Goal: Task Accomplishment & Management: Manage account settings

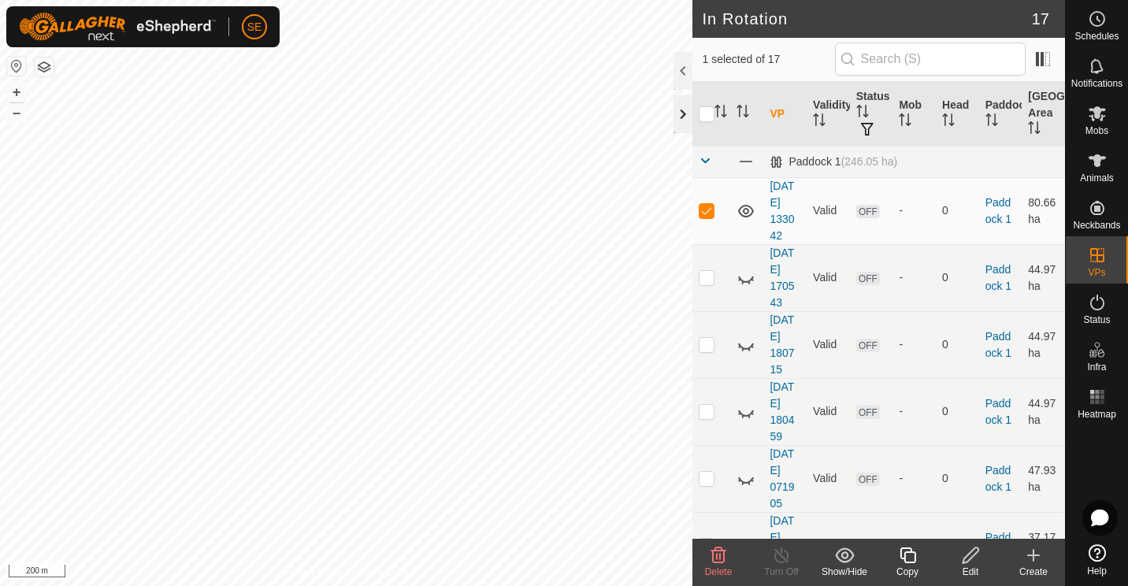
scroll to position [562, 0]
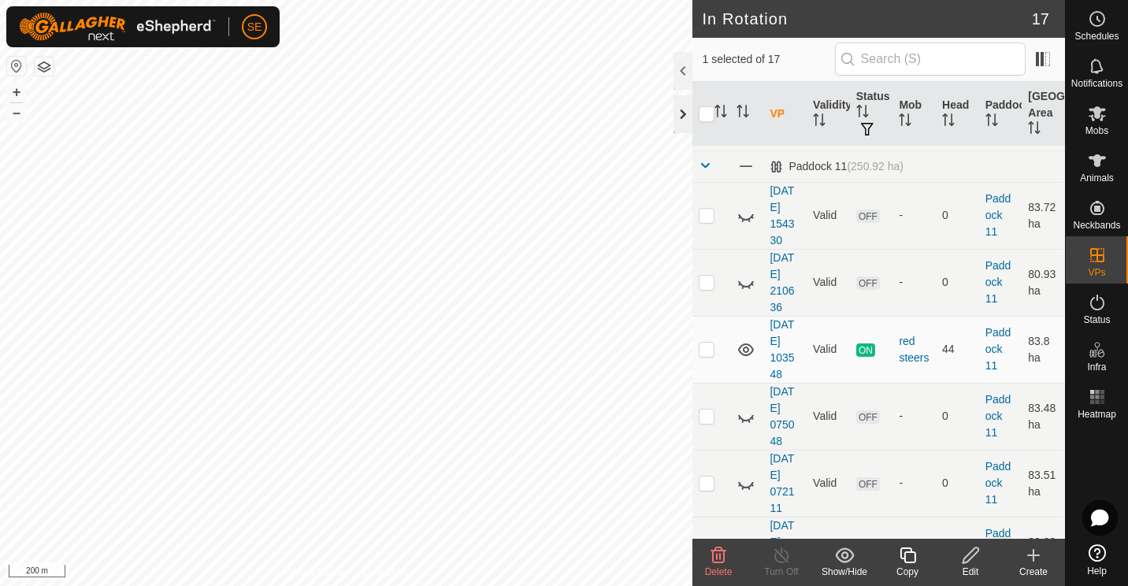
click at [680, 113] on div at bounding box center [682, 114] width 19 height 38
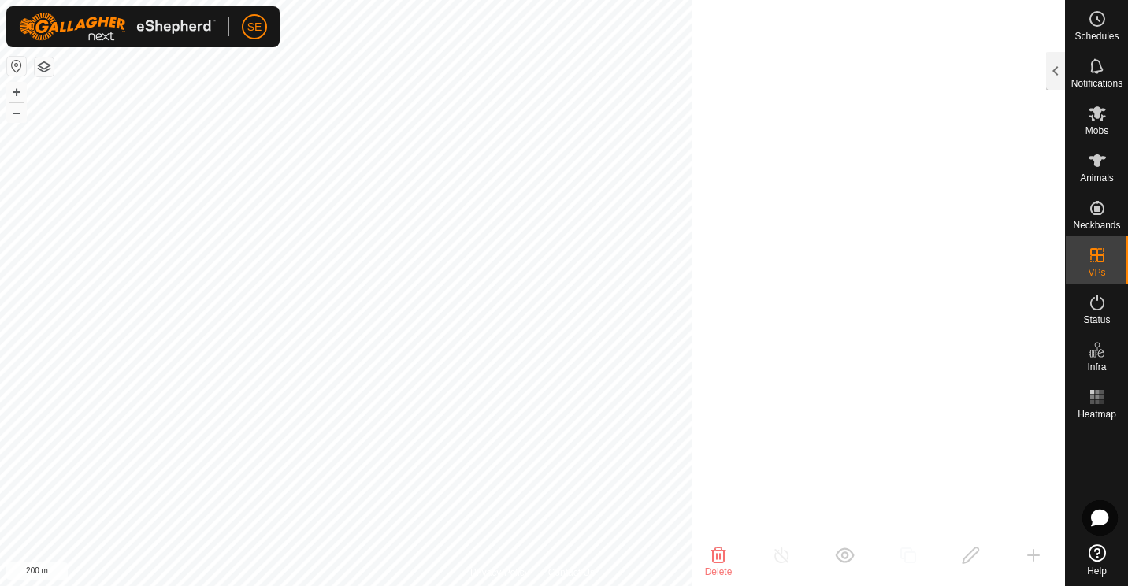
scroll to position [1960, 0]
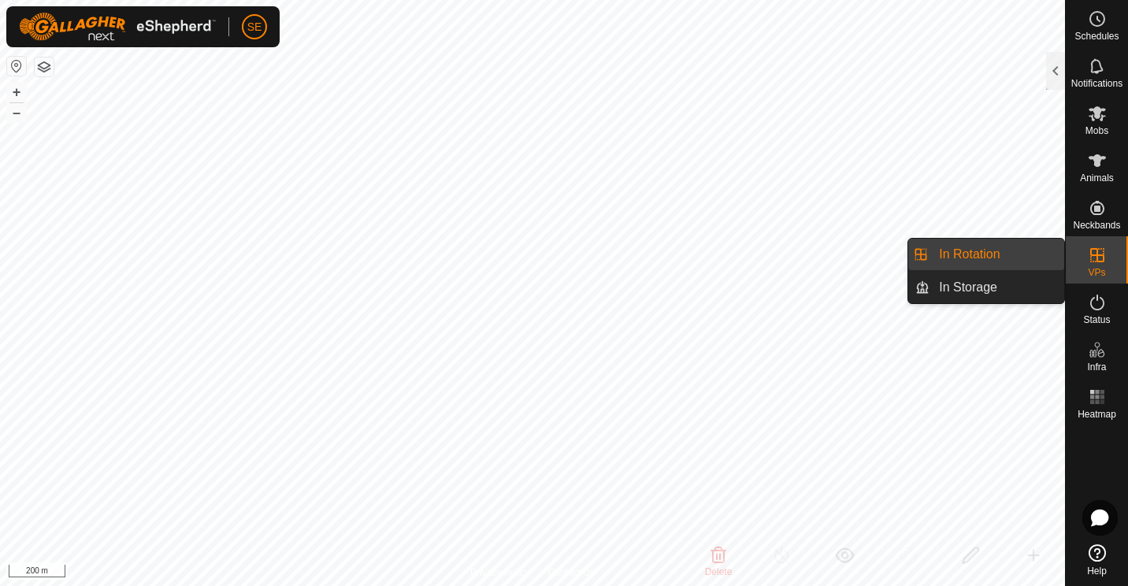
click at [967, 249] on link "In Rotation" at bounding box center [996, 255] width 135 height 32
click at [955, 250] on link "In Rotation" at bounding box center [996, 255] width 135 height 32
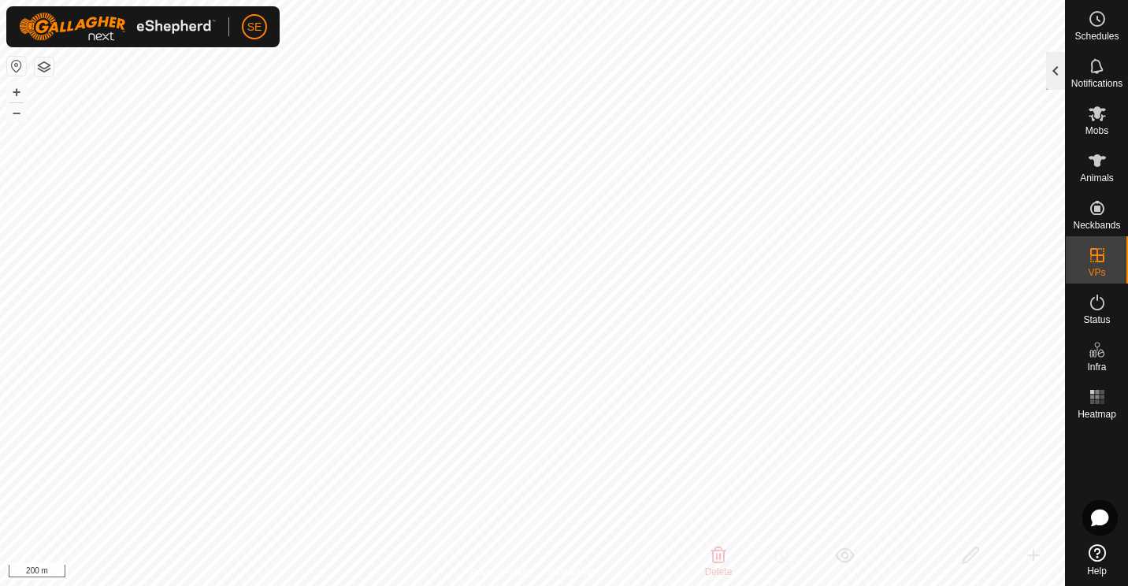
click at [1052, 74] on div at bounding box center [1055, 71] width 19 height 38
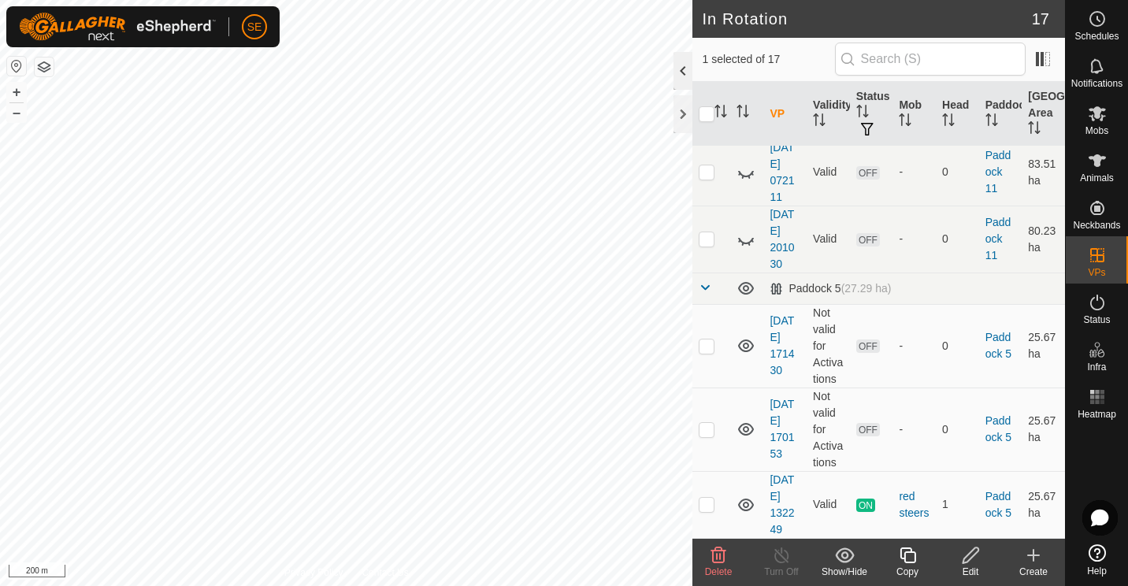
scroll to position [562, 0]
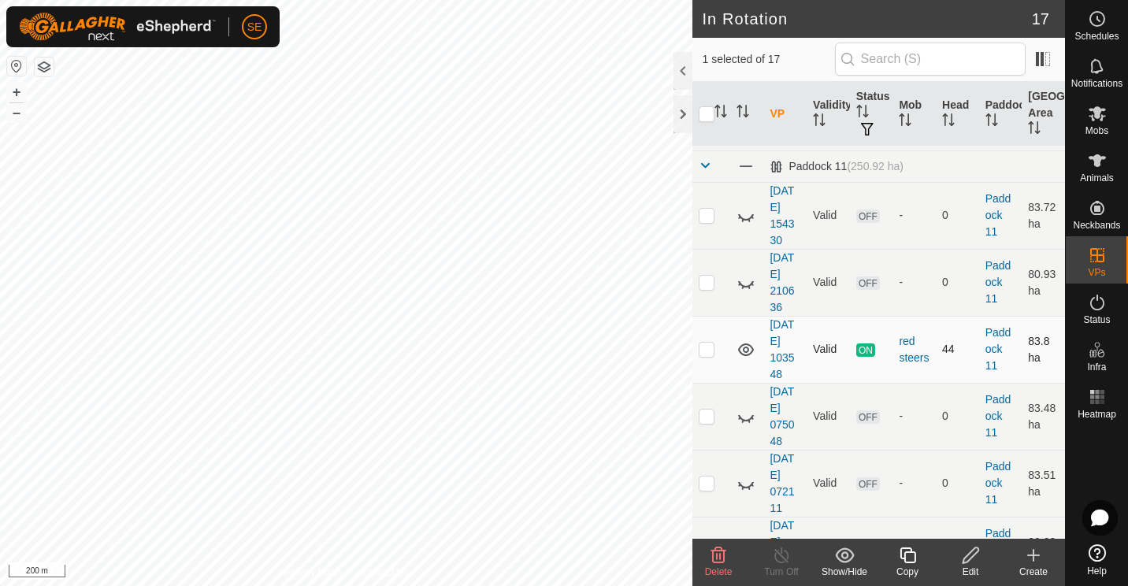
click at [706, 352] on p-checkbox at bounding box center [707, 349] width 16 height 13
checkbox input "false"
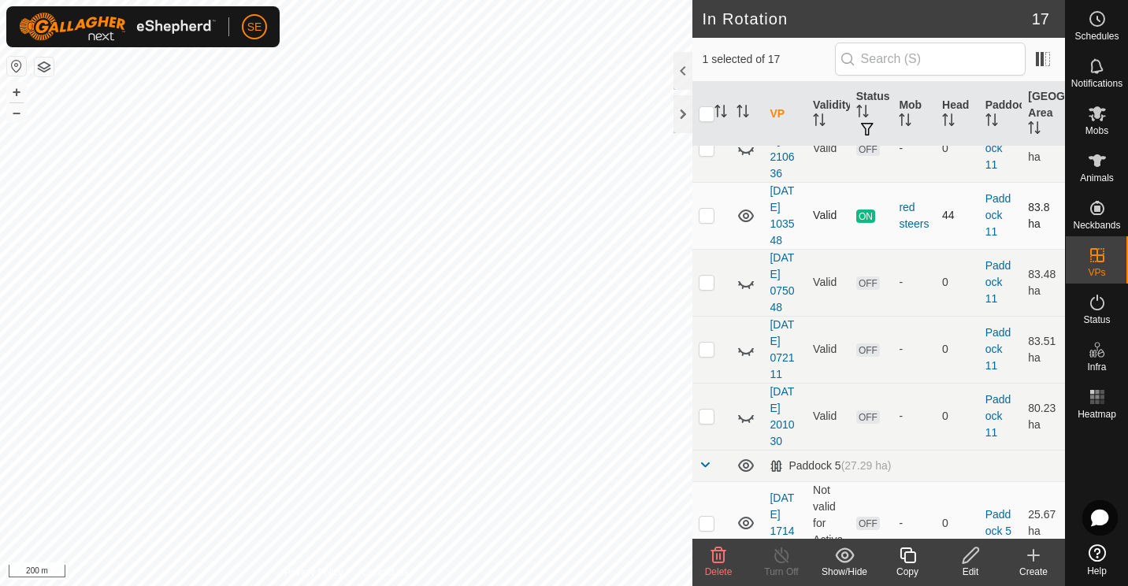
scroll to position [906, 0]
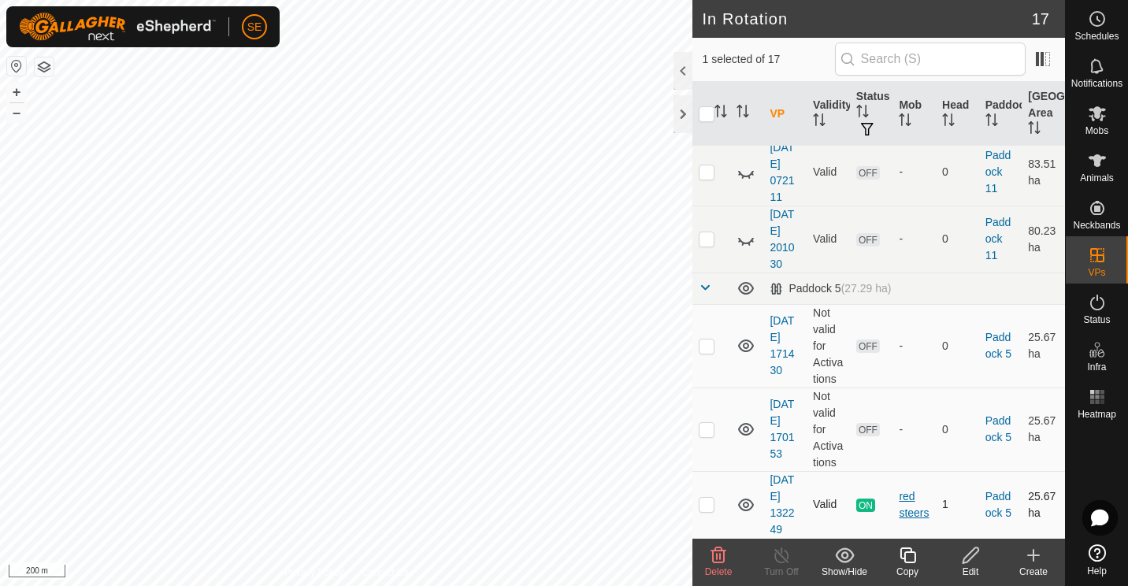
click at [913, 511] on div "red steers" at bounding box center [914, 504] width 31 height 33
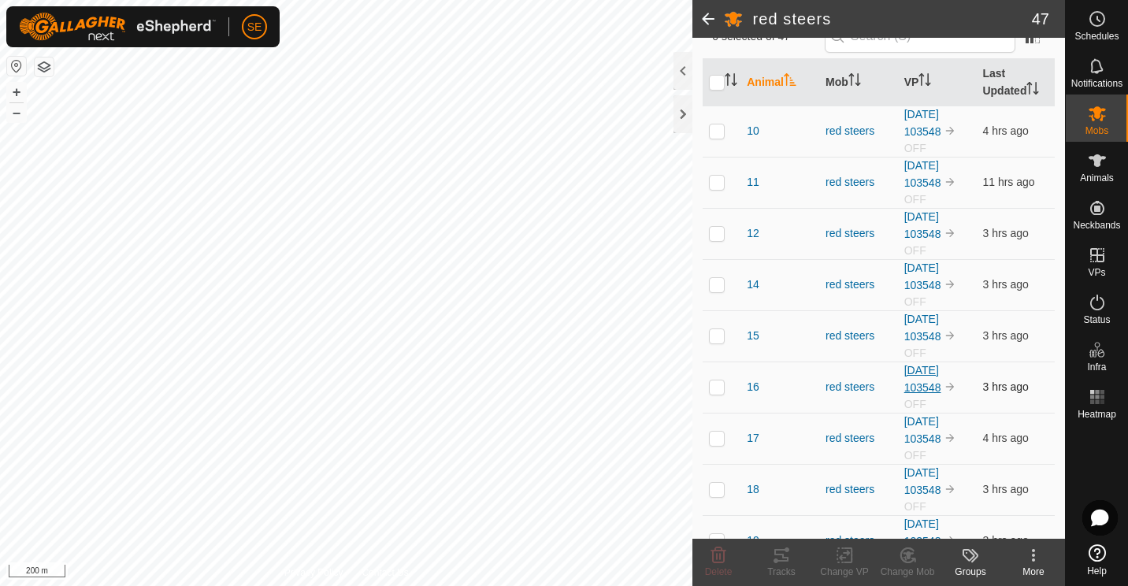
scroll to position [148, 0]
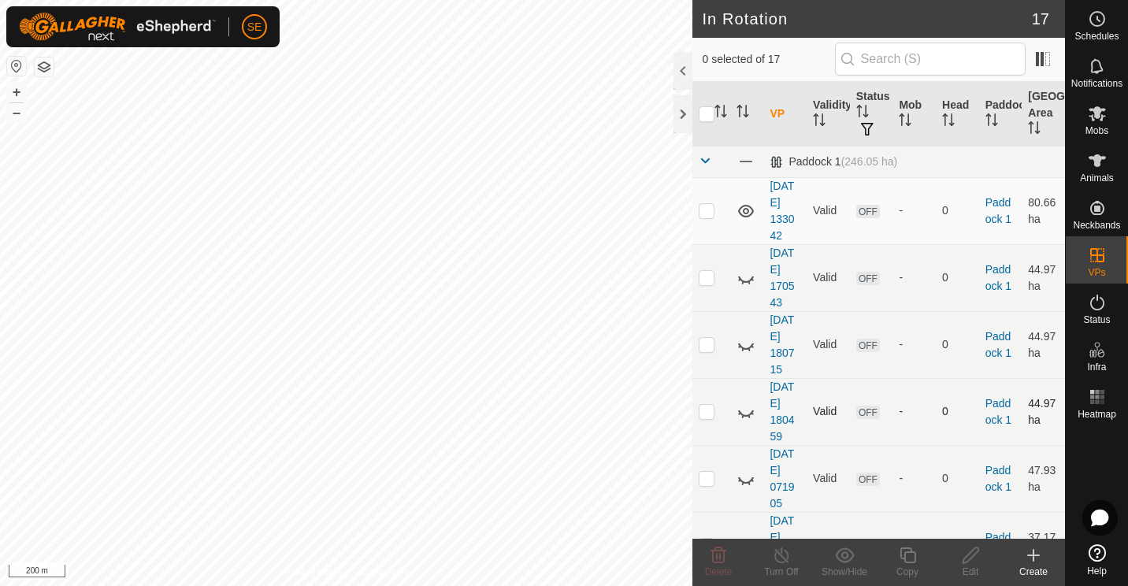
checkbox input "true"
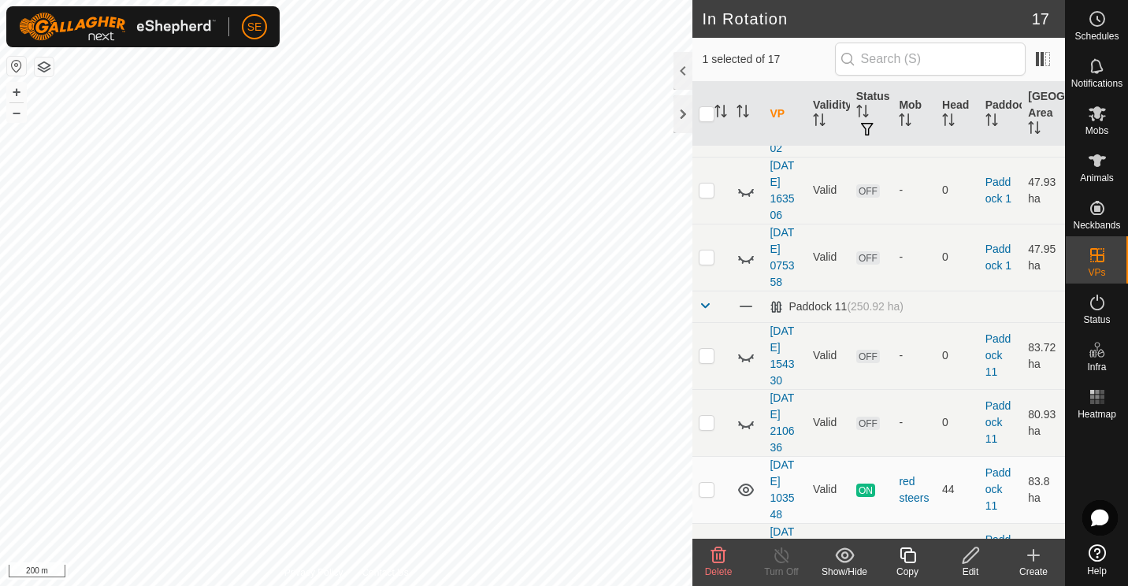
scroll to position [430, 0]
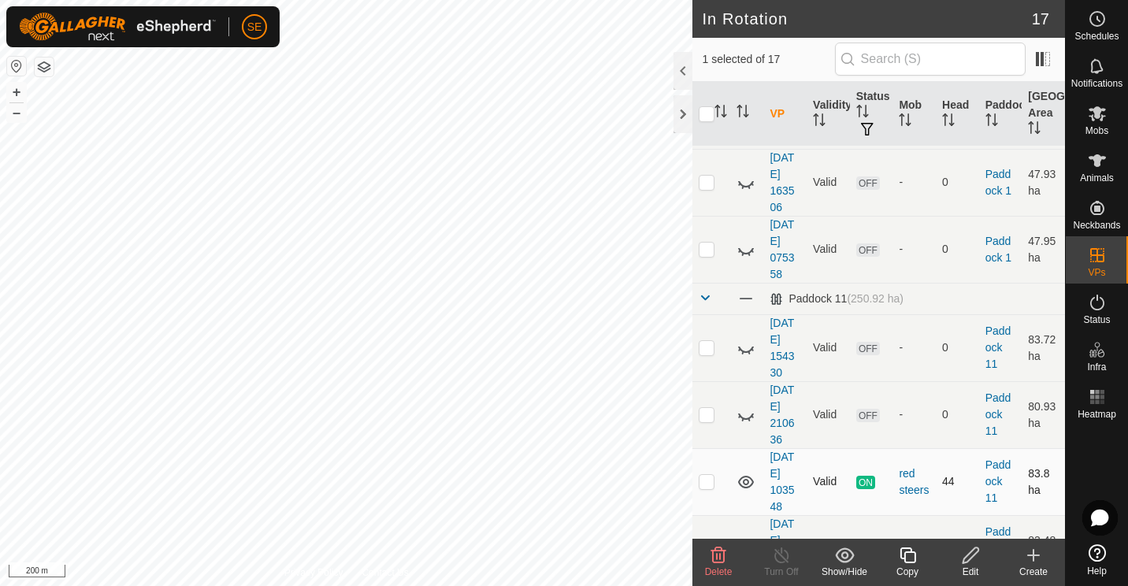
click at [747, 487] on icon at bounding box center [746, 482] width 16 height 13
click at [699, 484] on p-tablecheckbox at bounding box center [707, 481] width 16 height 13
checkbox input "true"
click at [784, 560] on line at bounding box center [781, 556] width 13 height 13
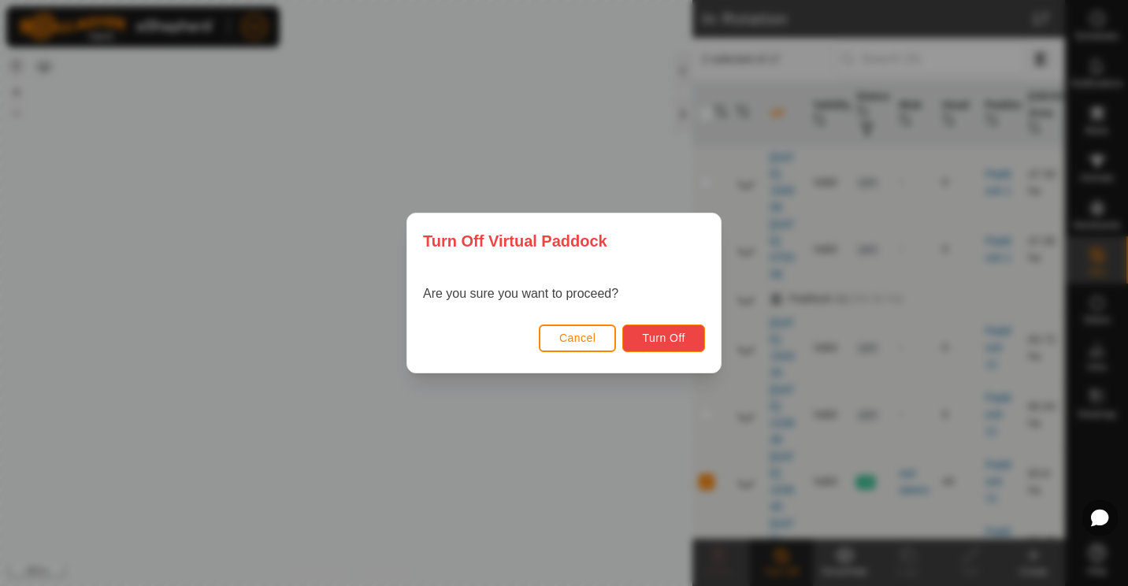
click at [683, 345] on button "Turn Off" at bounding box center [663, 338] width 83 height 28
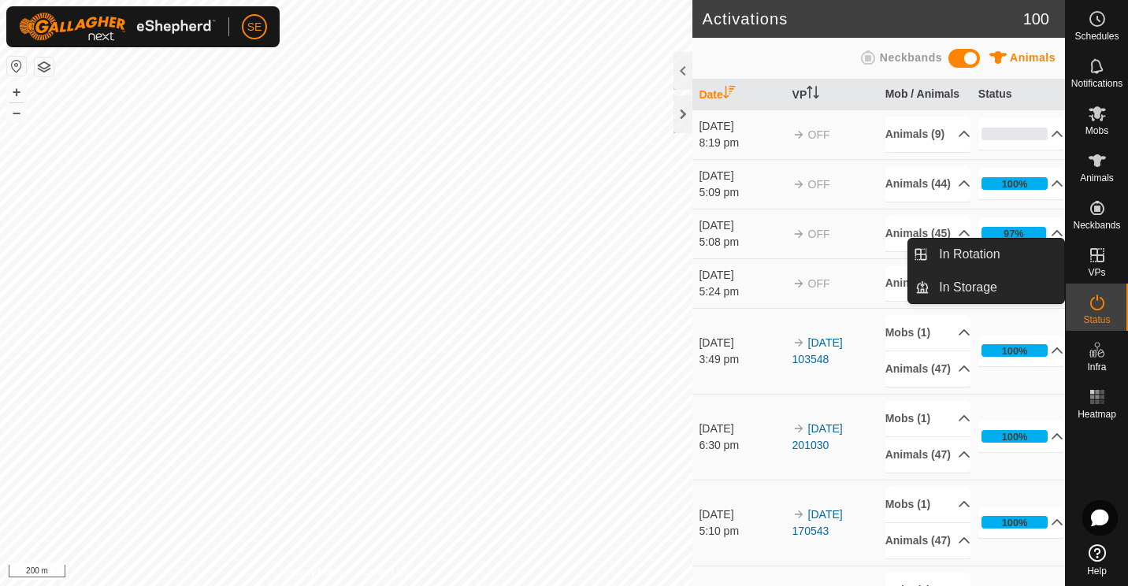
click at [1095, 259] on icon at bounding box center [1097, 255] width 19 height 19
click at [977, 248] on link "In Rotation" at bounding box center [996, 255] width 135 height 32
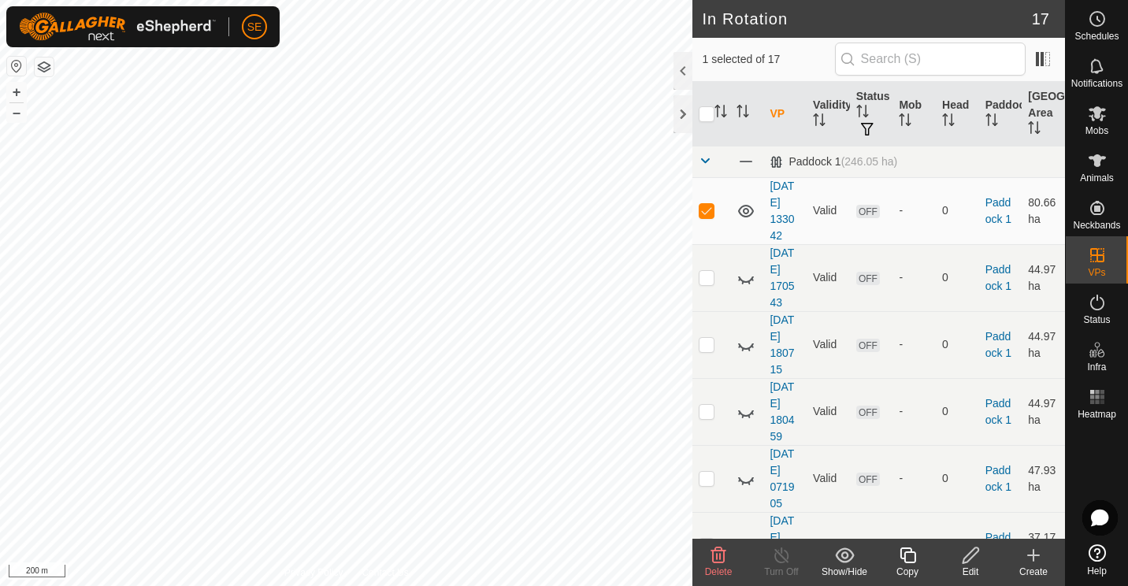
click at [904, 556] on icon at bounding box center [907, 555] width 16 height 16
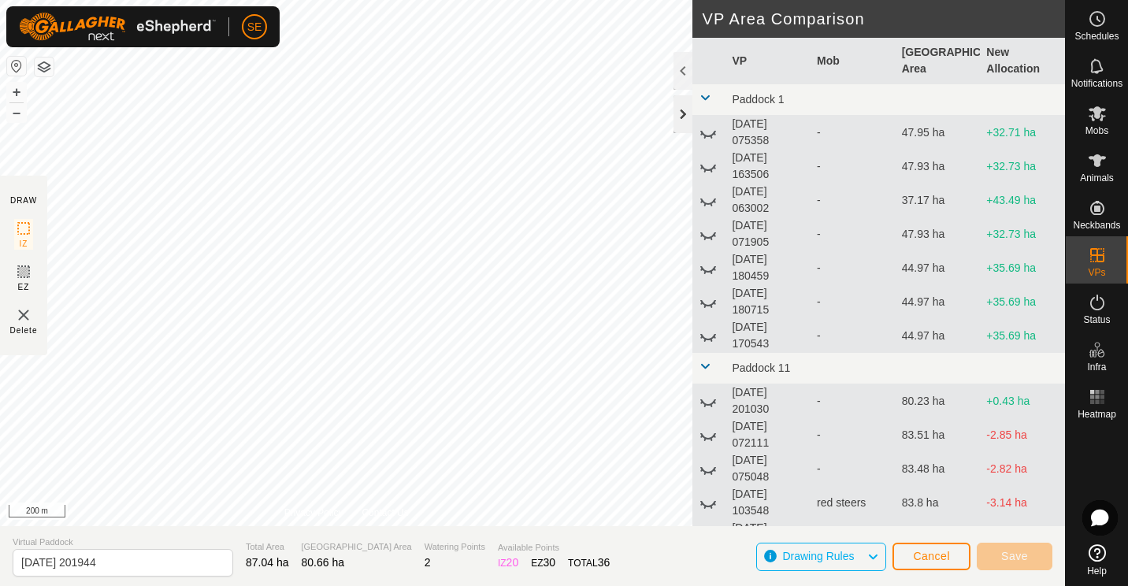
click at [686, 108] on div at bounding box center [682, 114] width 19 height 38
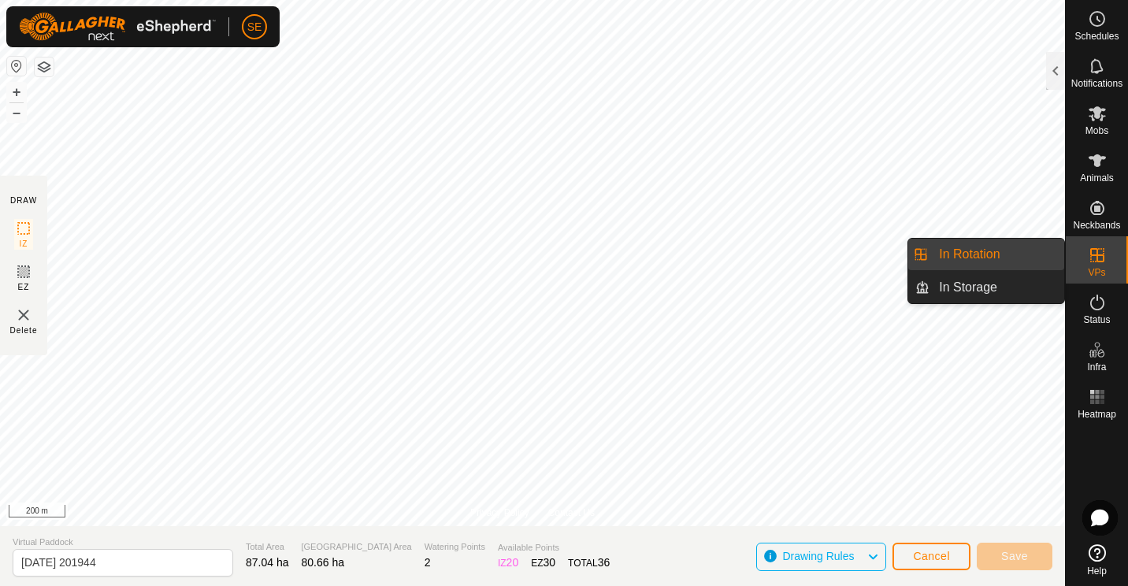
click at [959, 254] on link "In Rotation" at bounding box center [996, 255] width 135 height 32
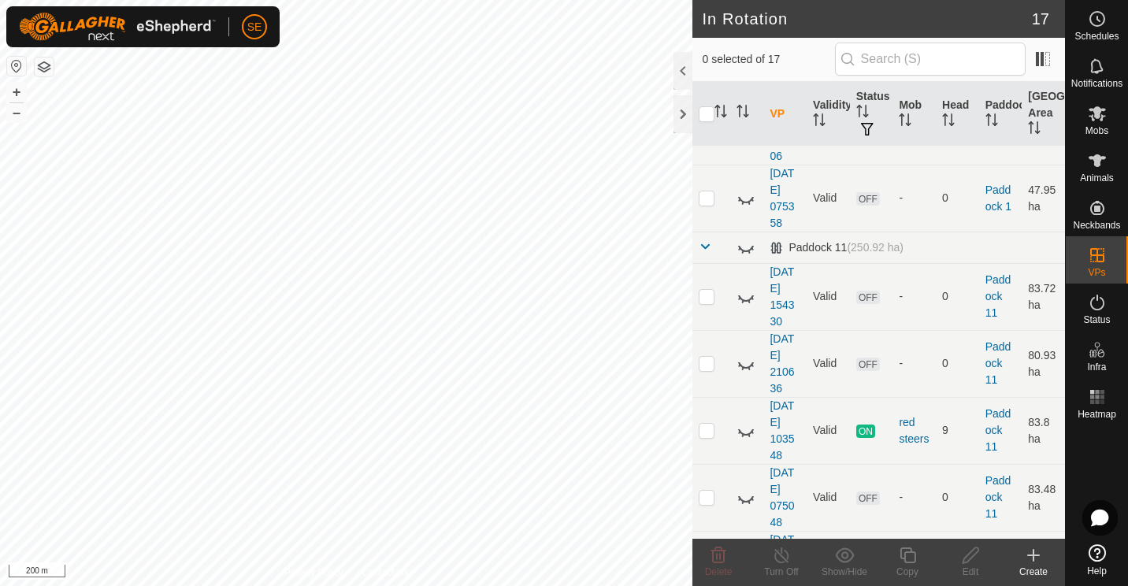
scroll to position [482, 0]
click at [704, 424] on p-checkbox at bounding box center [707, 429] width 16 height 13
checkbox input "true"
click at [744, 430] on icon at bounding box center [745, 430] width 19 height 19
click at [1091, 161] on icon at bounding box center [1097, 160] width 19 height 19
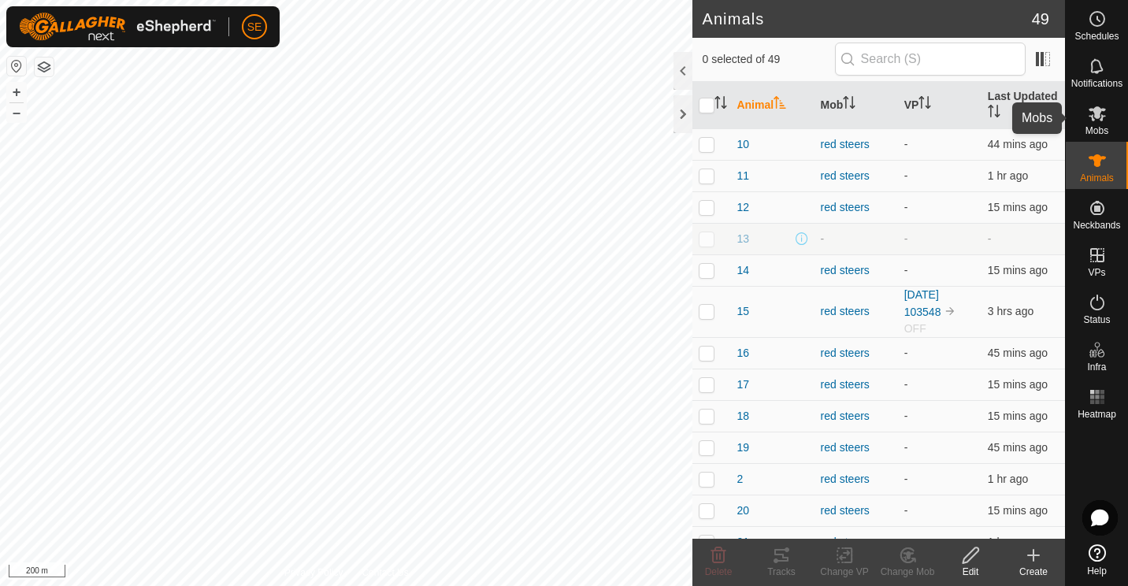
click at [1096, 121] on icon at bounding box center [1097, 113] width 19 height 19
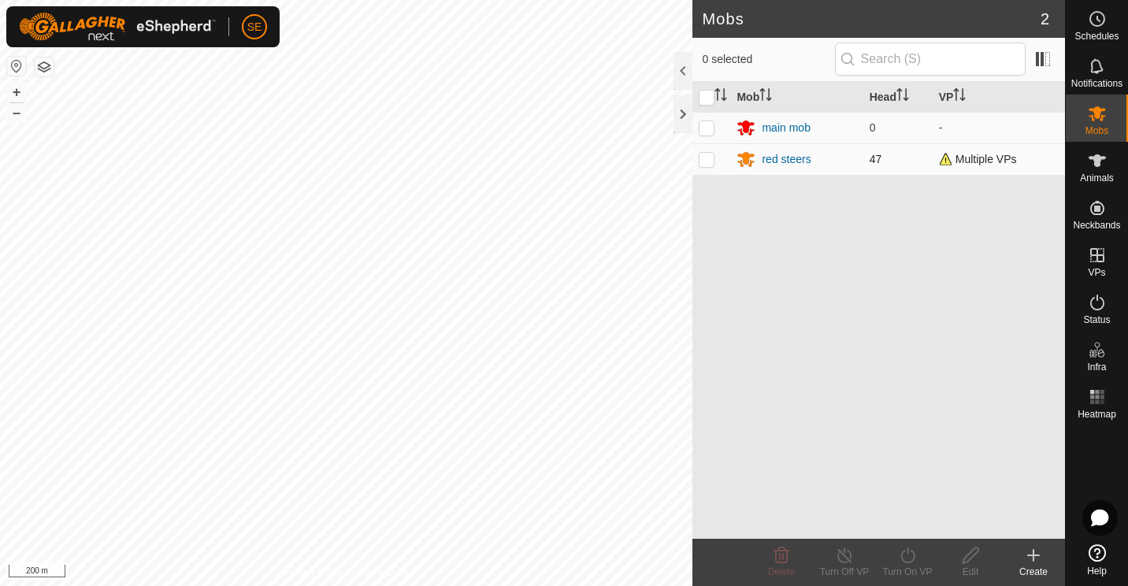
click at [704, 156] on p-checkbox at bounding box center [707, 159] width 16 height 13
checkbox input "true"
click at [973, 61] on input "text" at bounding box center [930, 59] width 191 height 33
click at [952, 87] on th "VP" at bounding box center [998, 97] width 132 height 31
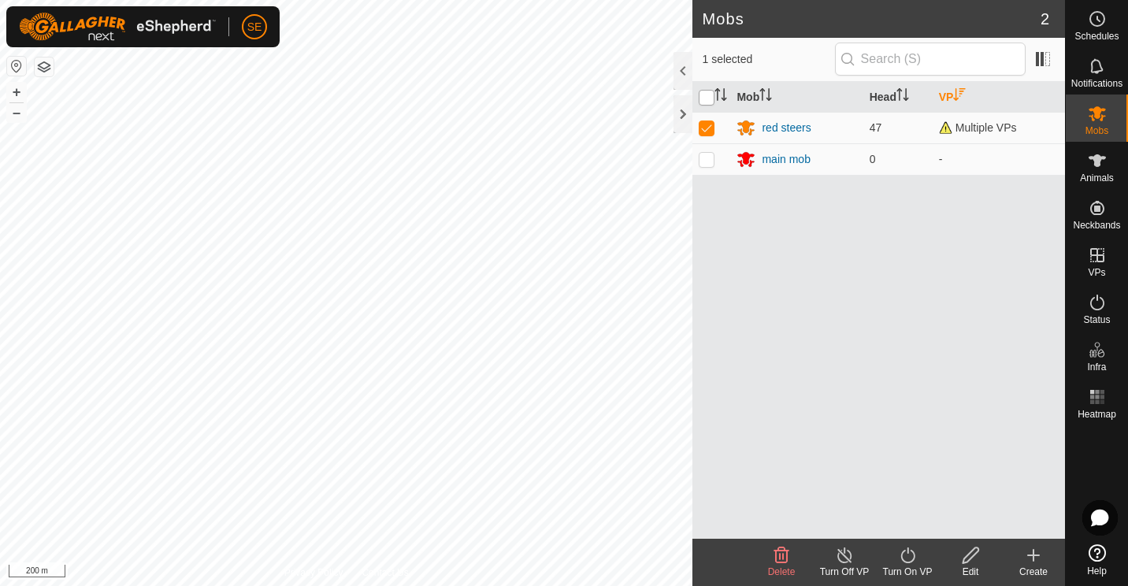
click at [710, 93] on input "checkbox" at bounding box center [707, 98] width 16 height 16
checkbox input "true"
click at [710, 93] on input "checkbox" at bounding box center [707, 98] width 16 height 16
checkbox input "false"
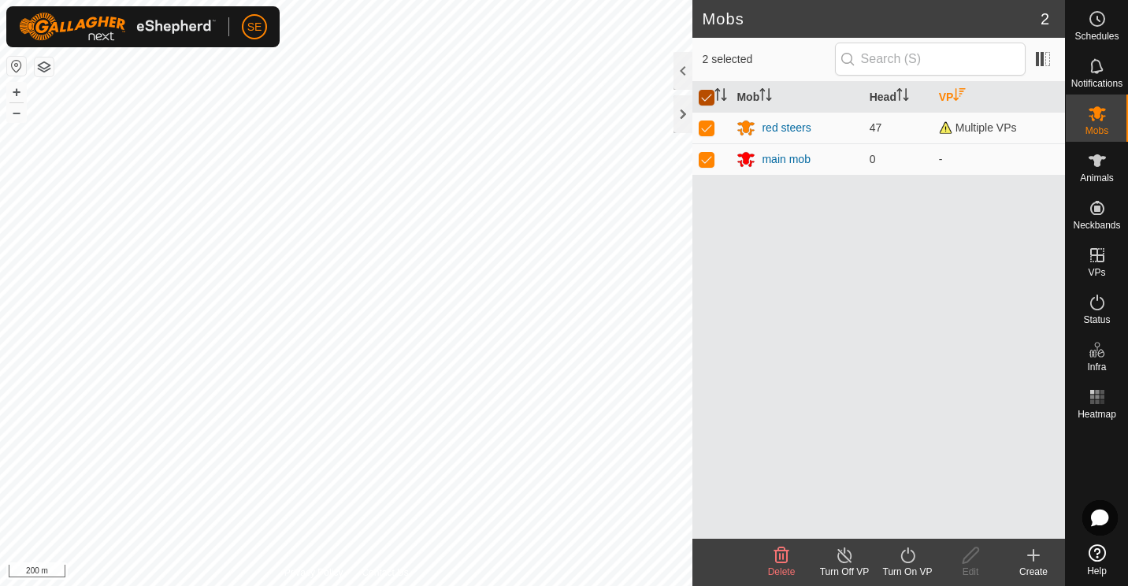
checkbox input "false"
click at [703, 127] on p-checkbox at bounding box center [707, 127] width 16 height 13
checkbox input "true"
click at [843, 558] on icon at bounding box center [845, 555] width 20 height 19
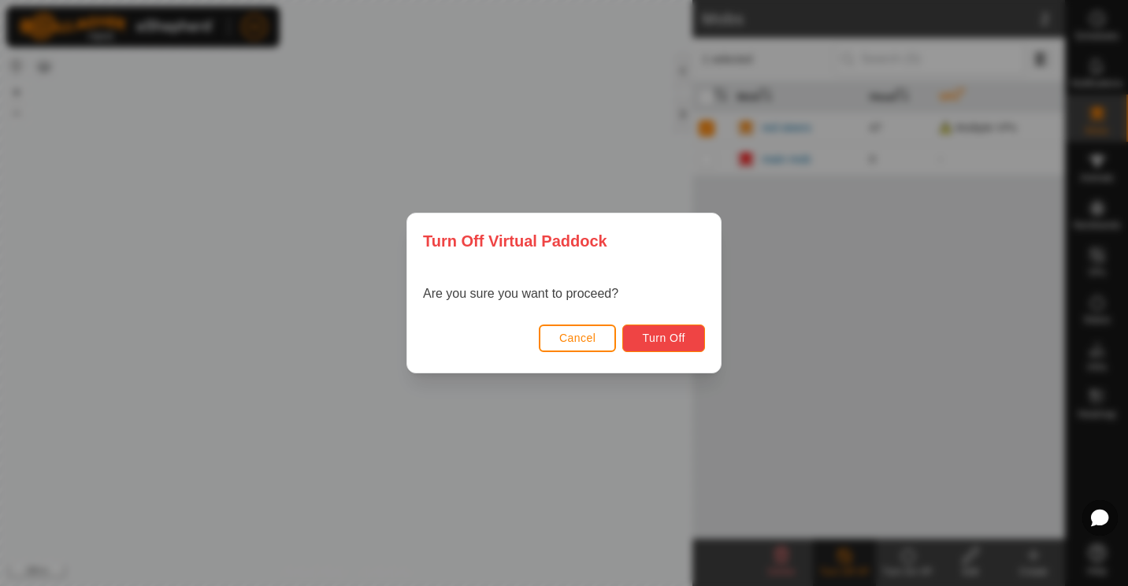
click at [662, 342] on span "Turn Off" at bounding box center [663, 338] width 43 height 13
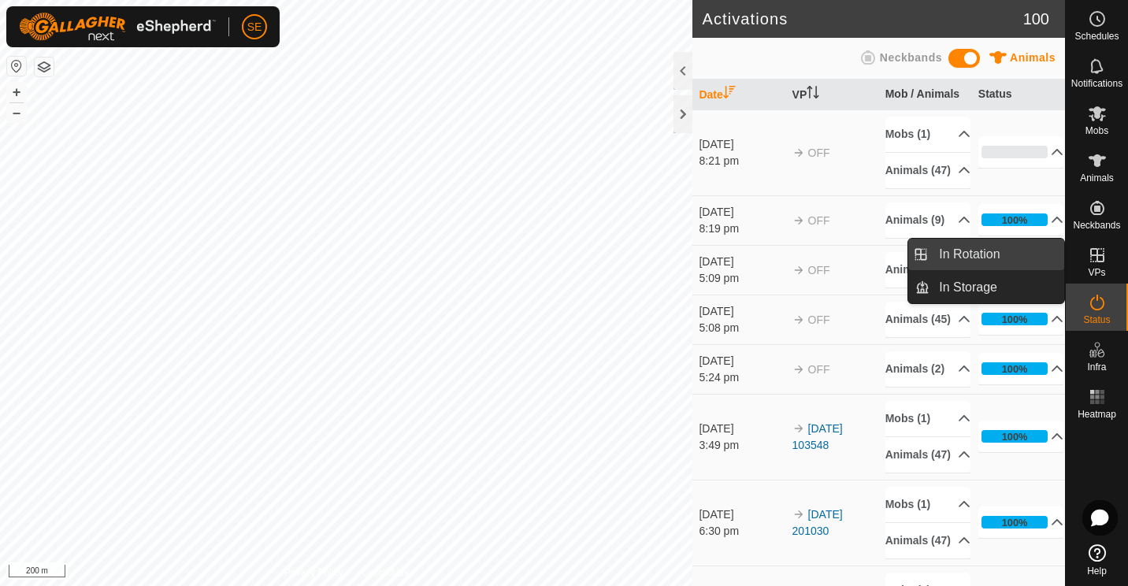
click at [978, 250] on link "In Rotation" at bounding box center [996, 255] width 135 height 32
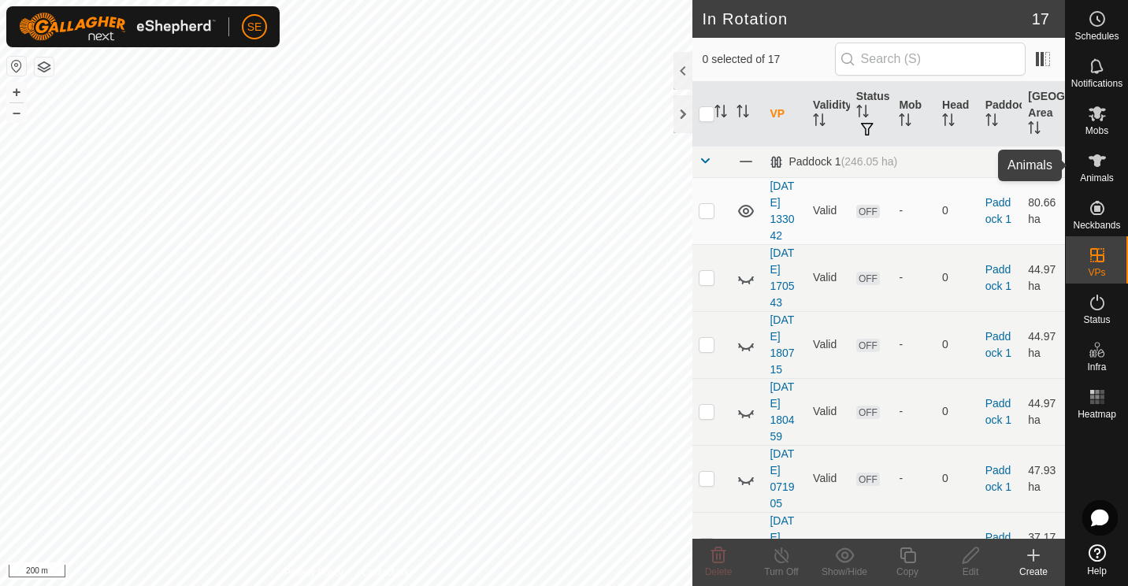
click at [1092, 174] on span "Animals" at bounding box center [1097, 177] width 34 height 9
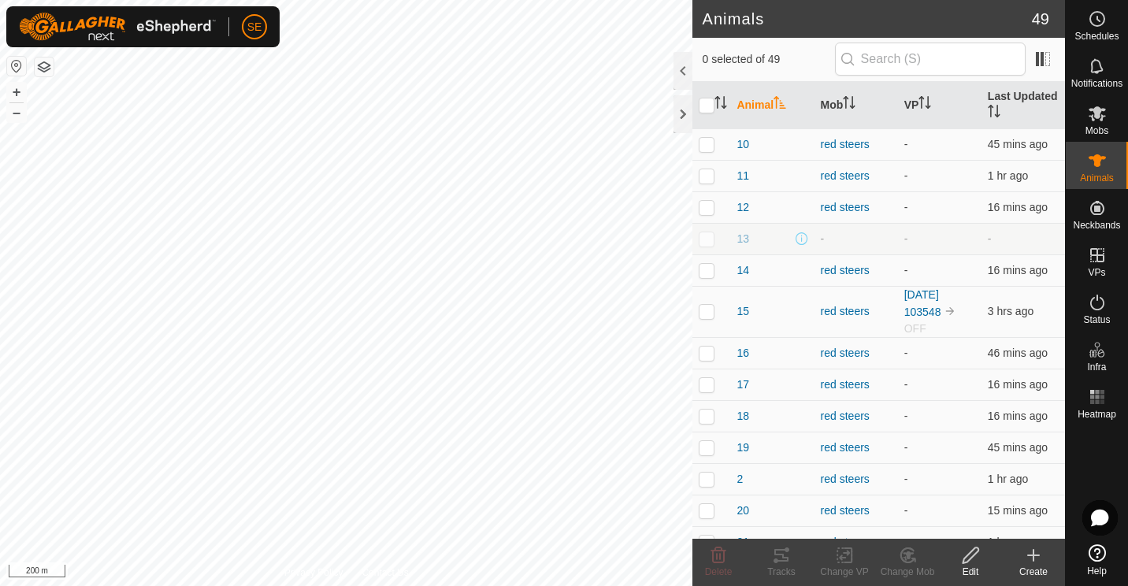
click at [706, 97] on th at bounding box center [711, 105] width 38 height 47
click at [706, 104] on input "checkbox" at bounding box center [707, 106] width 16 height 16
checkbox input "true"
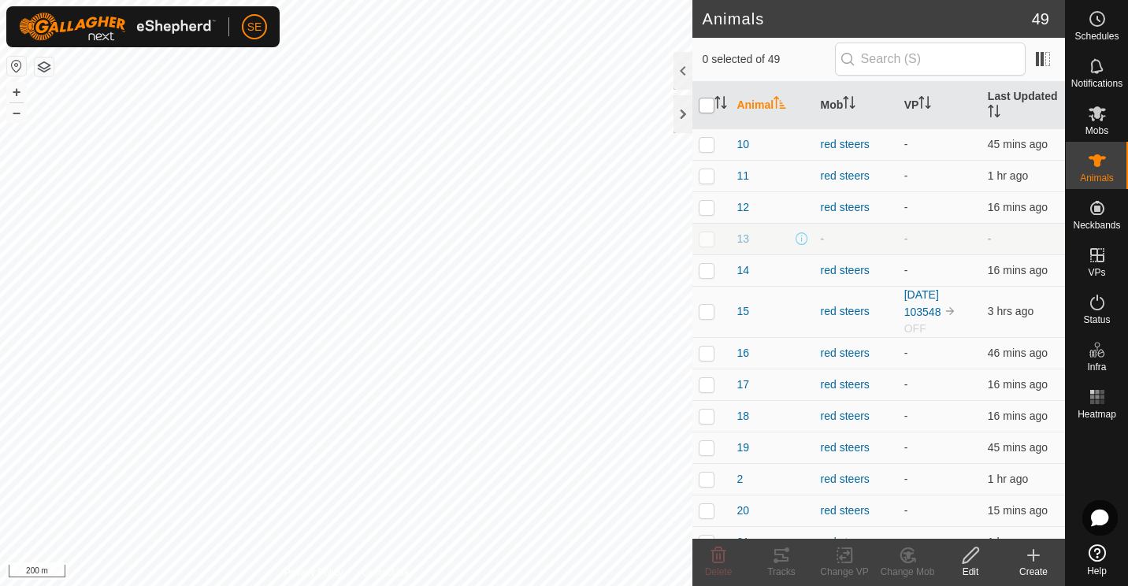
checkbox input "true"
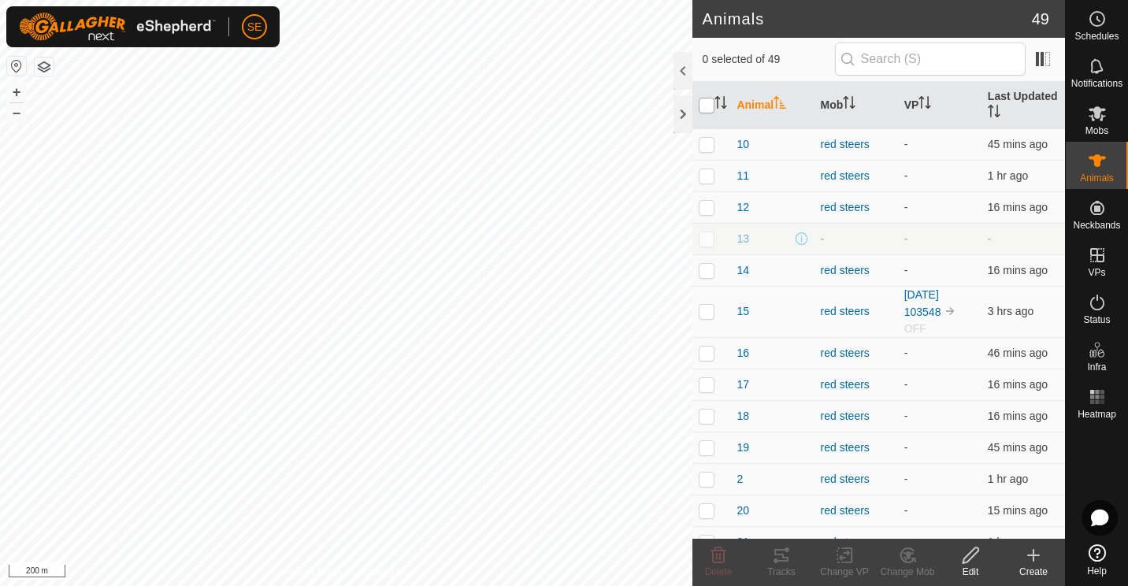
checkbox input "true"
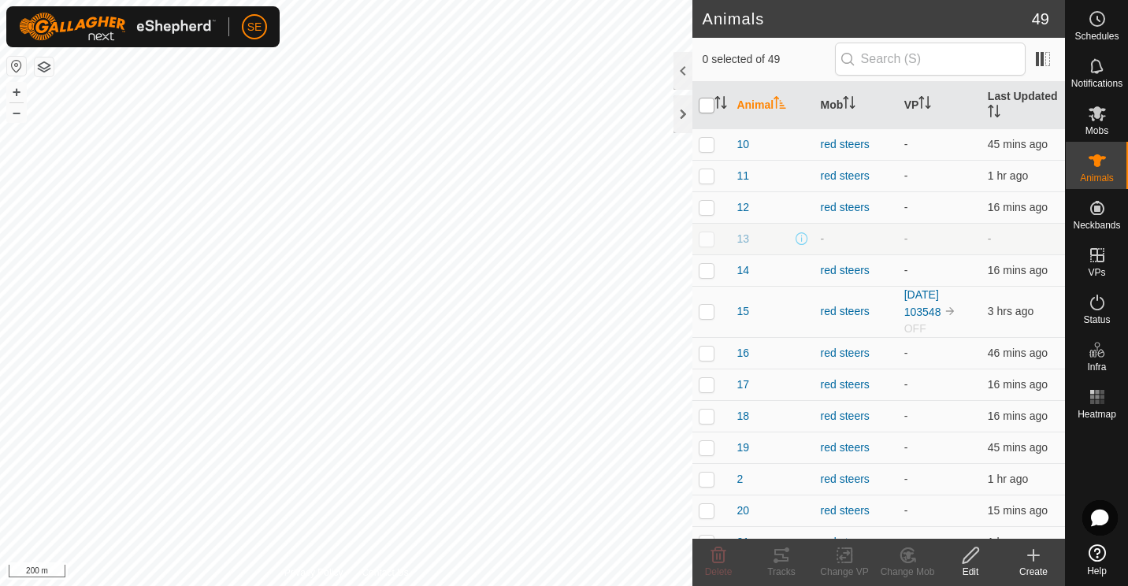
checkbox input "true"
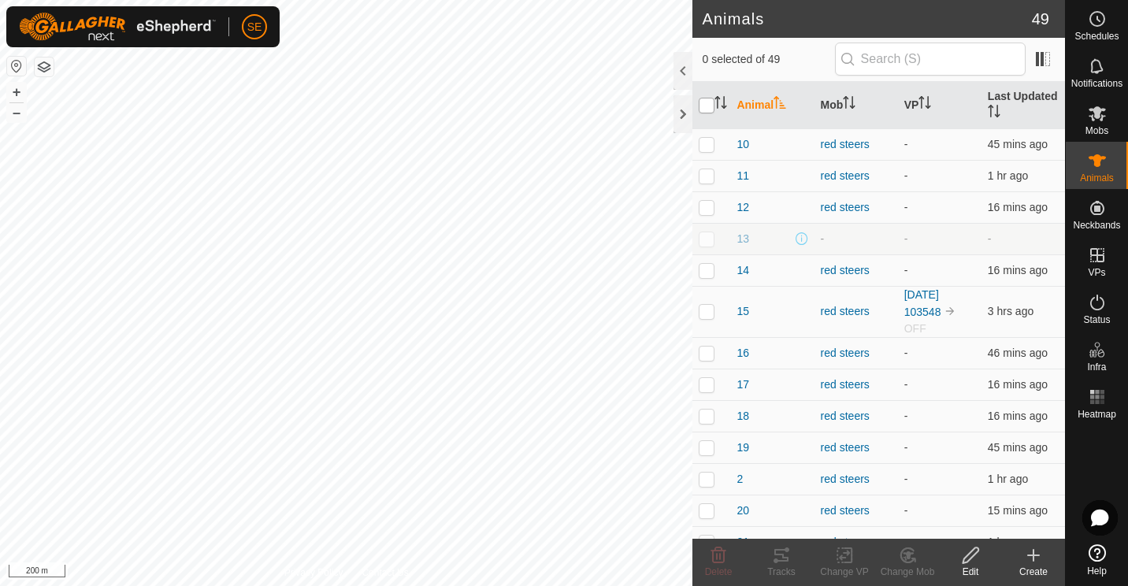
checkbox input "true"
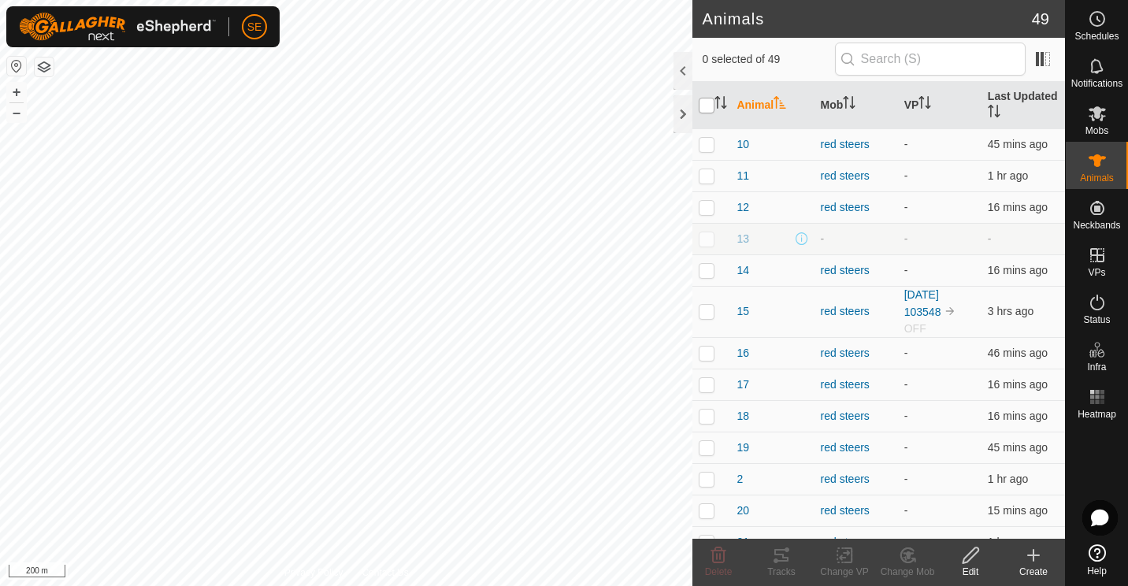
checkbox input "true"
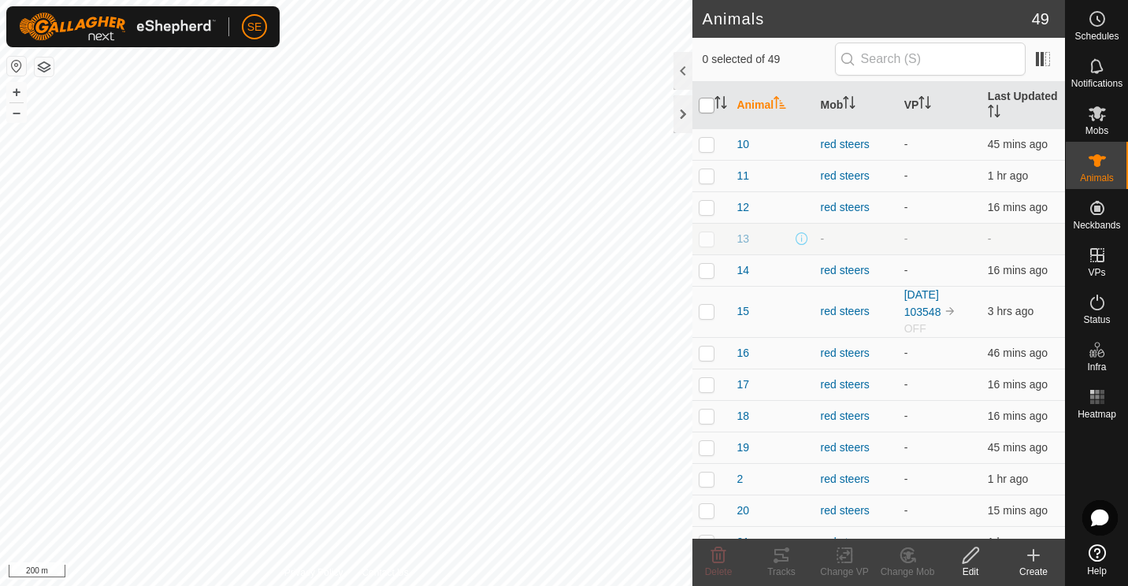
checkbox input "true"
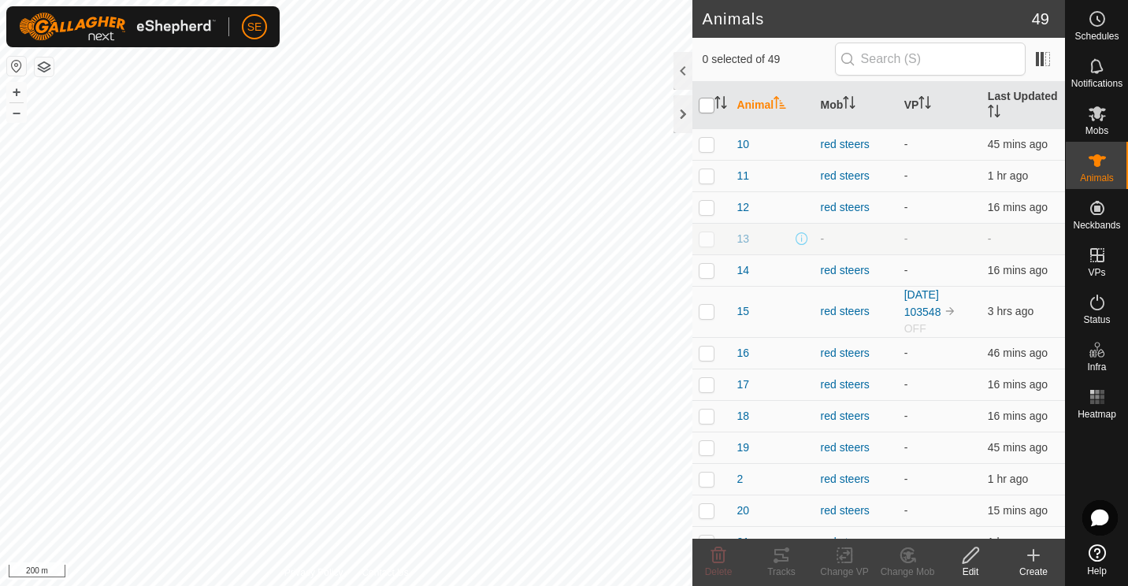
checkbox input "true"
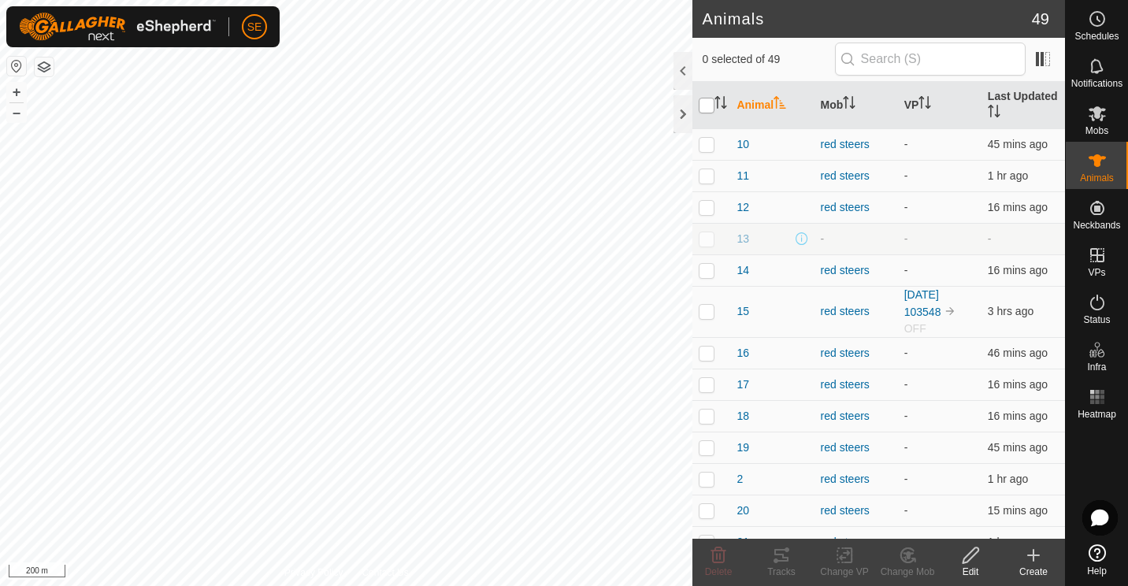
checkbox input "true"
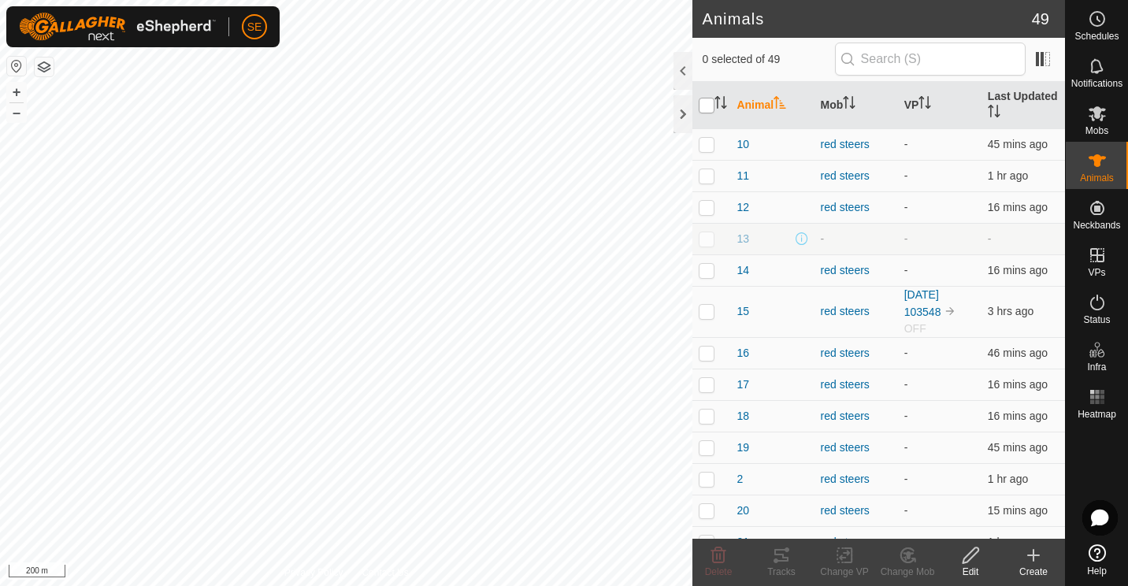
checkbox input "true"
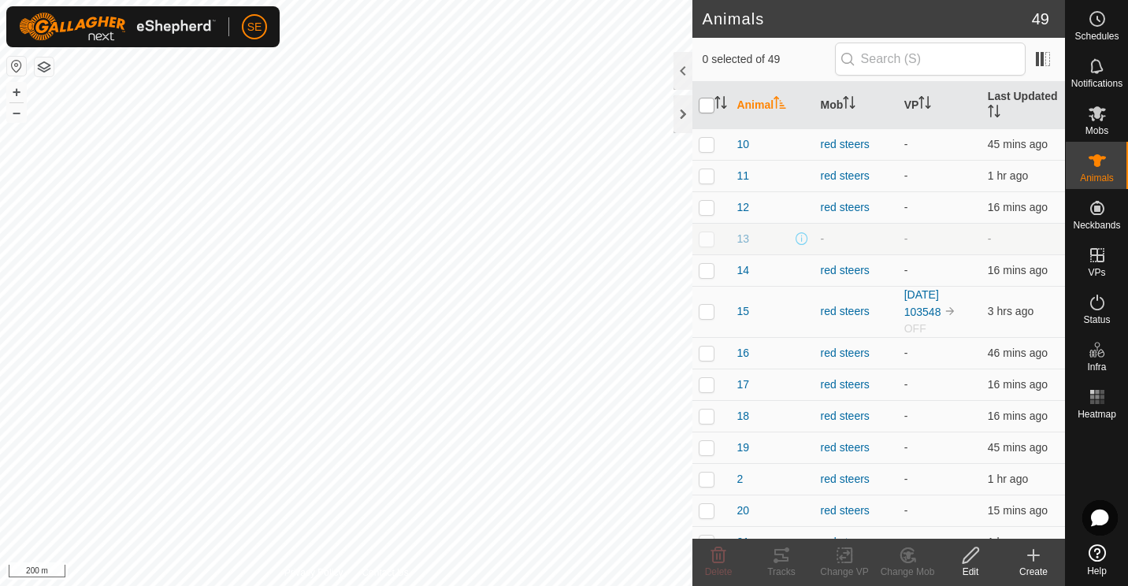
checkbox input "true"
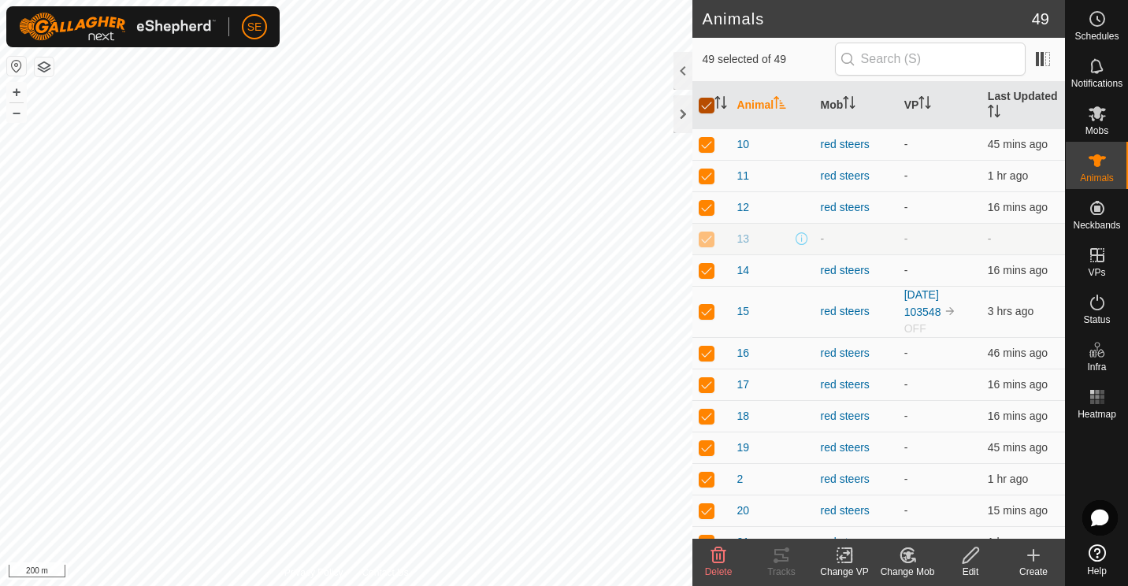
click at [706, 104] on input "checkbox" at bounding box center [707, 106] width 16 height 16
checkbox input "false"
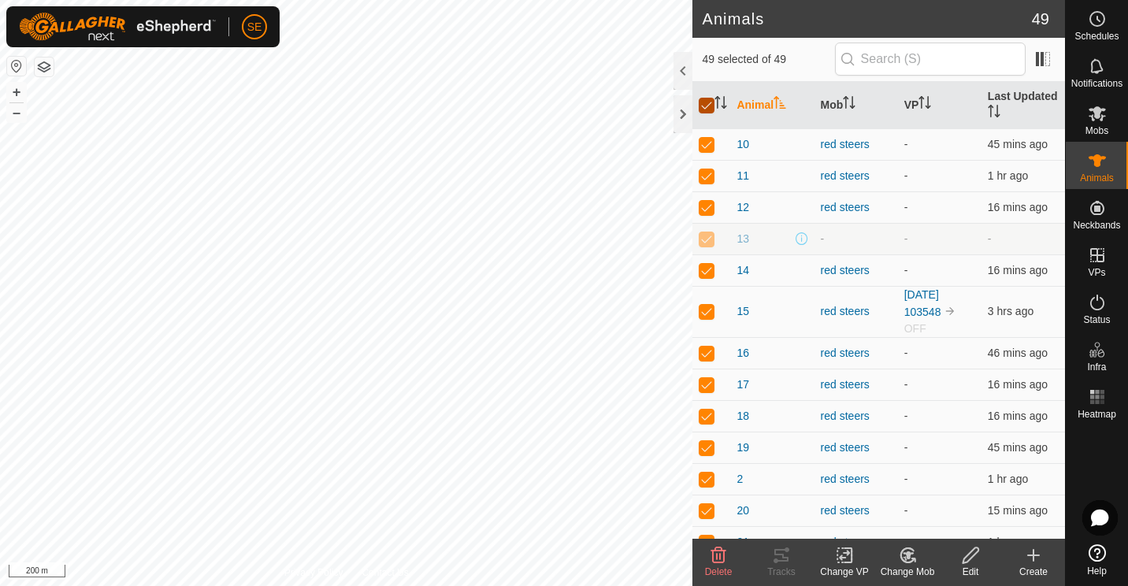
checkbox input "false"
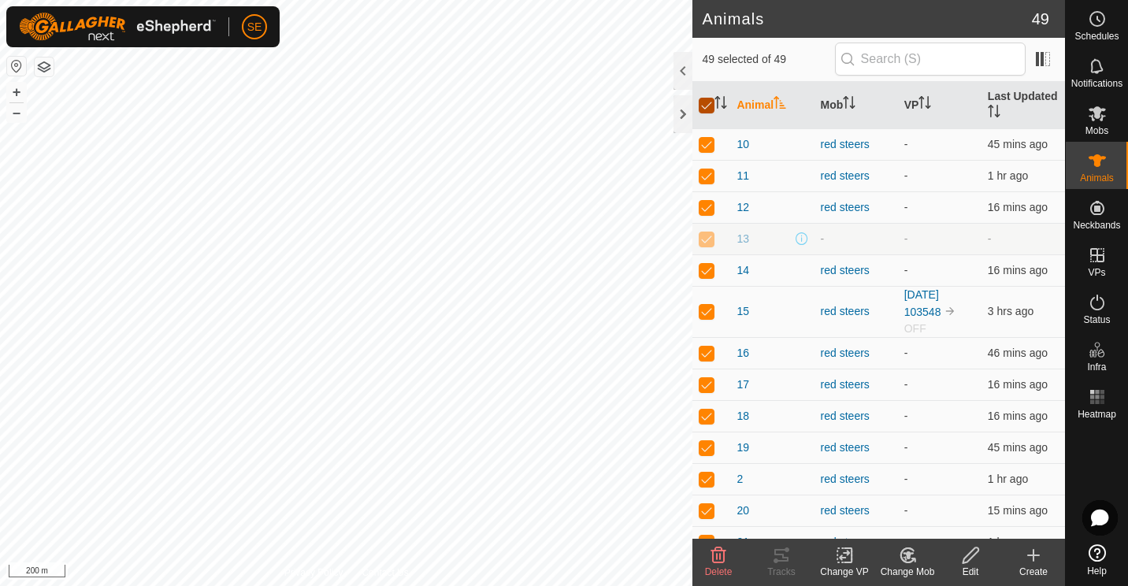
checkbox input "false"
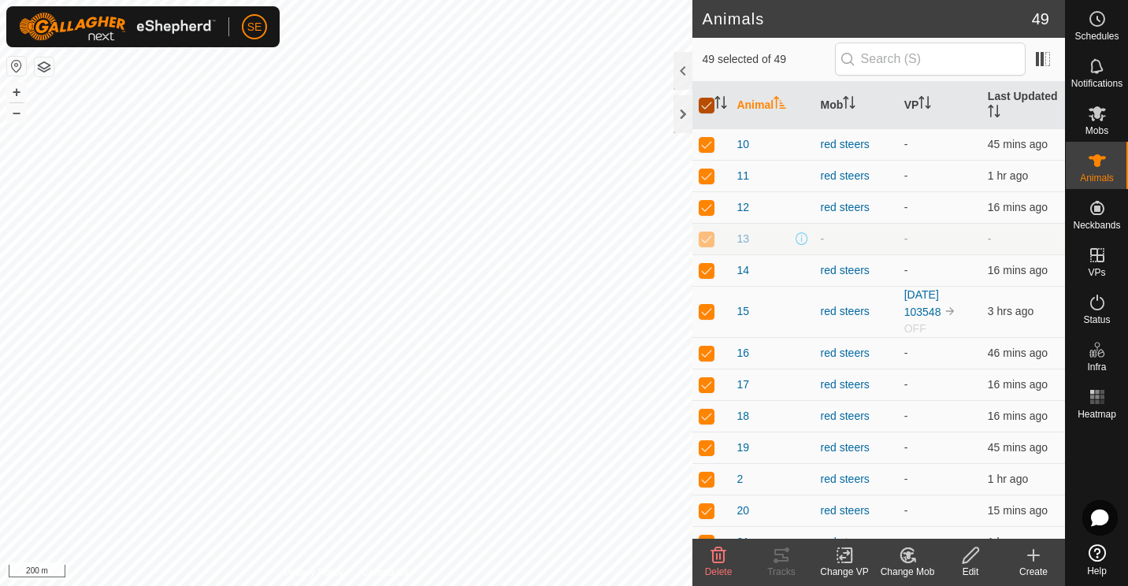
checkbox input "false"
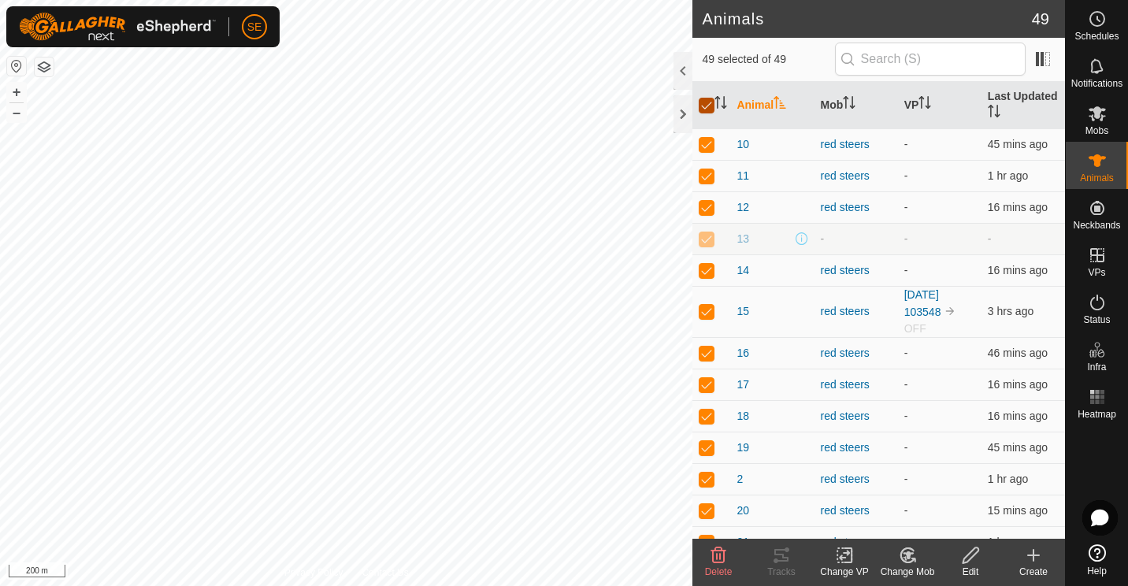
checkbox input "false"
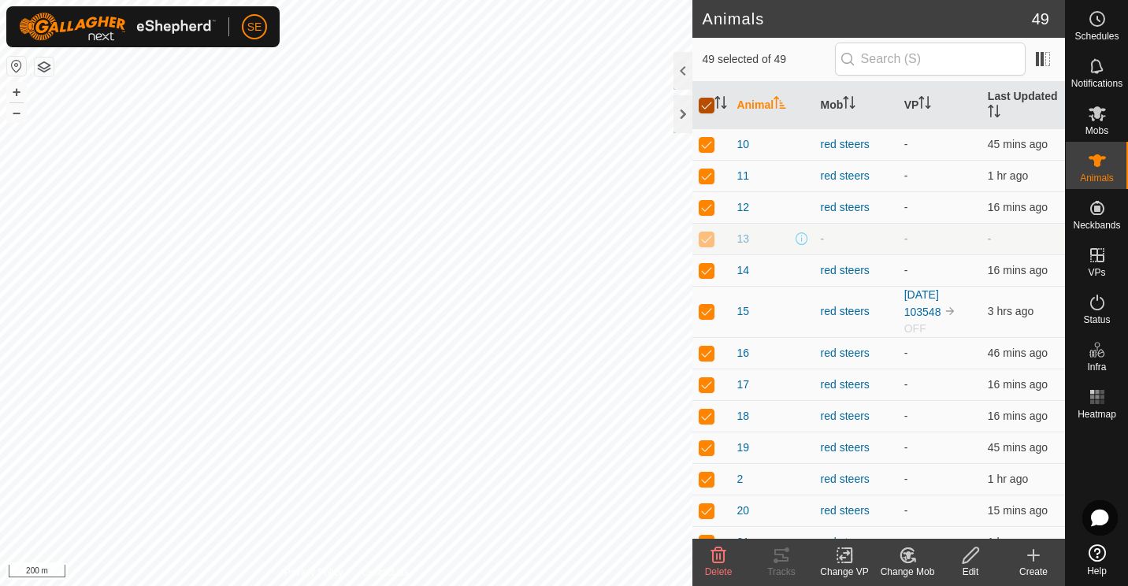
checkbox input "false"
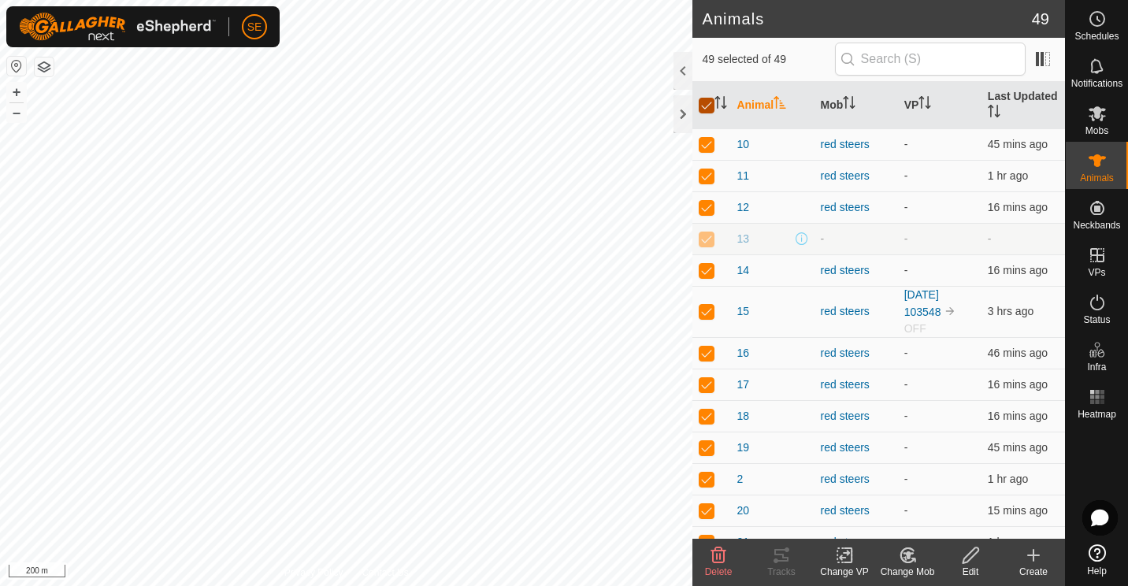
checkbox input "false"
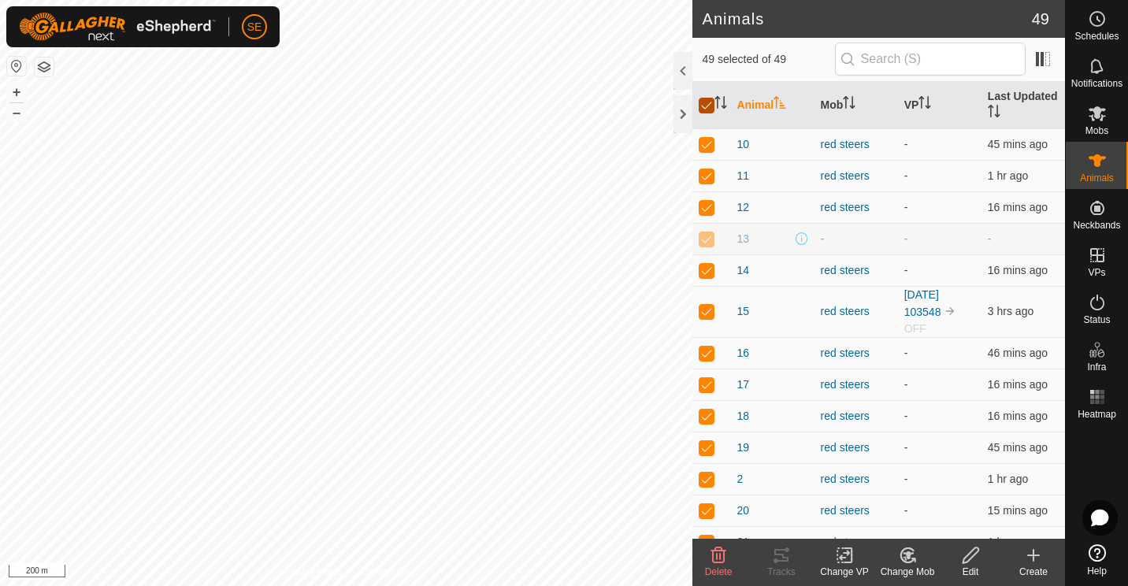
checkbox input "false"
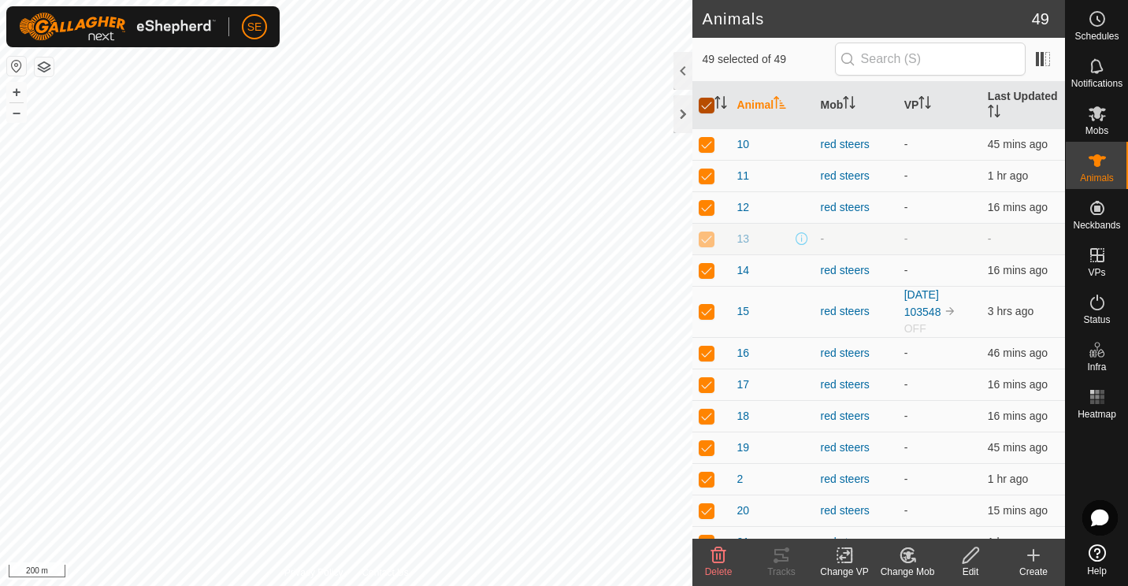
checkbox input "false"
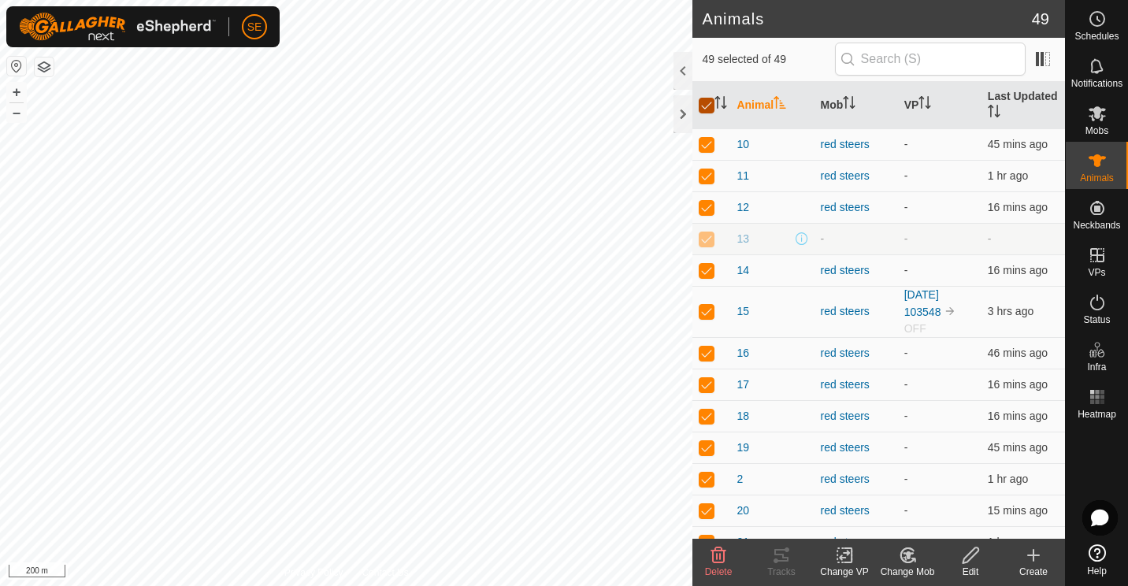
checkbox input "false"
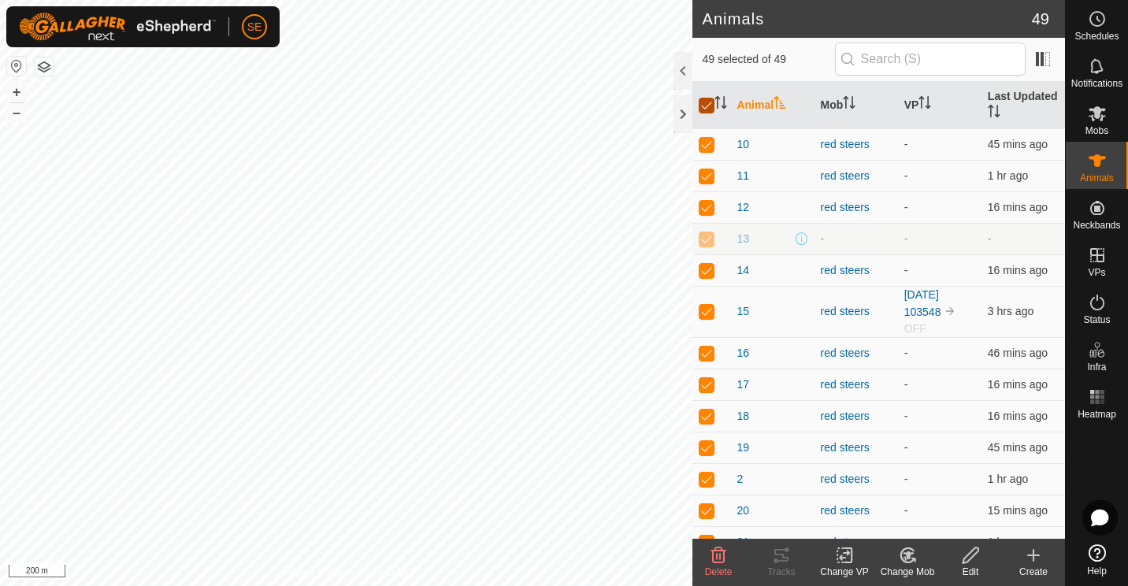
checkbox input "false"
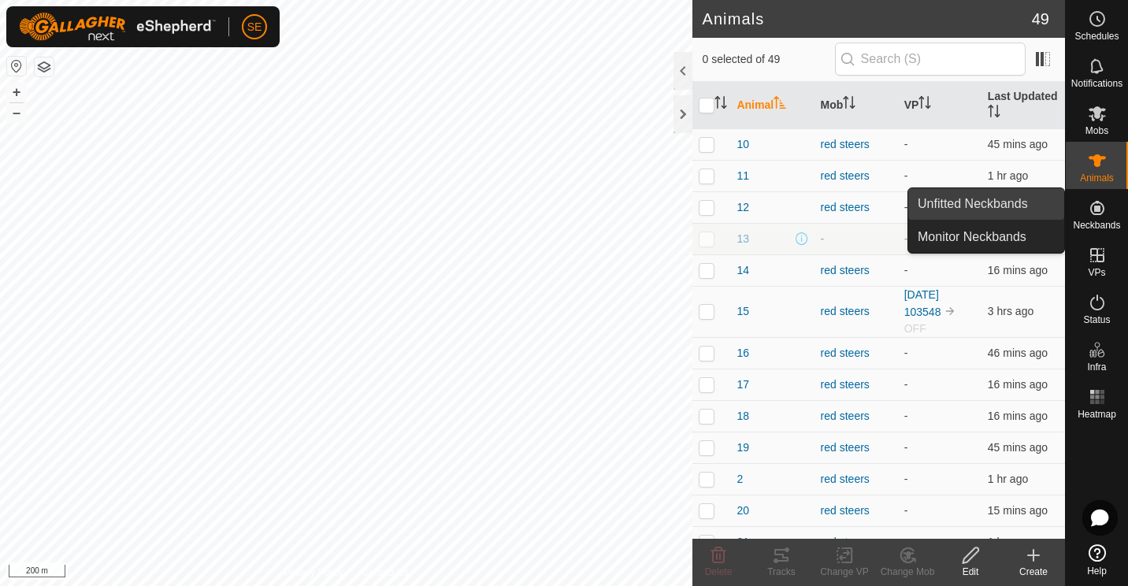
click at [991, 207] on link "Unfitted Neckbands" at bounding box center [986, 204] width 156 height 32
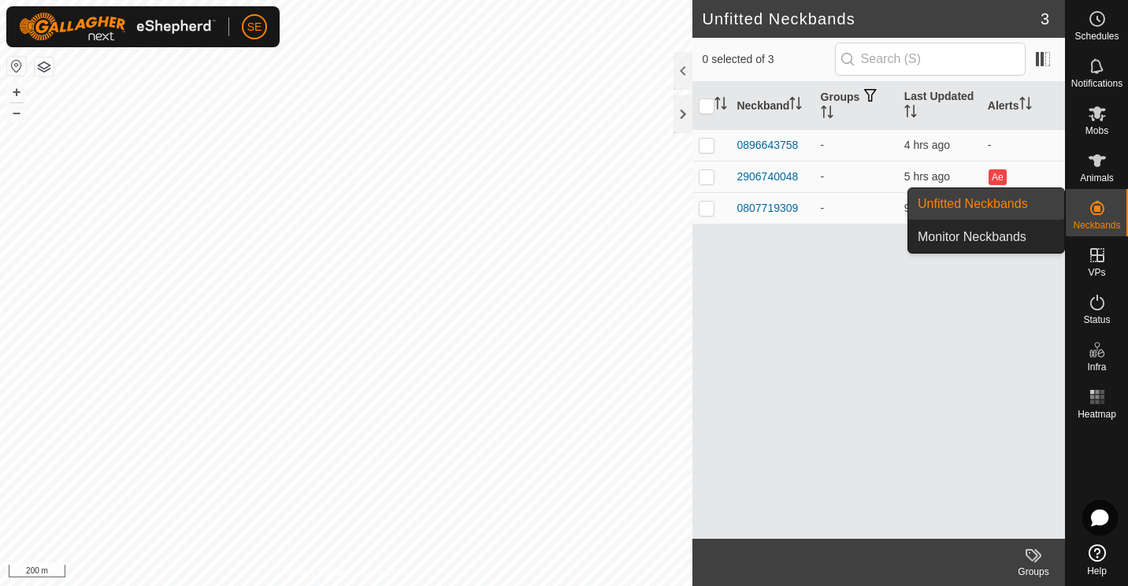
click at [991, 207] on link "Unfitted Neckbands" at bounding box center [986, 204] width 156 height 32
click at [994, 237] on link "Monitor Neckbands" at bounding box center [986, 237] width 156 height 32
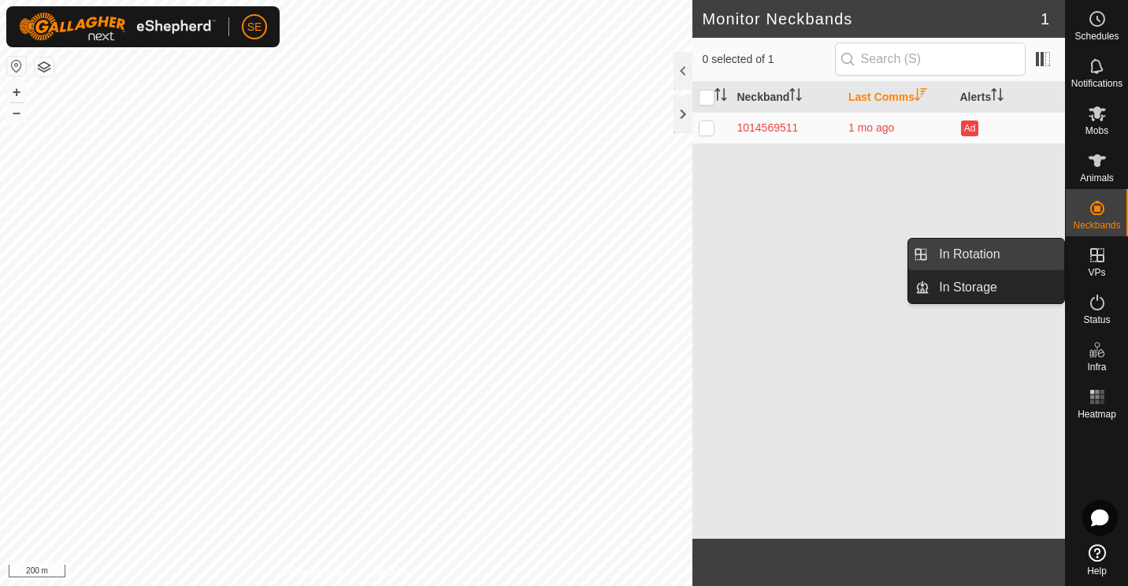
click at [984, 247] on link "In Rotation" at bounding box center [996, 255] width 135 height 32
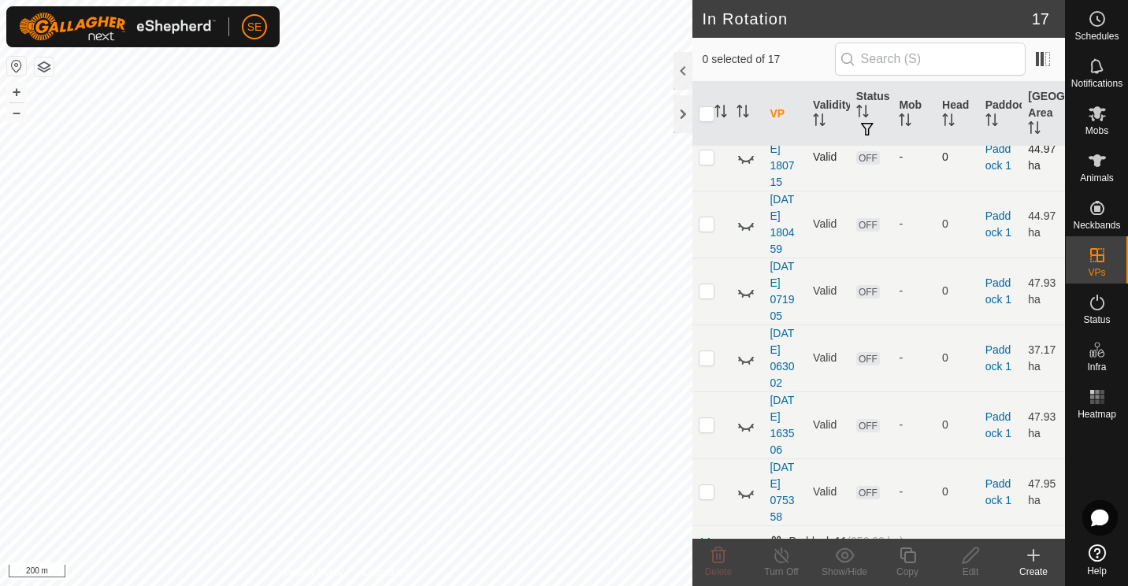
scroll to position [191, 0]
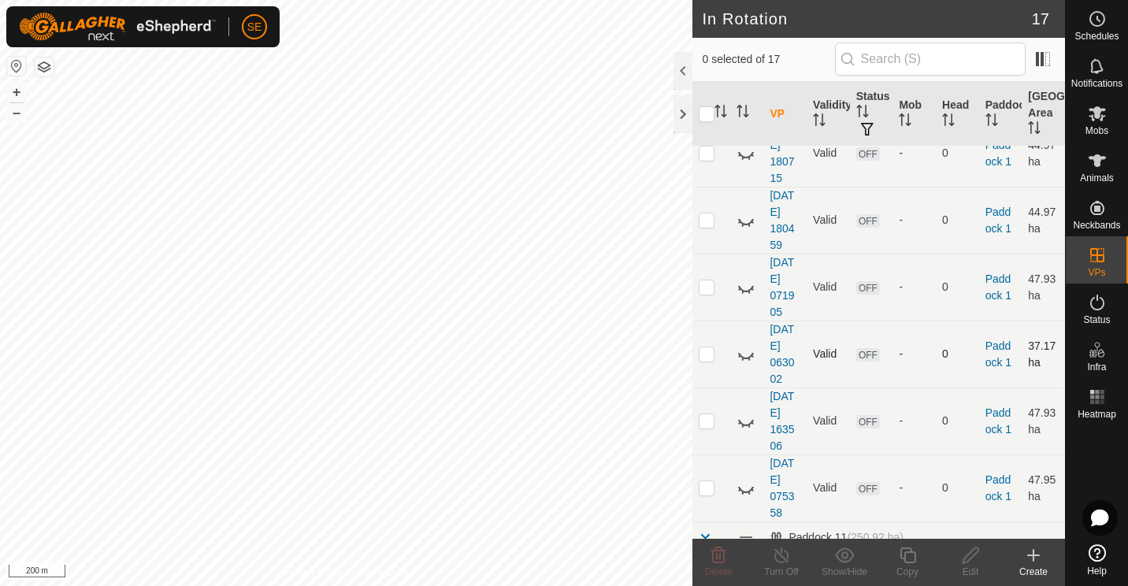
checkbox input "true"
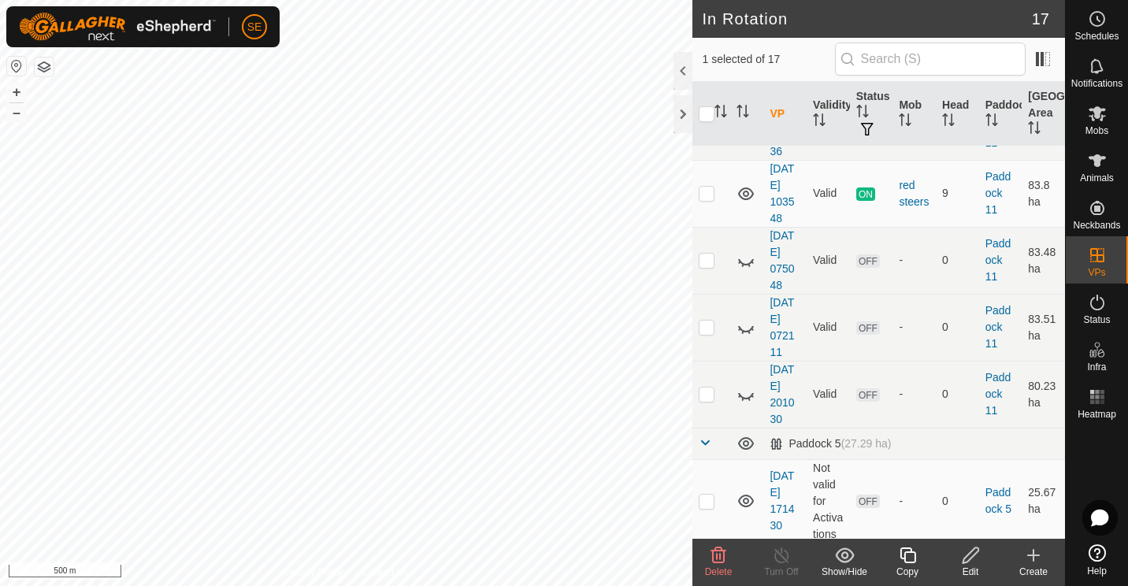
scroll to position [719, 0]
click at [904, 564] on icon at bounding box center [908, 555] width 20 height 19
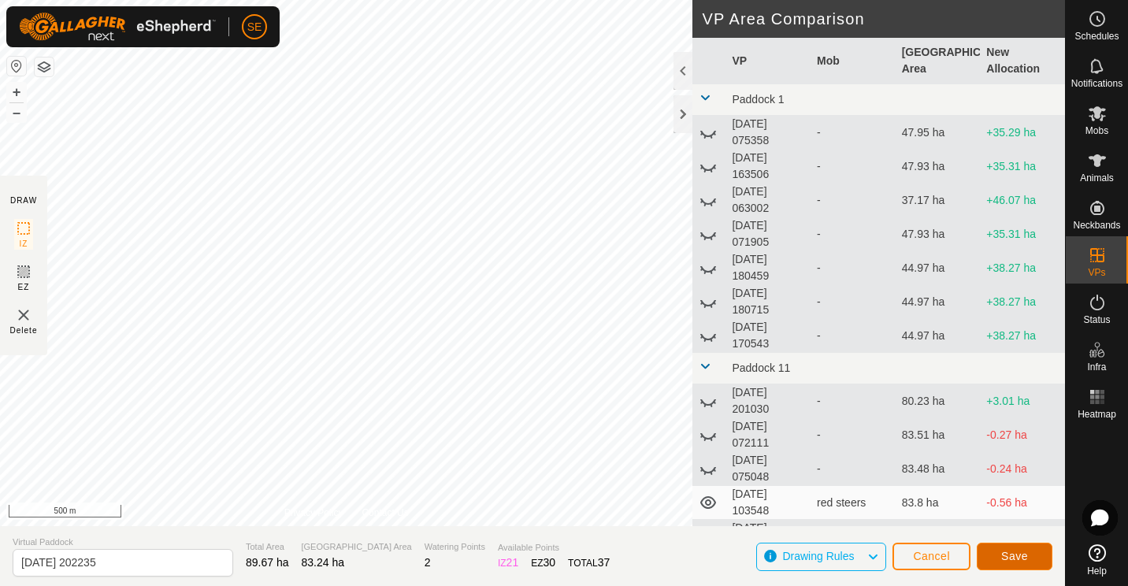
click at [1014, 555] on span "Save" at bounding box center [1014, 556] width 27 height 13
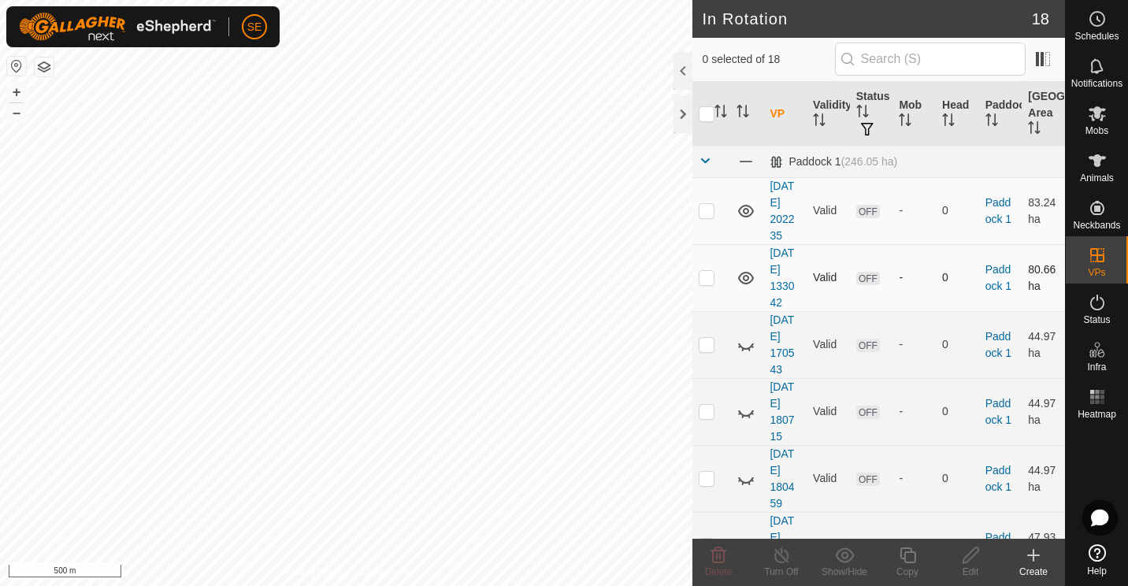
checkbox input "true"
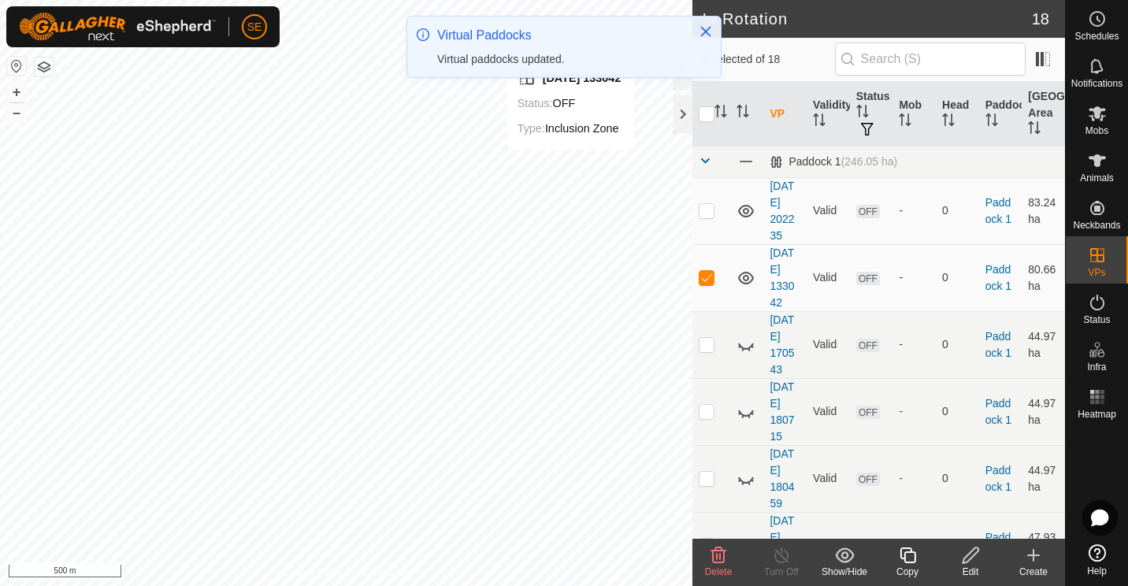
checkbox input "true"
checkbox input "false"
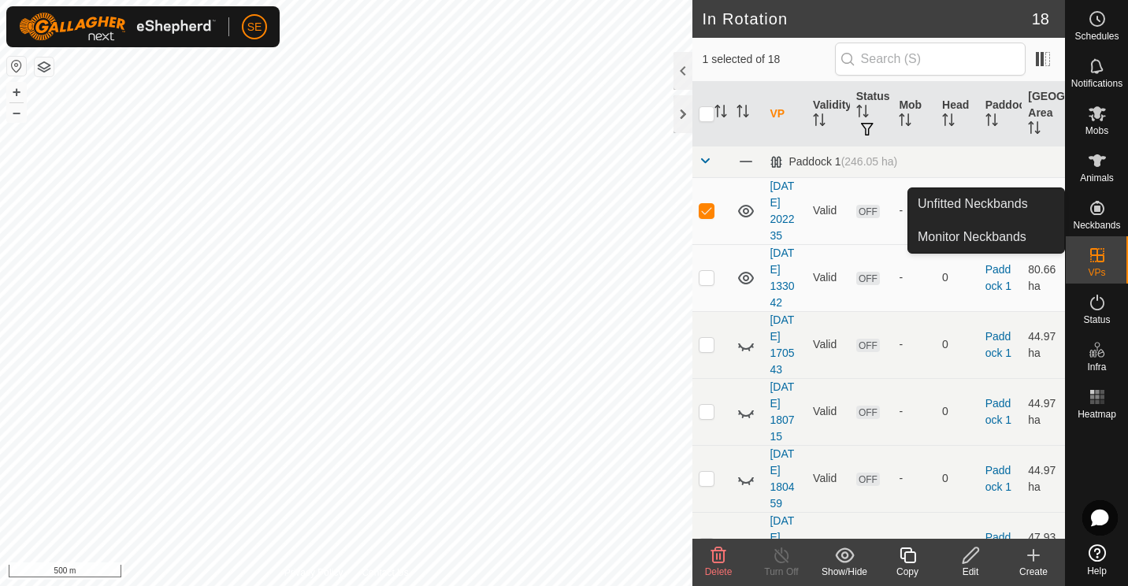
click at [1094, 209] on icon at bounding box center [1097, 208] width 14 height 14
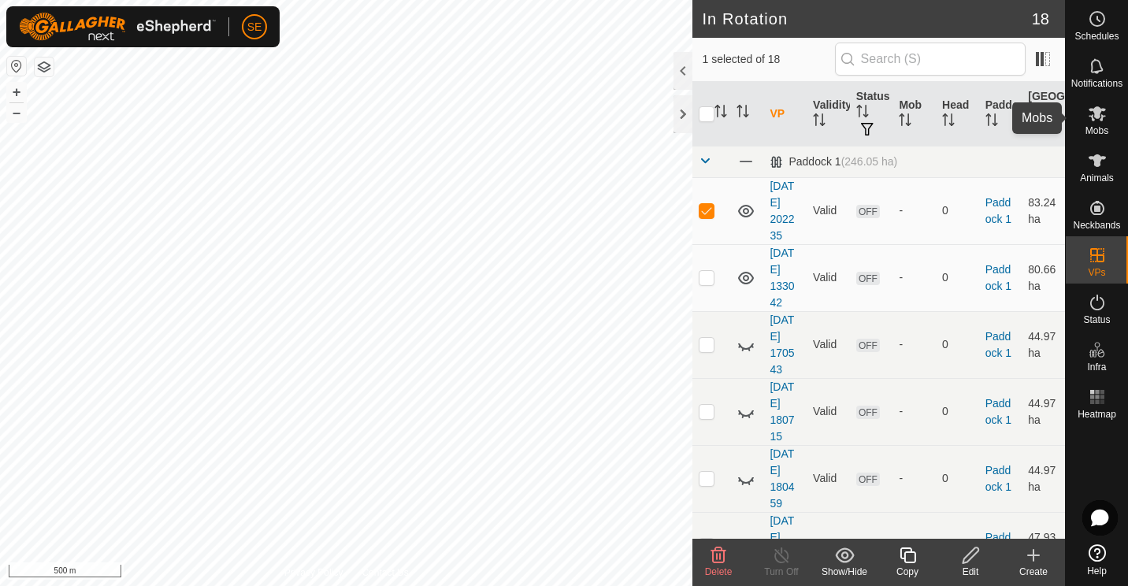
click at [1095, 118] on icon at bounding box center [1096, 113] width 17 height 15
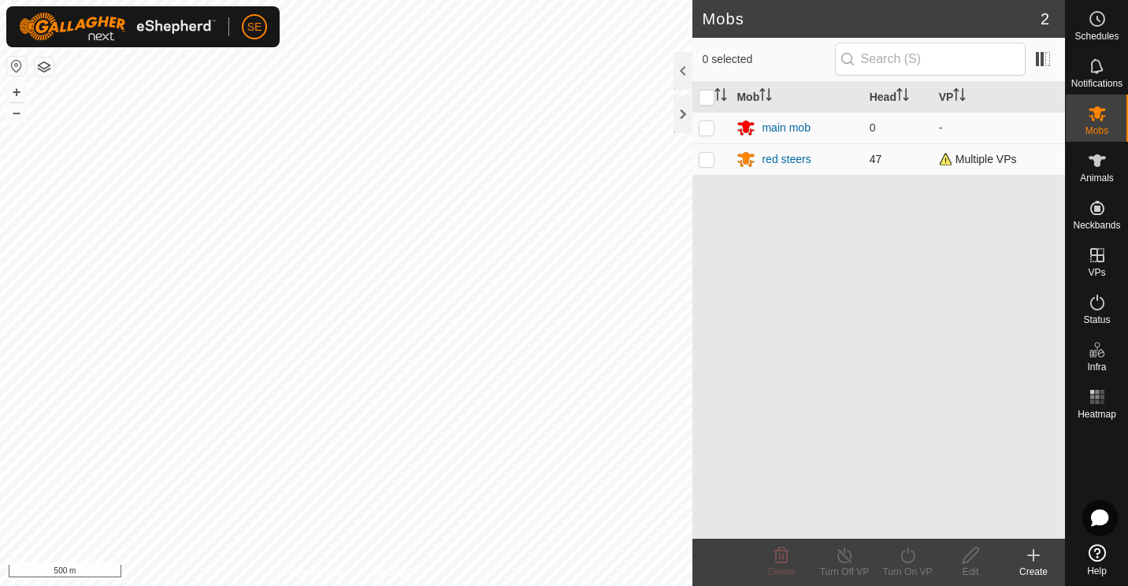
click at [704, 160] on p-checkbox at bounding box center [707, 159] width 16 height 13
checkbox input "true"
click at [951, 90] on th "VP" at bounding box center [998, 97] width 132 height 31
click at [909, 562] on icon at bounding box center [907, 555] width 14 height 16
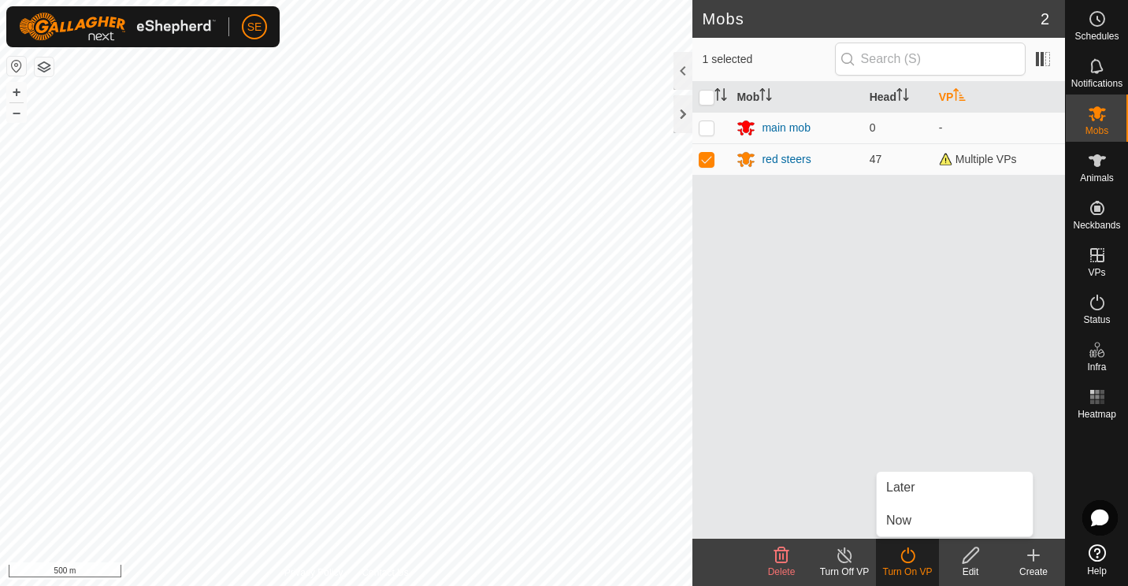
click at [810, 490] on div "Mob Head VP main mob 0 - red steers 47 Multiple VPs" at bounding box center [878, 310] width 373 height 457
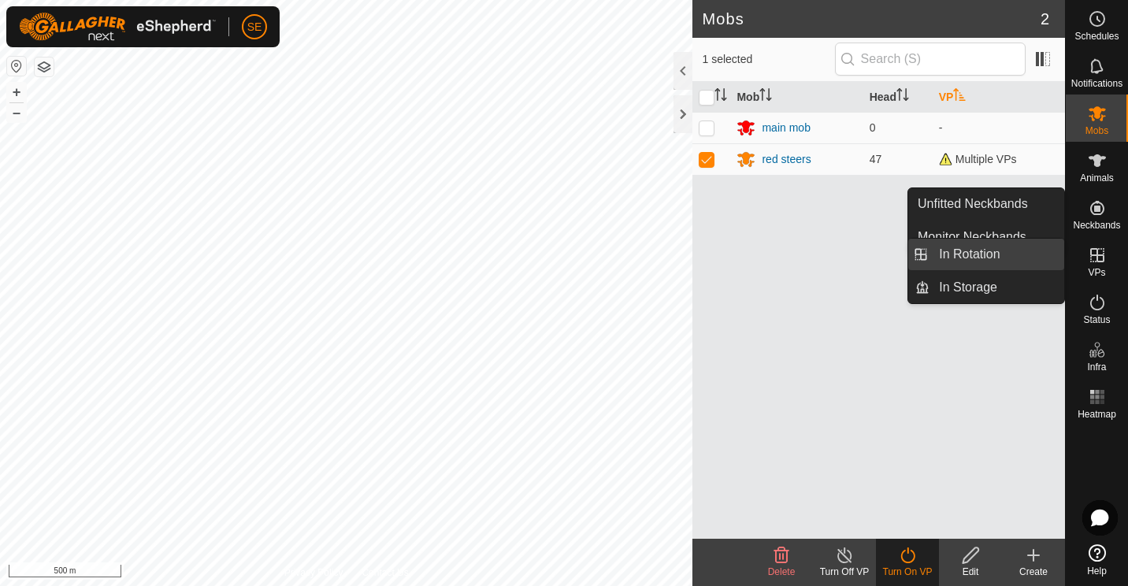
click at [982, 253] on link "In Rotation" at bounding box center [996, 255] width 135 height 32
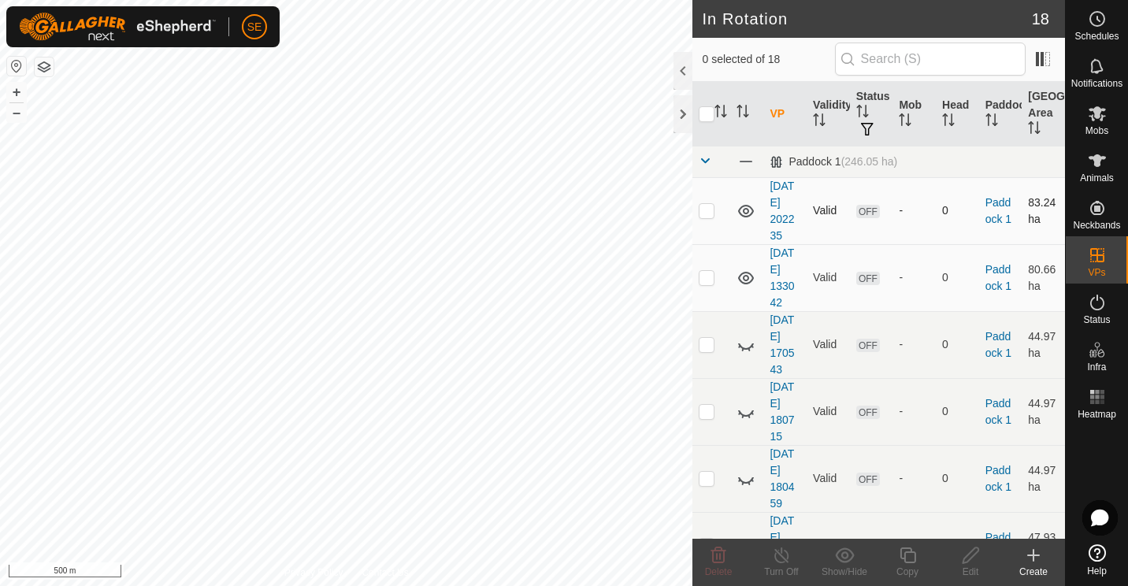
checkbox input "true"
drag, startPoint x: 862, startPoint y: 293, endPoint x: 905, endPoint y: 302, distance: 43.4
click at [905, 302] on tr "[DATE] 133042 Valid OFF - 0 Paddock 1 80.66 ha" at bounding box center [878, 277] width 373 height 67
drag, startPoint x: 905, startPoint y: 302, endPoint x: 1104, endPoint y: 175, distance: 236.2
click at [1104, 175] on span "Animals" at bounding box center [1097, 177] width 34 height 9
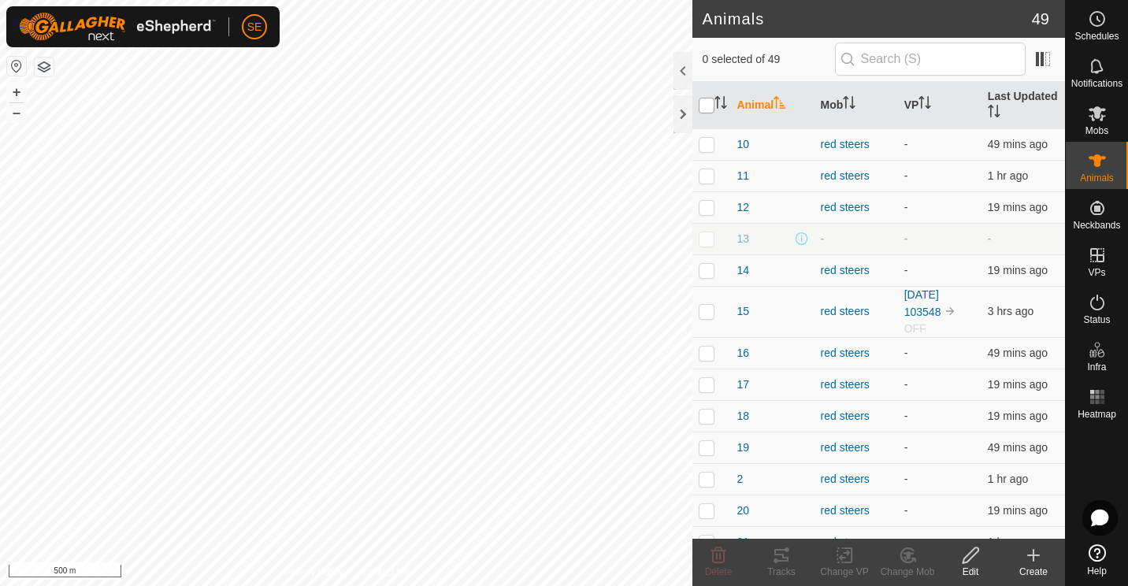
click at [706, 101] on input "checkbox" at bounding box center [707, 106] width 16 height 16
checkbox input "true"
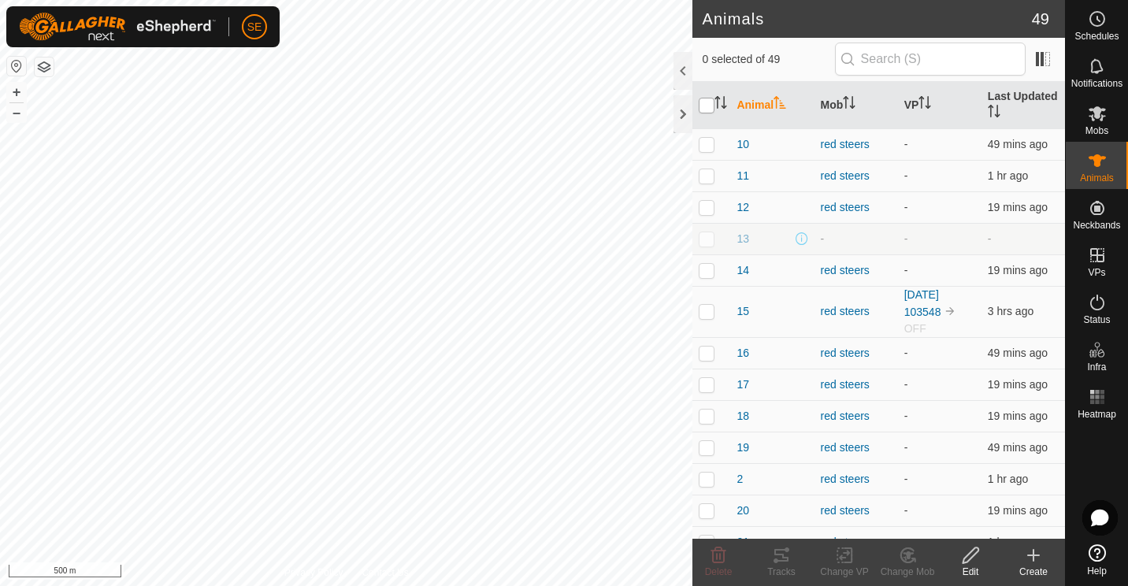
checkbox input "true"
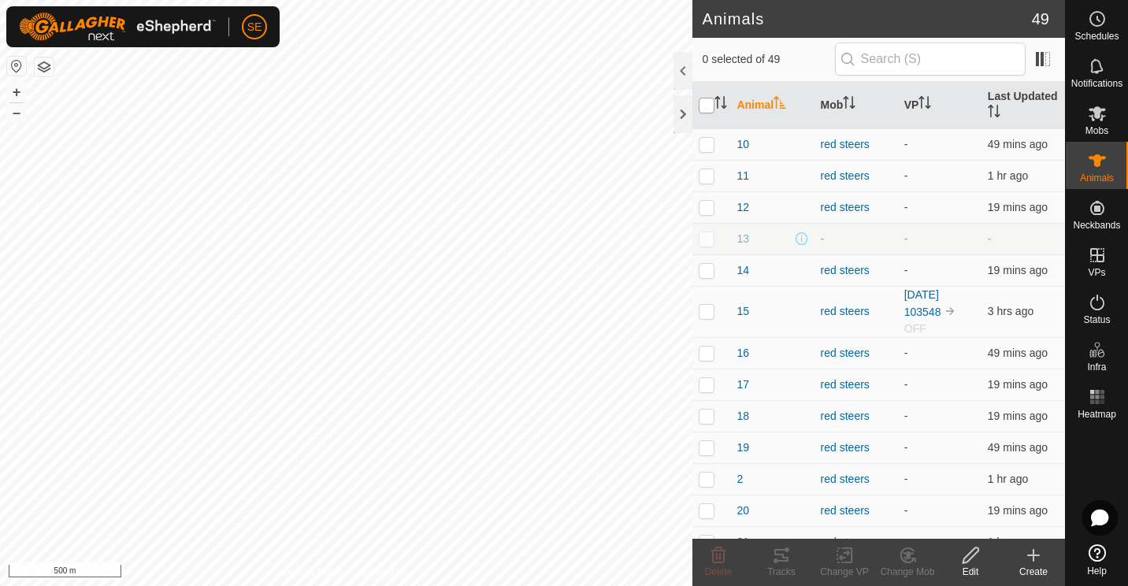
checkbox input "true"
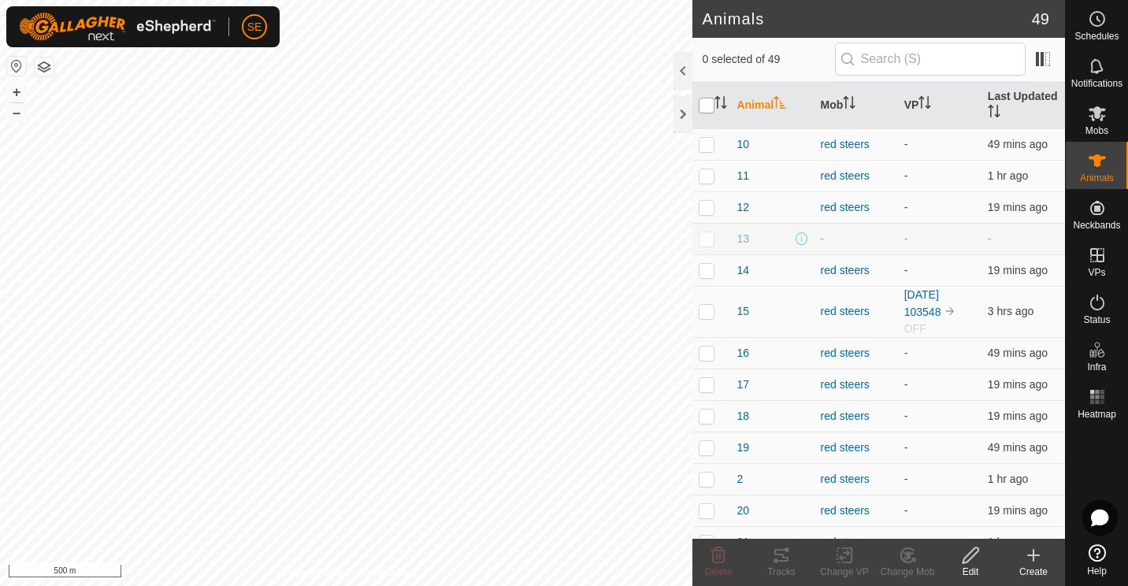
checkbox input "true"
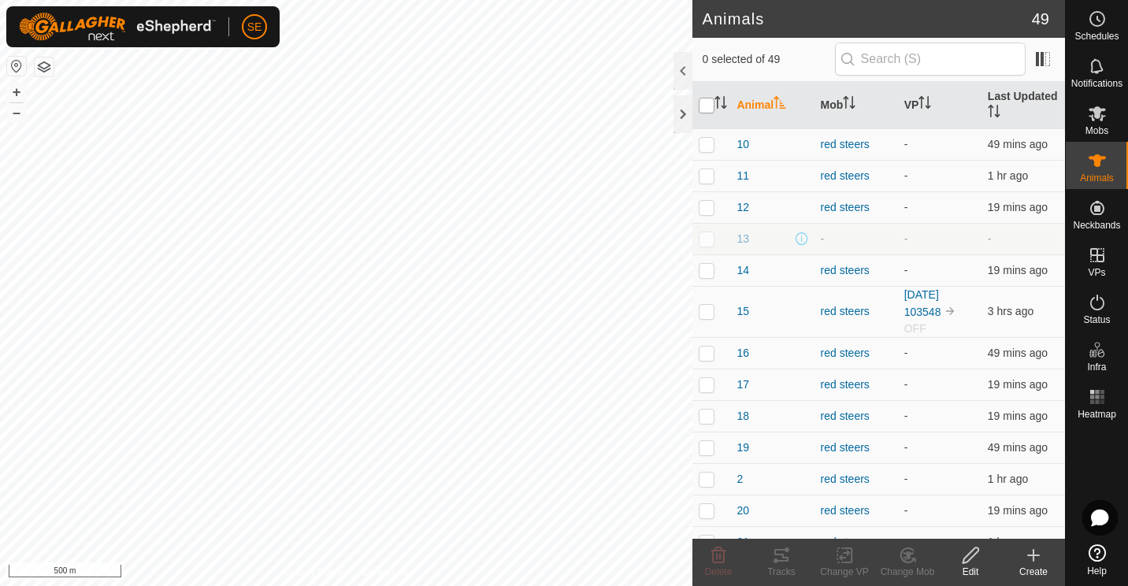
checkbox input "true"
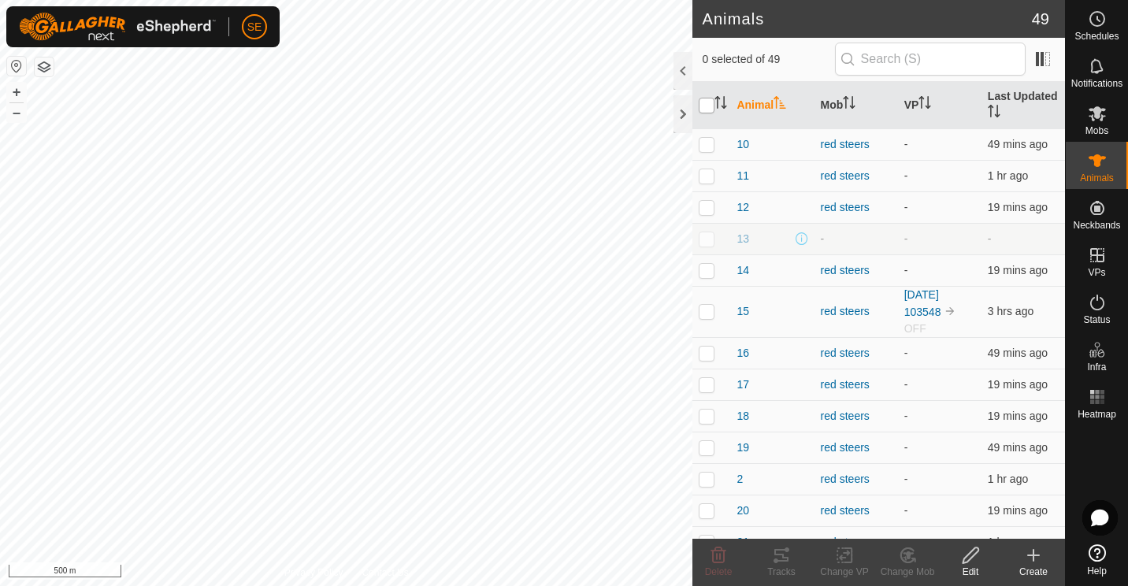
checkbox input "true"
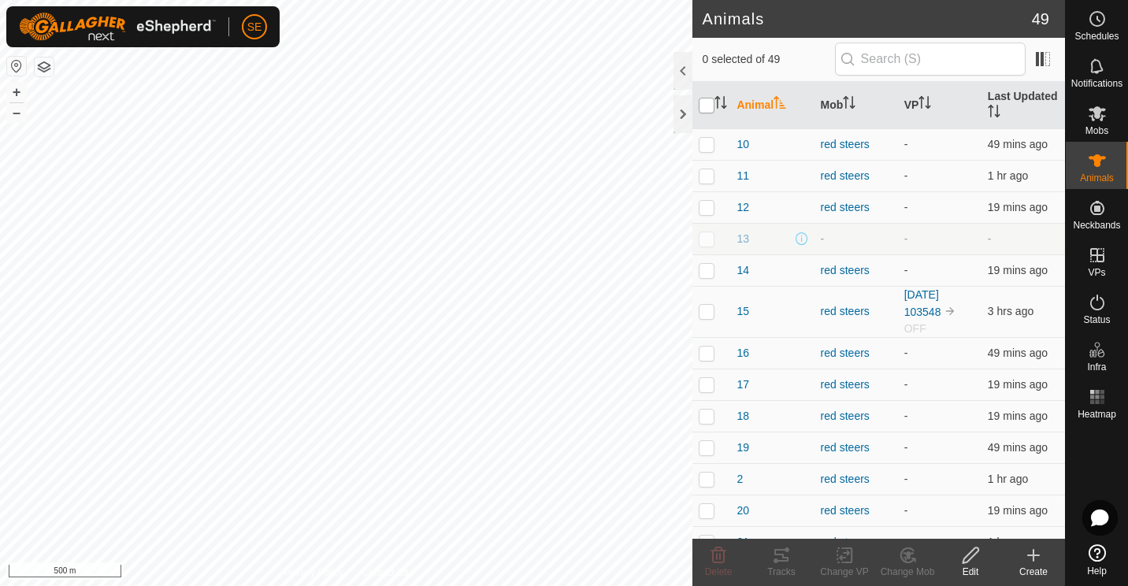
checkbox input "true"
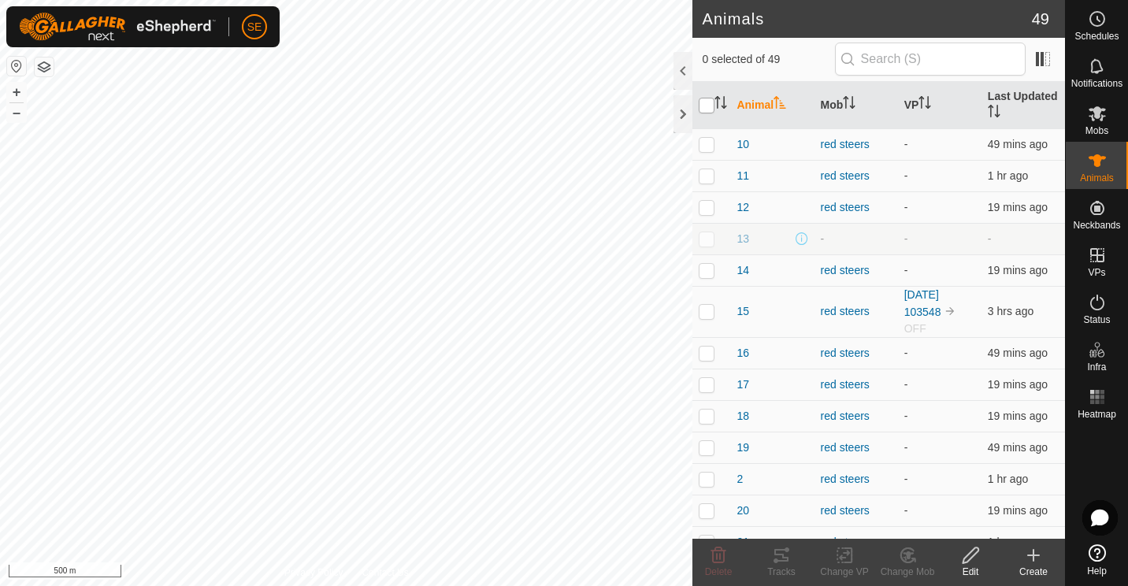
checkbox input "true"
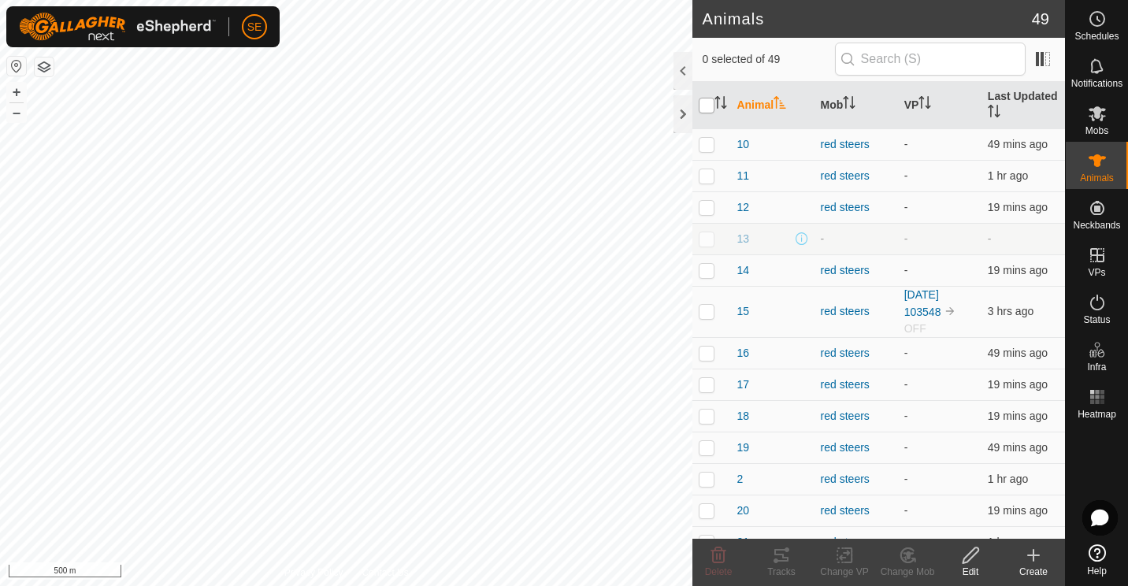
checkbox input "true"
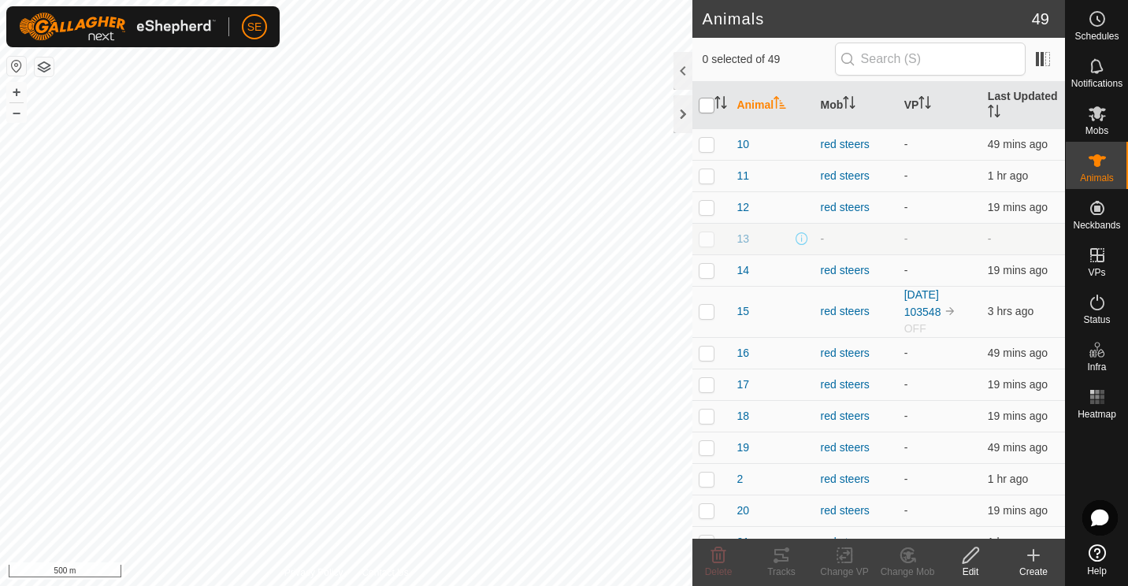
checkbox input "true"
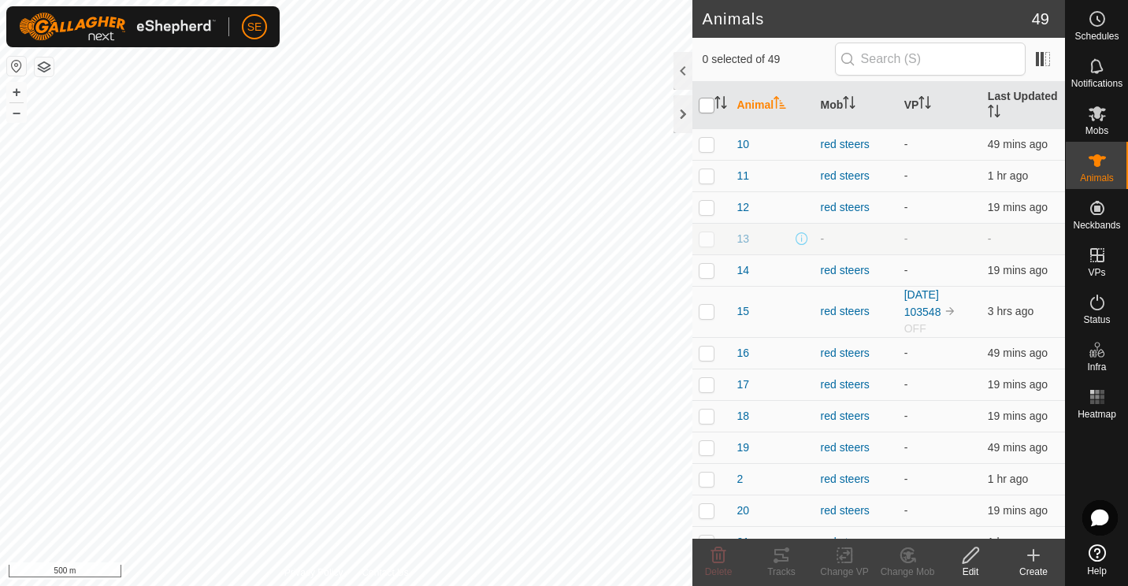
checkbox input "true"
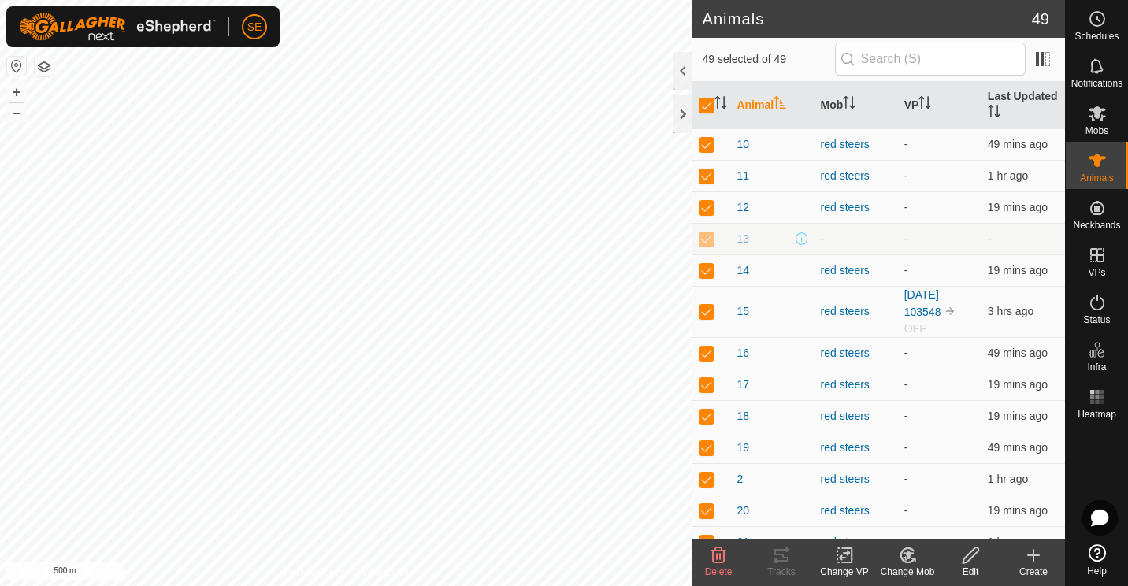
click at [836, 558] on icon at bounding box center [845, 555] width 20 height 19
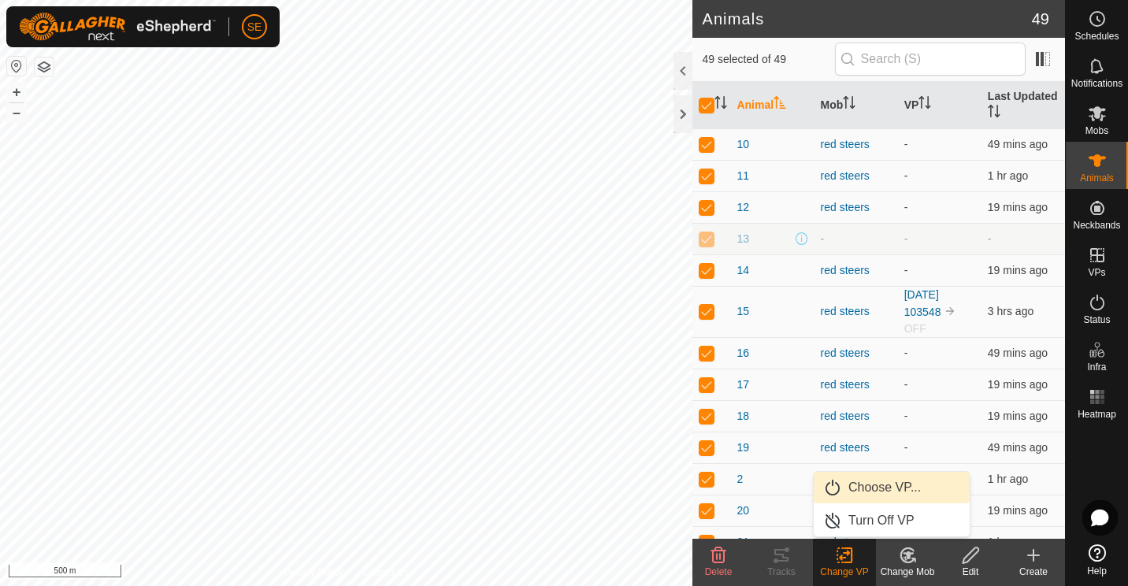
click at [863, 485] on link "Choose VP..." at bounding box center [892, 488] width 156 height 32
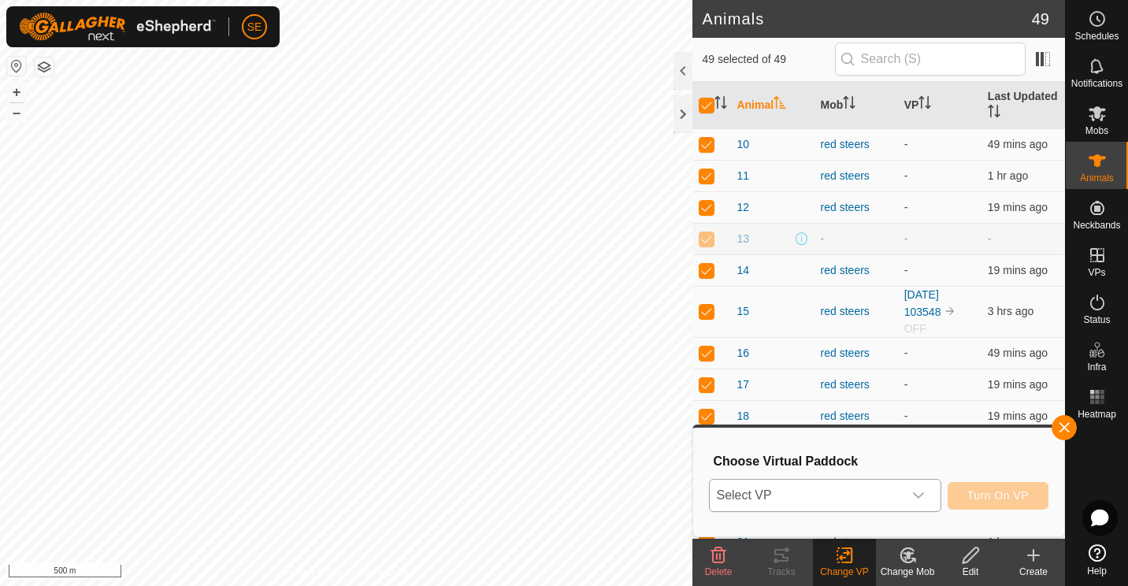
click at [921, 498] on icon "dropdown trigger" at bounding box center [918, 495] width 13 height 13
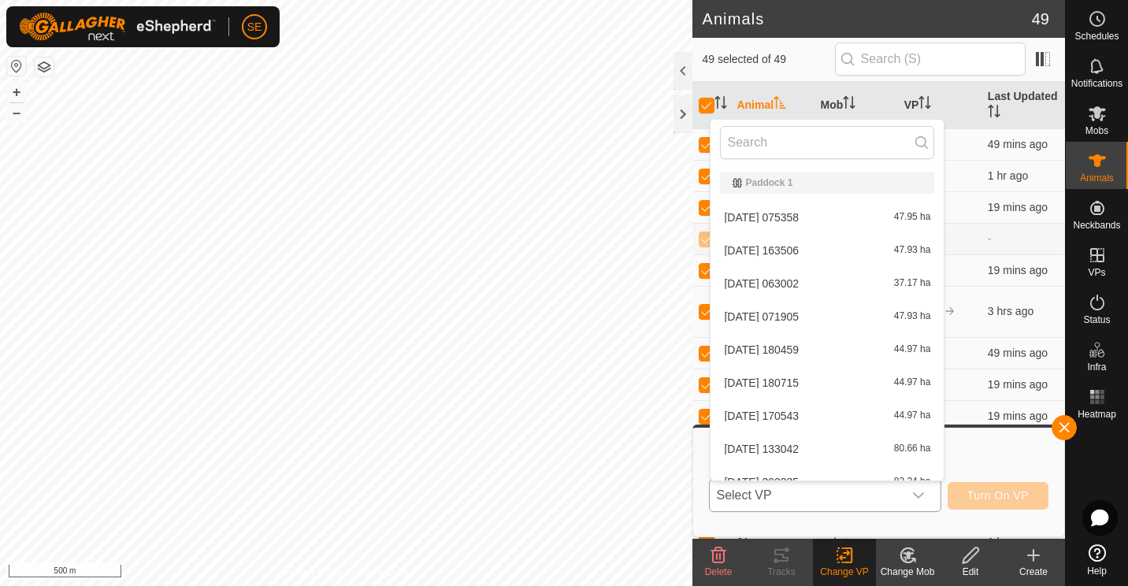
scroll to position [17, 0]
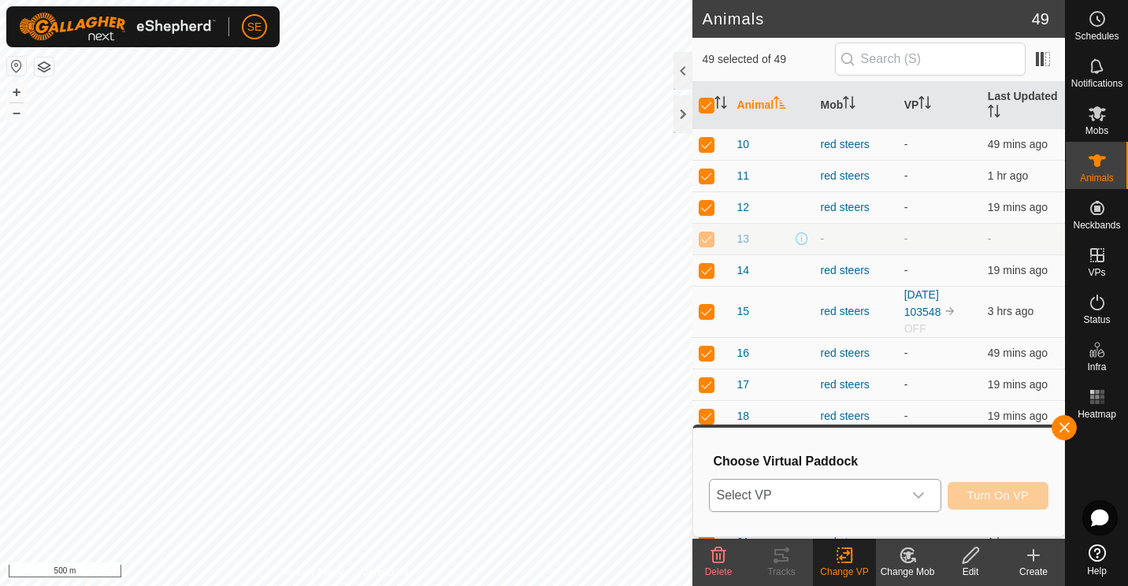
click at [925, 490] on icon "dropdown trigger" at bounding box center [918, 495] width 13 height 13
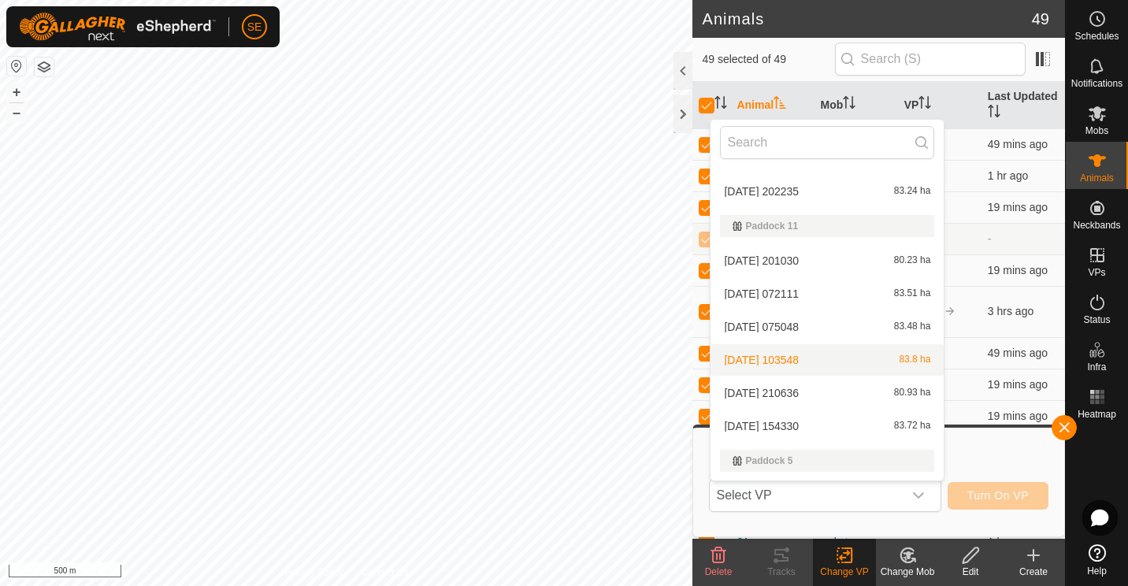
scroll to position [291, 0]
click at [790, 420] on li "[DATE] 154330 83.72 ha" at bounding box center [826, 426] width 233 height 32
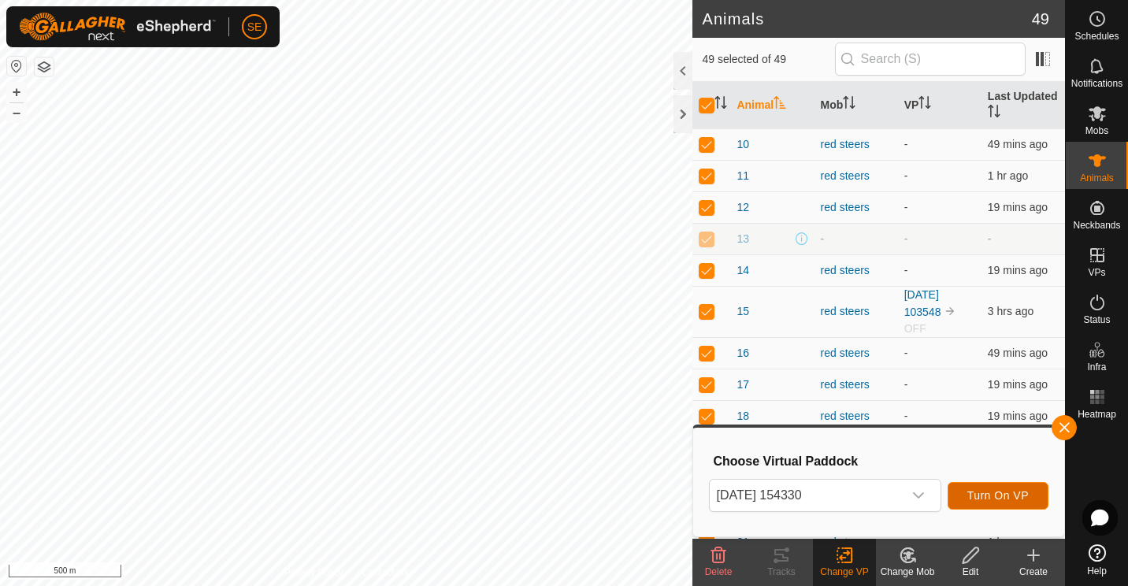
click at [993, 494] on span "Turn On VP" at bounding box center [997, 495] width 61 height 13
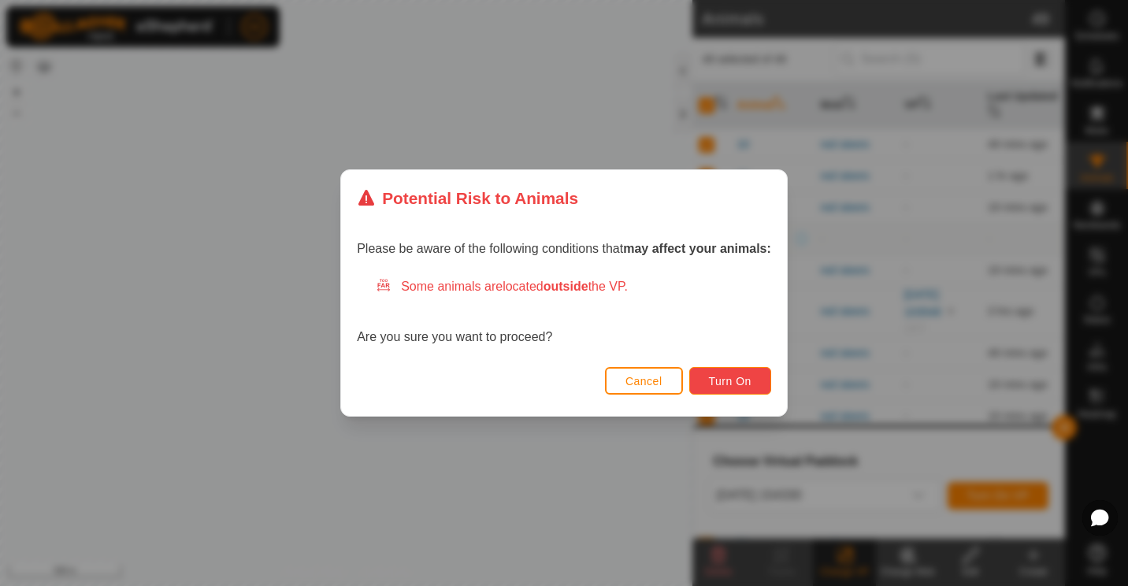
click at [746, 384] on span "Turn On" at bounding box center [730, 381] width 43 height 13
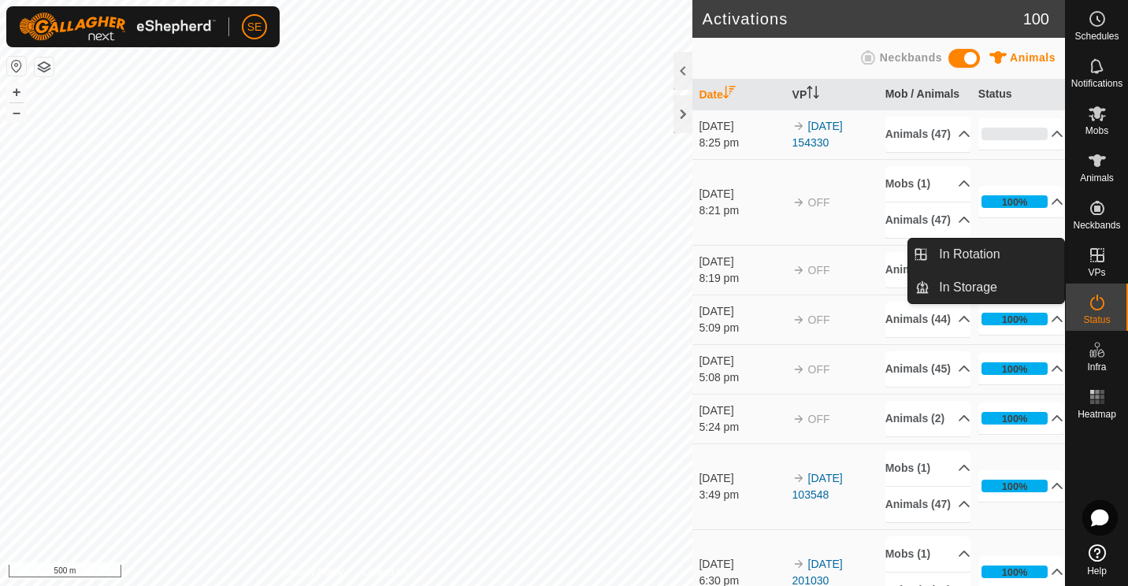
click at [1088, 259] on icon at bounding box center [1097, 255] width 19 height 19
click at [980, 256] on link "In Rotation" at bounding box center [996, 255] width 135 height 32
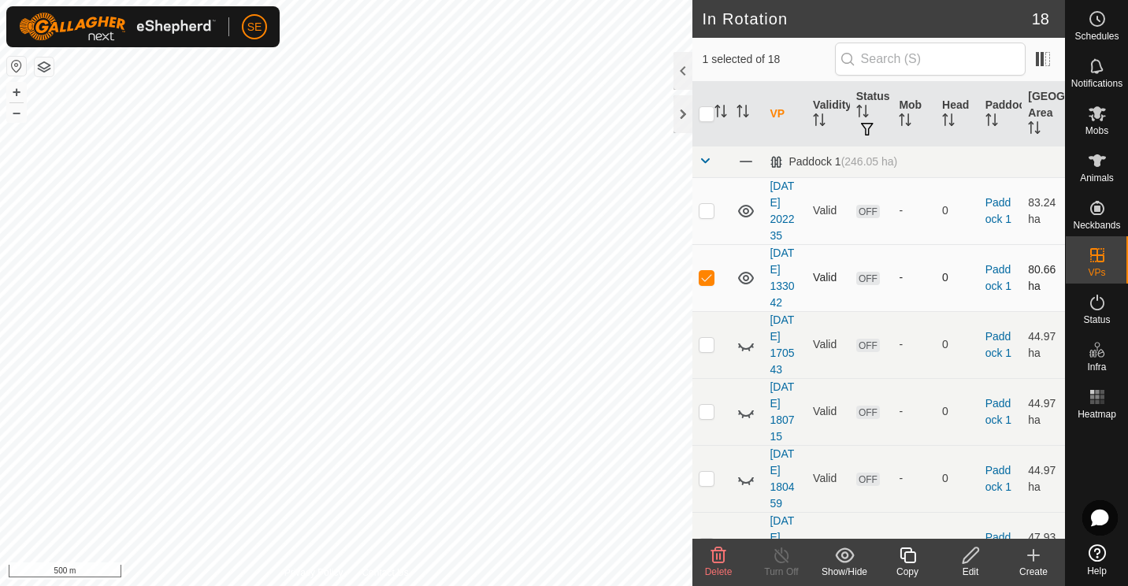
click at [751, 276] on icon at bounding box center [745, 278] width 19 height 19
click at [907, 563] on icon at bounding box center [907, 555] width 16 height 16
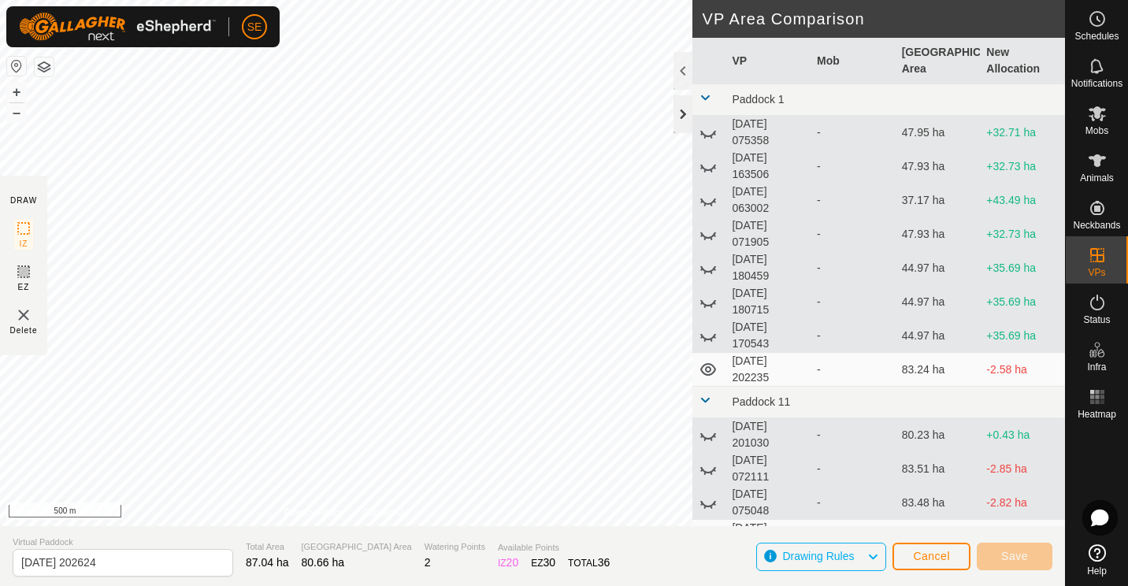
click at [685, 108] on div at bounding box center [682, 114] width 19 height 38
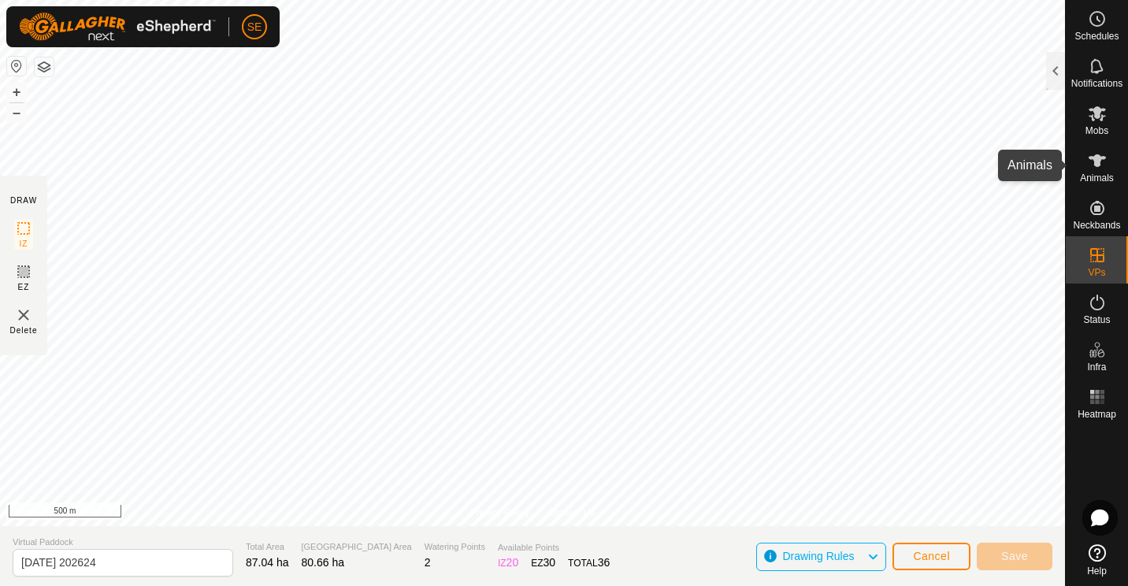
click at [1098, 169] on icon at bounding box center [1097, 160] width 19 height 19
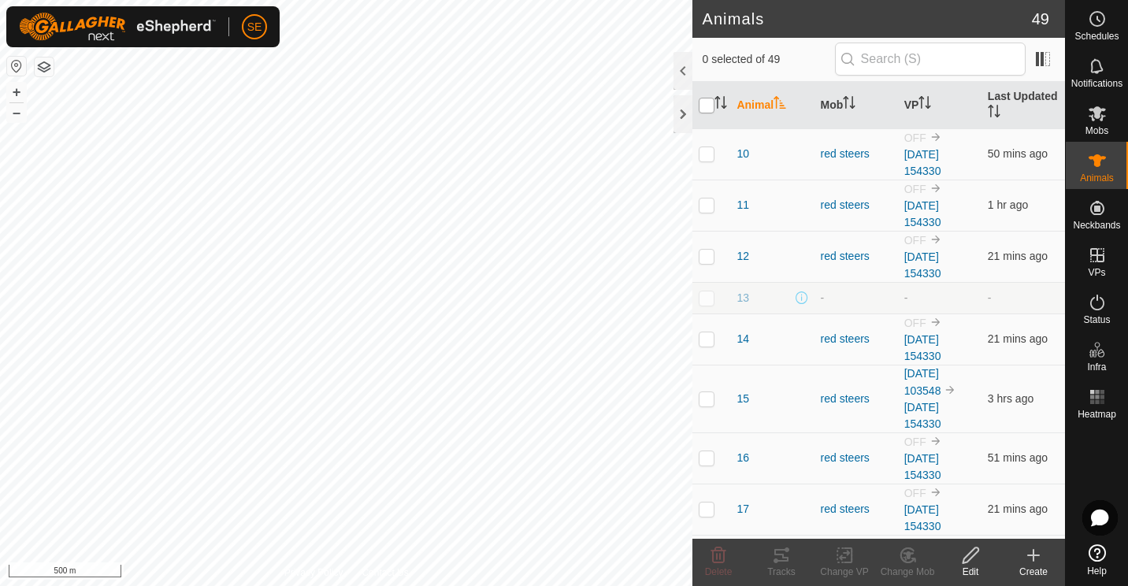
click at [705, 108] on input "checkbox" at bounding box center [707, 106] width 16 height 16
checkbox input "true"
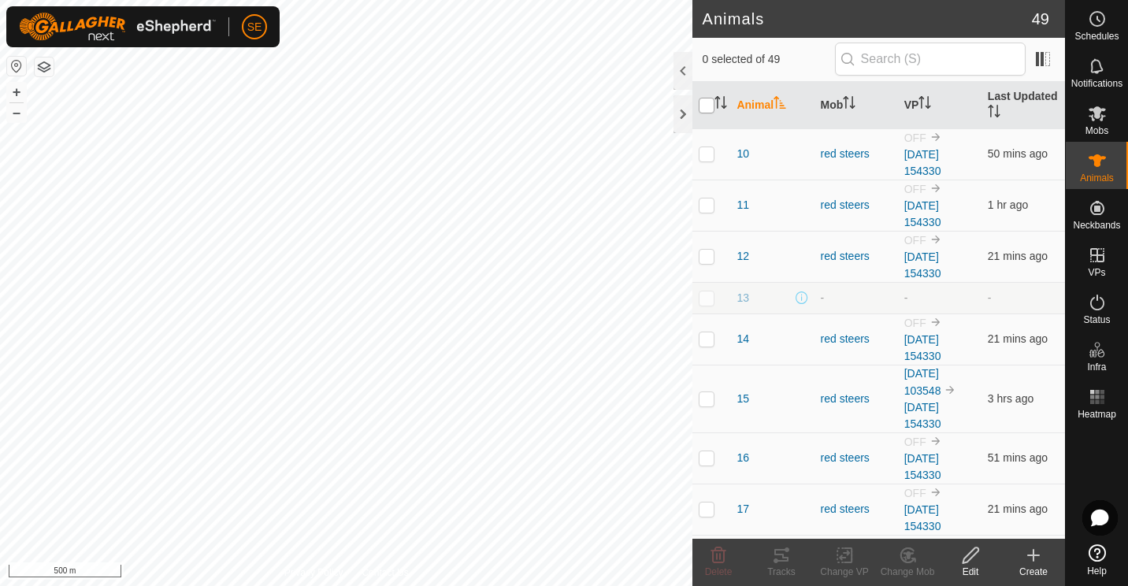
checkbox input "true"
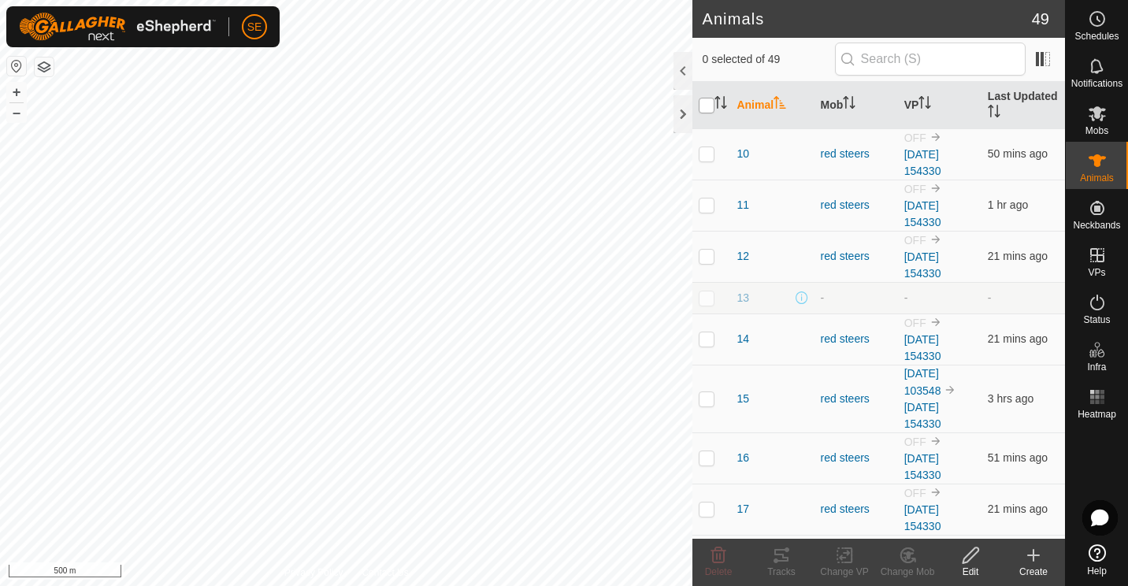
checkbox input "true"
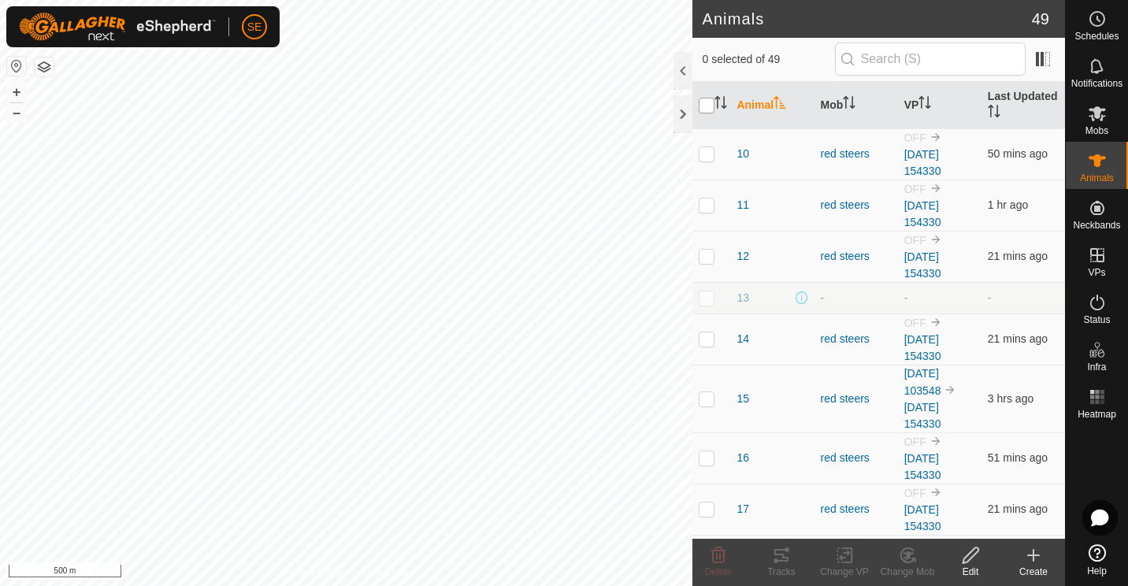
checkbox input "true"
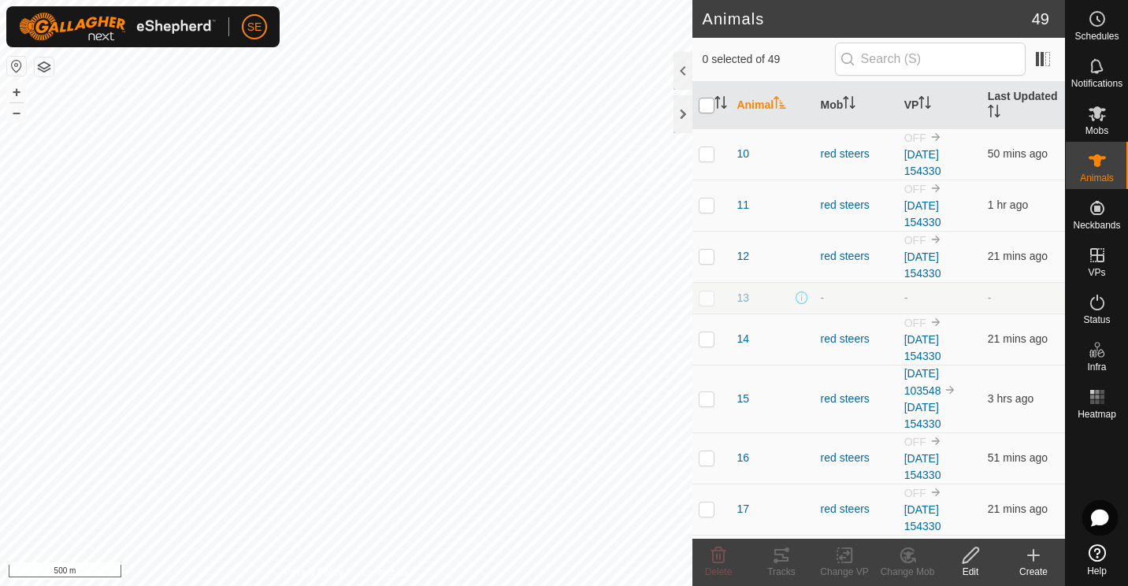
checkbox input "true"
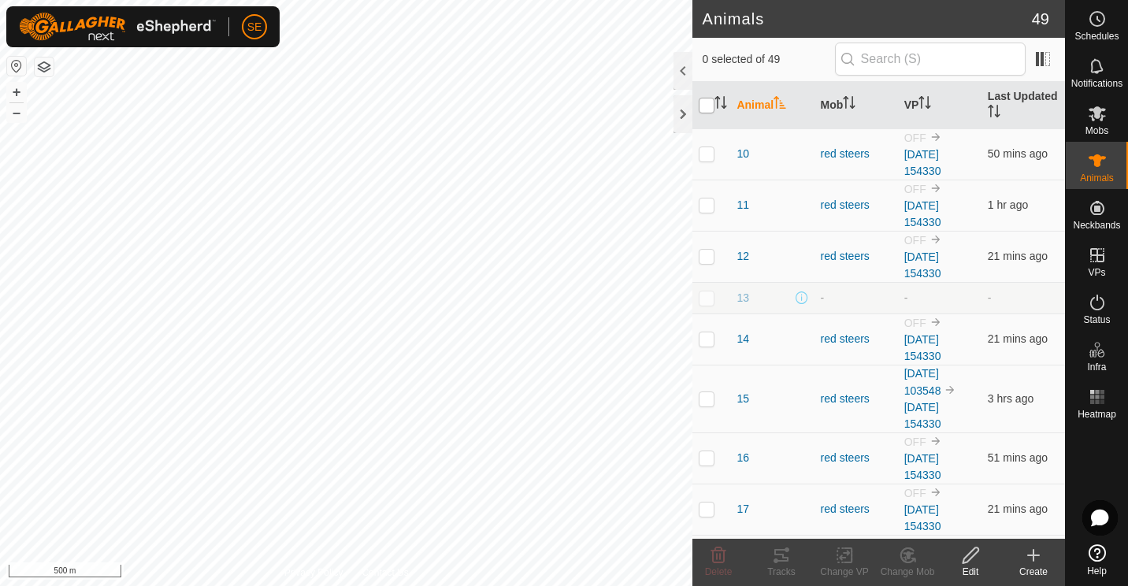
checkbox input "true"
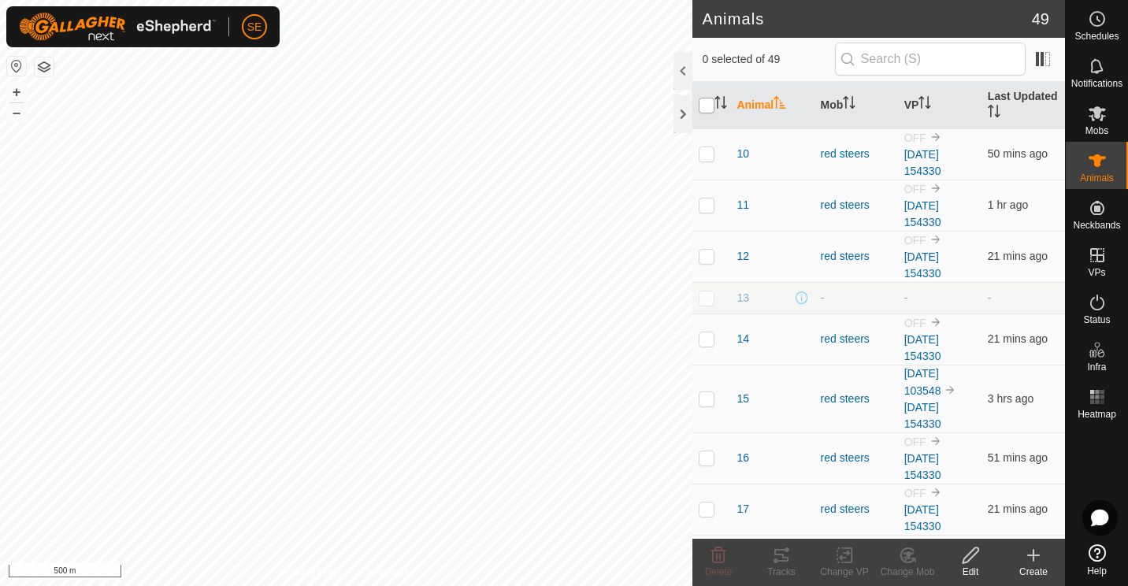
checkbox input "true"
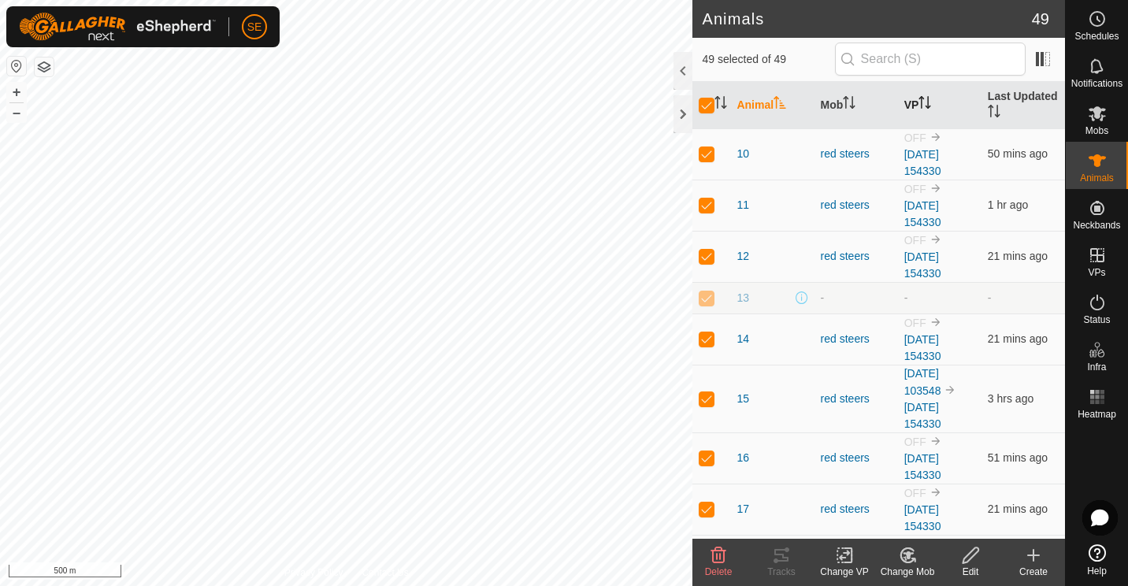
click at [918, 101] on icon "Activate to sort" at bounding box center [924, 102] width 13 height 13
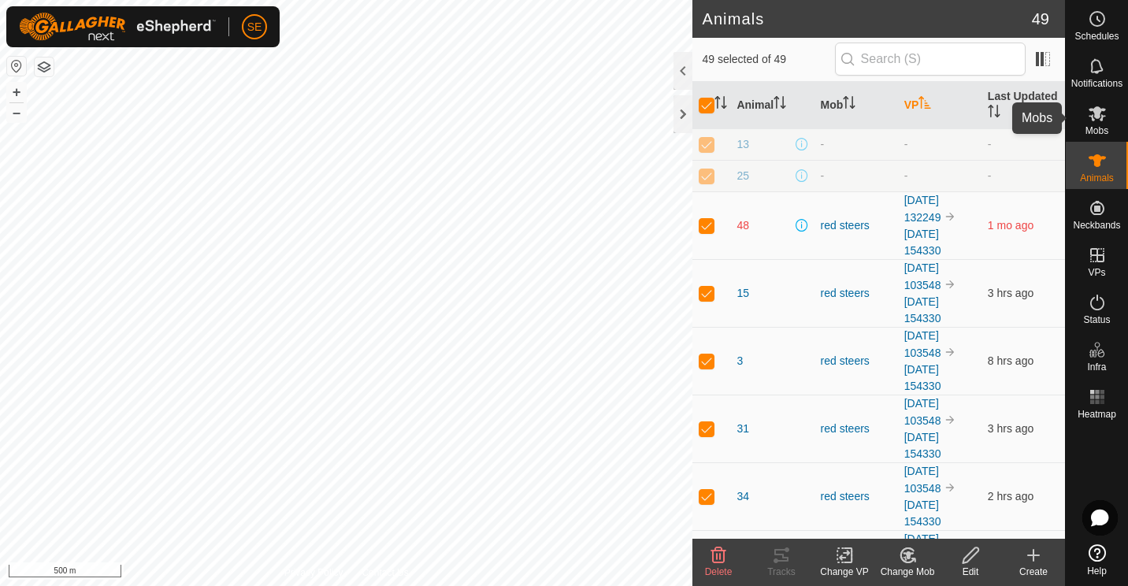
click at [1095, 126] on span "Mobs" at bounding box center [1096, 130] width 23 height 9
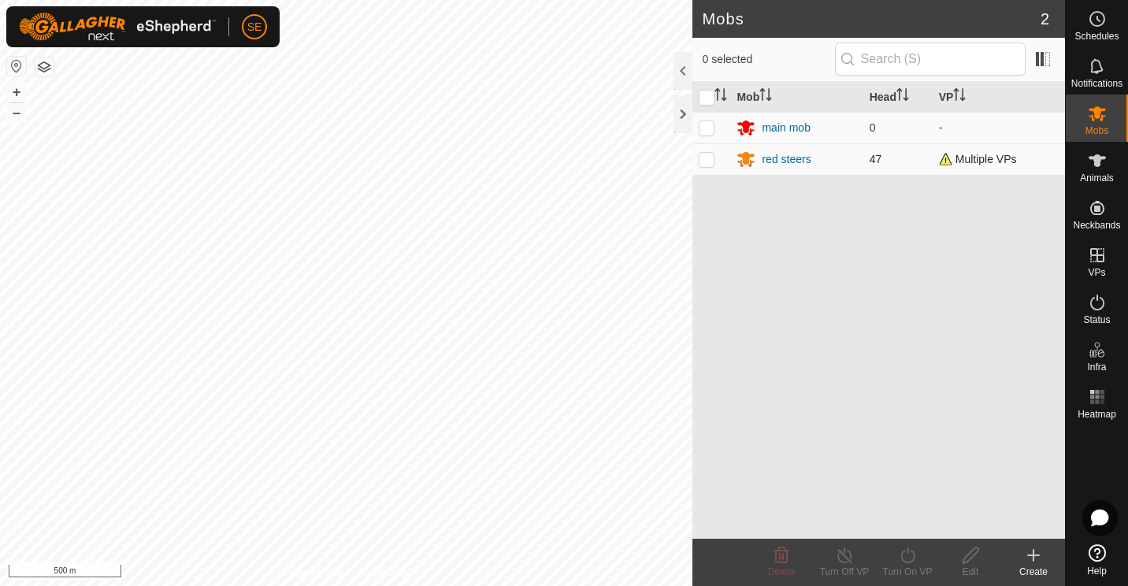
click at [706, 153] on p-tablecheckbox at bounding box center [707, 159] width 16 height 13
click at [984, 63] on input "text" at bounding box center [930, 59] width 191 height 33
click at [959, 91] on icon "Activate to sort" at bounding box center [959, 94] width 13 height 13
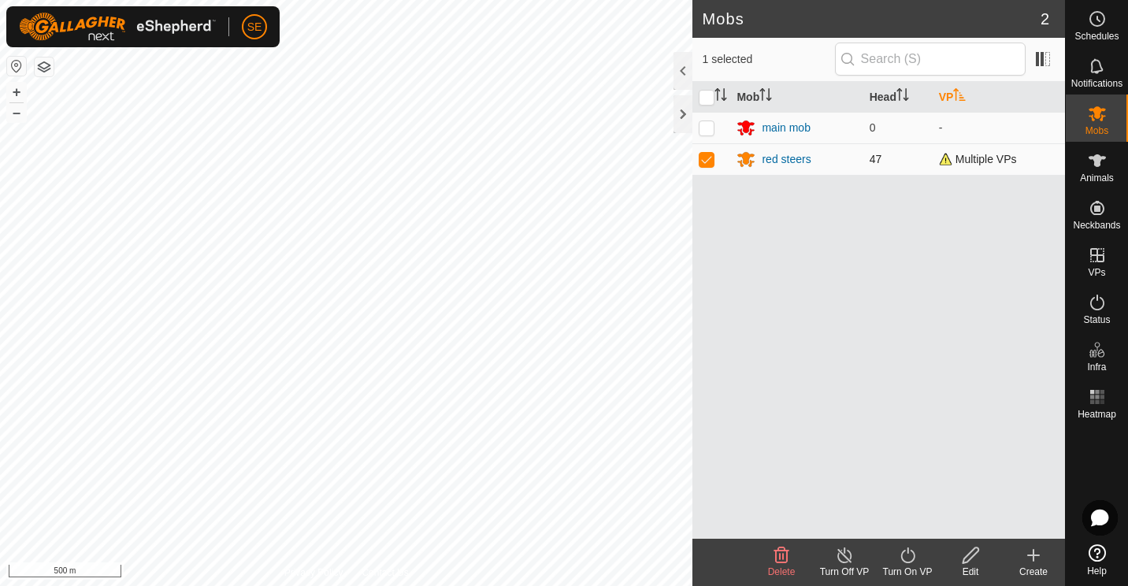
click at [956, 163] on span "Multiple VPs" at bounding box center [978, 159] width 78 height 13
click at [906, 562] on icon at bounding box center [907, 555] width 14 height 16
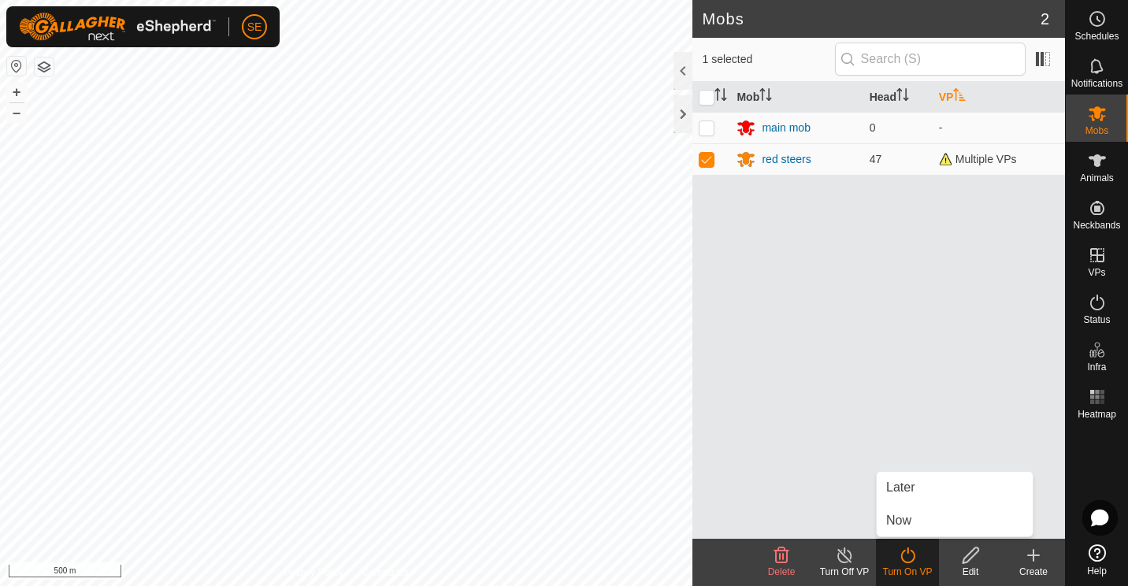
click at [764, 443] on div "Mob Head VP main mob 0 - red steers 47 Multiple VPs" at bounding box center [878, 310] width 373 height 457
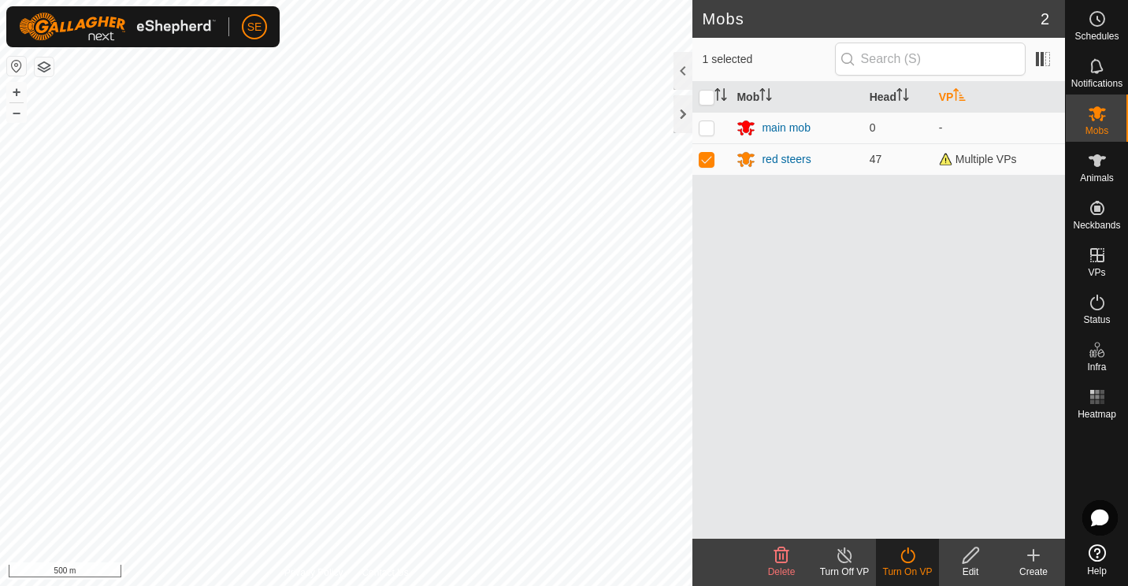
click at [971, 569] on div "Edit" at bounding box center [970, 572] width 63 height 14
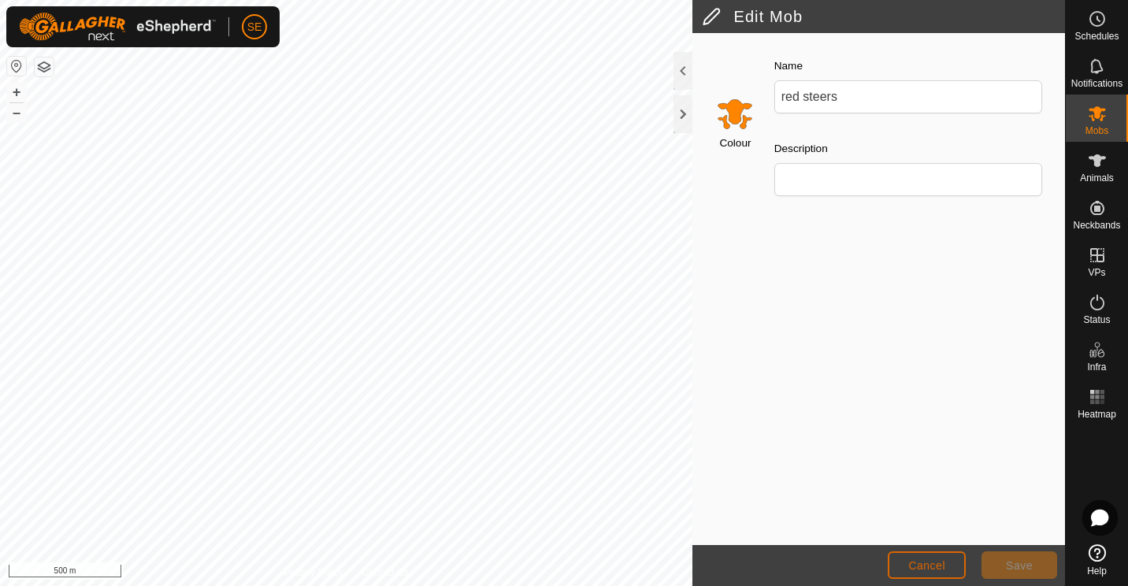
click at [937, 565] on span "Cancel" at bounding box center [926, 565] width 37 height 13
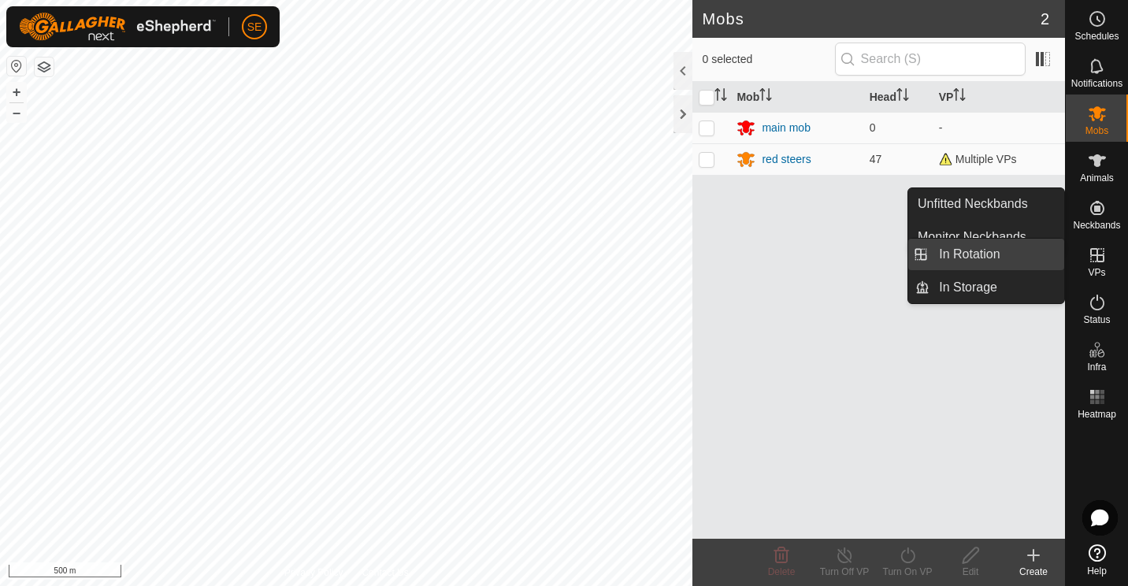
click at [977, 254] on link "In Rotation" at bounding box center [996, 255] width 135 height 32
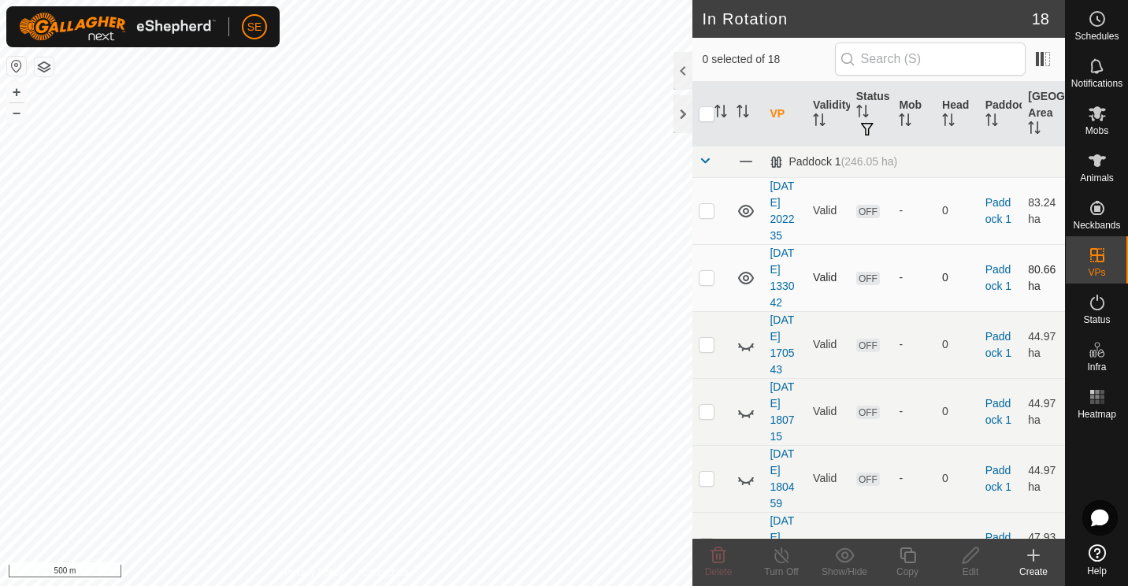
click at [743, 278] on icon at bounding box center [745, 278] width 19 height 19
click at [711, 277] on p-checkbox at bounding box center [707, 277] width 16 height 13
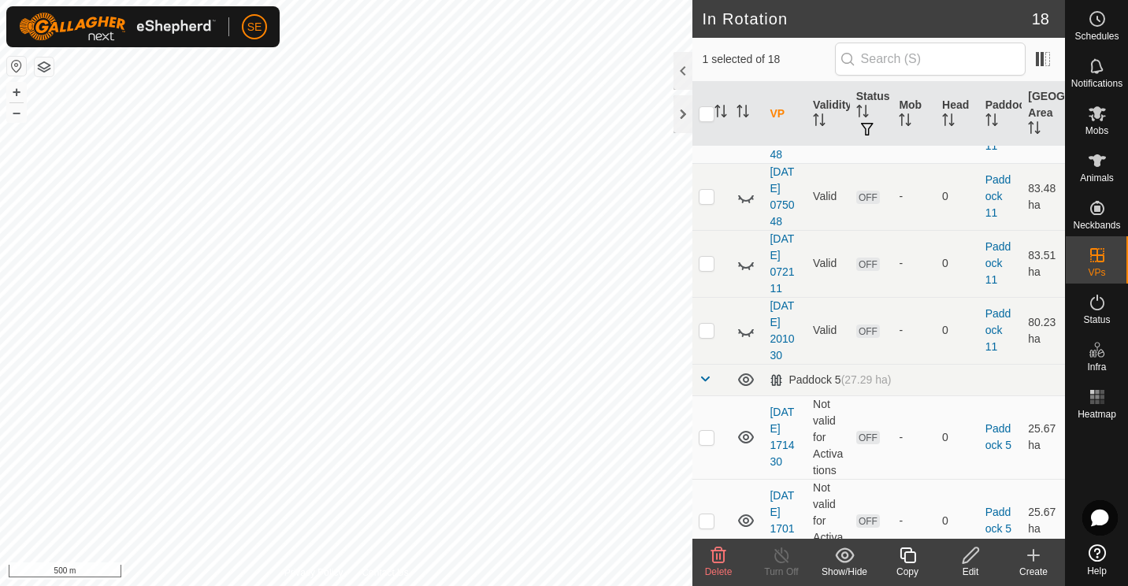
scroll to position [847, 0]
click at [710, 335] on p-checkbox at bounding box center [707, 332] width 16 height 13
click at [745, 331] on icon at bounding box center [745, 333] width 19 height 19
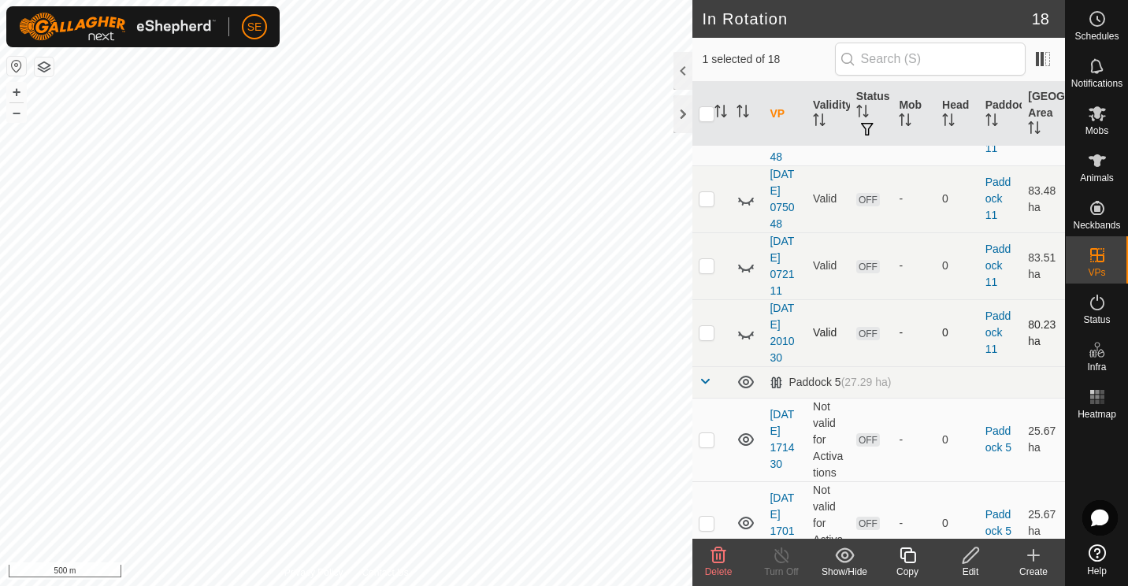
click at [745, 331] on icon at bounding box center [745, 333] width 19 height 19
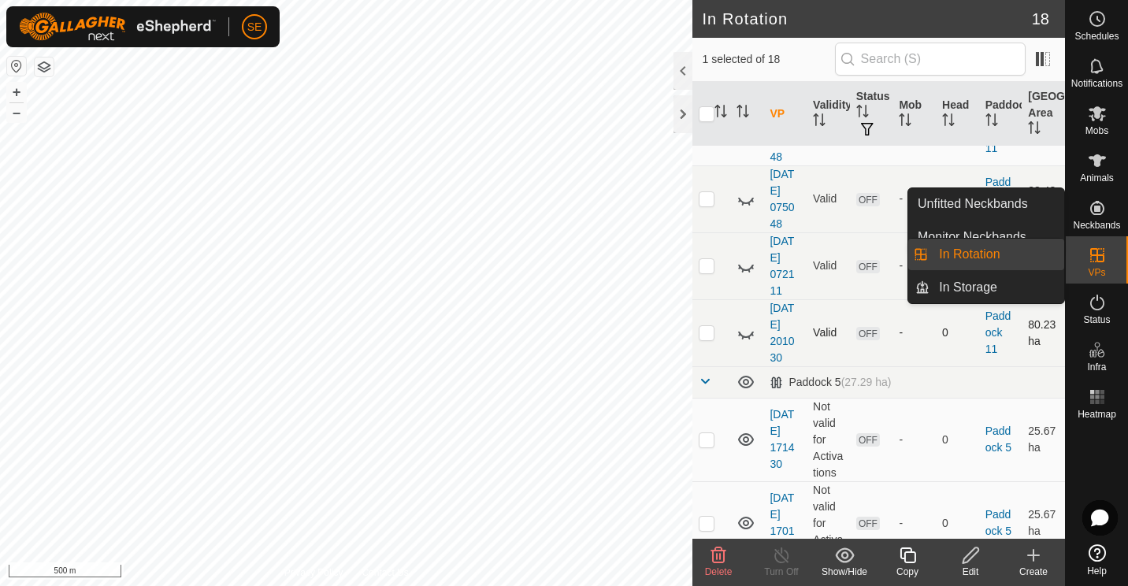
click at [977, 254] on link "In Rotation" at bounding box center [996, 255] width 135 height 32
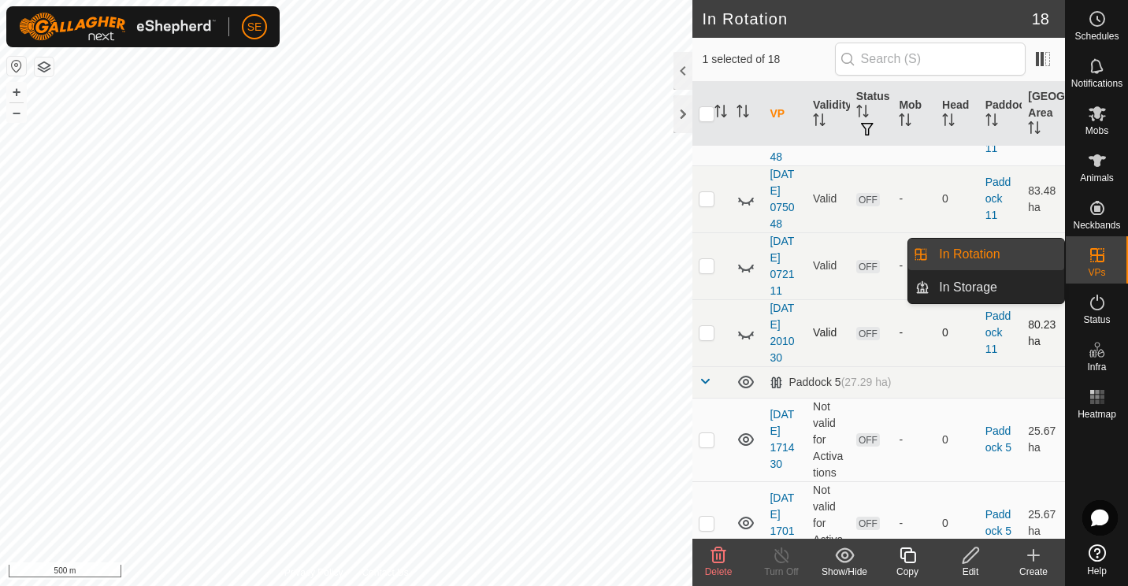
click at [977, 254] on link "In Rotation" at bounding box center [996, 255] width 135 height 32
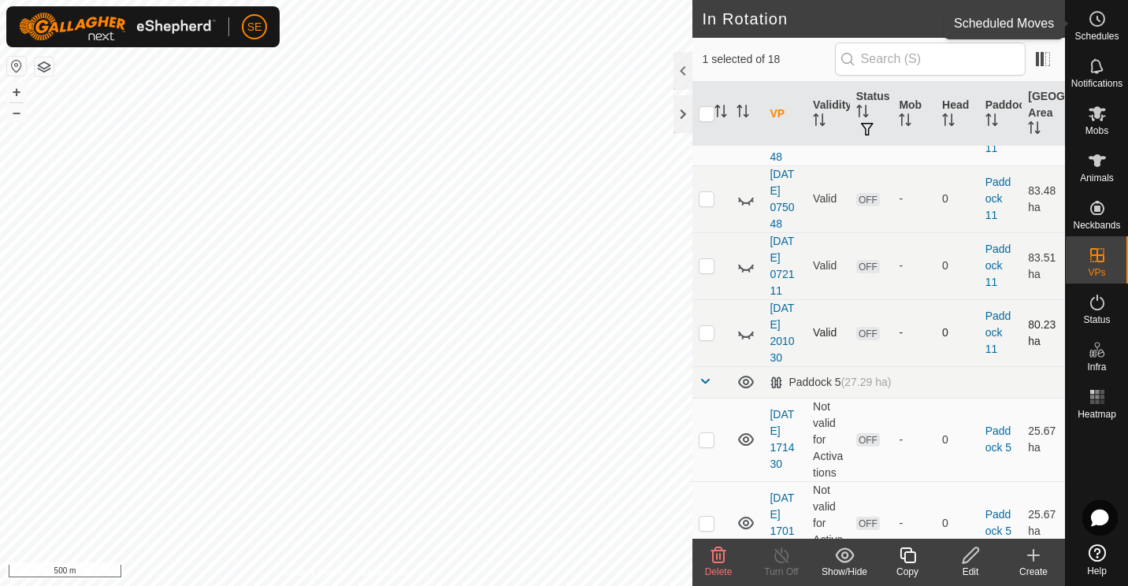
click at [1085, 17] on es-schedule-vp-svg-icon at bounding box center [1097, 18] width 28 height 25
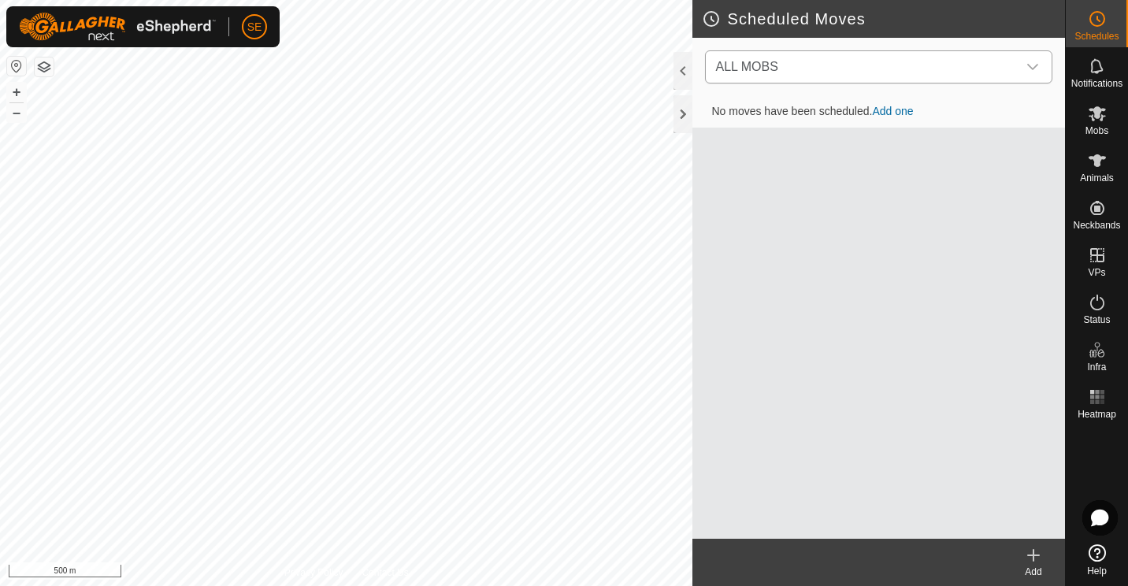
click at [1035, 66] on icon "dropdown trigger" at bounding box center [1032, 67] width 11 height 6
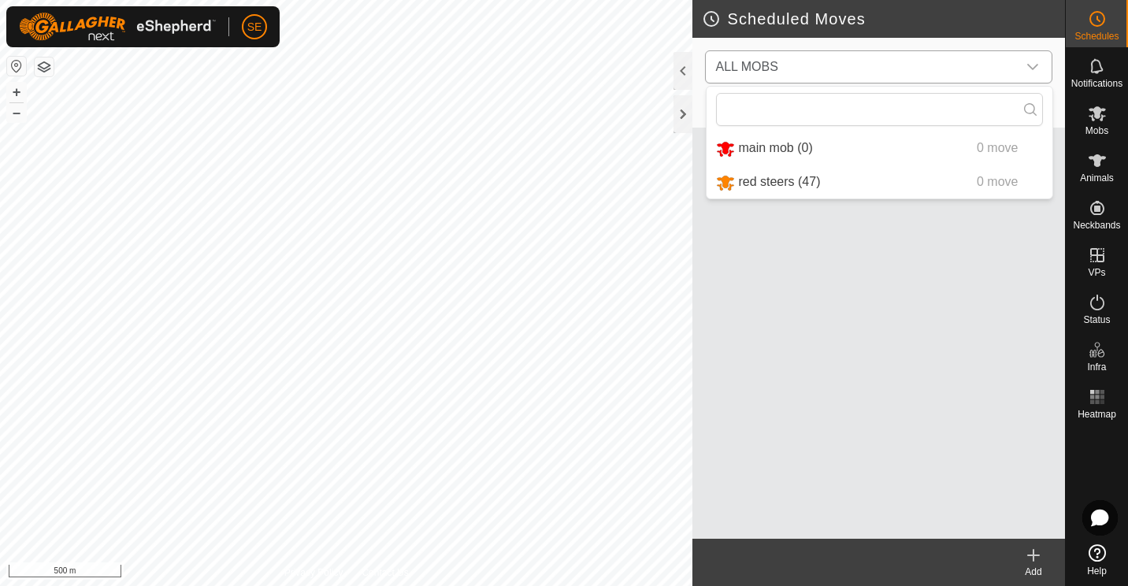
click at [809, 189] on li "red steers (47) 0 move" at bounding box center [879, 182] width 346 height 32
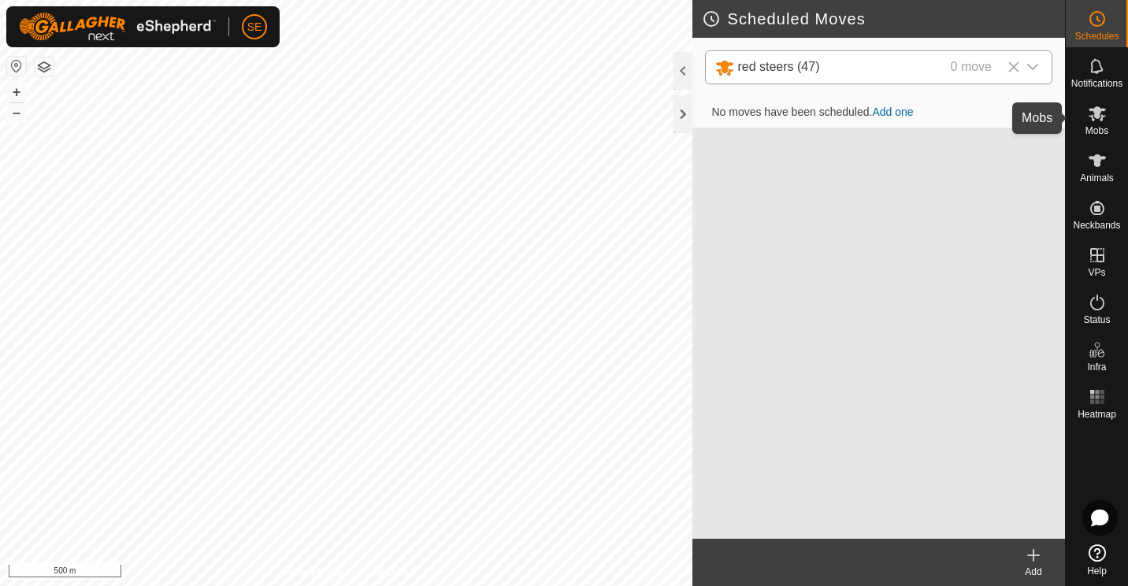
click at [1097, 126] on span "Mobs" at bounding box center [1096, 130] width 23 height 9
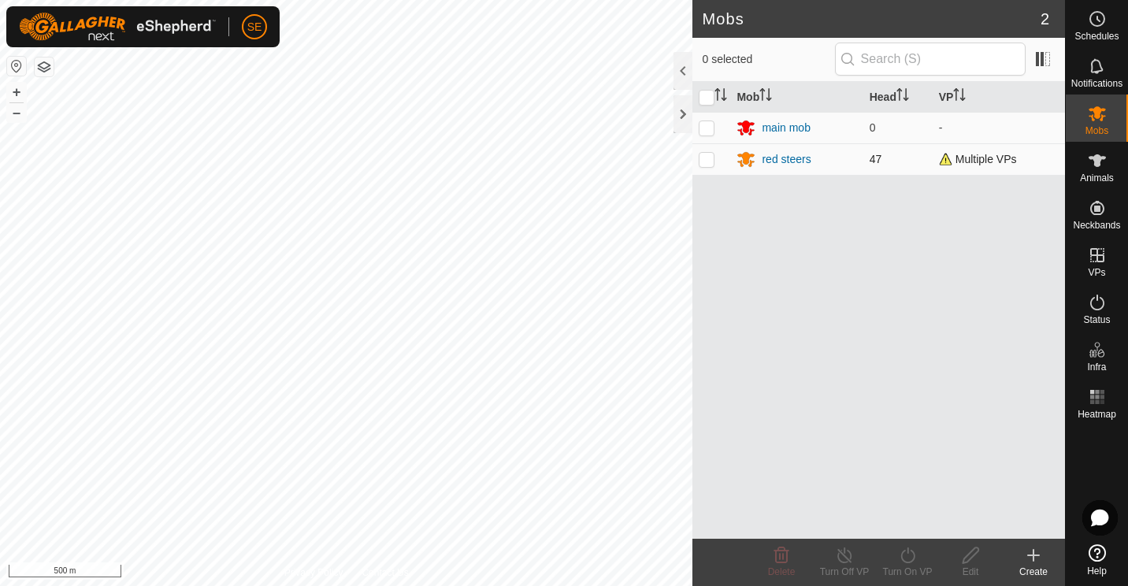
click at [706, 158] on p-checkbox at bounding box center [707, 159] width 16 height 13
click at [1105, 17] on icon at bounding box center [1097, 18] width 19 height 19
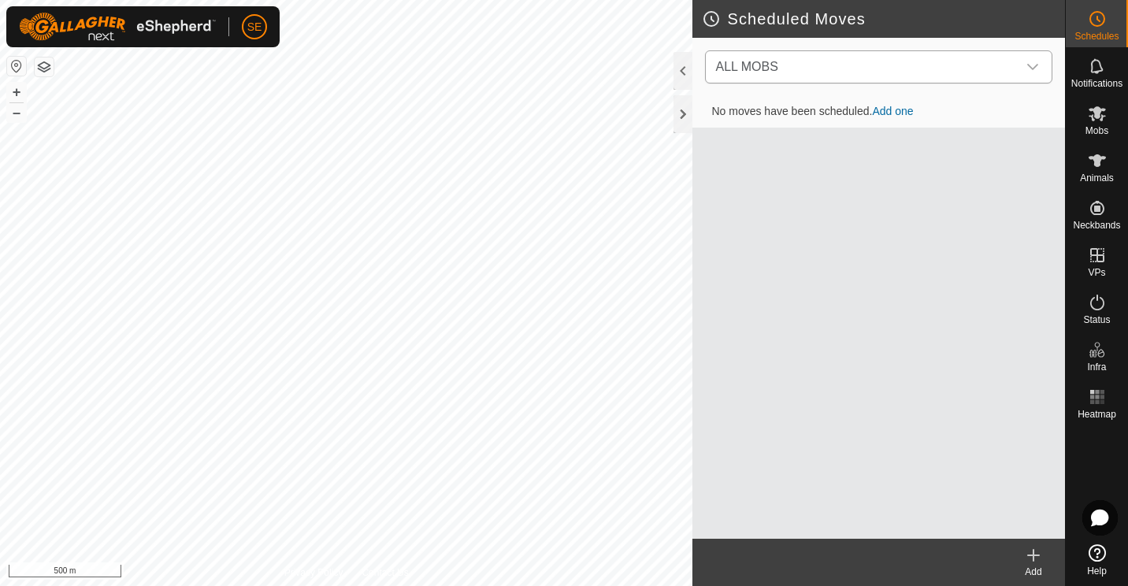
click at [1031, 65] on icon "dropdown trigger" at bounding box center [1032, 67] width 13 height 13
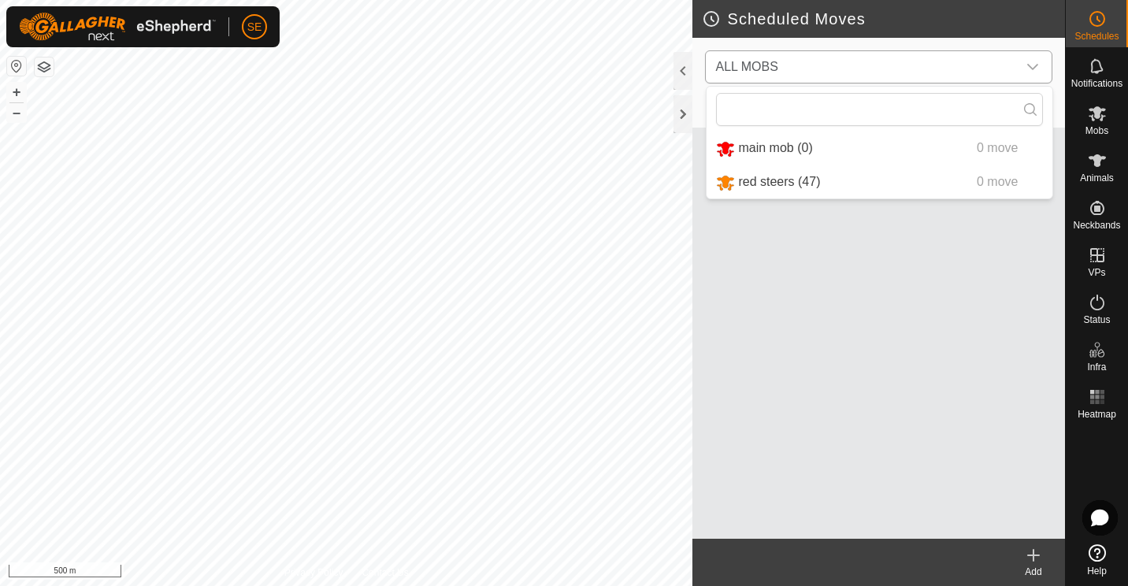
click at [791, 187] on li "red steers (47) 0 move" at bounding box center [879, 182] width 346 height 32
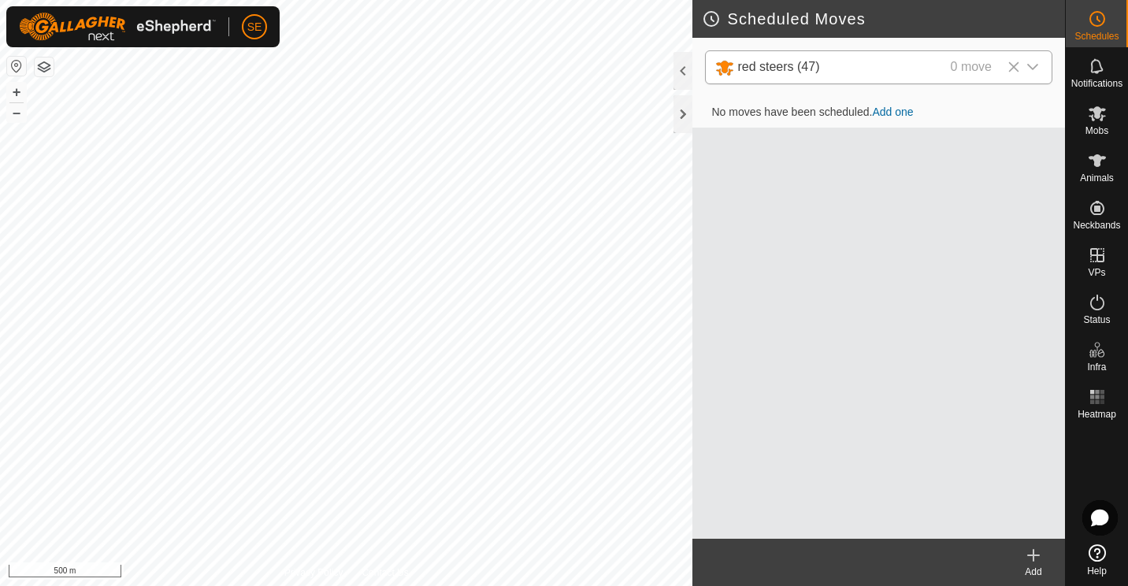
click at [1034, 72] on icon "dropdown trigger" at bounding box center [1032, 67] width 13 height 13
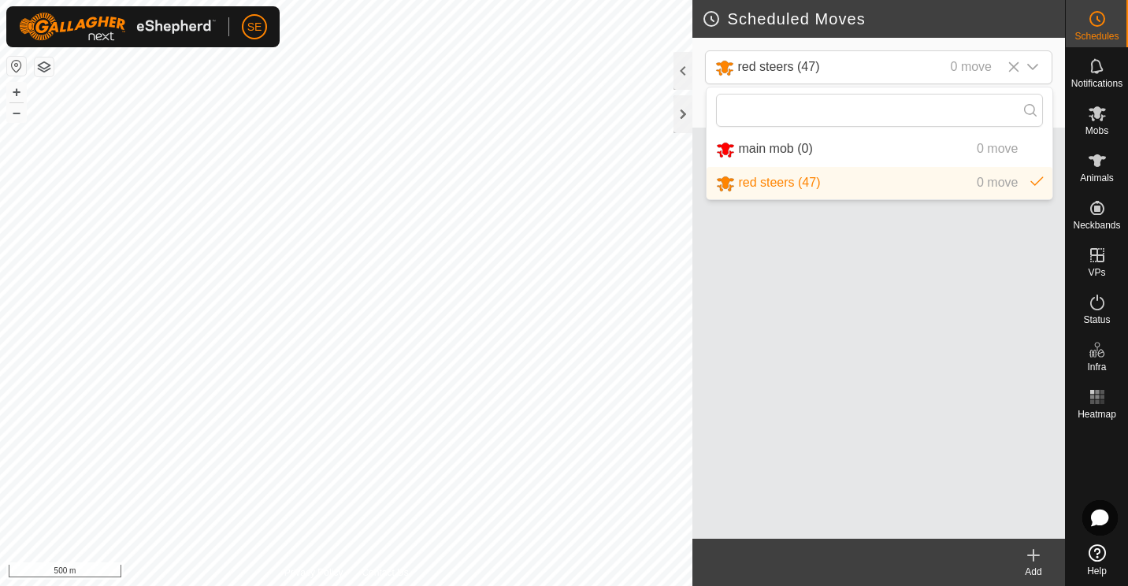
click at [777, 187] on li "red steers (47) 0 move" at bounding box center [879, 183] width 346 height 32
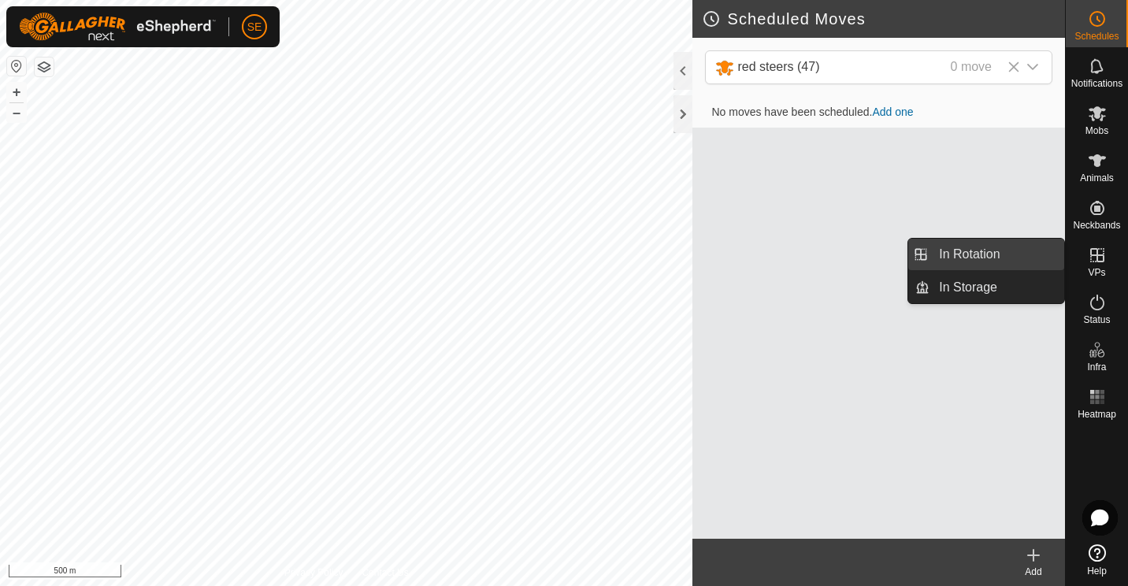
click at [970, 259] on link "In Rotation" at bounding box center [996, 255] width 135 height 32
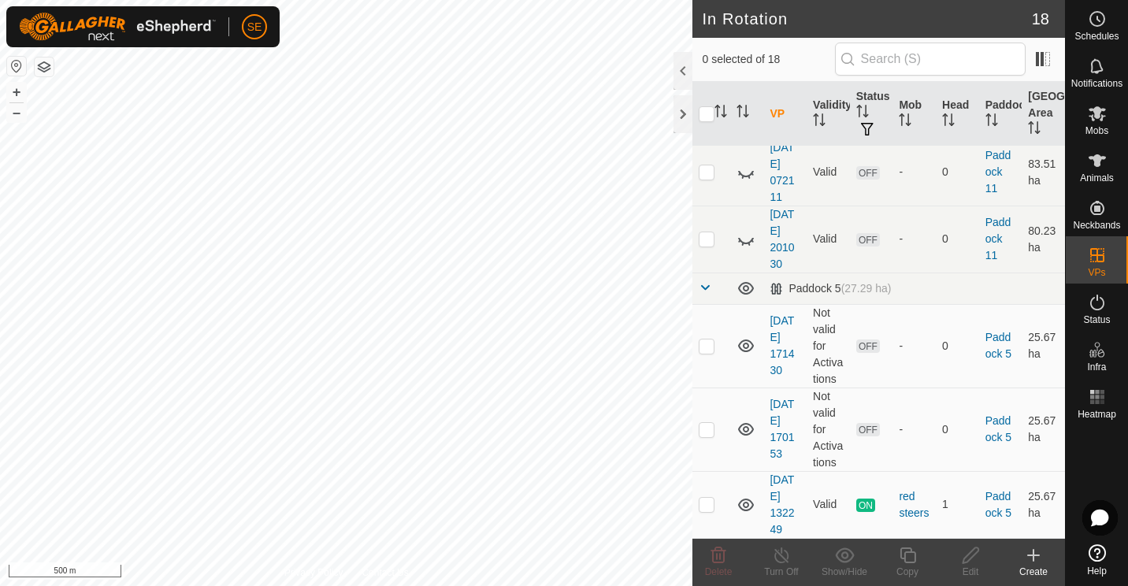
scroll to position [973, 0]
click at [704, 504] on p-checkbox at bounding box center [707, 504] width 16 height 13
click at [743, 502] on icon at bounding box center [746, 505] width 16 height 13
click at [743, 502] on icon at bounding box center [745, 504] width 19 height 19
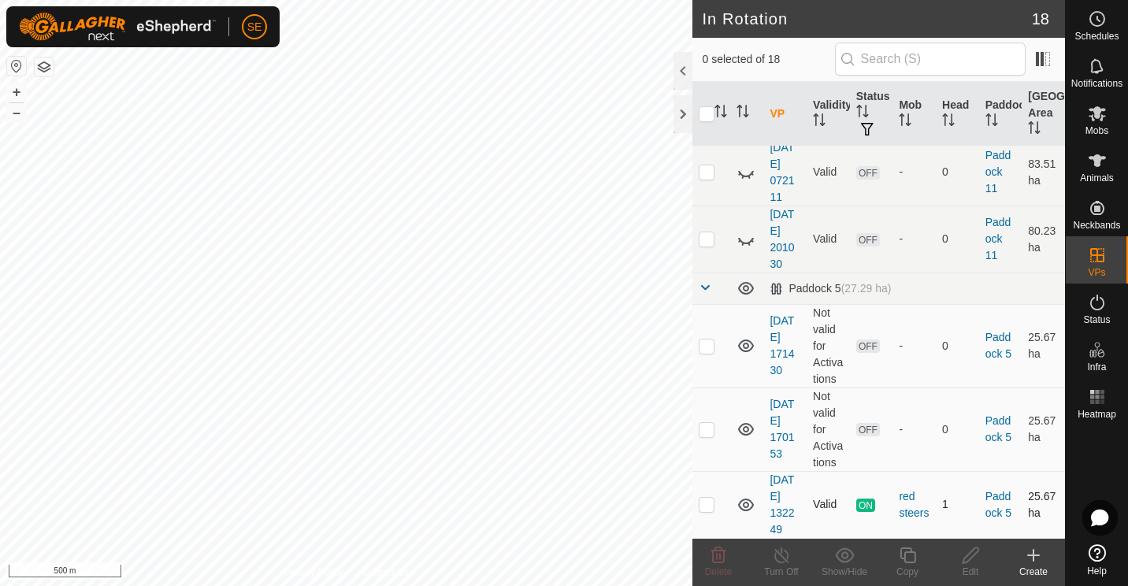
click at [743, 502] on icon at bounding box center [746, 505] width 16 height 13
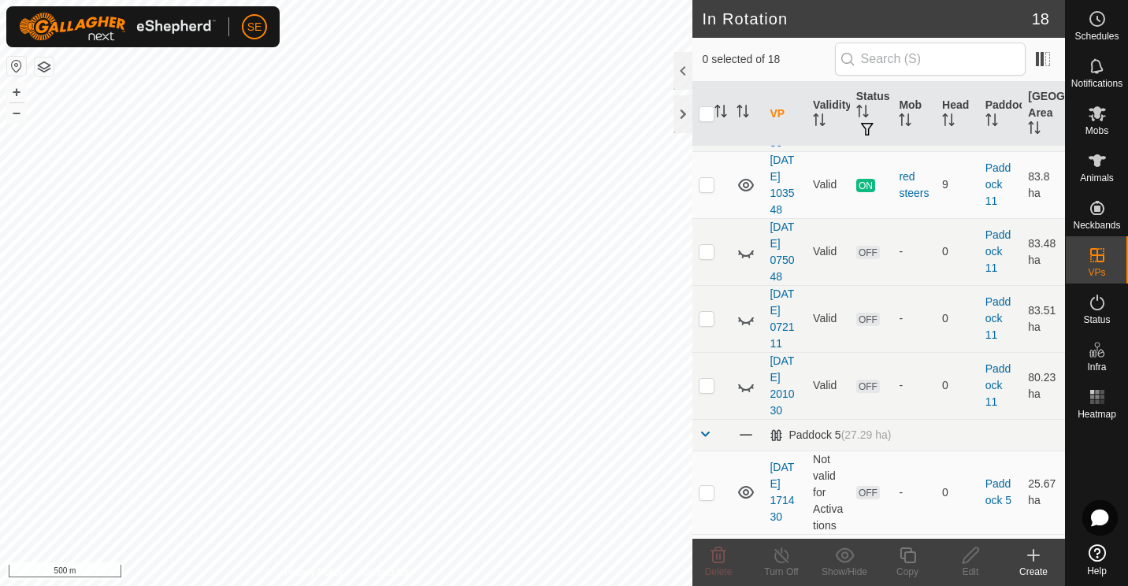
scroll to position [796, 0]
click at [743, 382] on icon at bounding box center [745, 383] width 19 height 19
click at [743, 382] on icon at bounding box center [746, 383] width 16 height 13
click at [743, 178] on icon at bounding box center [745, 182] width 19 height 19
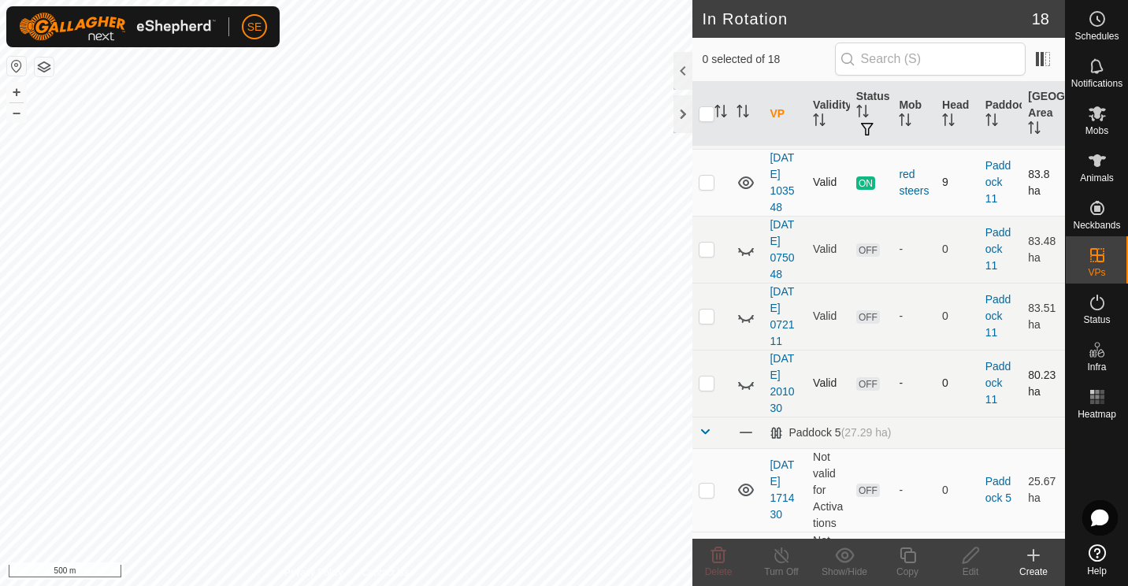
click at [743, 178] on icon at bounding box center [745, 182] width 19 height 19
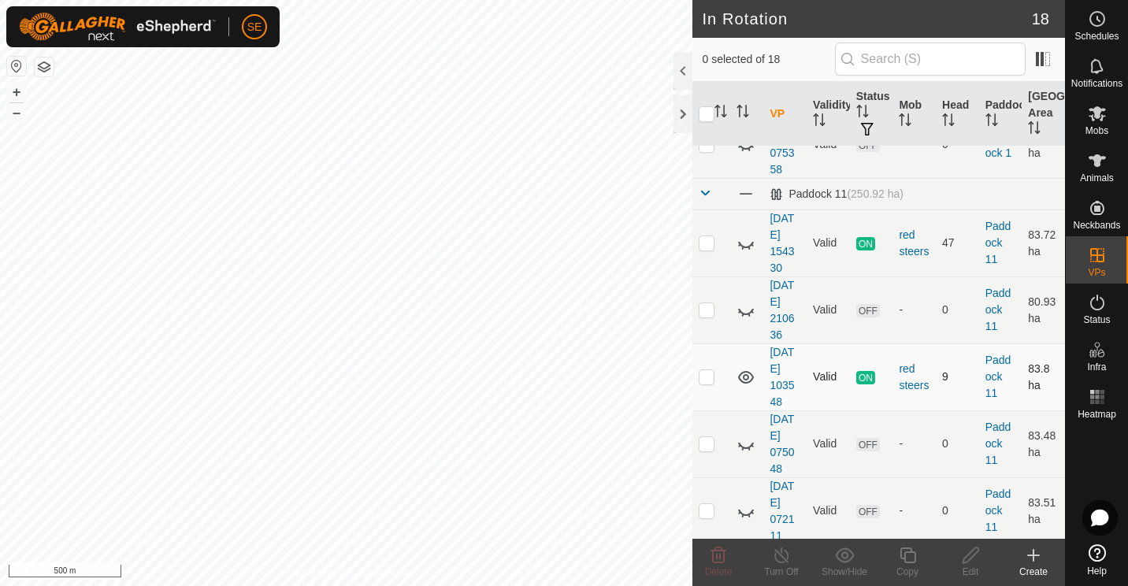
scroll to position [601, 0]
click at [747, 237] on icon at bounding box center [745, 244] width 19 height 19
click at [747, 238] on icon at bounding box center [746, 244] width 16 height 13
drag, startPoint x: 747, startPoint y: 237, endPoint x: 743, endPoint y: 244, distance: 8.1
click at [743, 244] on icon at bounding box center [745, 244] width 19 height 19
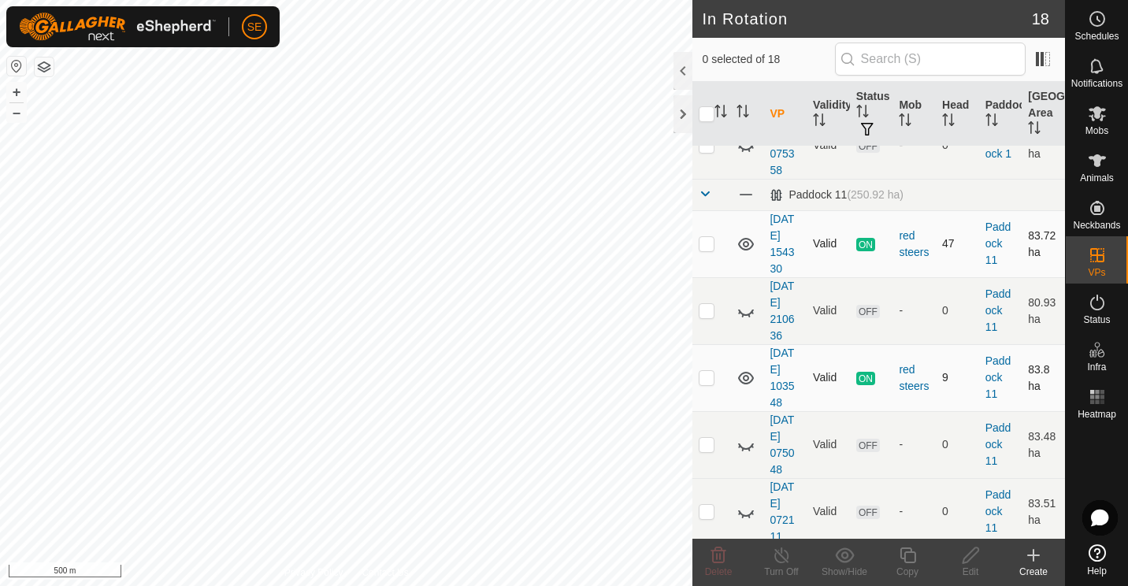
click at [743, 244] on icon at bounding box center [745, 244] width 19 height 19
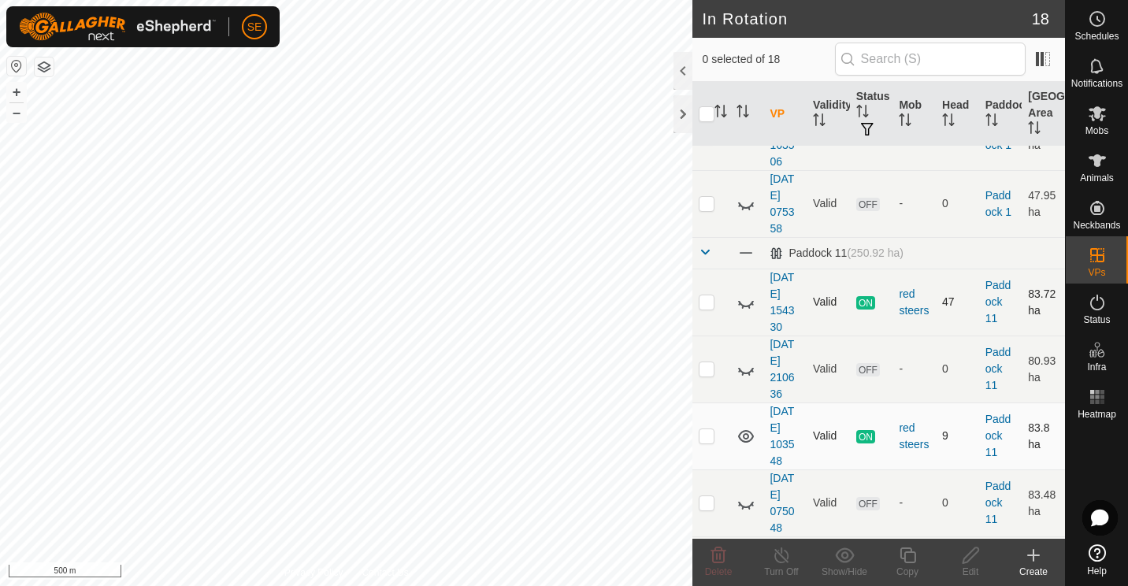
scroll to position [541, 0]
click at [708, 299] on p-checkbox at bounding box center [707, 303] width 16 height 13
click at [743, 305] on icon at bounding box center [746, 305] width 16 height 6
click at [709, 303] on p-checkbox at bounding box center [707, 303] width 16 height 13
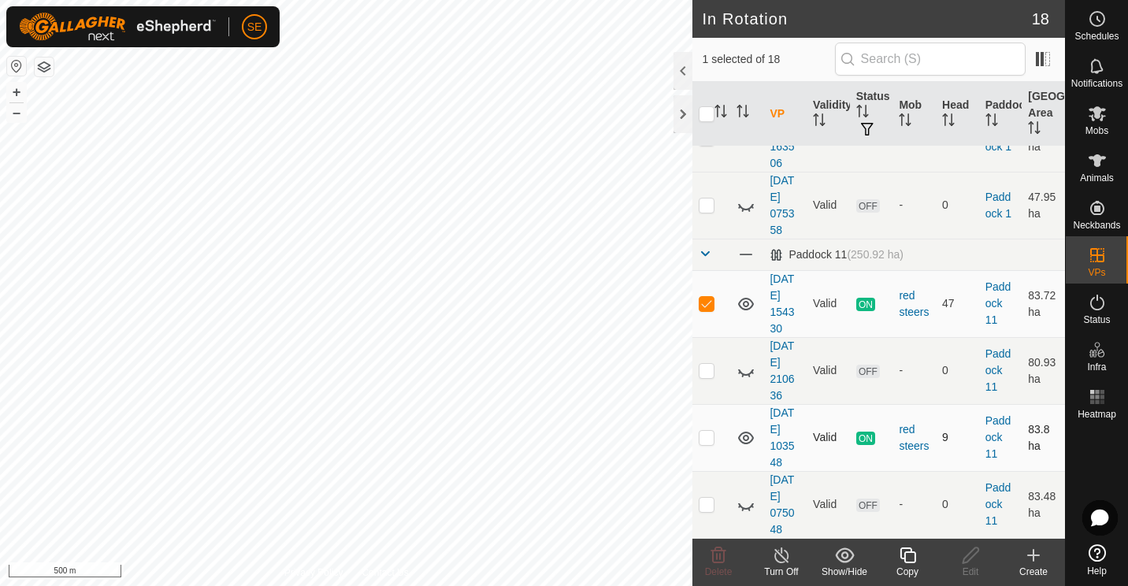
click at [784, 562] on icon at bounding box center [782, 555] width 20 height 19
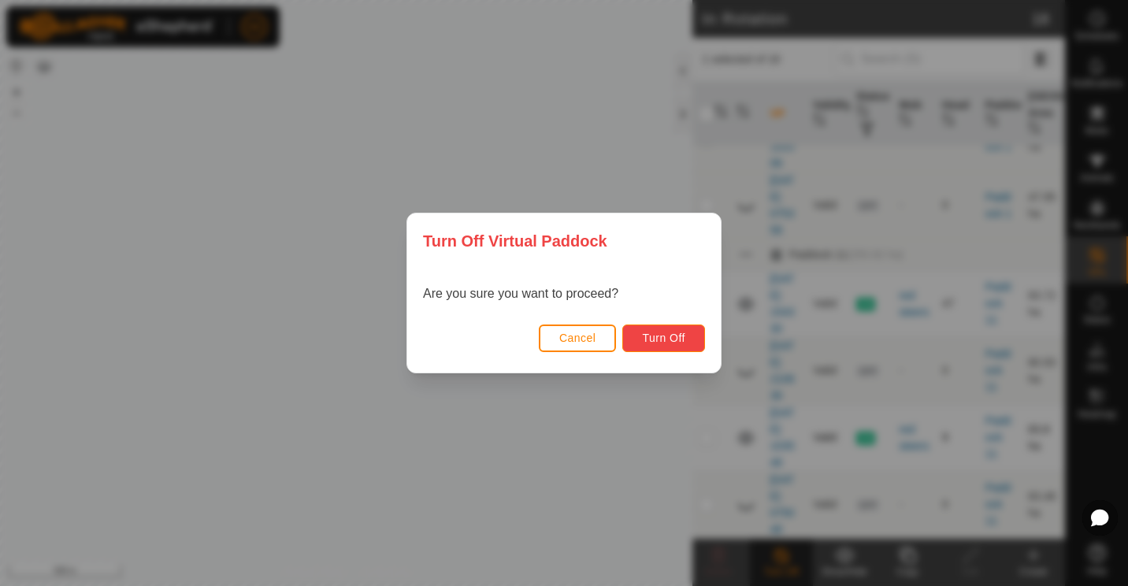
click at [672, 337] on span "Turn Off" at bounding box center [663, 338] width 43 height 13
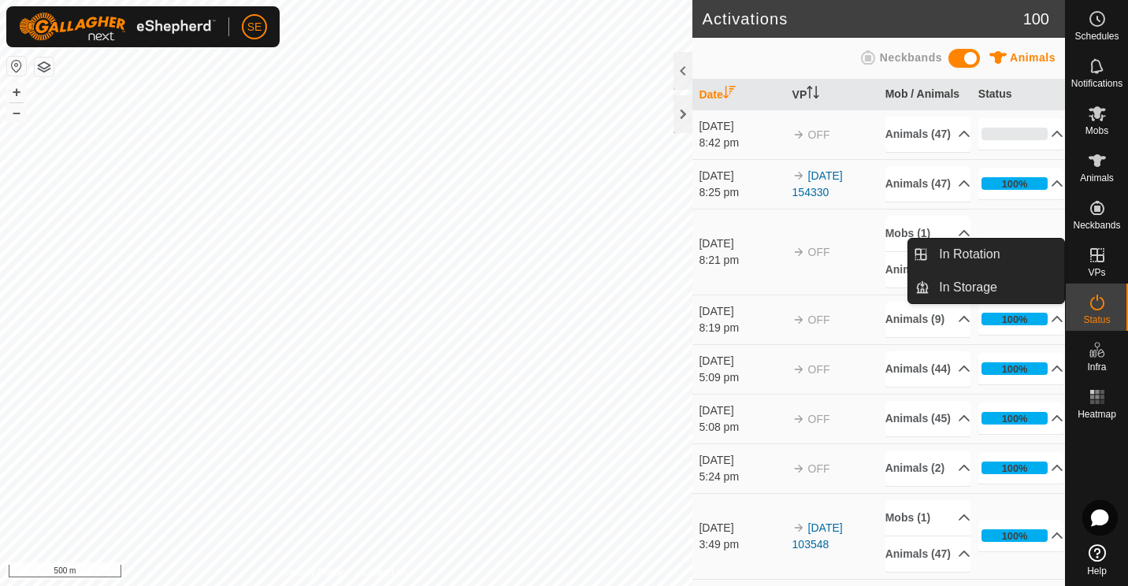
click at [1100, 261] on icon at bounding box center [1097, 255] width 14 height 14
click at [986, 250] on link "In Rotation" at bounding box center [996, 255] width 135 height 32
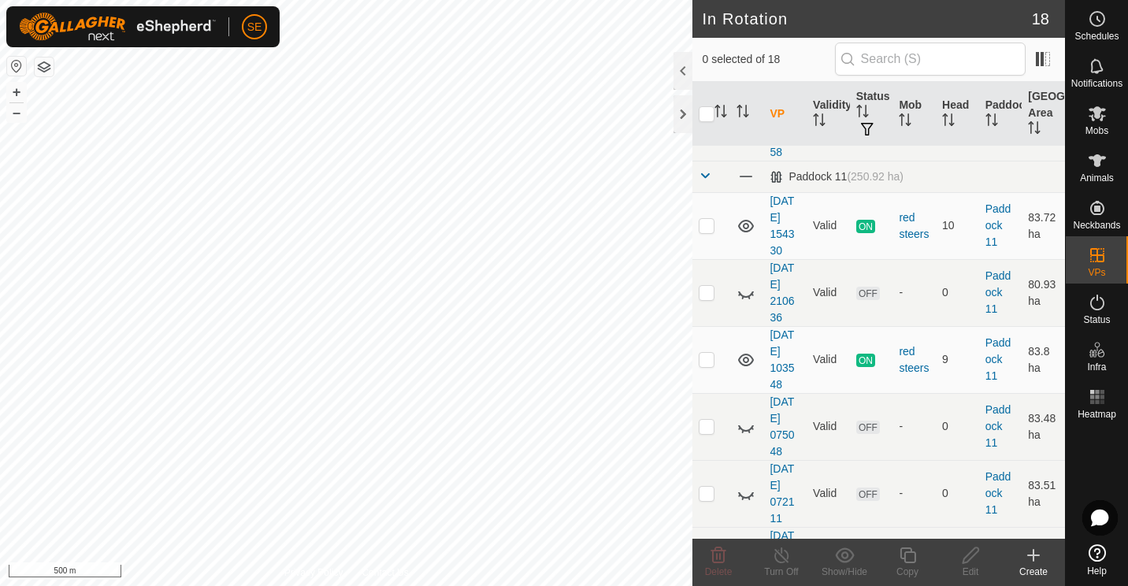
scroll to position [626, 0]
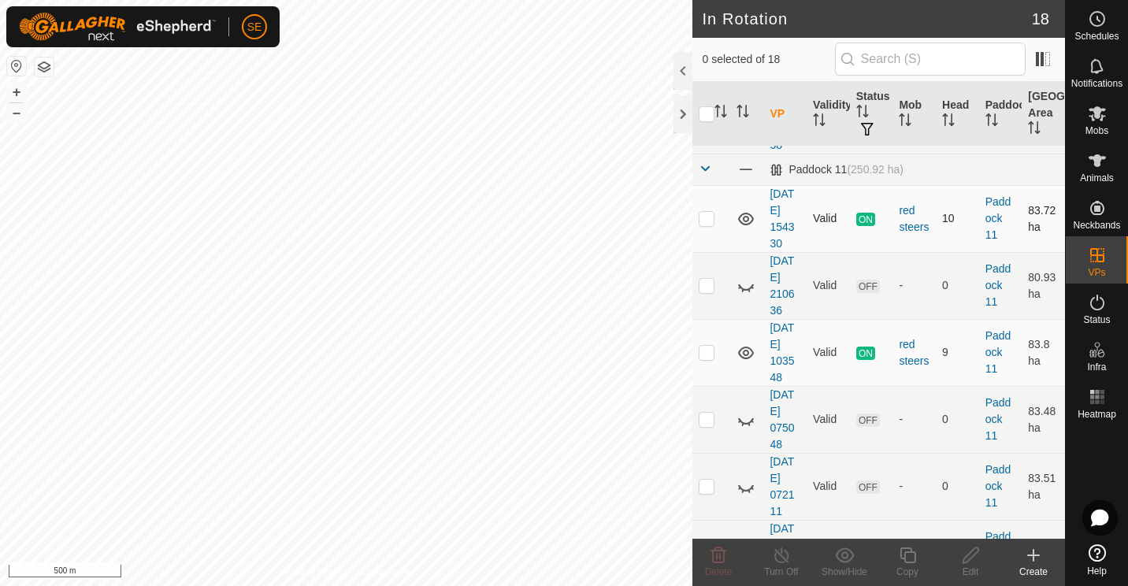
click at [707, 218] on p-checkbox at bounding box center [707, 218] width 16 height 13
click at [707, 352] on p-checkbox at bounding box center [707, 352] width 16 height 13
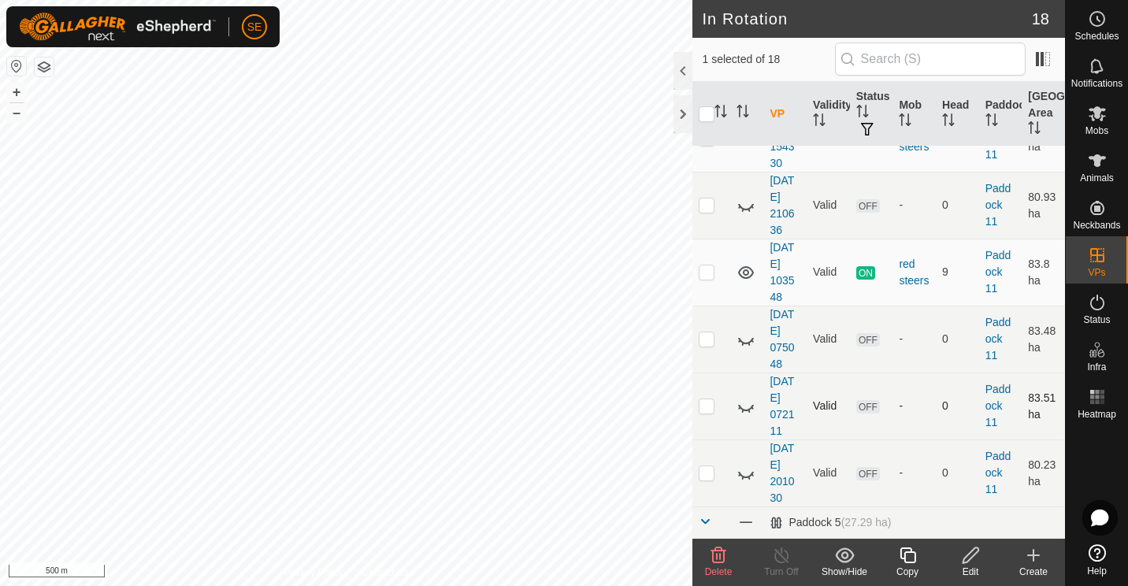
scroll to position [702, 0]
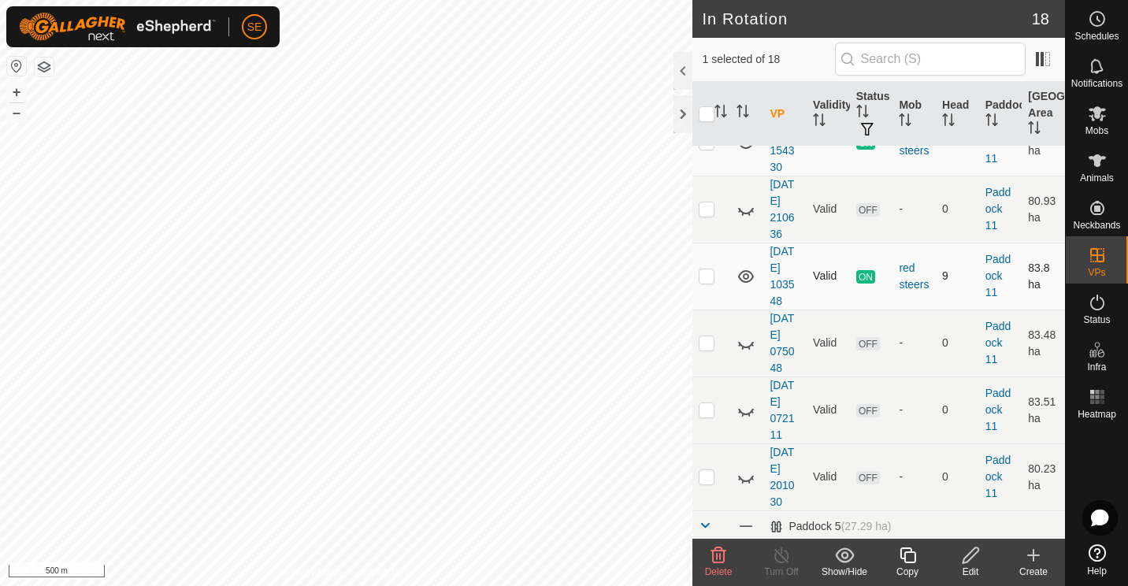
click at [709, 270] on p-checkbox at bounding box center [707, 275] width 16 height 13
click at [706, 342] on p-checkbox at bounding box center [707, 342] width 16 height 13
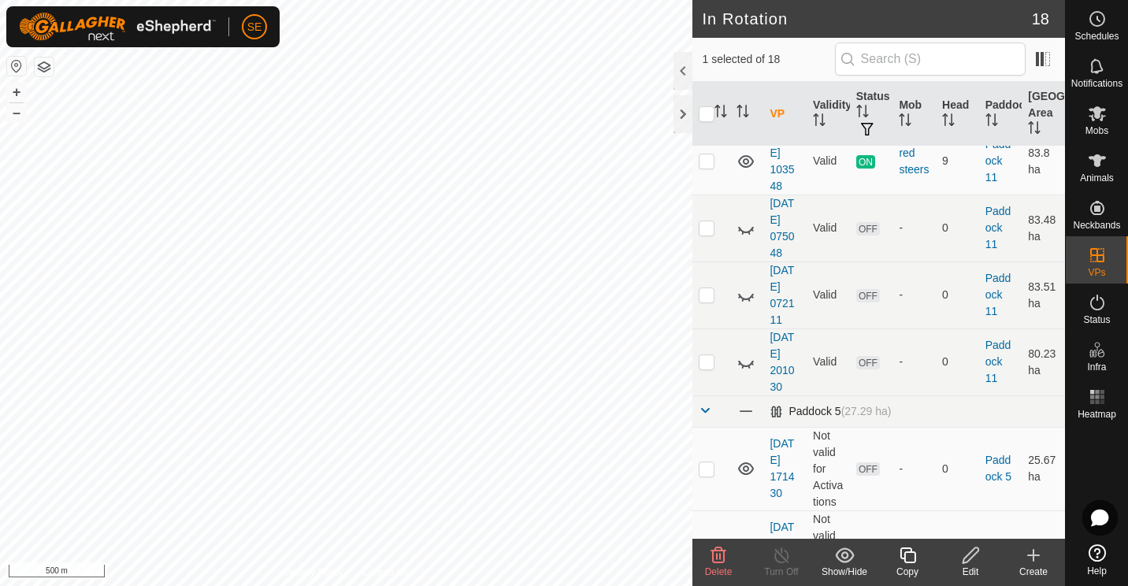
scroll to position [817, 0]
click at [706, 363] on p-checkbox at bounding box center [707, 362] width 16 height 13
click at [706, 365] on p-checkbox at bounding box center [707, 362] width 16 height 13
click at [708, 287] on td at bounding box center [711, 295] width 38 height 67
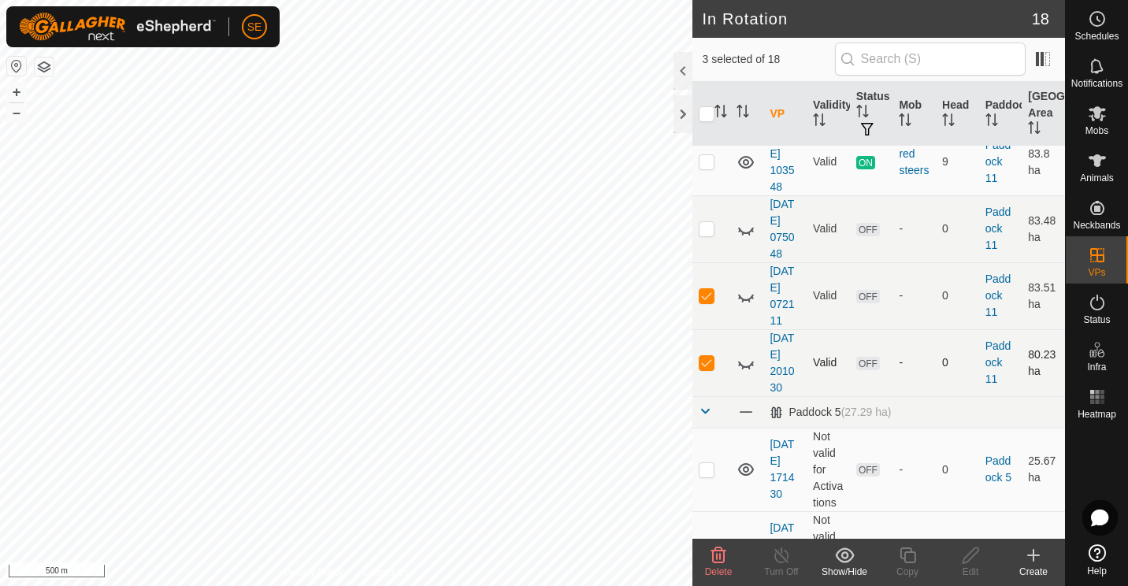
click at [702, 358] on p-checkbox at bounding box center [707, 362] width 16 height 13
click at [743, 227] on icon at bounding box center [745, 229] width 19 height 19
click at [743, 227] on icon at bounding box center [746, 229] width 16 height 13
click at [743, 292] on icon at bounding box center [745, 296] width 19 height 19
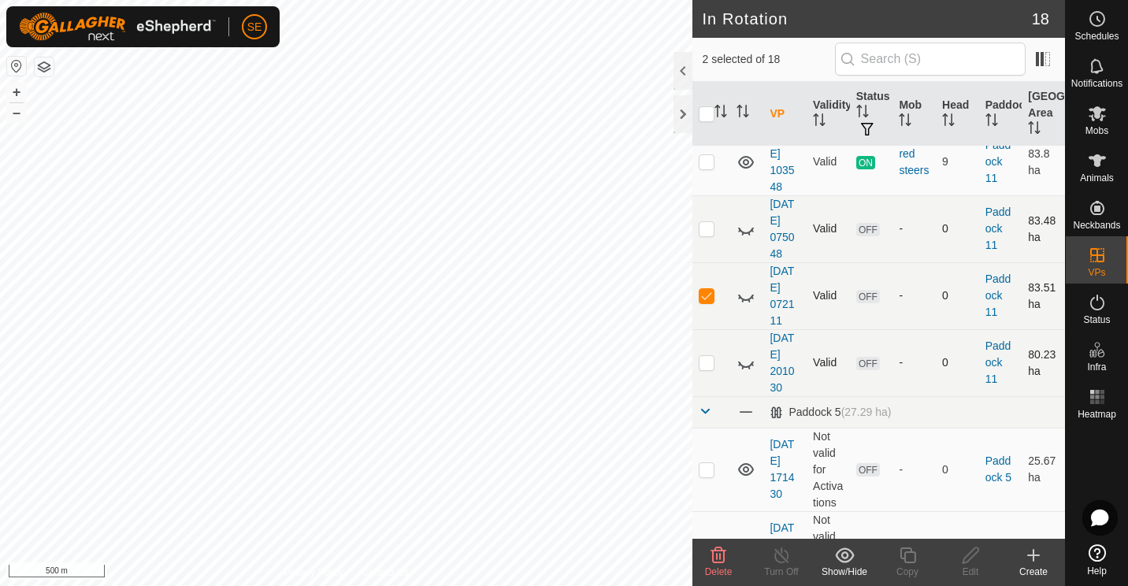
click at [743, 363] on icon at bounding box center [745, 363] width 19 height 19
click at [744, 233] on icon at bounding box center [745, 229] width 19 height 19
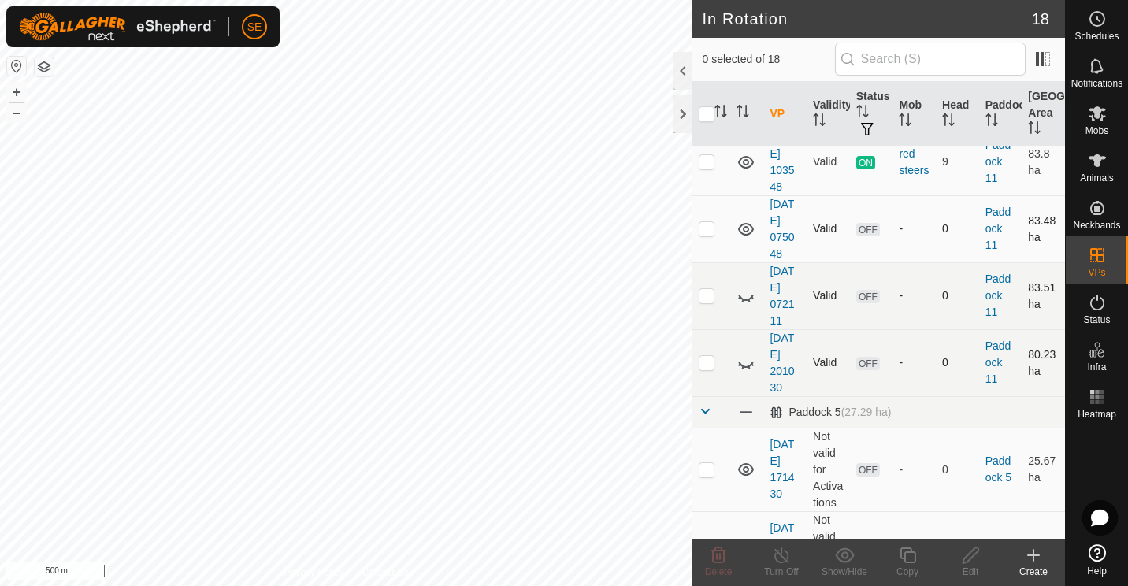
click at [744, 233] on icon at bounding box center [746, 229] width 16 height 13
click at [744, 233] on icon at bounding box center [745, 229] width 19 height 19
click at [742, 226] on icon at bounding box center [745, 229] width 19 height 19
click at [750, 159] on icon at bounding box center [745, 162] width 19 height 19
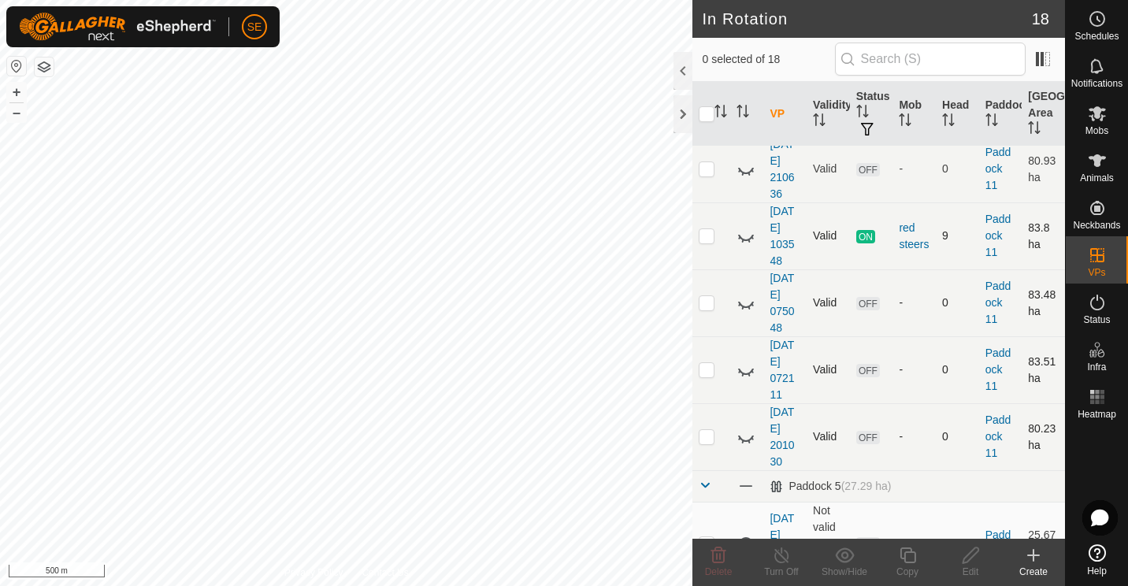
scroll to position [742, 0]
click at [743, 239] on icon at bounding box center [746, 238] width 16 height 6
click at [743, 239] on icon at bounding box center [745, 237] width 19 height 19
click at [707, 234] on p-checkbox at bounding box center [707, 236] width 16 height 13
click at [779, 556] on icon at bounding box center [782, 555] width 20 height 19
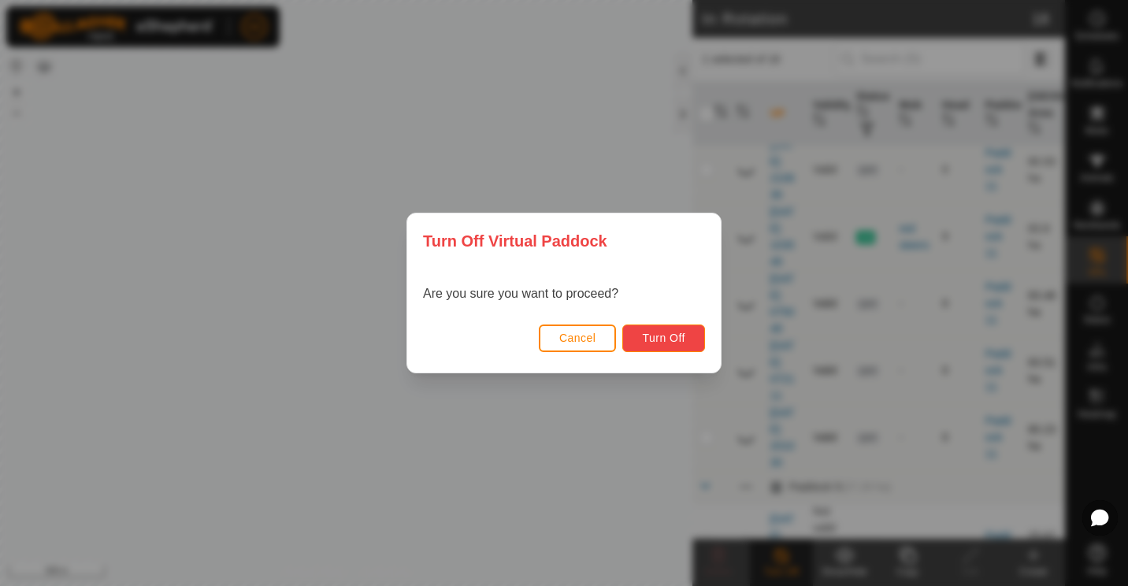
click at [677, 344] on span "Turn Off" at bounding box center [663, 338] width 43 height 13
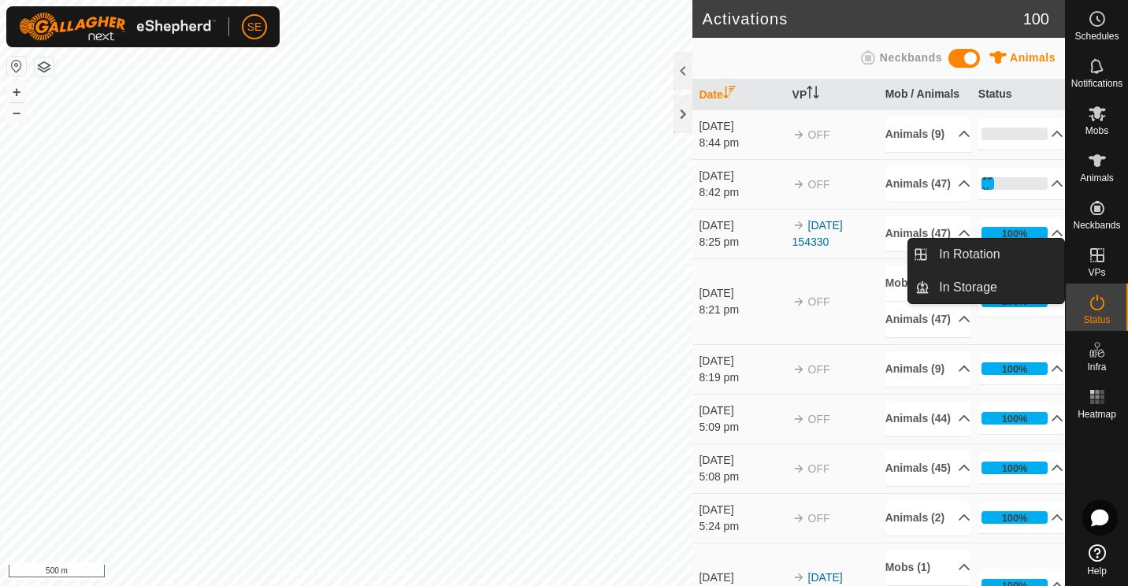
click at [1082, 262] on div "VPs" at bounding box center [1097, 259] width 62 height 47
click at [984, 260] on link "In Rotation" at bounding box center [996, 255] width 135 height 32
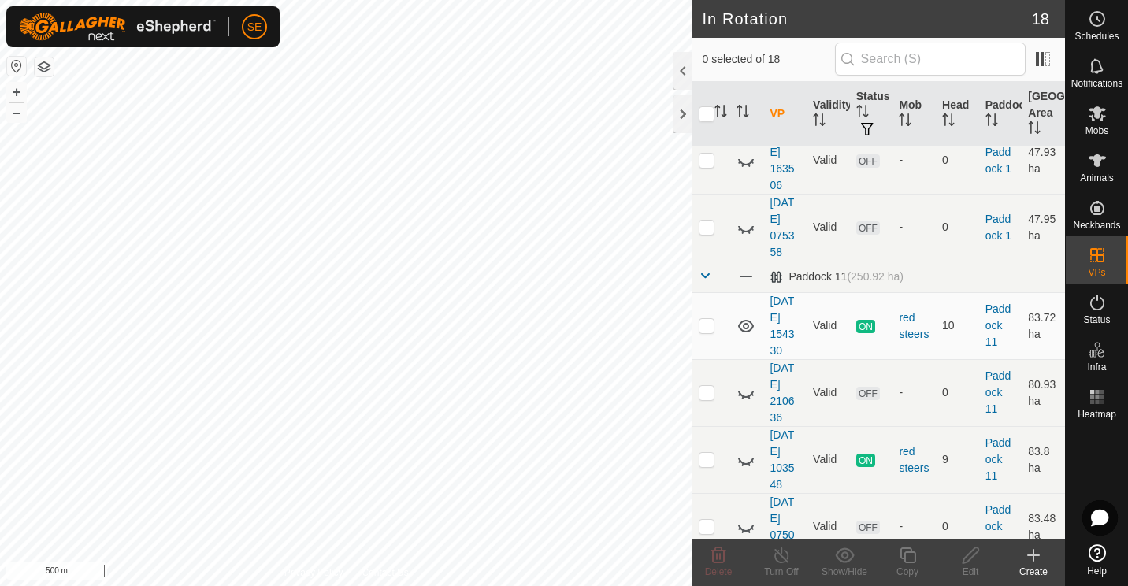
scroll to position [520, 0]
click at [743, 323] on icon at bounding box center [745, 325] width 19 height 19
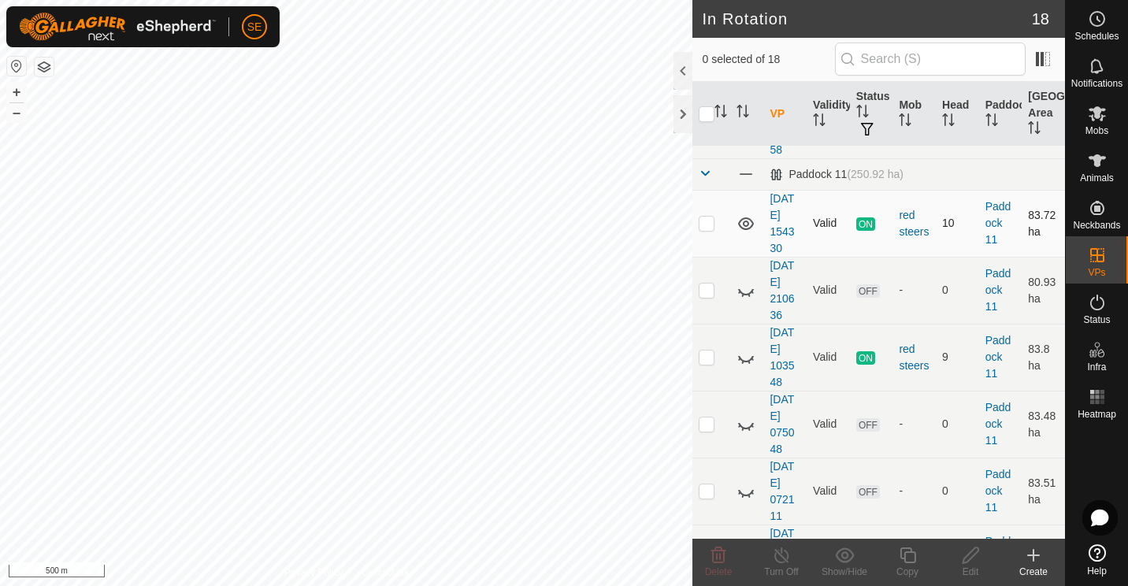
scroll to position [621, 0]
click at [745, 292] on icon at bounding box center [745, 291] width 19 height 19
click at [745, 292] on icon at bounding box center [746, 291] width 16 height 13
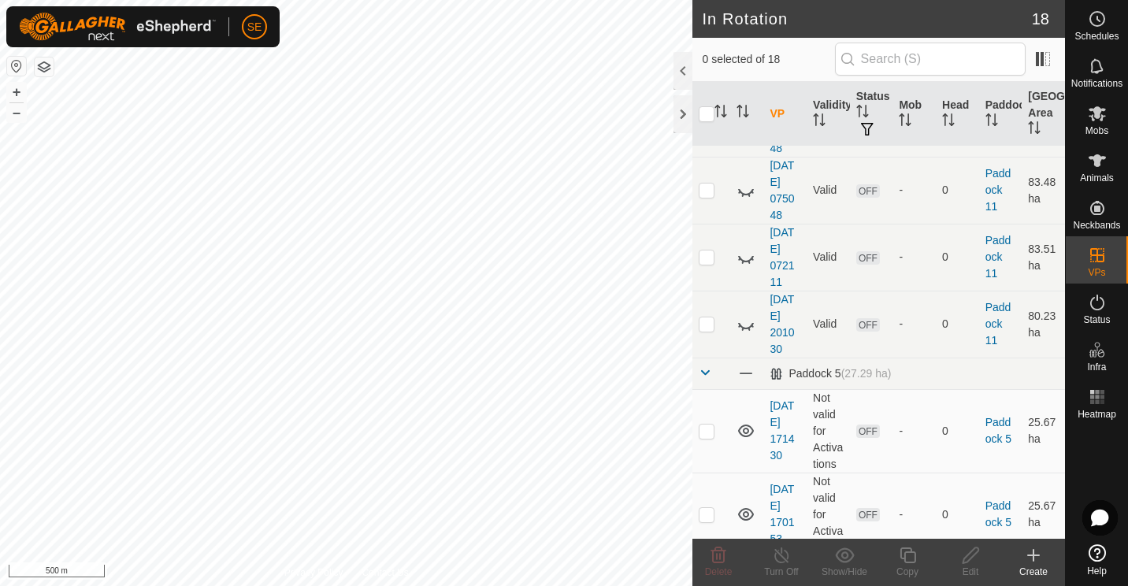
scroll to position [854, 0]
click at [740, 319] on icon at bounding box center [745, 325] width 19 height 19
click at [745, 260] on icon at bounding box center [745, 258] width 19 height 19
click at [745, 260] on icon at bounding box center [746, 258] width 16 height 13
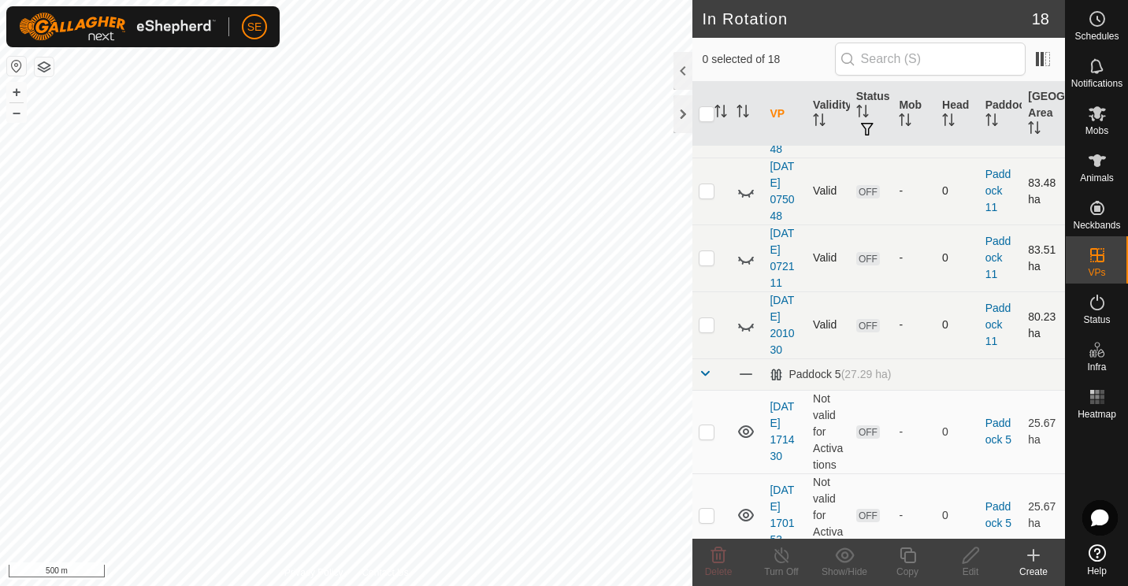
click at [748, 198] on icon at bounding box center [745, 191] width 19 height 19
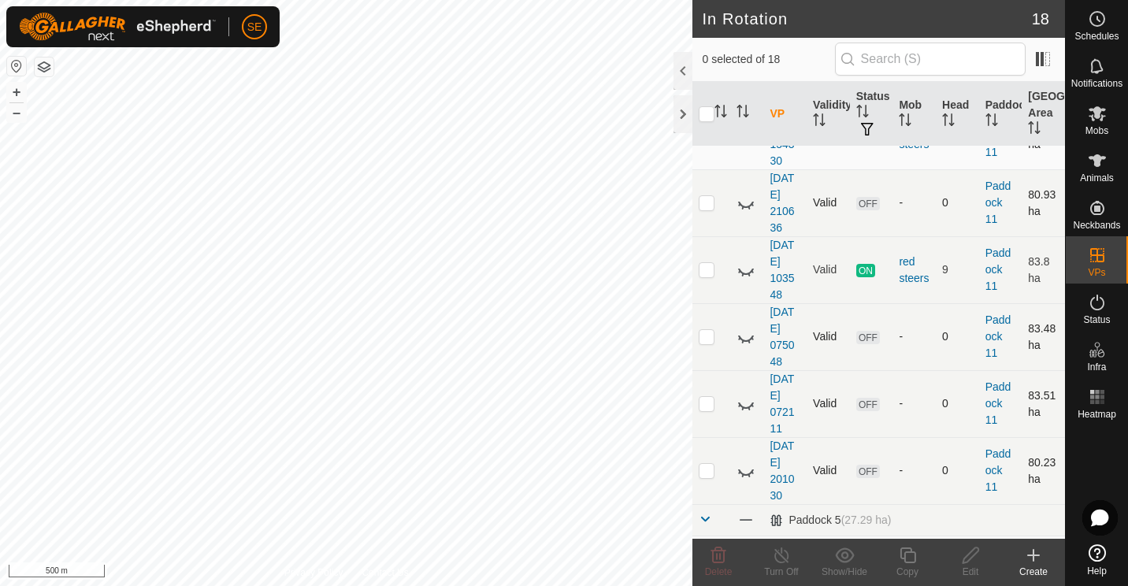
scroll to position [707, 0]
click at [747, 205] on icon at bounding box center [745, 204] width 19 height 19
click at [747, 205] on icon at bounding box center [746, 204] width 16 height 13
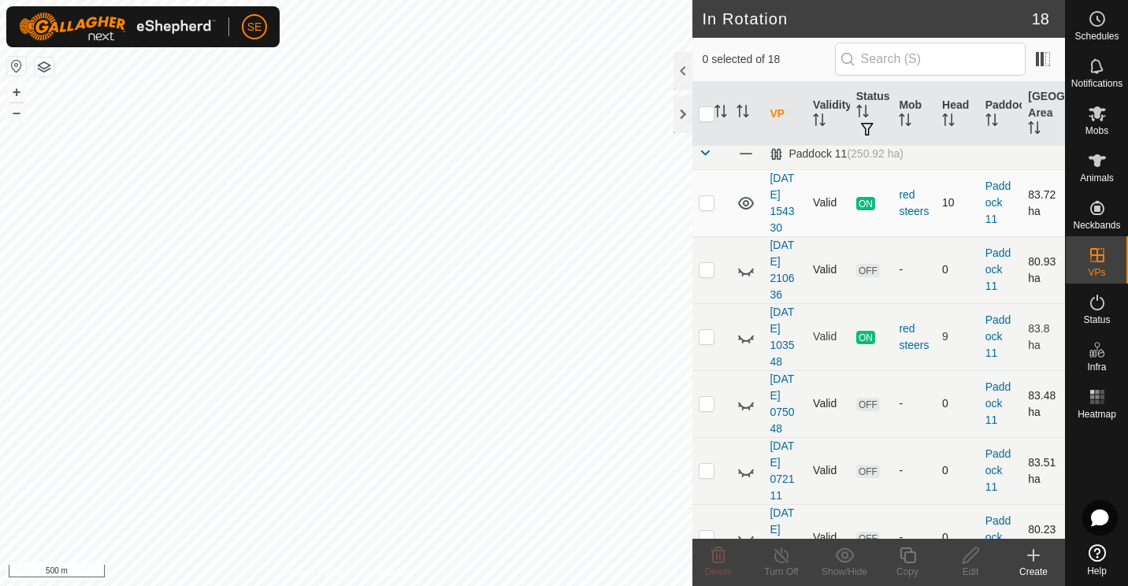
scroll to position [640, 0]
click at [747, 205] on icon at bounding box center [746, 204] width 16 height 13
click at [747, 205] on icon at bounding box center [745, 204] width 19 height 19
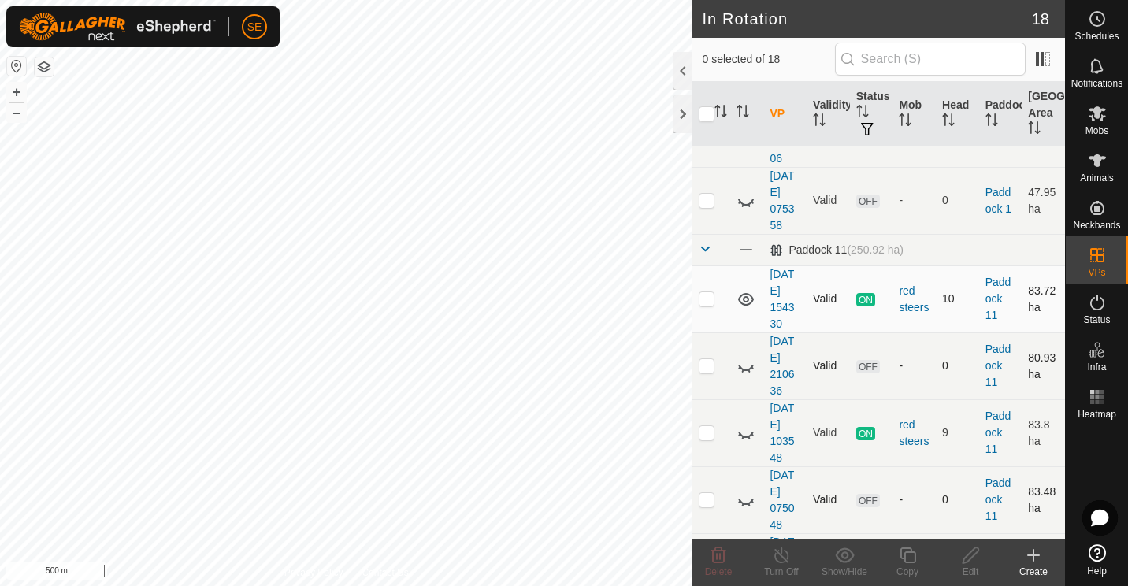
scroll to position [541, 0]
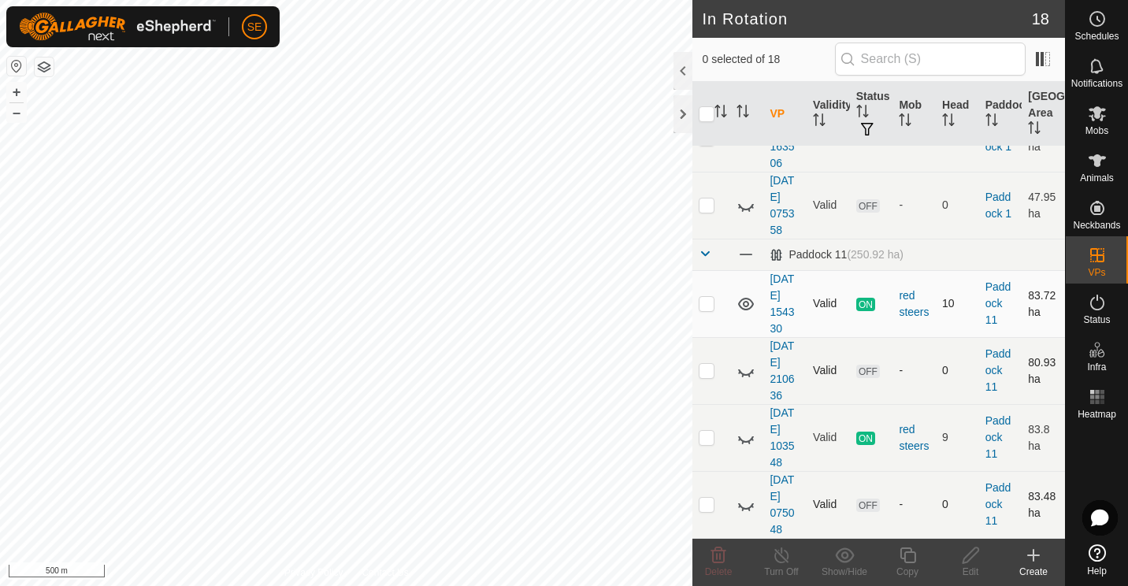
click at [747, 205] on icon at bounding box center [745, 205] width 19 height 19
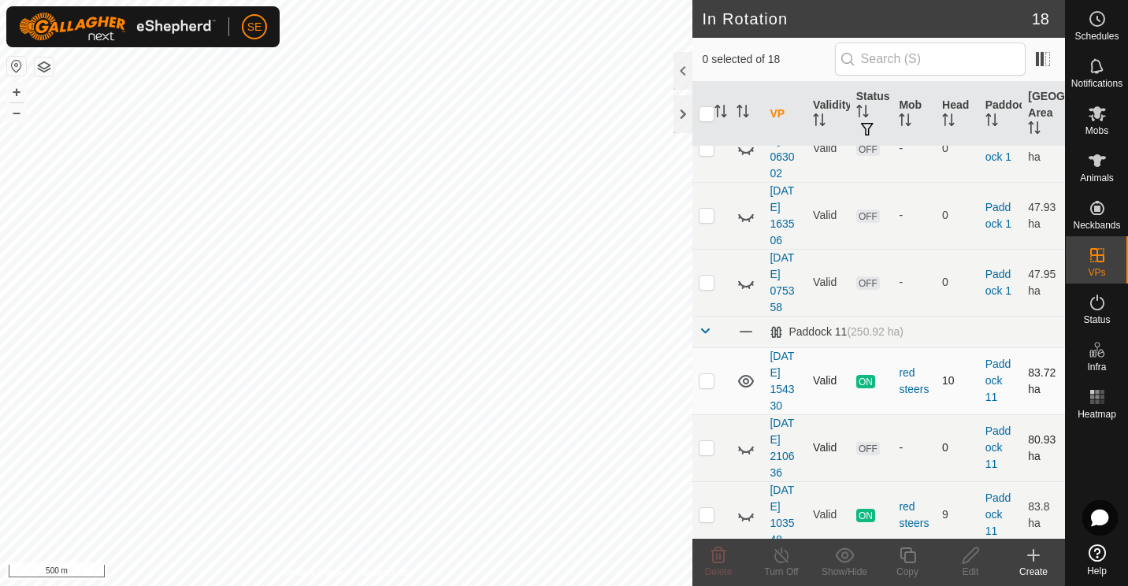
scroll to position [465, 0]
click at [747, 206] on icon at bounding box center [745, 215] width 19 height 19
click at [747, 210] on icon at bounding box center [745, 215] width 19 height 19
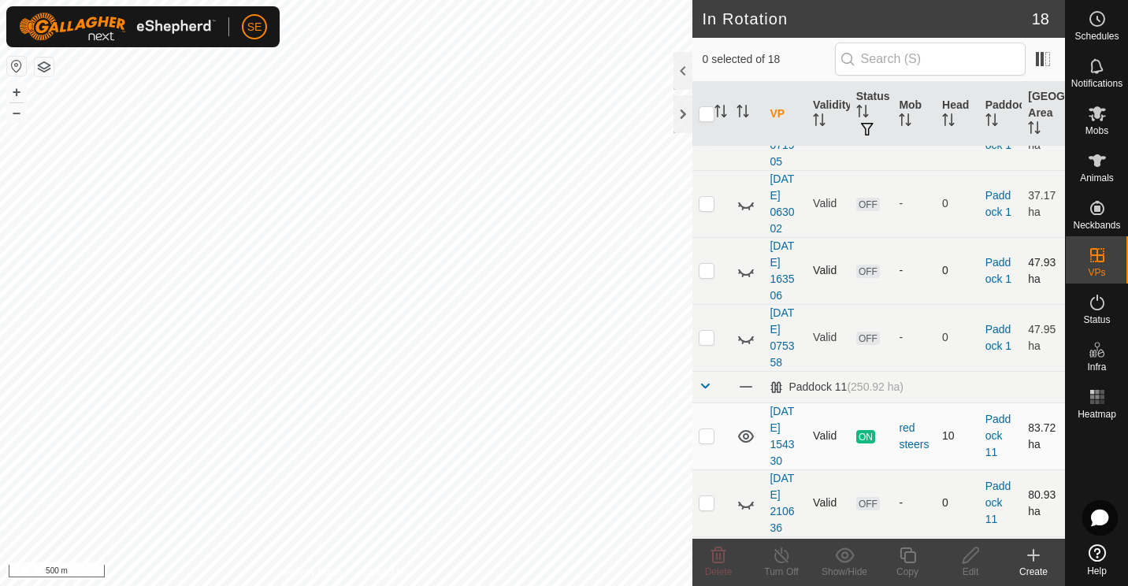
scroll to position [406, 0]
click at [747, 210] on icon at bounding box center [745, 206] width 19 height 19
click at [747, 210] on icon at bounding box center [746, 206] width 16 height 13
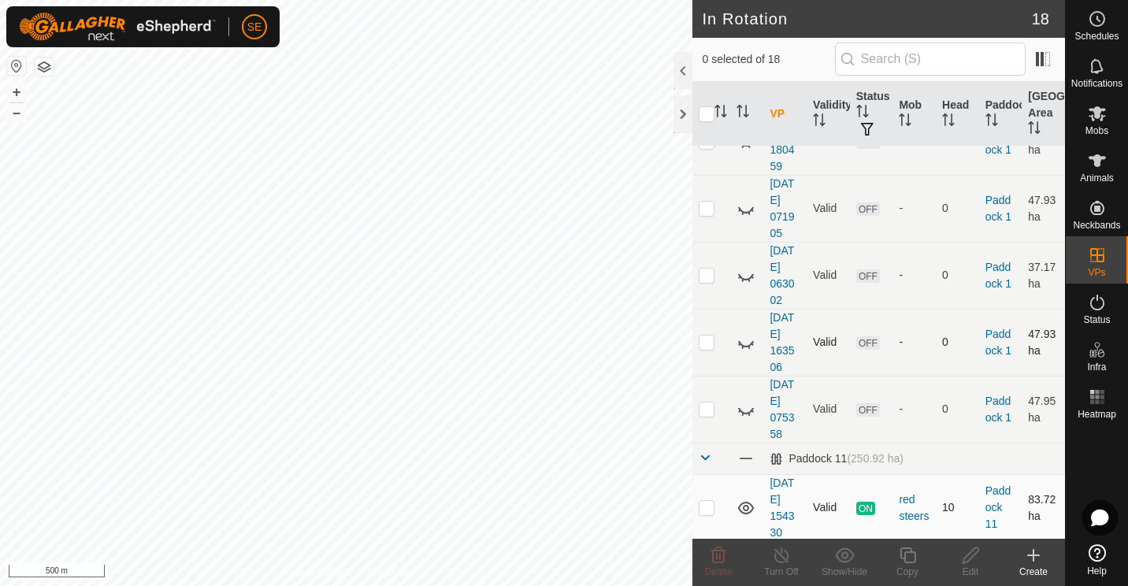
scroll to position [335, 0]
click at [747, 210] on icon at bounding box center [745, 211] width 19 height 19
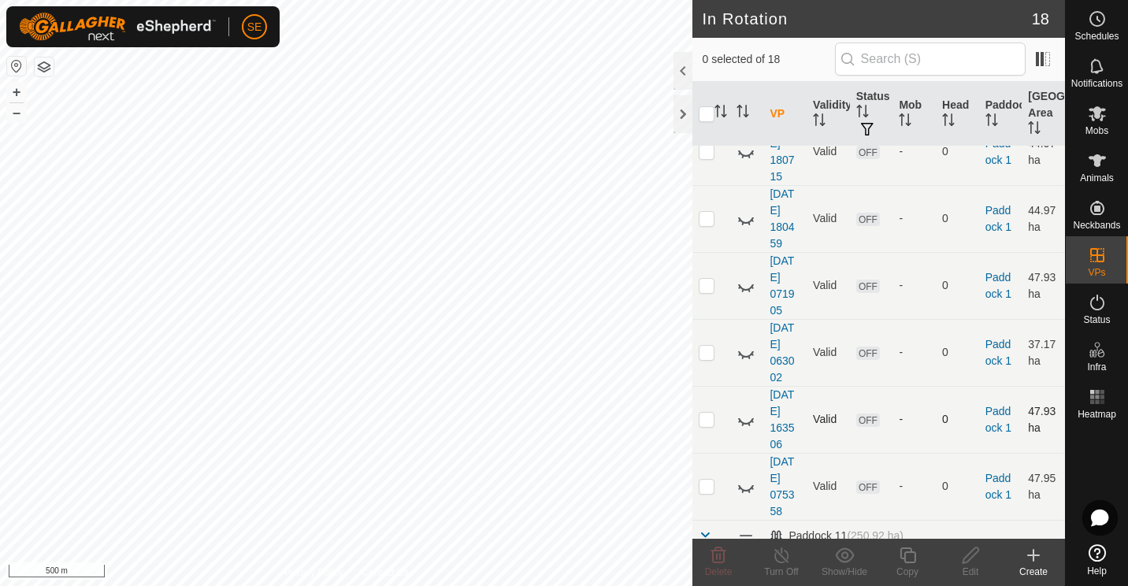
scroll to position [261, 0]
click at [747, 221] on icon at bounding box center [746, 220] width 16 height 6
click at [747, 221] on icon at bounding box center [745, 218] width 19 height 19
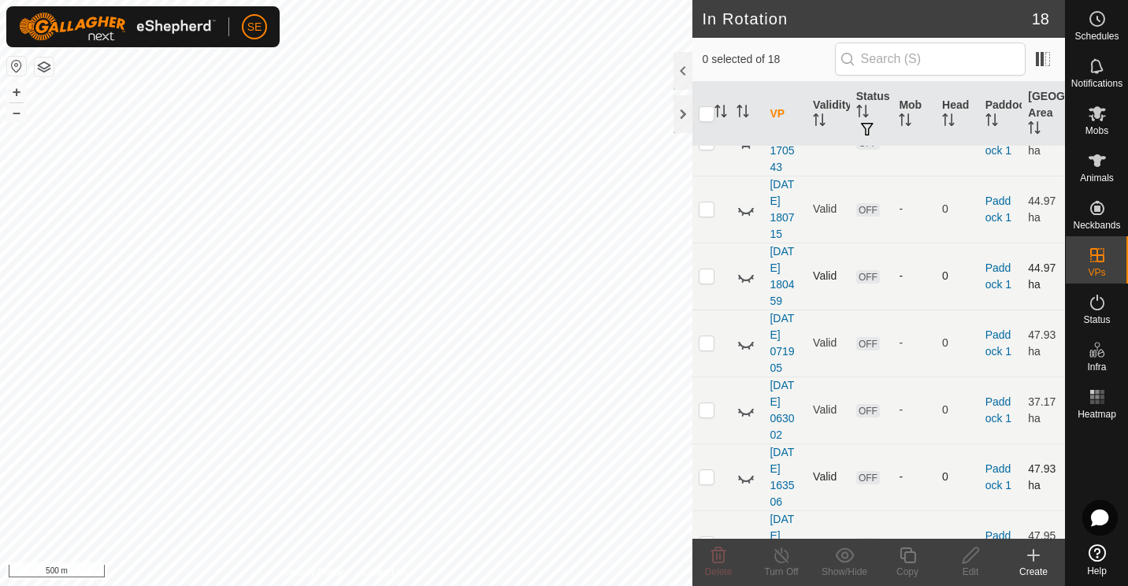
scroll to position [202, 0]
click at [746, 213] on icon at bounding box center [746, 212] width 16 height 6
click at [746, 213] on icon at bounding box center [745, 210] width 19 height 19
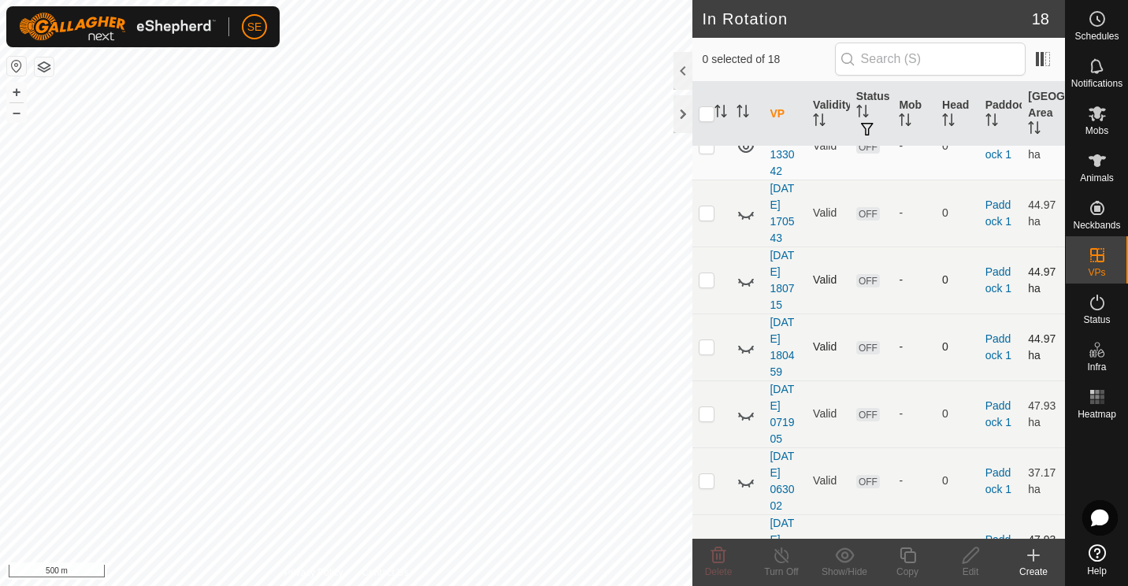
click at [746, 213] on icon at bounding box center [745, 213] width 19 height 19
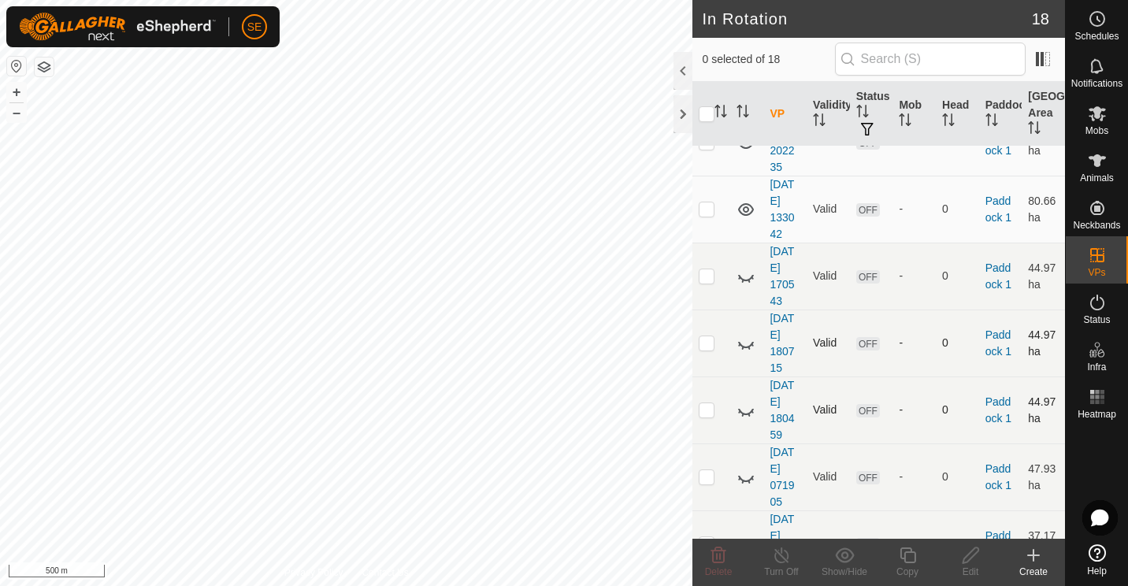
scroll to position [69, 0]
click at [746, 213] on icon at bounding box center [746, 209] width 16 height 13
click at [746, 213] on icon at bounding box center [745, 209] width 19 height 19
click at [746, 213] on icon at bounding box center [746, 209] width 16 height 13
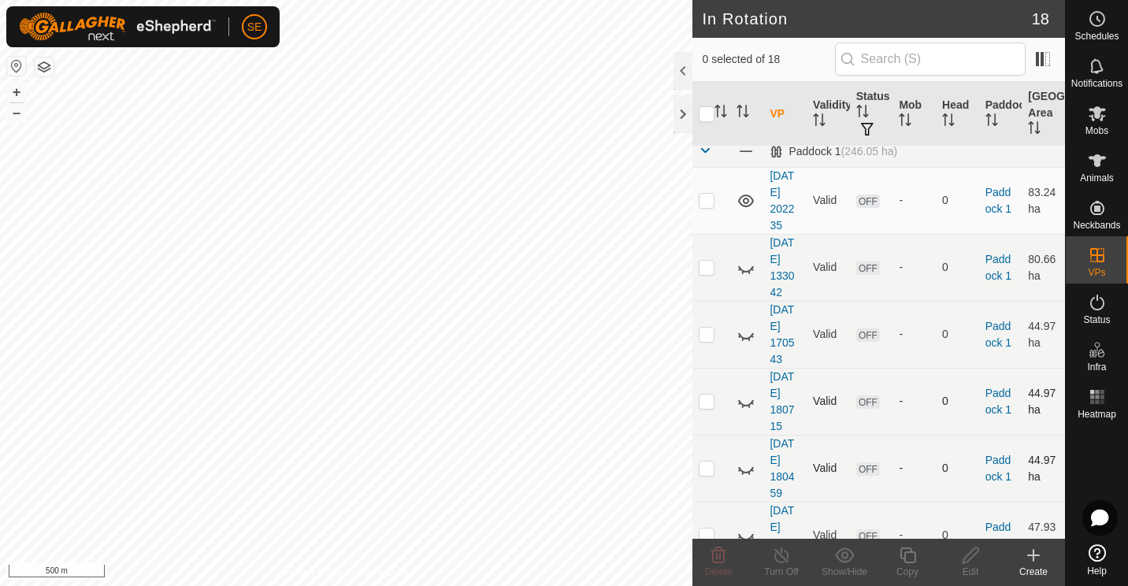
scroll to position [0, 0]
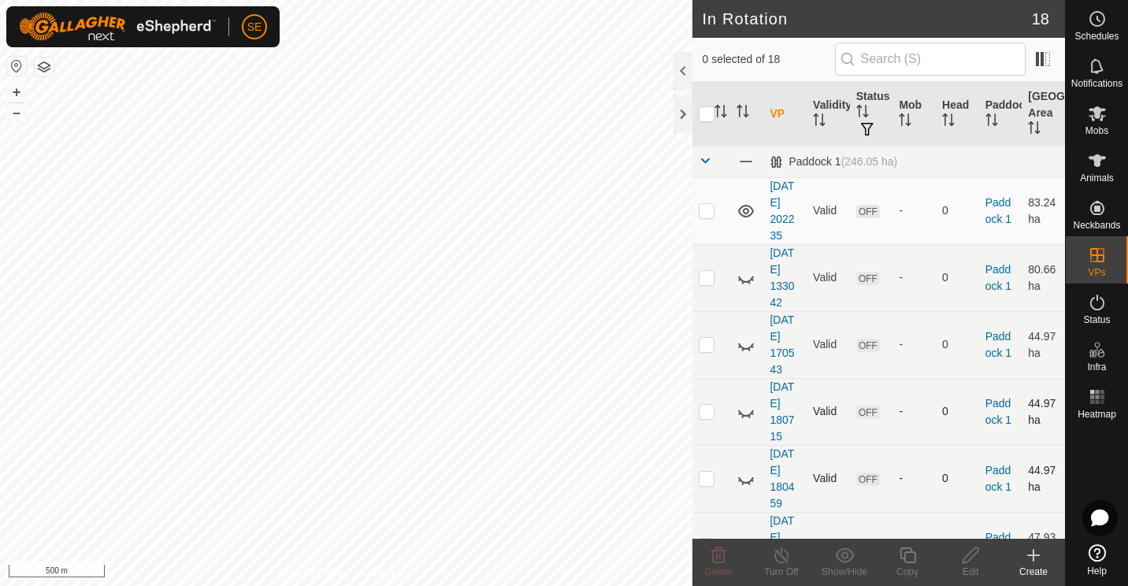
click at [746, 213] on icon at bounding box center [745, 211] width 19 height 19
click at [746, 213] on icon at bounding box center [746, 212] width 16 height 6
click at [744, 209] on icon at bounding box center [746, 211] width 16 height 13
click at [744, 209] on icon at bounding box center [745, 211] width 19 height 19
click at [744, 209] on icon at bounding box center [746, 211] width 16 height 13
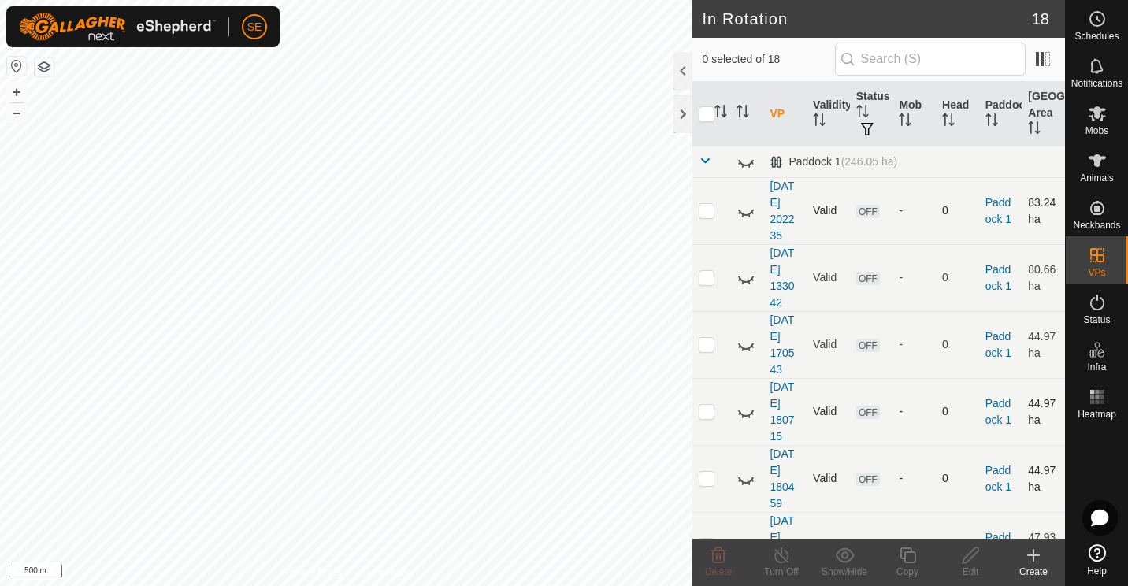
click at [744, 209] on icon at bounding box center [745, 211] width 19 height 19
click at [707, 209] on p-checkbox at bounding box center [707, 210] width 16 height 13
click at [906, 560] on icon at bounding box center [908, 555] width 20 height 19
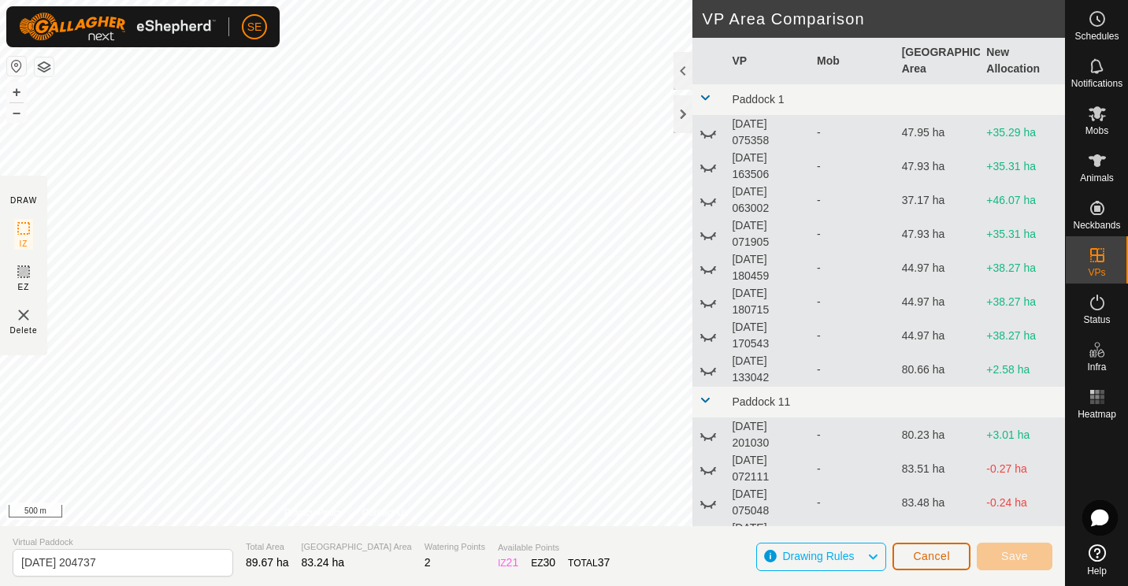
click at [921, 555] on span "Cancel" at bounding box center [931, 556] width 37 height 13
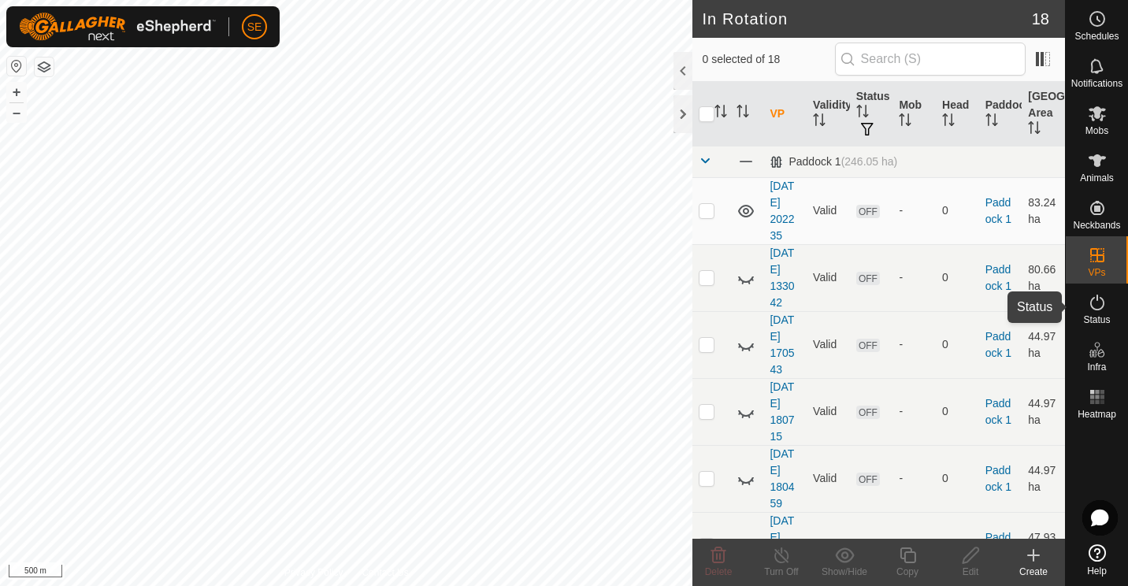
click at [1094, 302] on icon at bounding box center [1097, 302] width 19 height 19
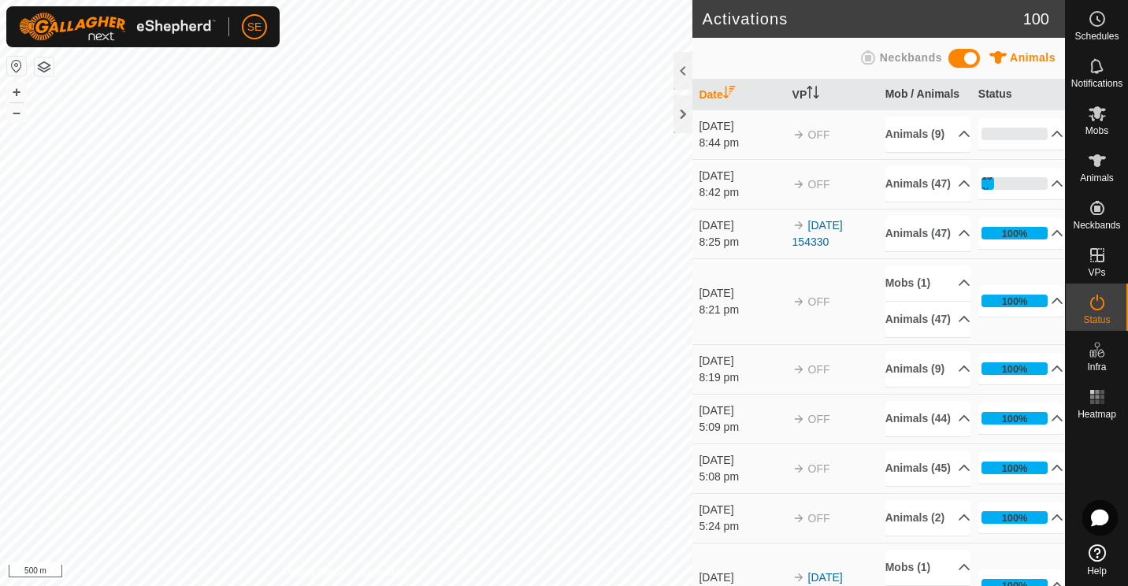
click at [732, 151] on div "8:44 pm" at bounding box center [742, 143] width 86 height 17
click at [1010, 137] on p-accordion-header "0%" at bounding box center [1021, 134] width 86 height 32
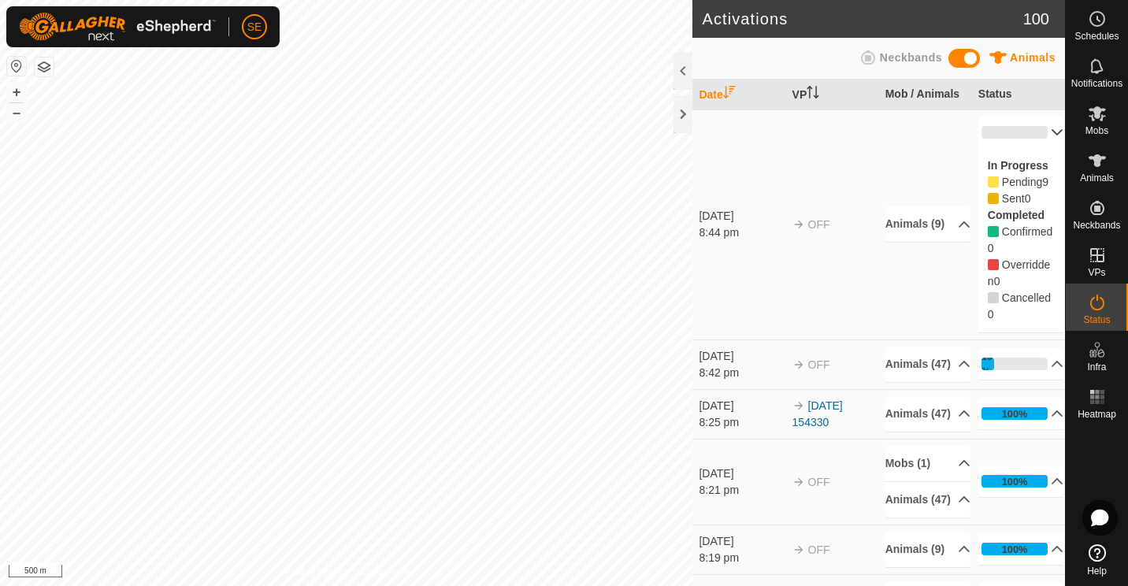
click at [1034, 126] on p-accordion-header "0%" at bounding box center [1021, 133] width 86 height 32
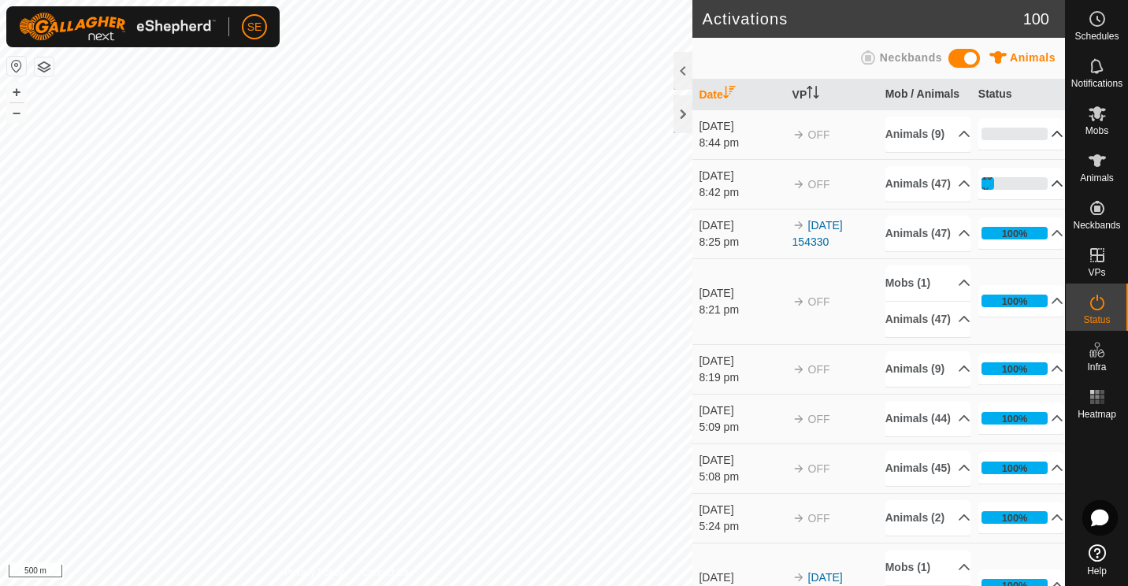
click at [1037, 199] on p-accordion-header "19%" at bounding box center [1021, 184] width 86 height 32
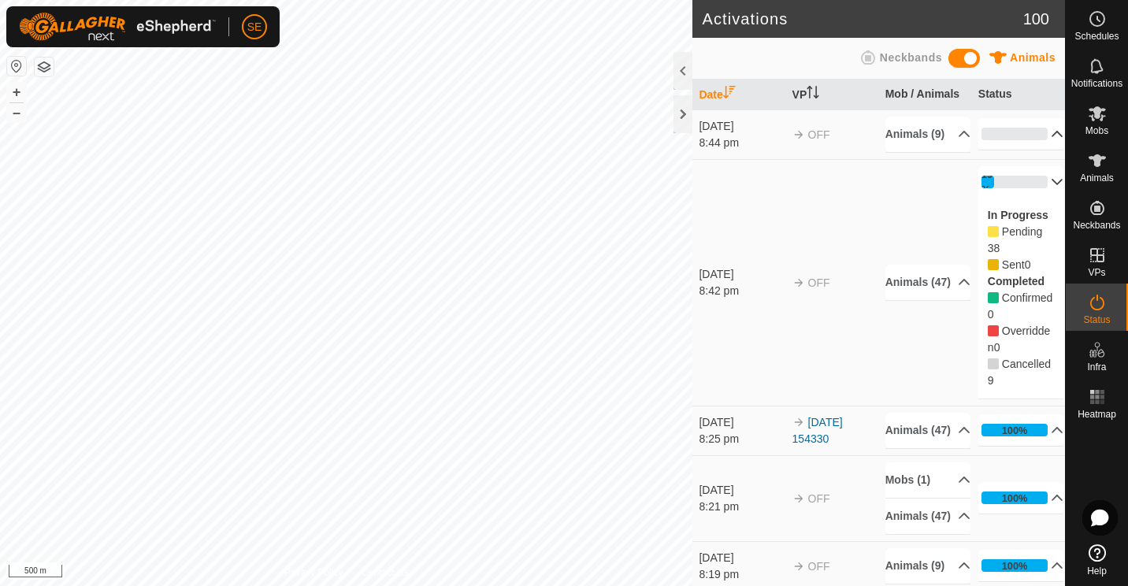
click at [1036, 198] on p-accordion-header "19%" at bounding box center [1021, 182] width 86 height 32
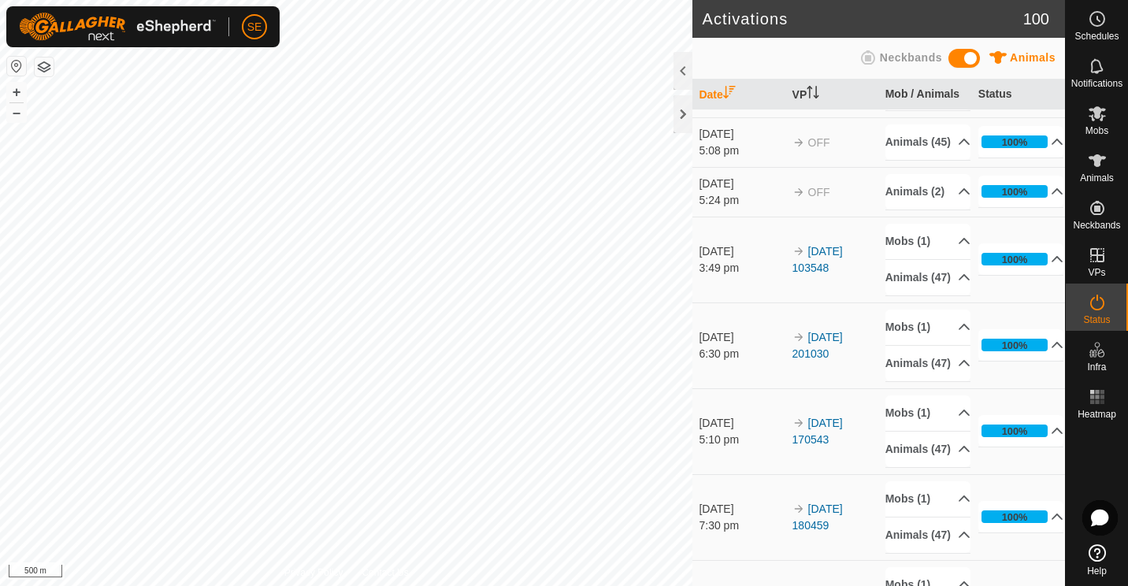
scroll to position [325, 0]
click at [811, 275] on link "[DATE] 103548" at bounding box center [817, 260] width 50 height 29
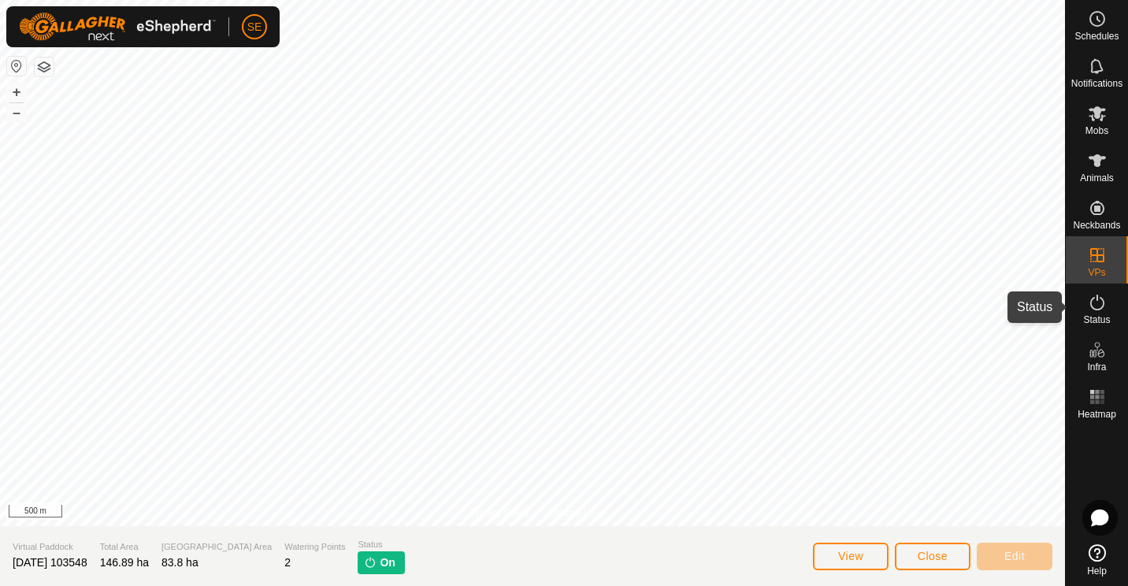
click at [1092, 298] on icon at bounding box center [1097, 303] width 14 height 16
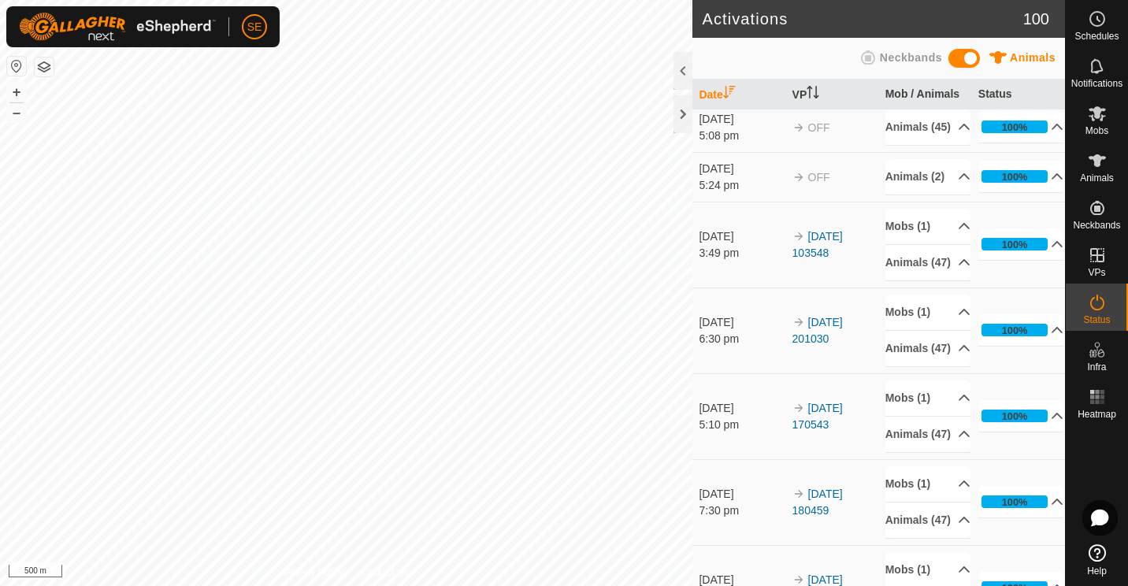
scroll to position [342, 0]
click at [843, 258] on link "[DATE] 103548" at bounding box center [817, 243] width 50 height 29
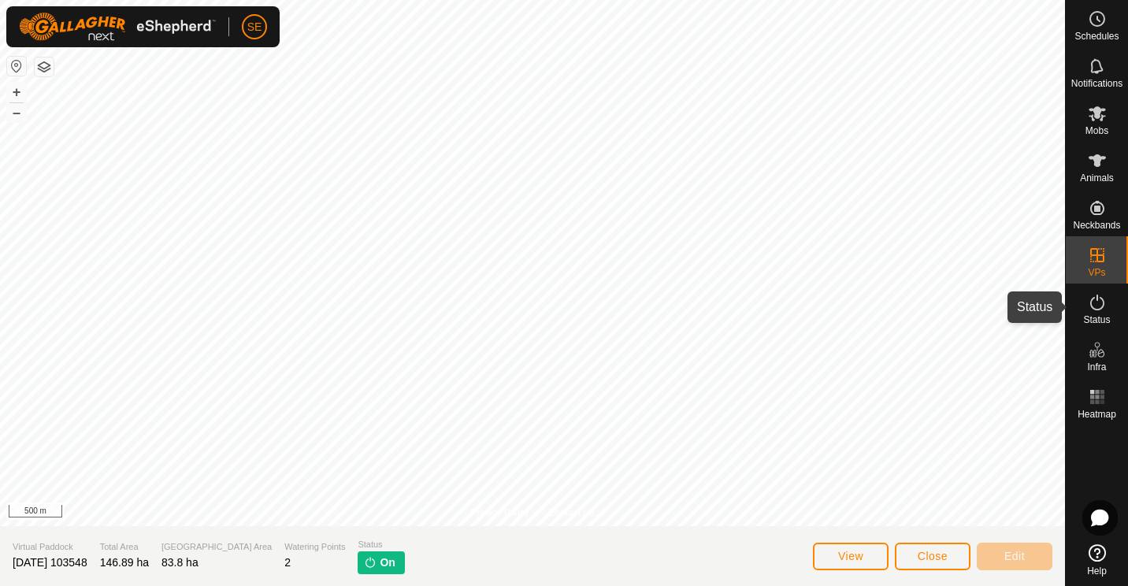
click at [1104, 312] on es-activation-svg-icon at bounding box center [1097, 302] width 28 height 25
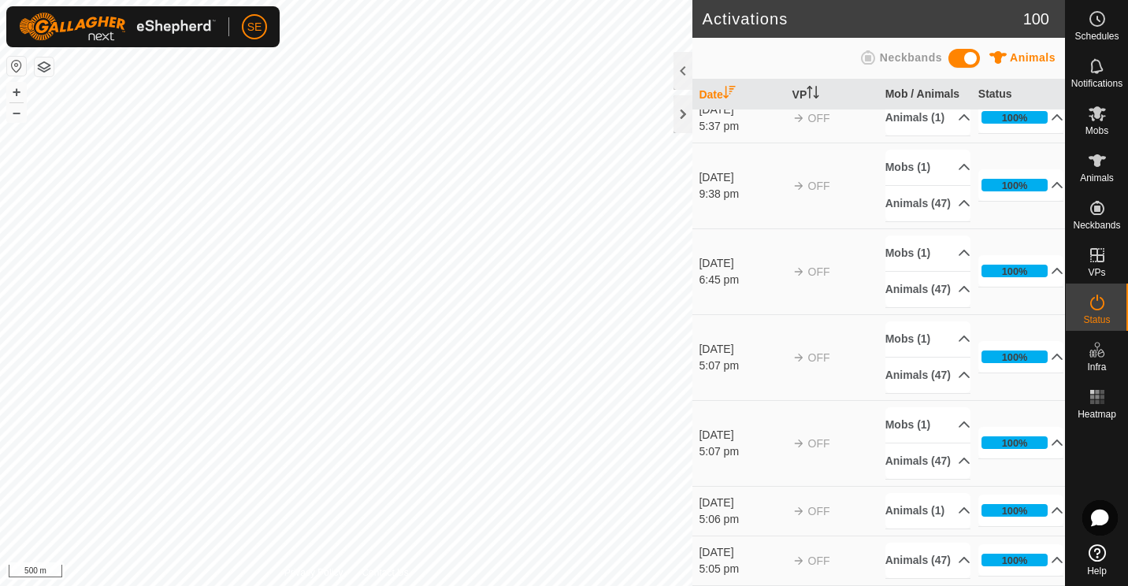
scroll to position [6192, 0]
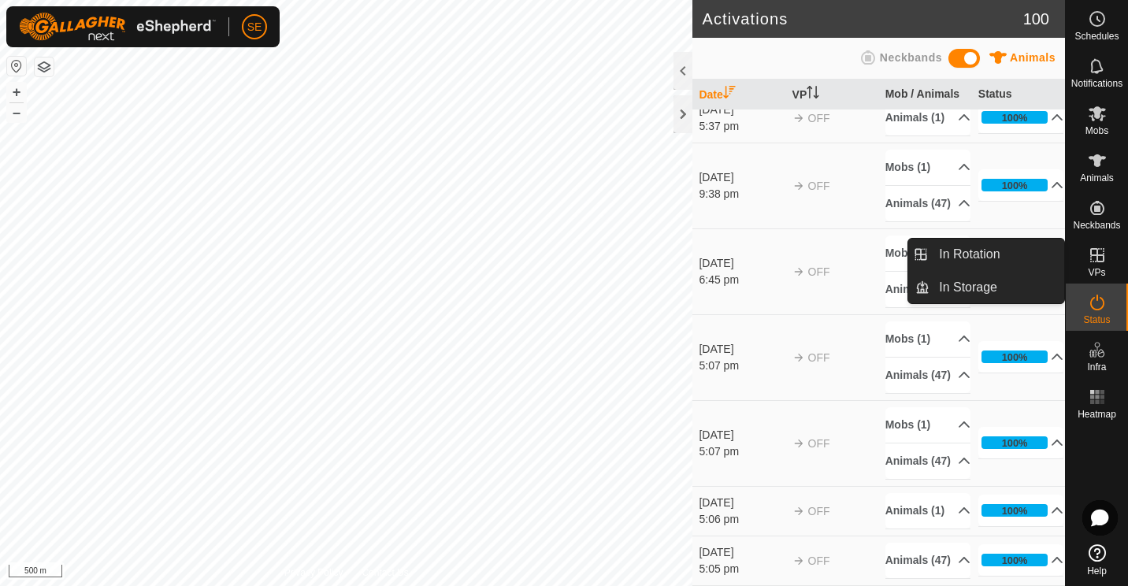
click at [1099, 258] on icon at bounding box center [1097, 255] width 19 height 19
click at [988, 257] on link "In Rotation" at bounding box center [996, 255] width 135 height 32
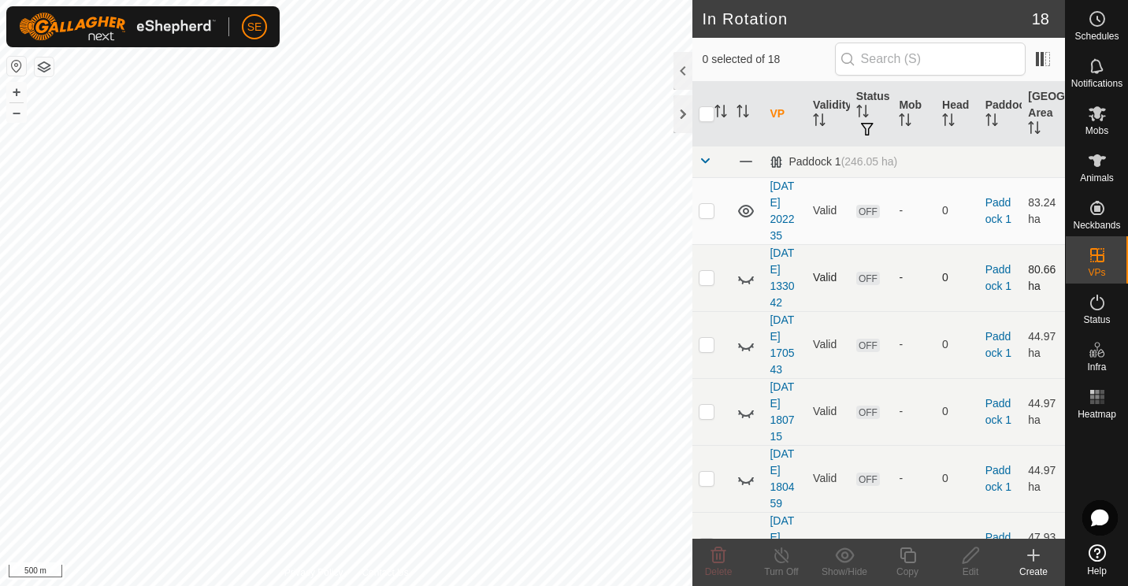
click at [743, 277] on icon at bounding box center [745, 278] width 19 height 19
click at [705, 107] on input "checkbox" at bounding box center [707, 114] width 16 height 16
click at [903, 111] on th "Mob" at bounding box center [913, 114] width 43 height 65
click at [992, 107] on th "Paddock" at bounding box center [1000, 114] width 43 height 65
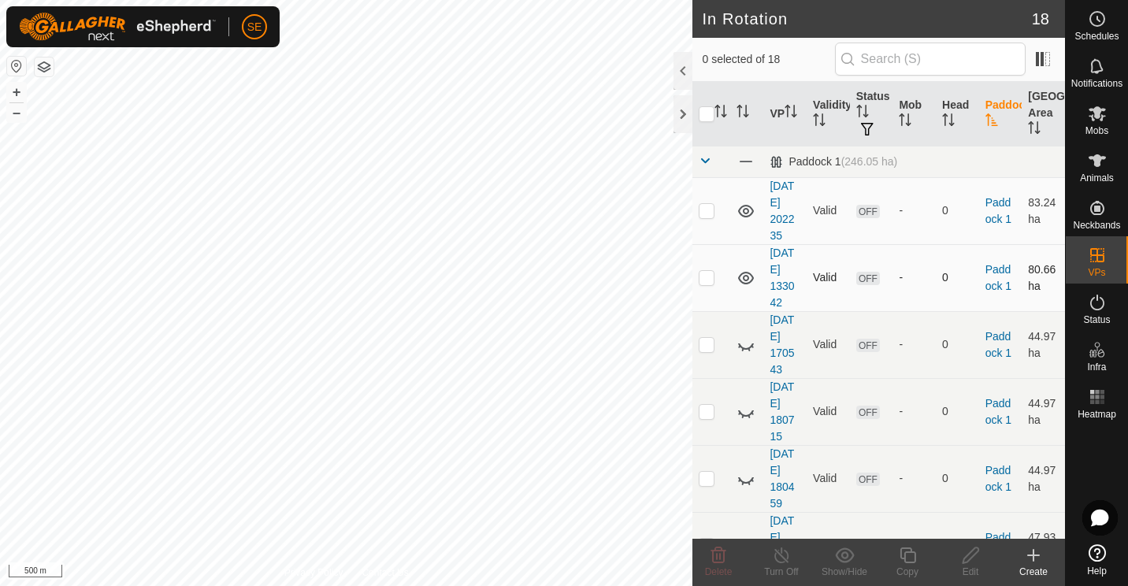
click at [992, 107] on th "Paddock" at bounding box center [1000, 114] width 43 height 65
click at [985, 116] on icon "Activate to sort" at bounding box center [991, 119] width 12 height 13
click at [1030, 555] on icon at bounding box center [1033, 555] width 11 height 0
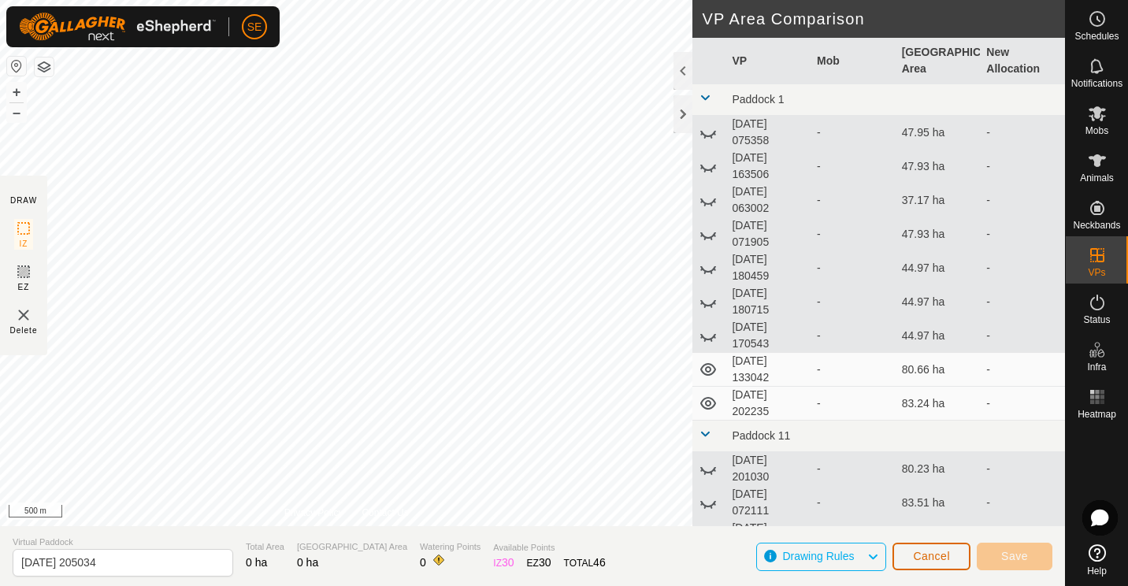
click at [929, 553] on span "Cancel" at bounding box center [931, 556] width 37 height 13
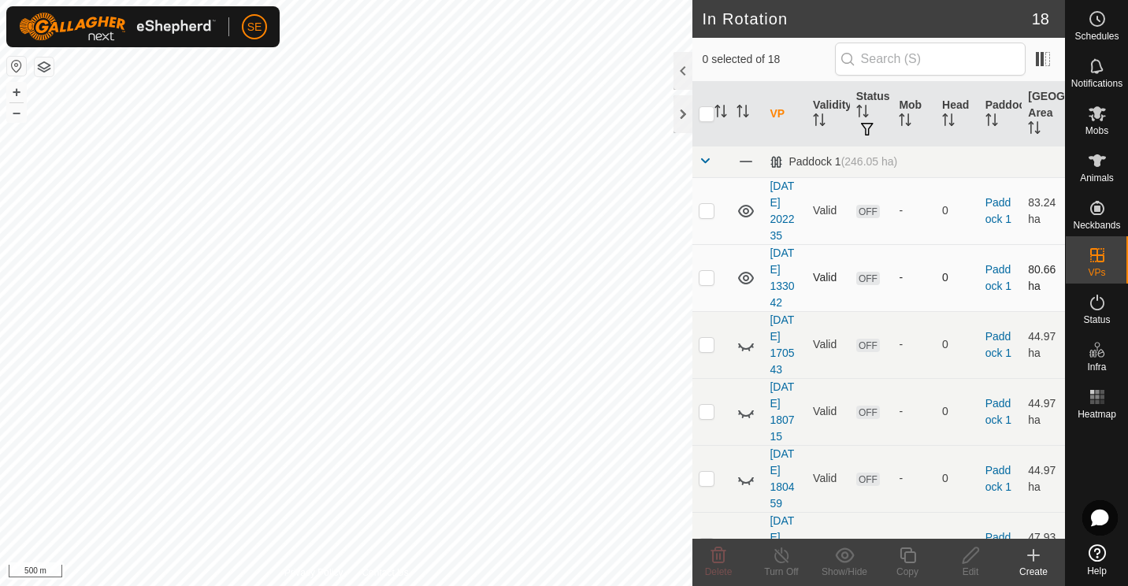
click at [746, 277] on icon at bounding box center [745, 278] width 19 height 19
click at [1099, 550] on icon at bounding box center [1096, 552] width 17 height 17
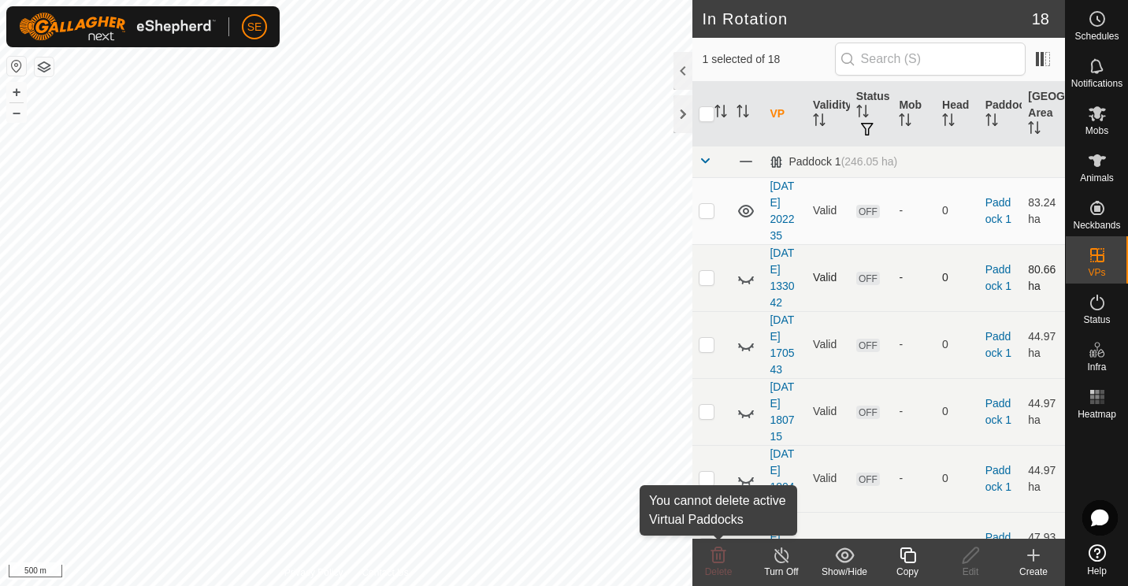
click at [723, 564] on icon at bounding box center [718, 555] width 19 height 19
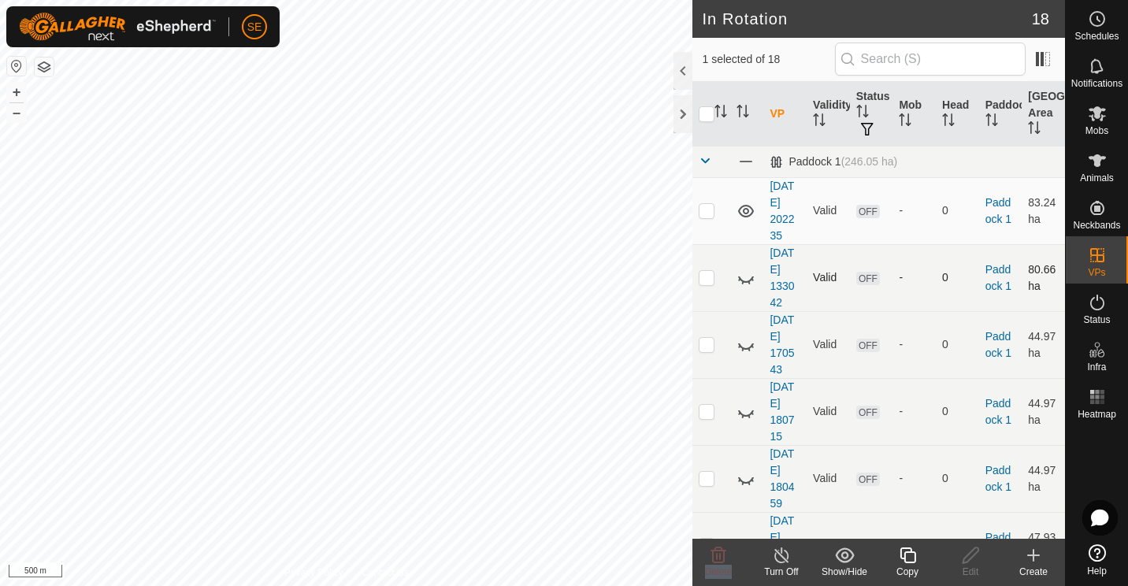
click at [723, 564] on icon at bounding box center [718, 555] width 19 height 19
click at [721, 555] on icon at bounding box center [718, 555] width 15 height 16
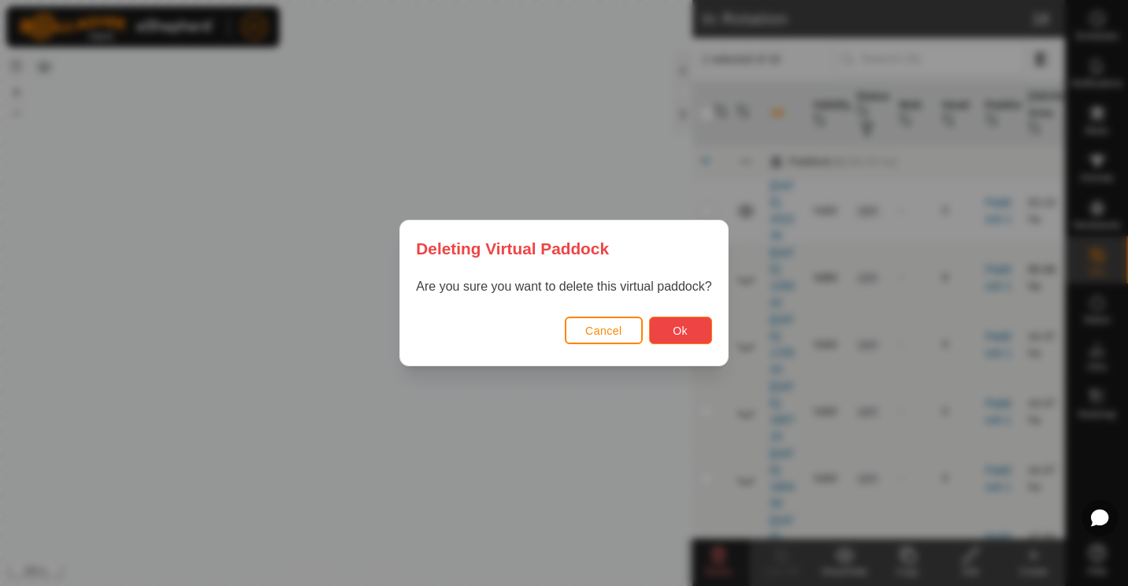
click at [673, 332] on span "Ok" at bounding box center [680, 330] width 15 height 13
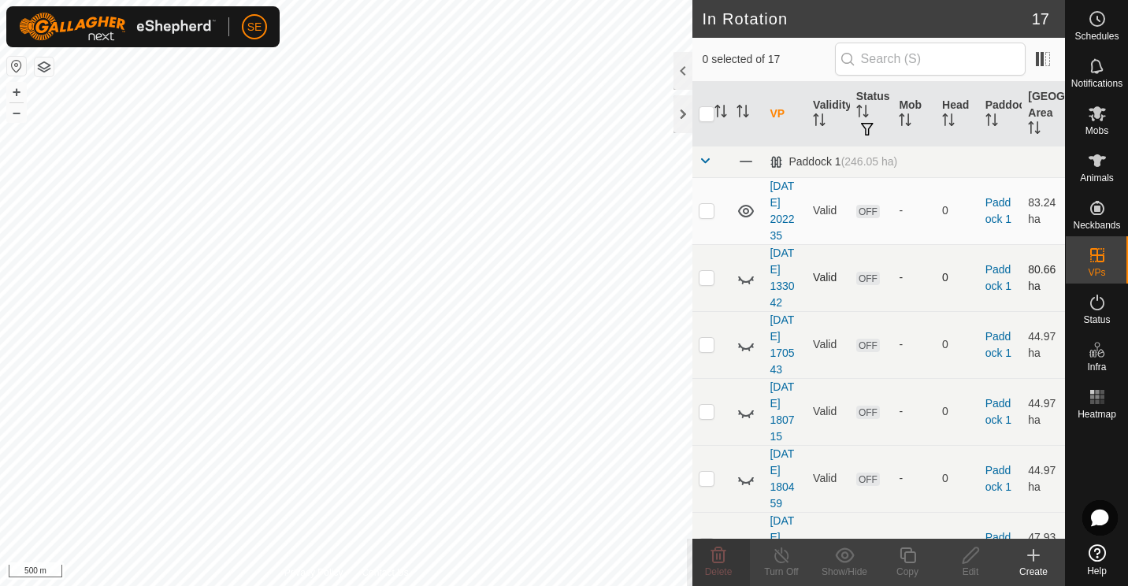
click at [706, 278] on p-checkbox at bounding box center [707, 277] width 16 height 13
click at [707, 343] on p-checkbox at bounding box center [707, 344] width 16 height 13
click at [702, 409] on p-checkbox at bounding box center [707, 411] width 16 height 13
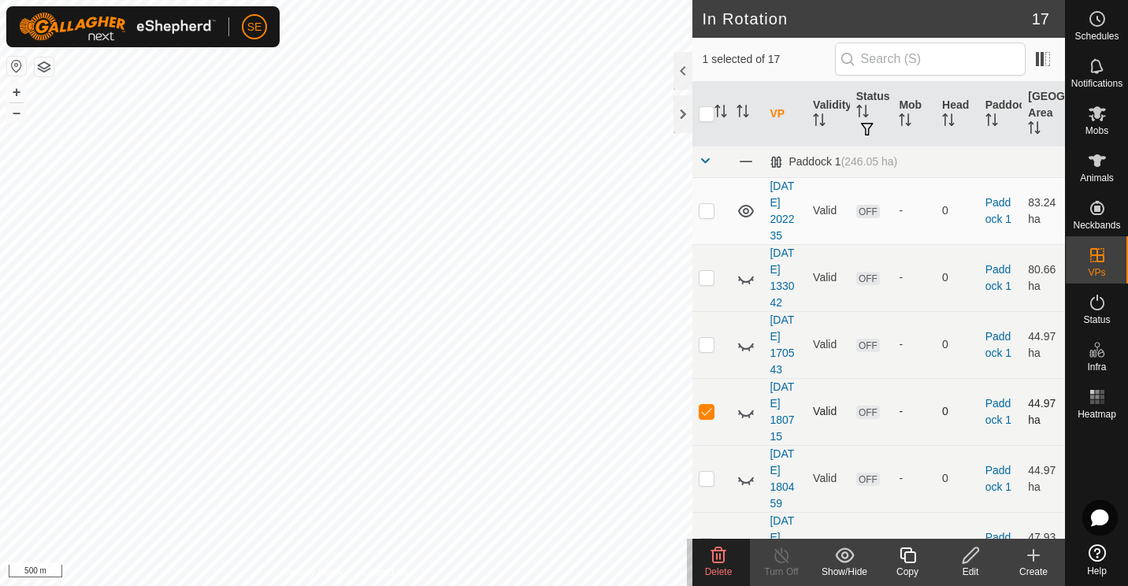
click at [702, 409] on p-checkbox at bounding box center [707, 411] width 16 height 13
click at [46, 65] on button "button" at bounding box center [44, 66] width 19 height 19
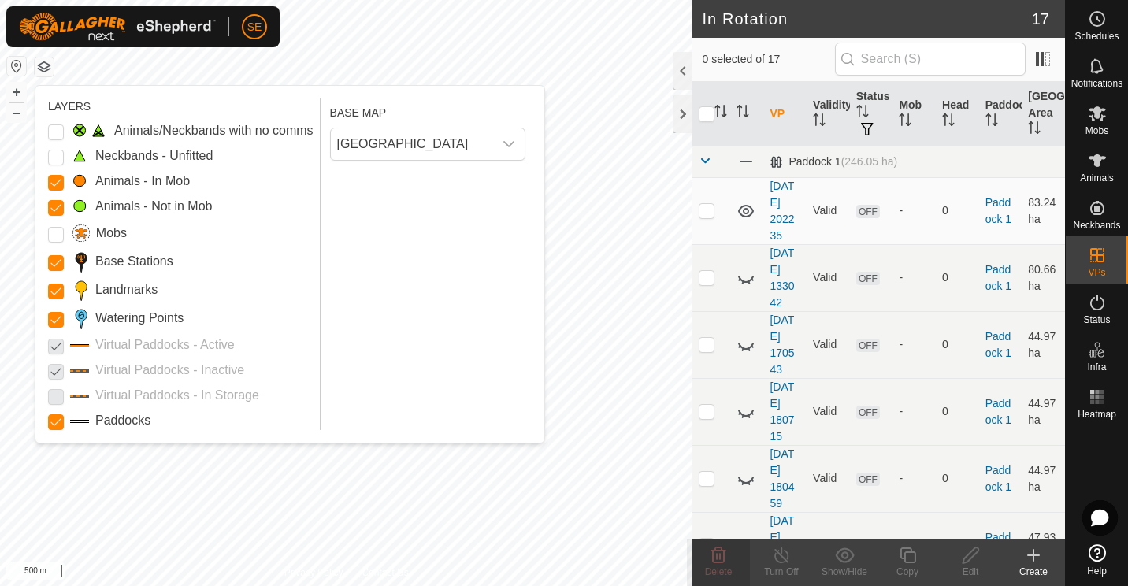
click at [54, 372] on p-checkbox at bounding box center [56, 370] width 16 height 19
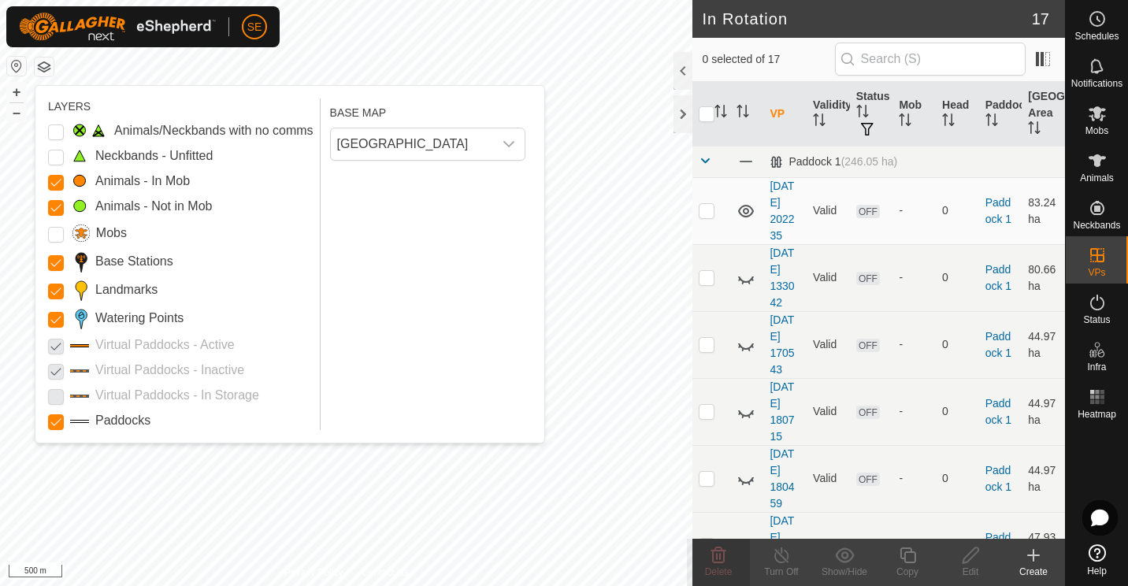
click at [54, 372] on p-checkbox at bounding box center [56, 370] width 16 height 19
click at [60, 129] on Issue "Animals/Neckbands with no comms" at bounding box center [56, 132] width 16 height 16
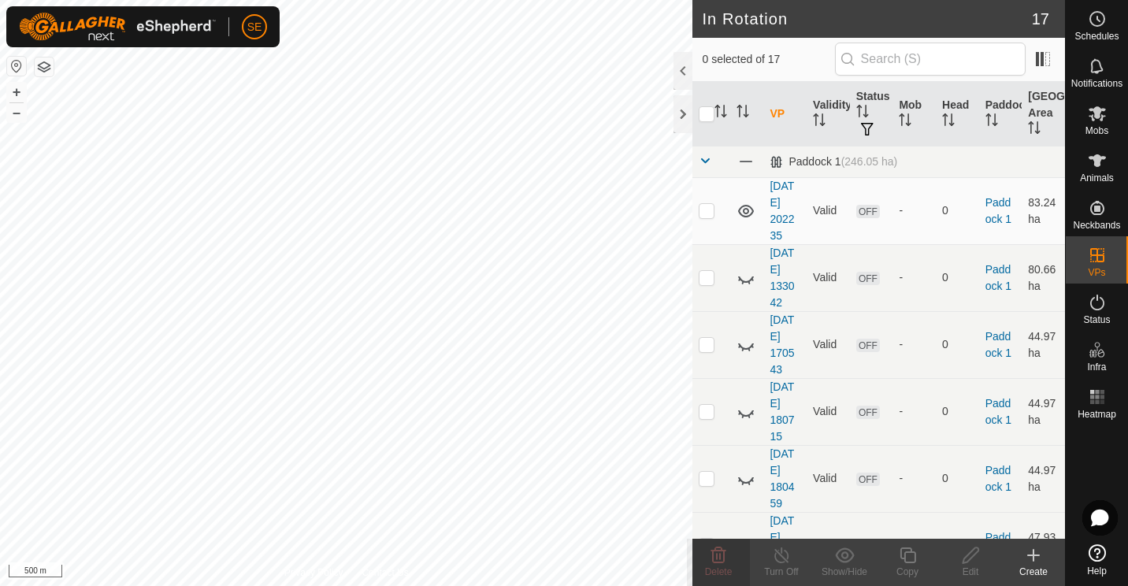
click at [45, 64] on button "button" at bounding box center [44, 66] width 19 height 19
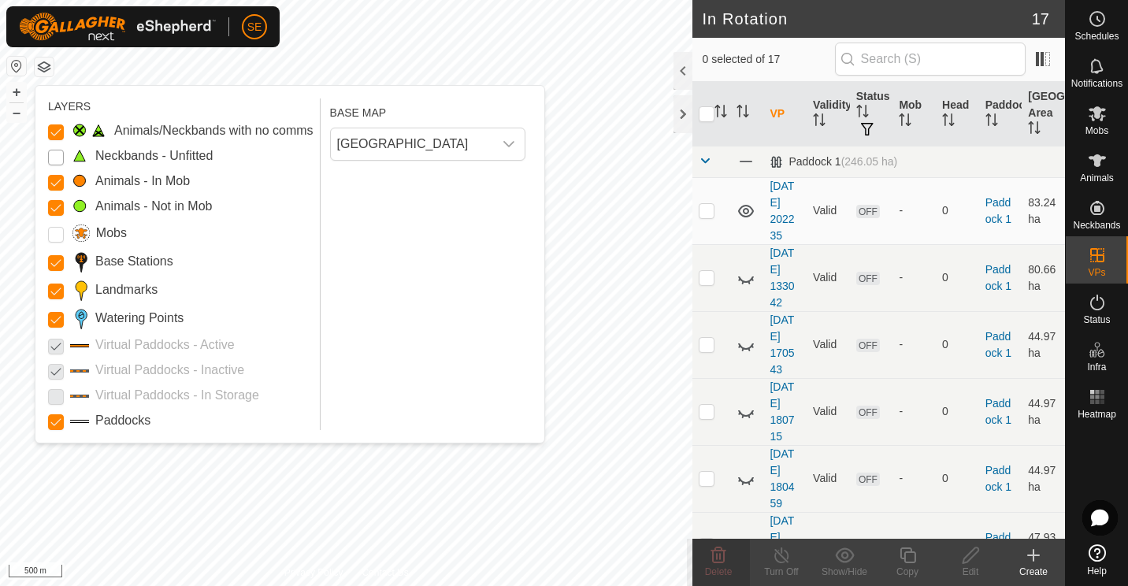
click at [57, 150] on Unfitted "Neckbands - Unfitted" at bounding box center [56, 158] width 16 height 16
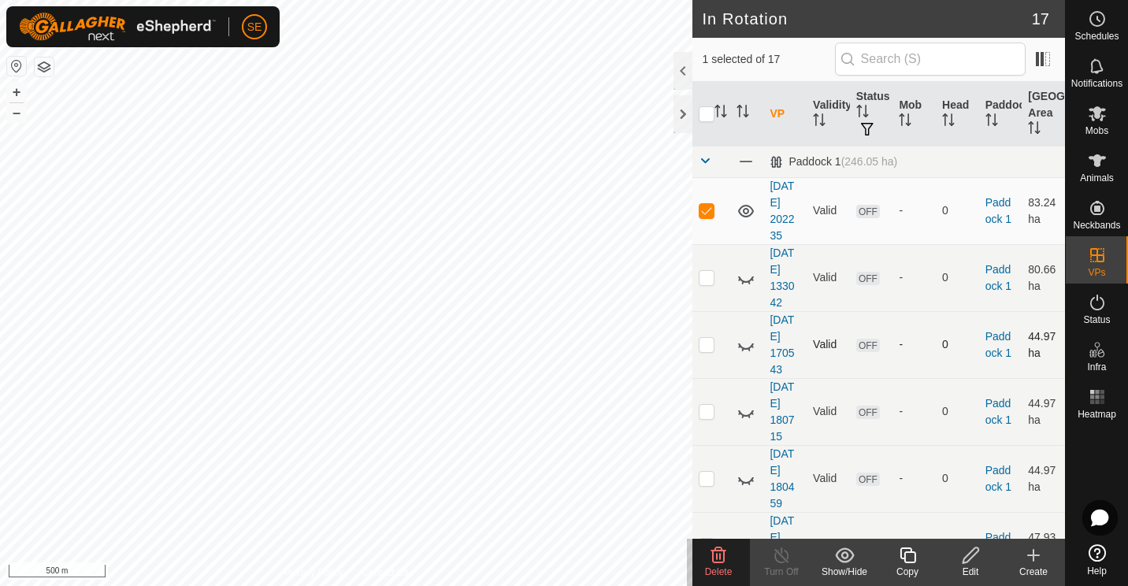
click at [701, 342] on p-checkbox at bounding box center [707, 344] width 16 height 13
click at [707, 416] on p-checkbox at bounding box center [707, 411] width 16 height 13
click at [706, 345] on p-checkbox at bounding box center [707, 344] width 16 height 13
click at [749, 280] on icon at bounding box center [746, 279] width 16 height 6
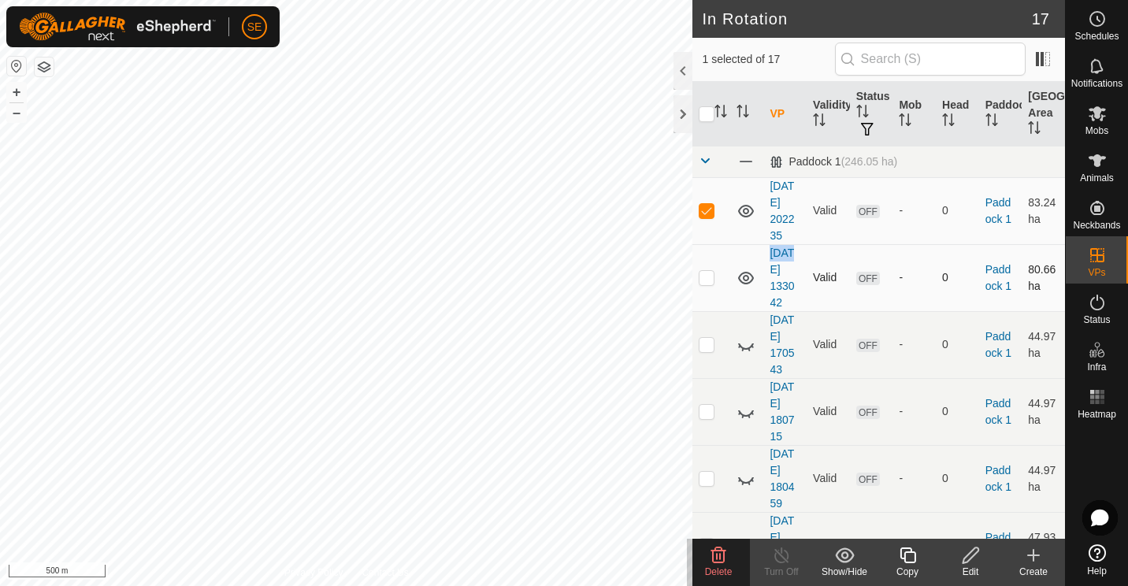
click at [749, 280] on icon at bounding box center [745, 278] width 19 height 19
click at [747, 276] on icon at bounding box center [745, 278] width 19 height 19
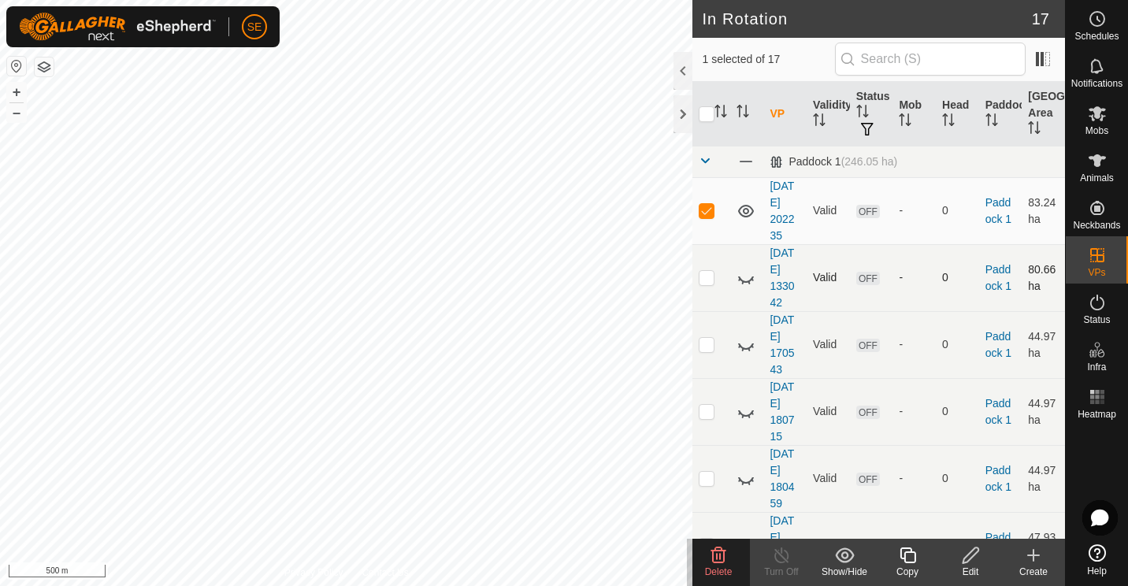
click at [747, 276] on icon at bounding box center [745, 278] width 19 height 19
click at [718, 559] on icon at bounding box center [718, 555] width 19 height 19
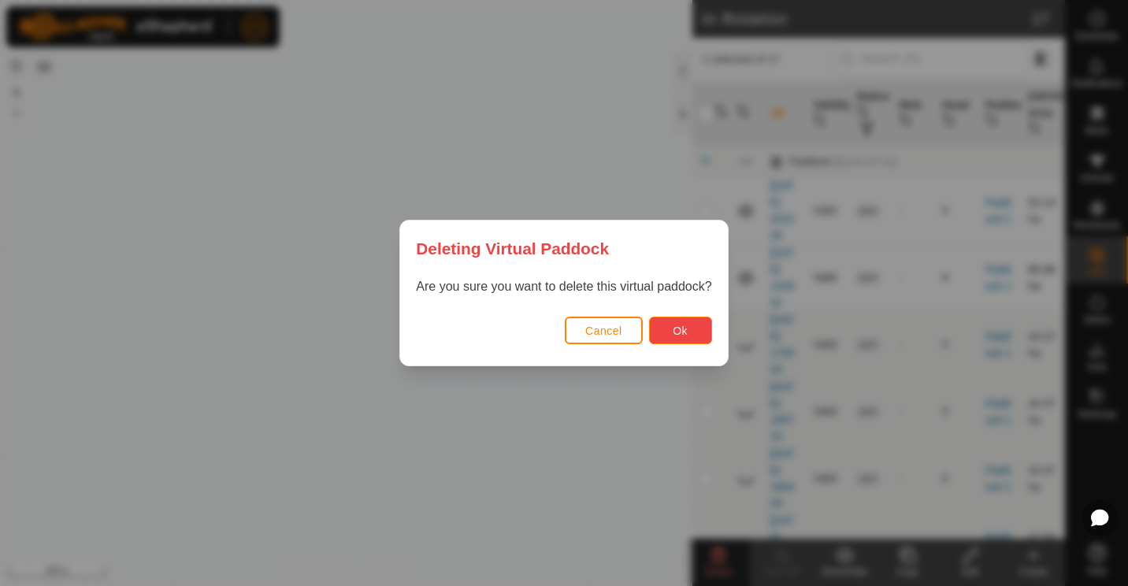
click at [680, 332] on span "Ok" at bounding box center [680, 330] width 15 height 13
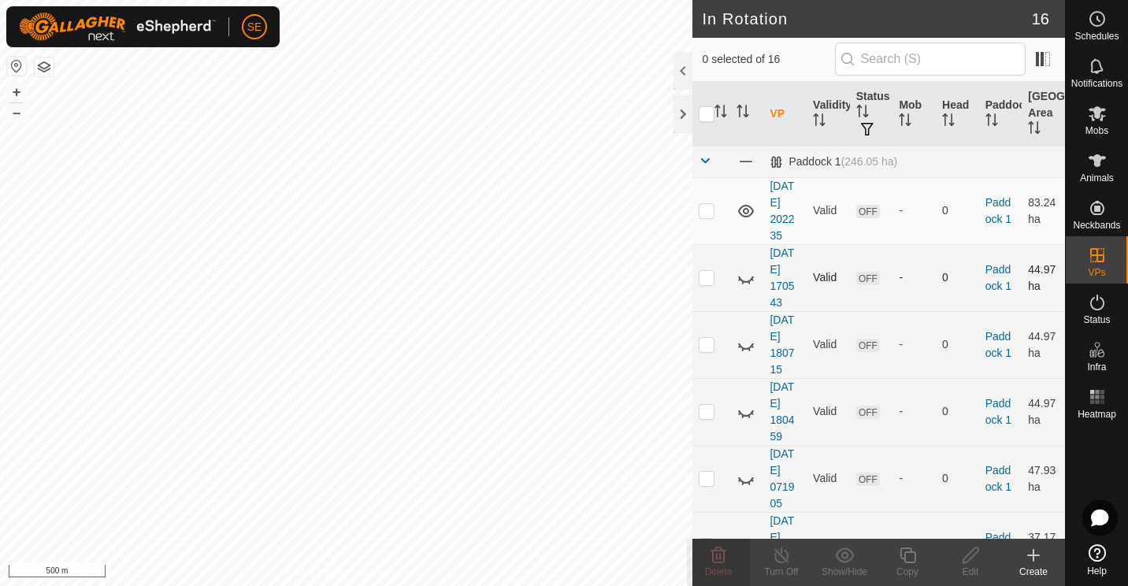
click at [746, 279] on icon at bounding box center [745, 278] width 19 height 19
click at [747, 276] on icon at bounding box center [745, 278] width 19 height 19
click at [743, 340] on icon at bounding box center [745, 344] width 19 height 19
click at [716, 558] on icon at bounding box center [718, 555] width 15 height 16
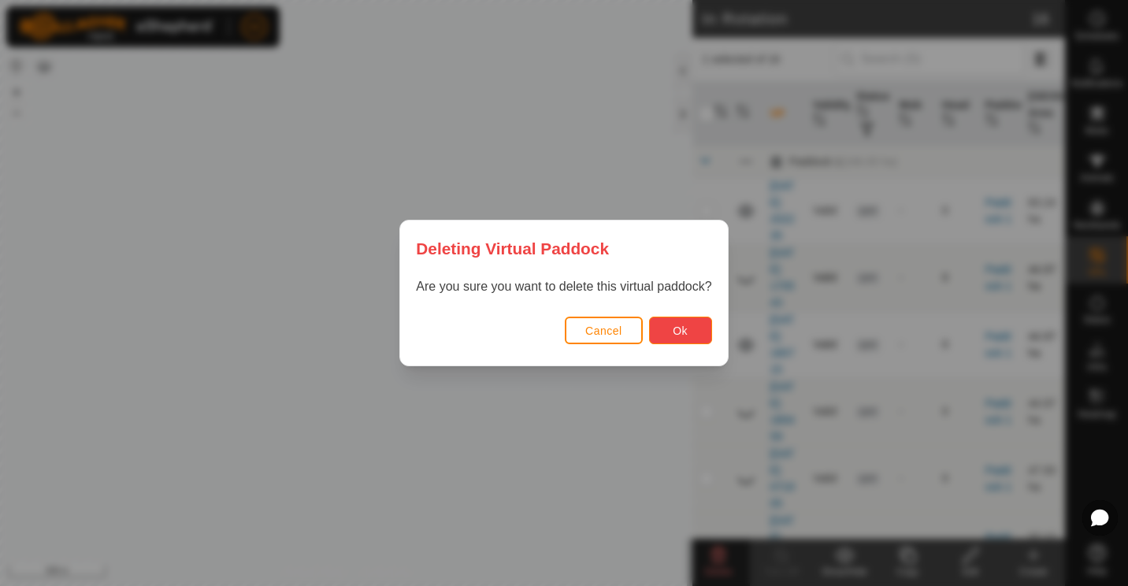
click at [672, 320] on button "Ok" at bounding box center [680, 331] width 63 height 28
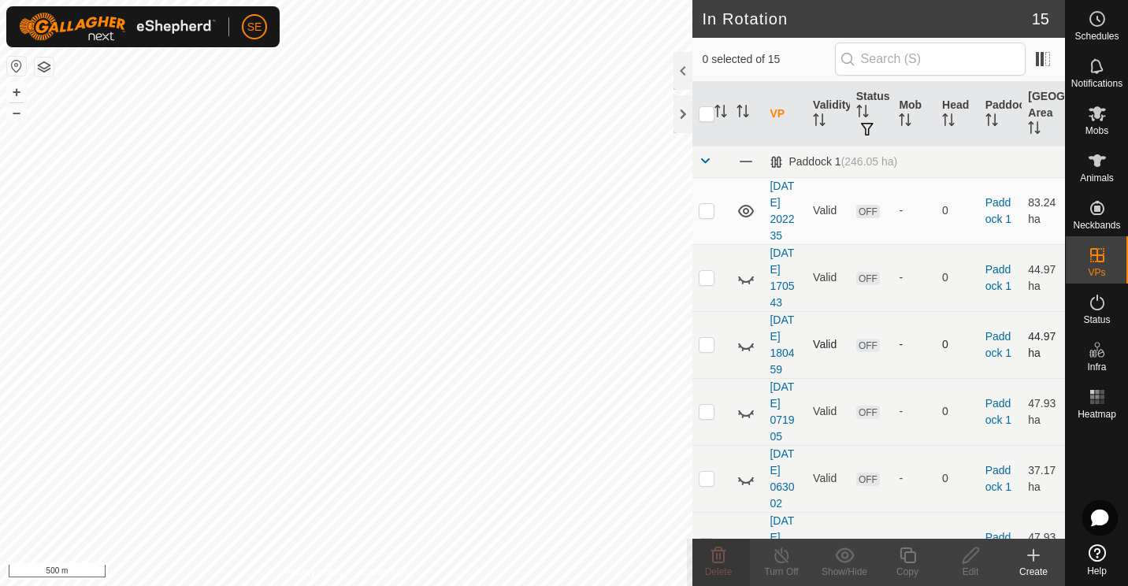
click at [741, 344] on icon at bounding box center [746, 346] width 16 height 6
click at [714, 556] on icon at bounding box center [718, 555] width 19 height 19
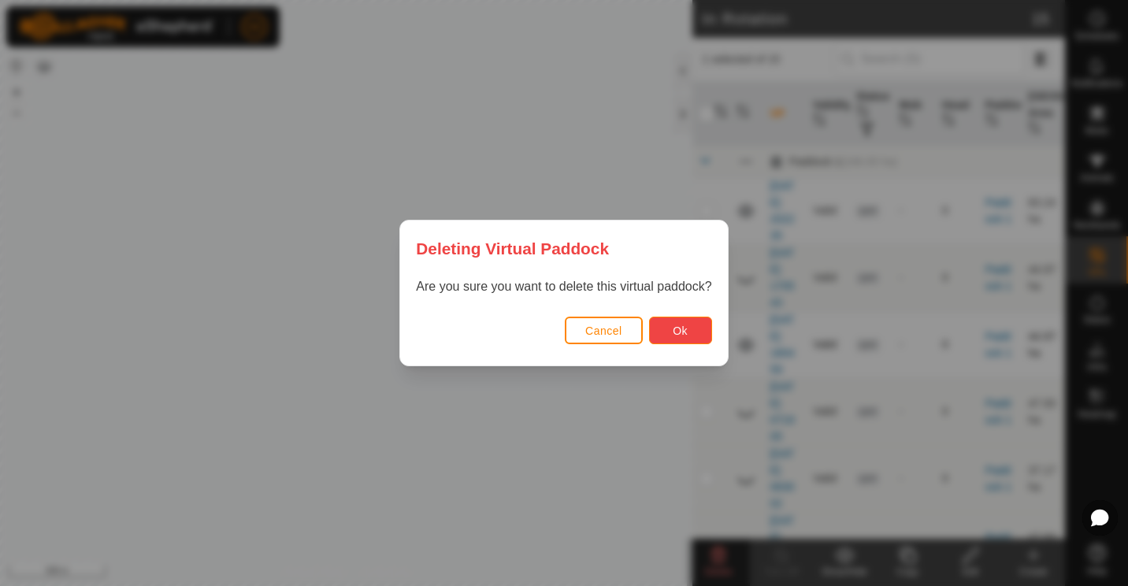
click at [674, 332] on span "Ok" at bounding box center [680, 330] width 15 height 13
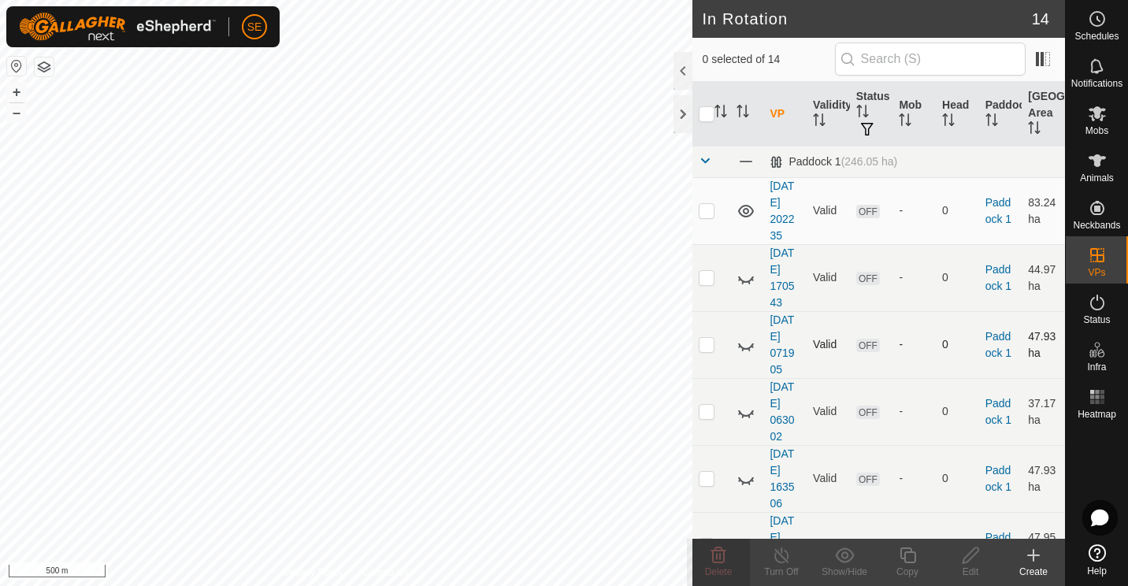
click at [743, 345] on icon at bounding box center [745, 344] width 19 height 19
click at [720, 563] on icon at bounding box center [718, 555] width 19 height 19
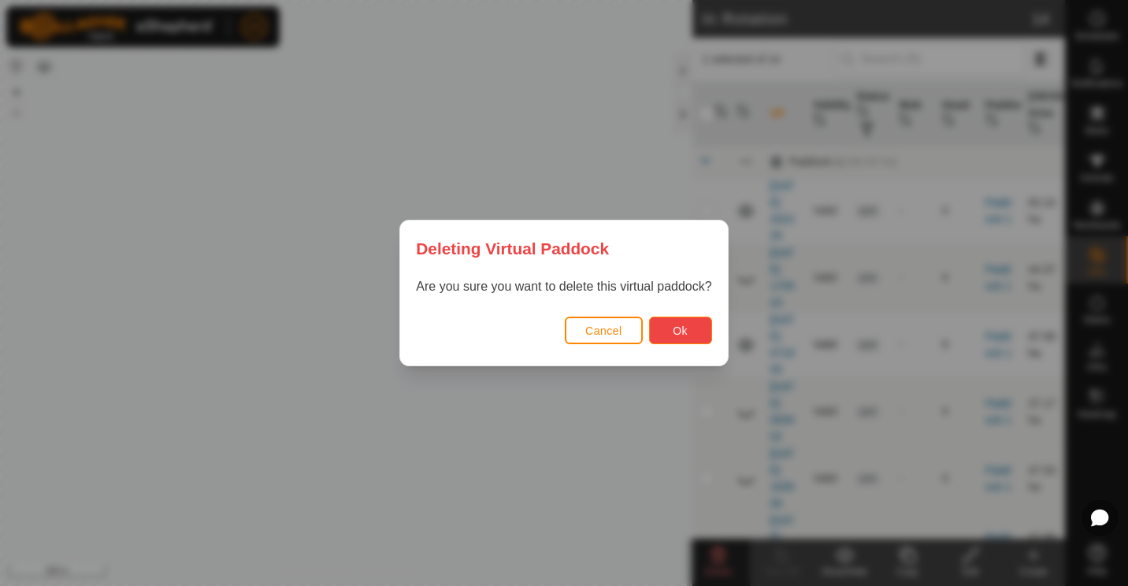
click at [683, 330] on span "Ok" at bounding box center [680, 330] width 15 height 13
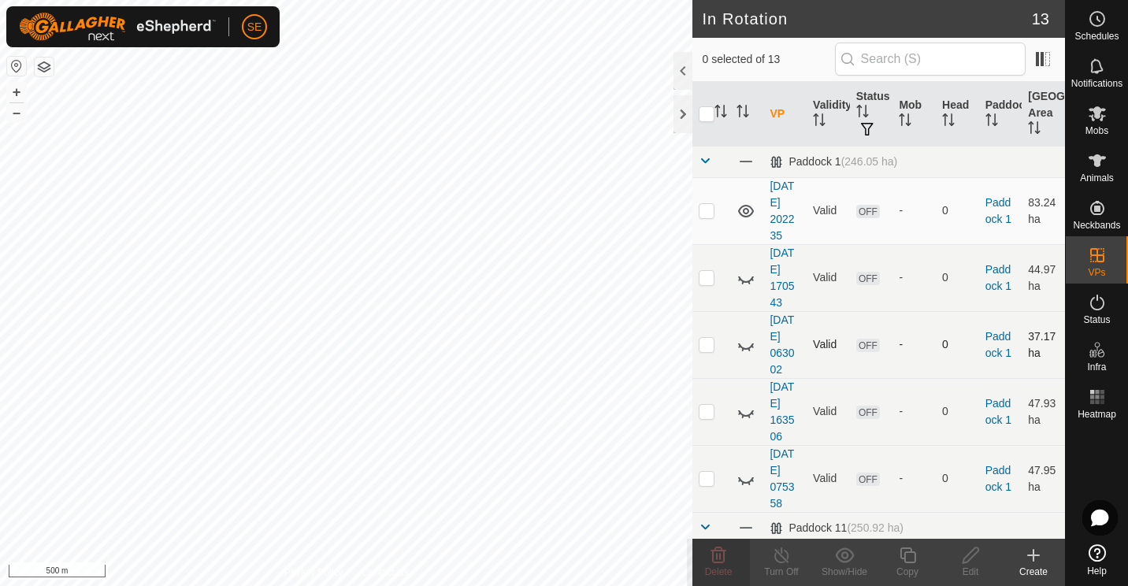
click at [744, 344] on icon at bounding box center [745, 344] width 19 height 19
click at [718, 558] on icon at bounding box center [718, 555] width 19 height 19
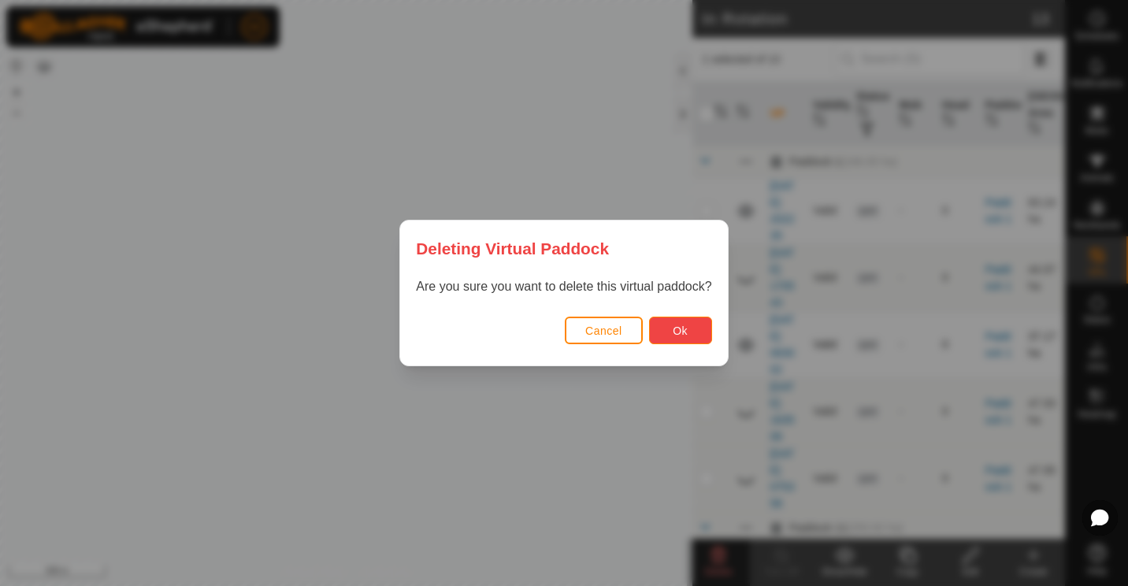
click at [685, 330] on span "Ok" at bounding box center [680, 330] width 15 height 13
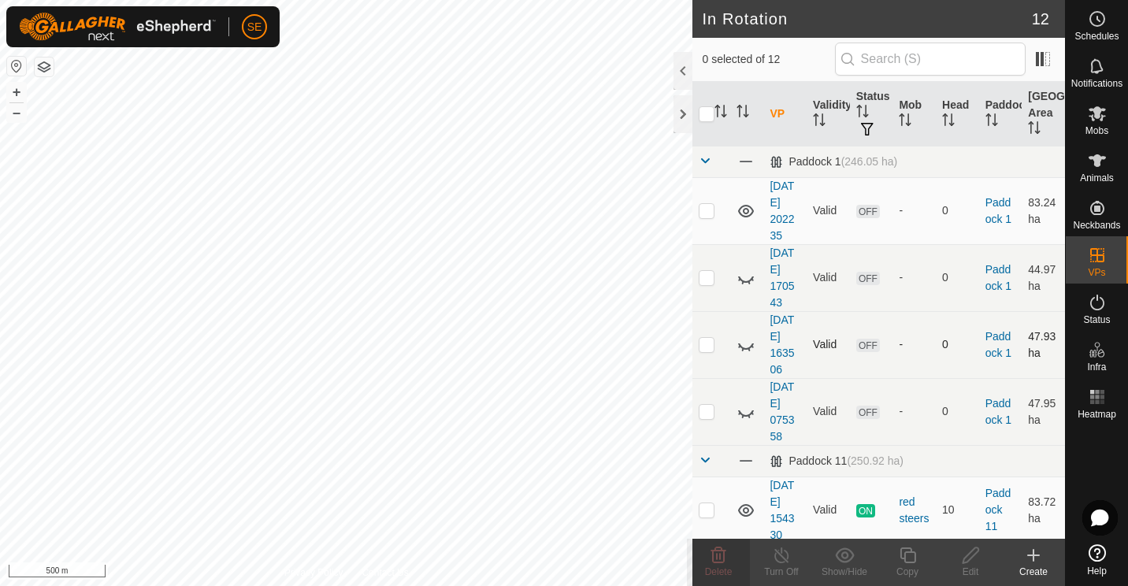
click at [742, 342] on icon at bounding box center [745, 344] width 19 height 19
click at [718, 552] on icon at bounding box center [718, 555] width 19 height 19
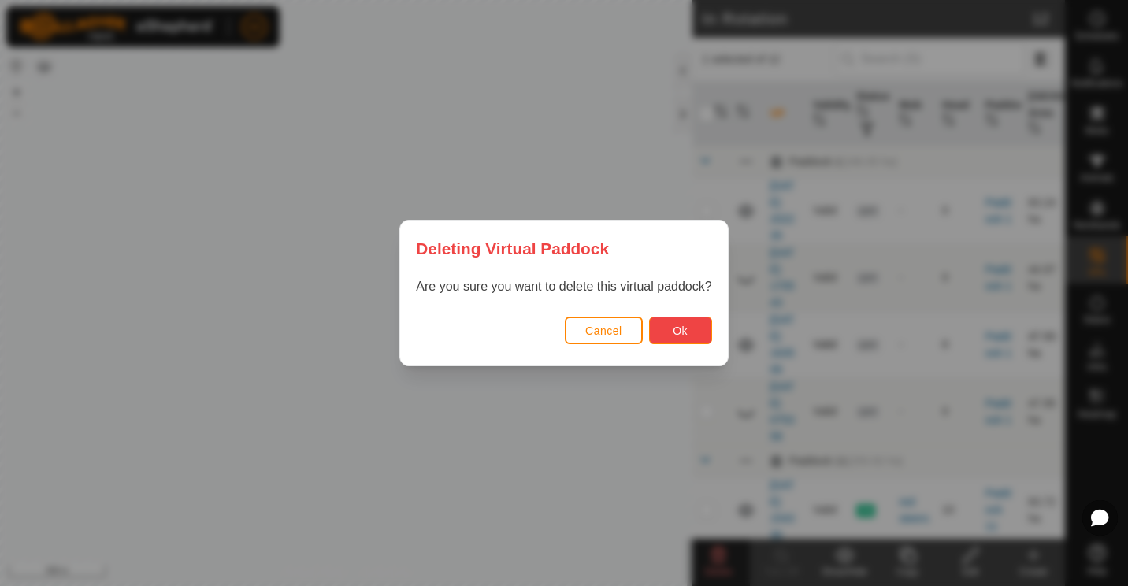
click at [679, 324] on span "Ok" at bounding box center [680, 330] width 15 height 13
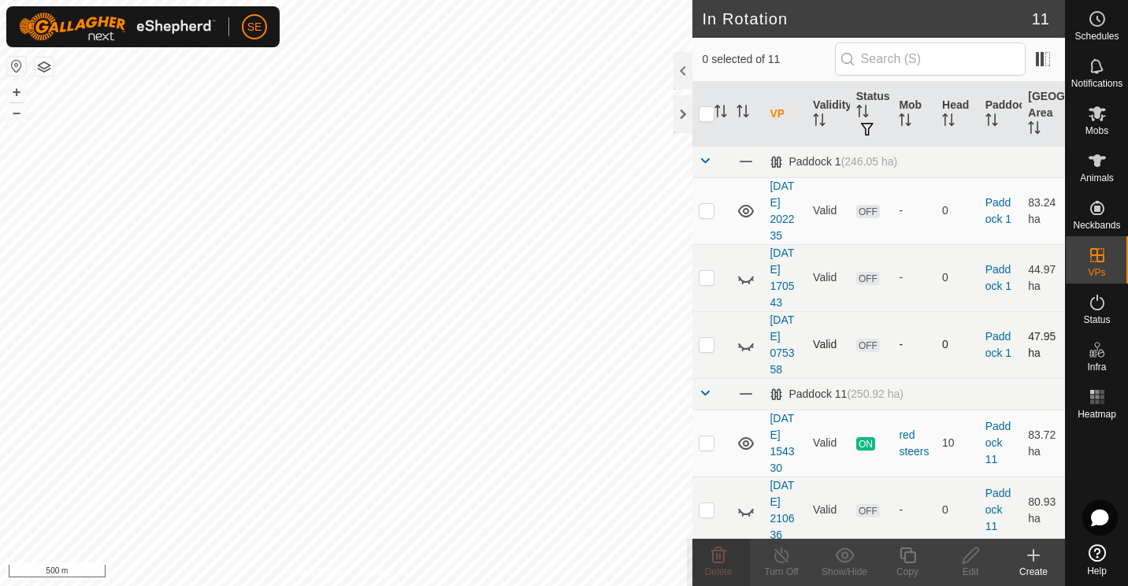
click at [743, 344] on icon at bounding box center [745, 344] width 19 height 19
click at [743, 344] on icon at bounding box center [746, 345] width 16 height 13
click at [743, 344] on icon at bounding box center [745, 344] width 19 height 19
click at [710, 559] on icon at bounding box center [718, 555] width 19 height 19
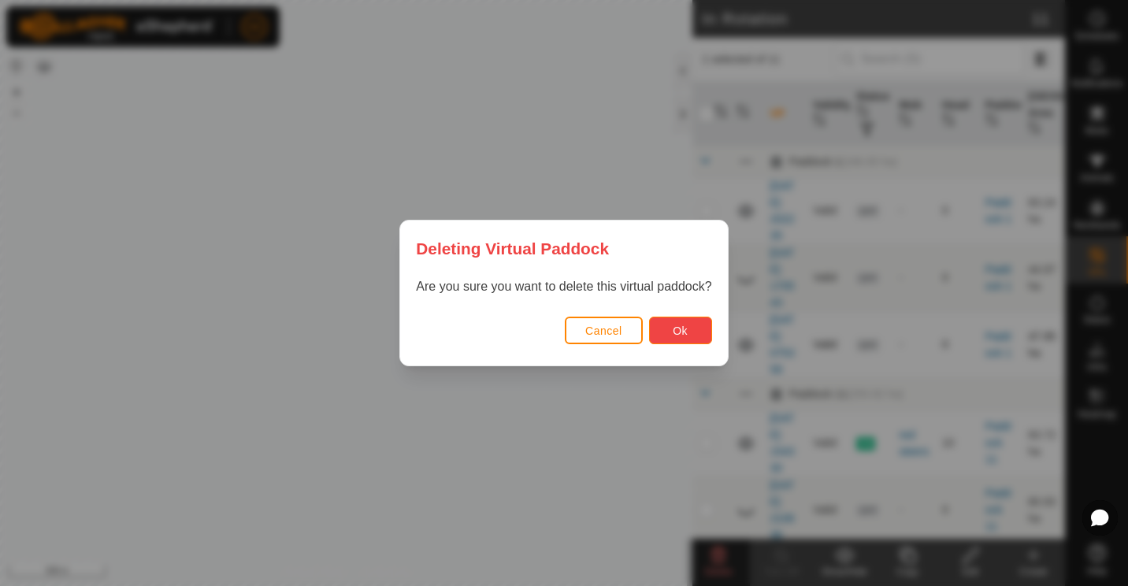
click at [673, 332] on span "Ok" at bounding box center [680, 330] width 15 height 13
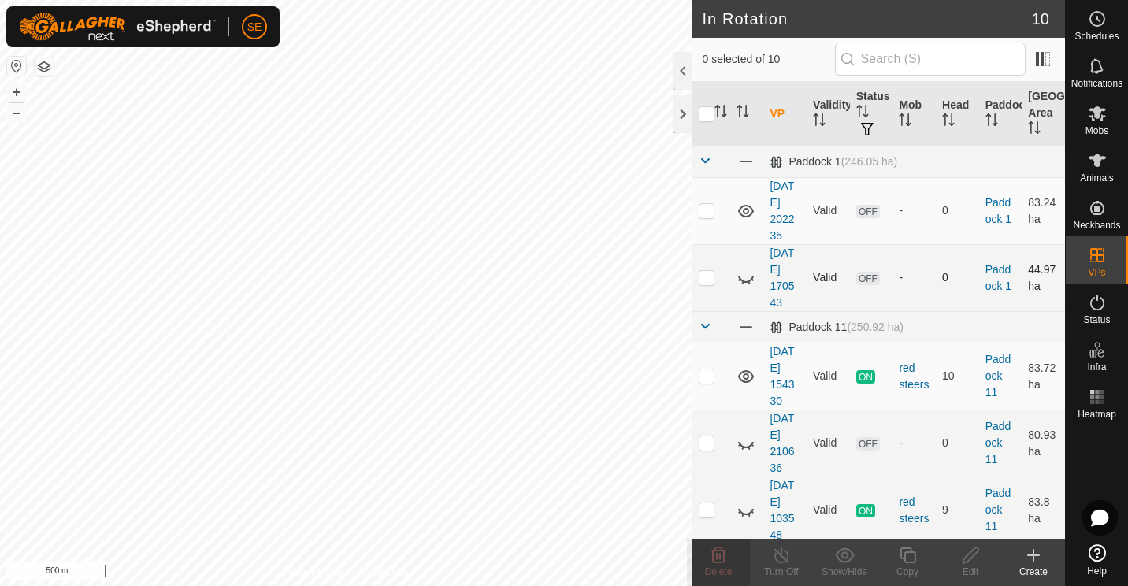
click at [742, 276] on icon at bounding box center [745, 278] width 19 height 19
click at [721, 566] on span "Delete" at bounding box center [719, 571] width 28 height 11
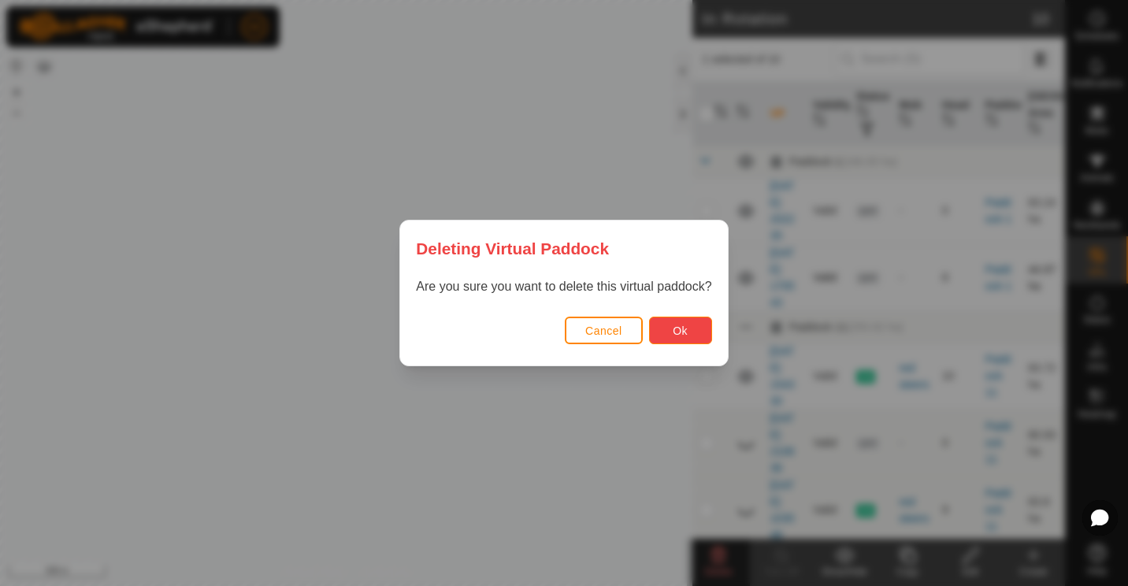
click at [671, 332] on button "Ok" at bounding box center [680, 331] width 63 height 28
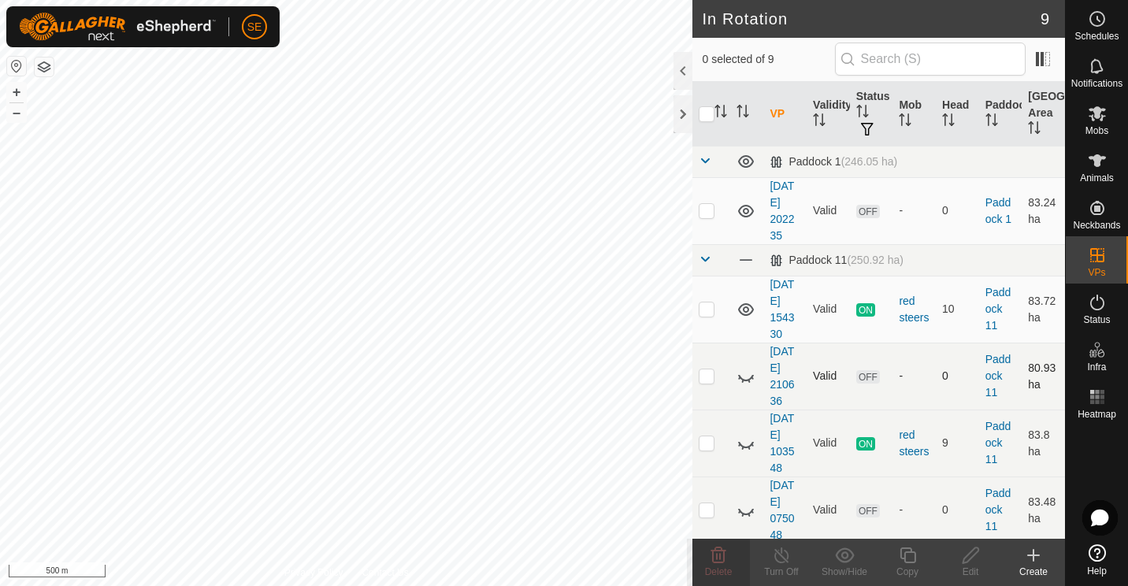
click at [743, 378] on icon at bounding box center [746, 378] width 16 height 6
click at [743, 378] on icon at bounding box center [745, 376] width 19 height 19
click at [743, 378] on icon at bounding box center [746, 378] width 16 height 6
click at [717, 556] on icon at bounding box center [718, 555] width 15 height 16
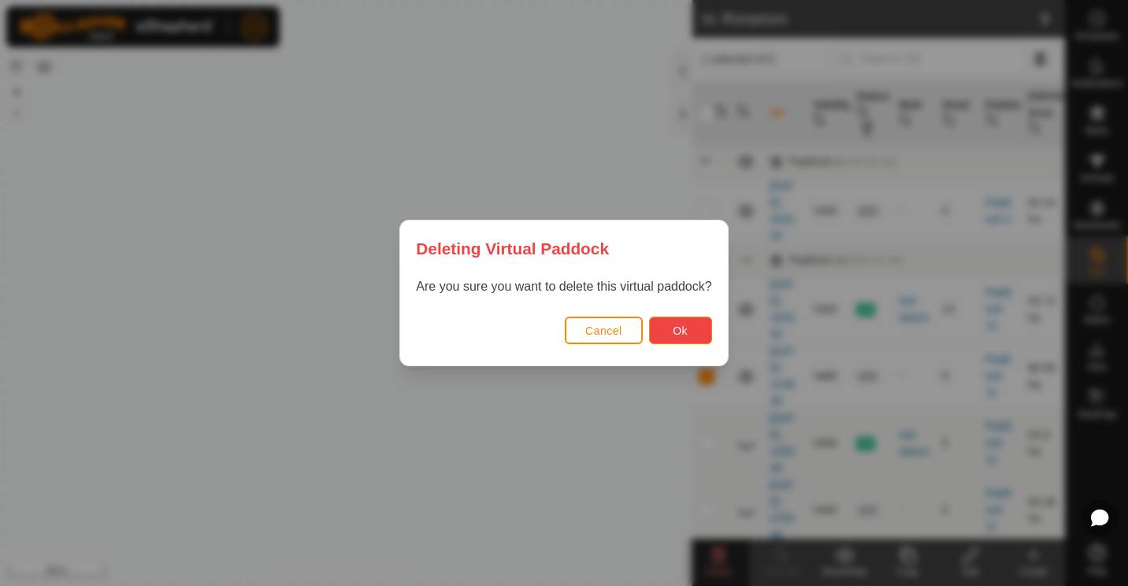
click at [682, 329] on span "Ok" at bounding box center [680, 330] width 15 height 13
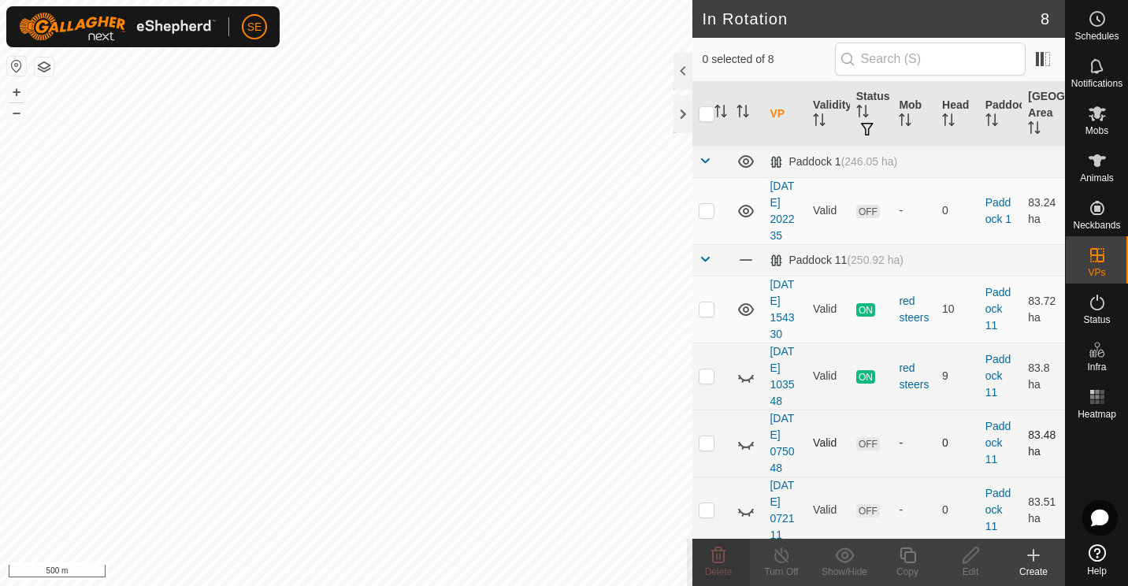
click at [747, 439] on icon at bounding box center [745, 443] width 19 height 19
click at [747, 439] on icon at bounding box center [746, 443] width 16 height 13
click at [747, 439] on icon at bounding box center [745, 443] width 19 height 19
click at [717, 554] on icon at bounding box center [718, 555] width 15 height 16
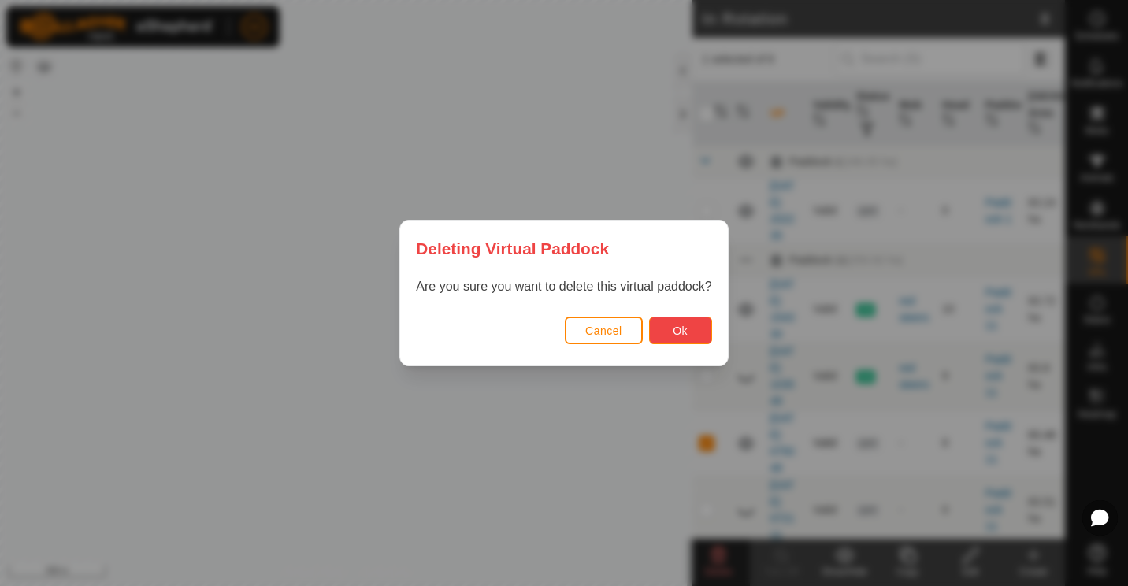
click at [685, 321] on button "Ok" at bounding box center [680, 331] width 63 height 28
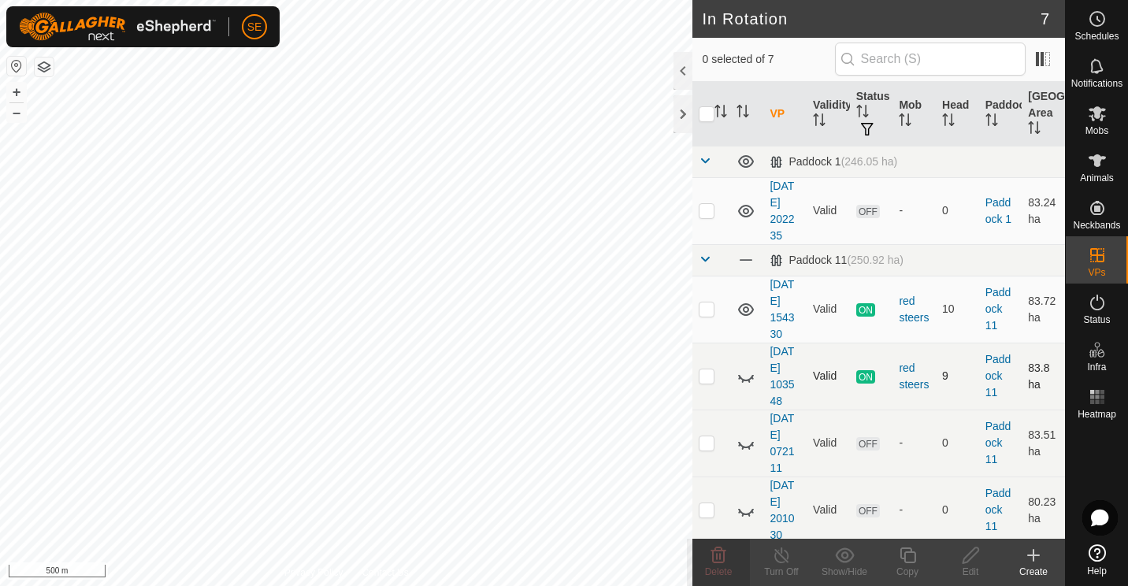
click at [744, 372] on icon at bounding box center [745, 376] width 19 height 19
click at [703, 307] on p-checkbox at bounding box center [707, 308] width 16 height 13
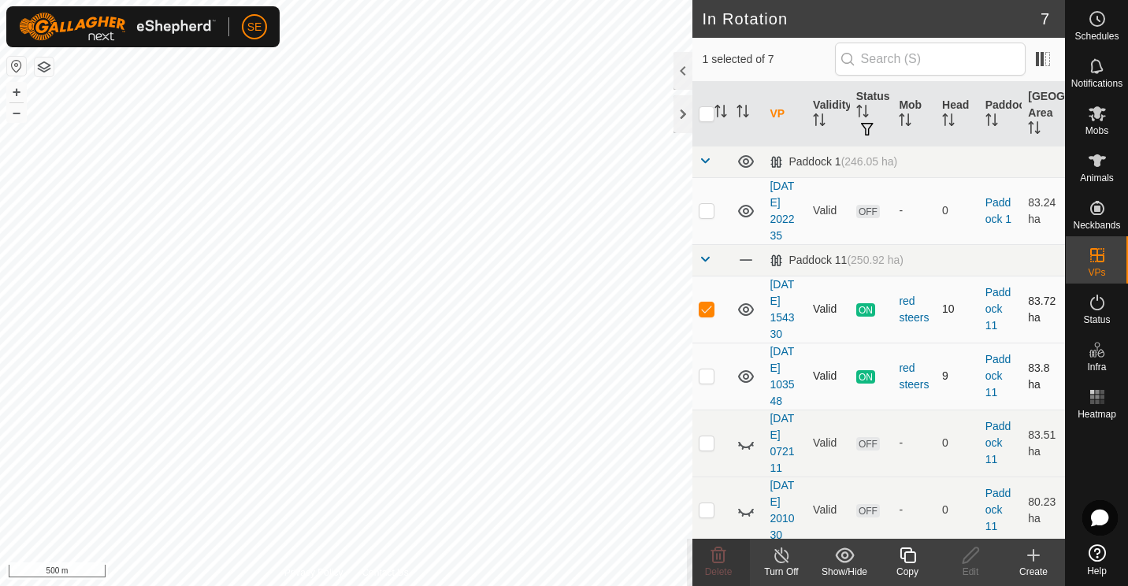
click at [703, 307] on p-checkbox at bounding box center [707, 308] width 16 height 13
click at [743, 372] on icon at bounding box center [745, 376] width 19 height 19
click at [703, 308] on p-checkbox at bounding box center [707, 308] width 16 height 13
click at [746, 375] on icon at bounding box center [745, 376] width 19 height 19
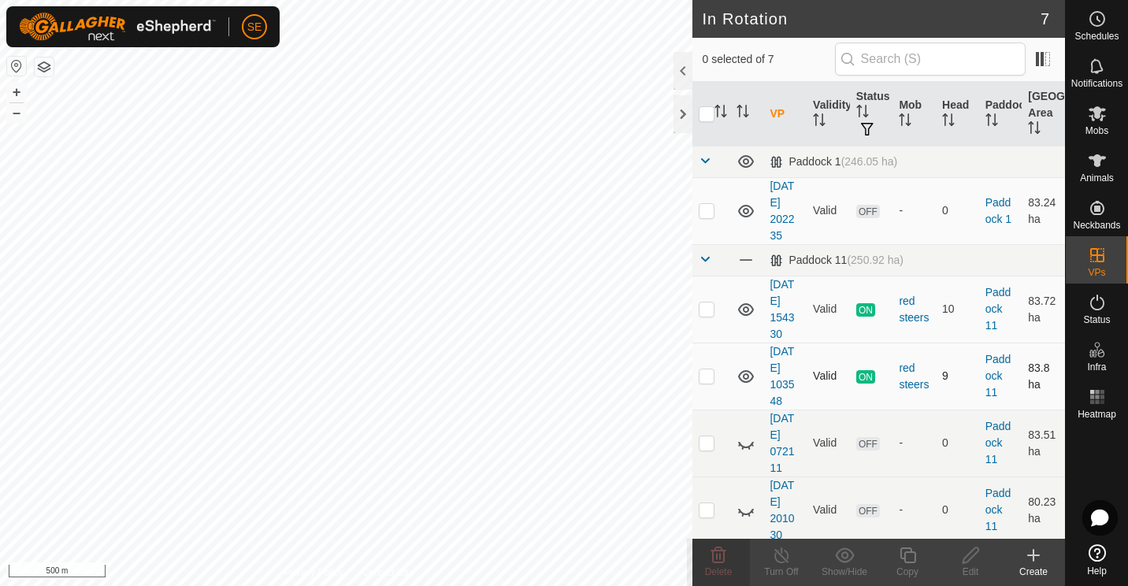
click at [746, 375] on icon at bounding box center [745, 376] width 19 height 19
click at [745, 440] on icon at bounding box center [745, 443] width 19 height 19
click at [715, 554] on icon at bounding box center [718, 555] width 19 height 19
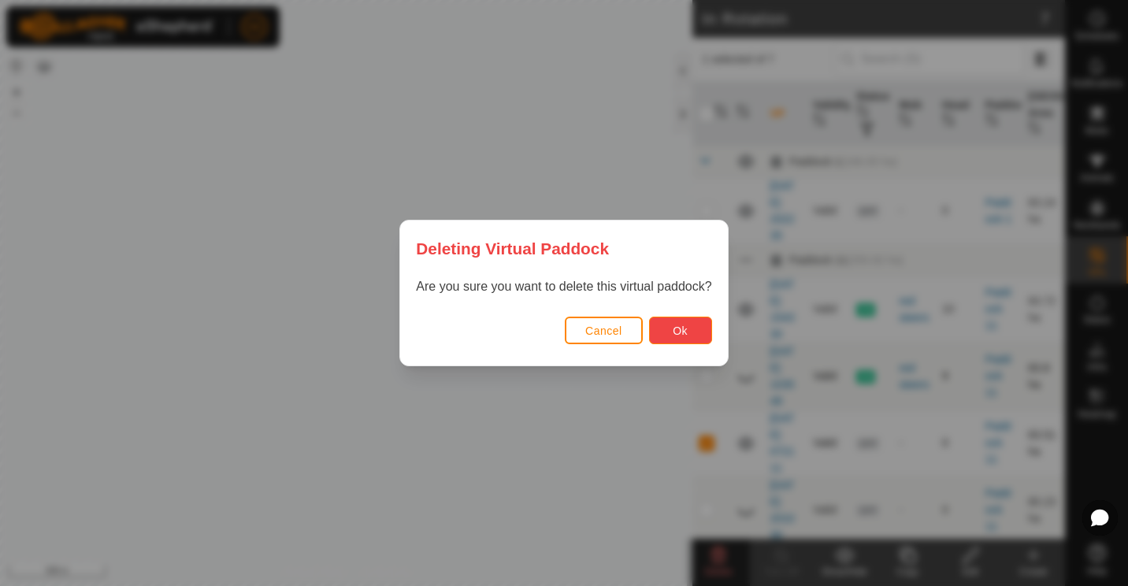
click at [676, 322] on button "Ok" at bounding box center [680, 331] width 63 height 28
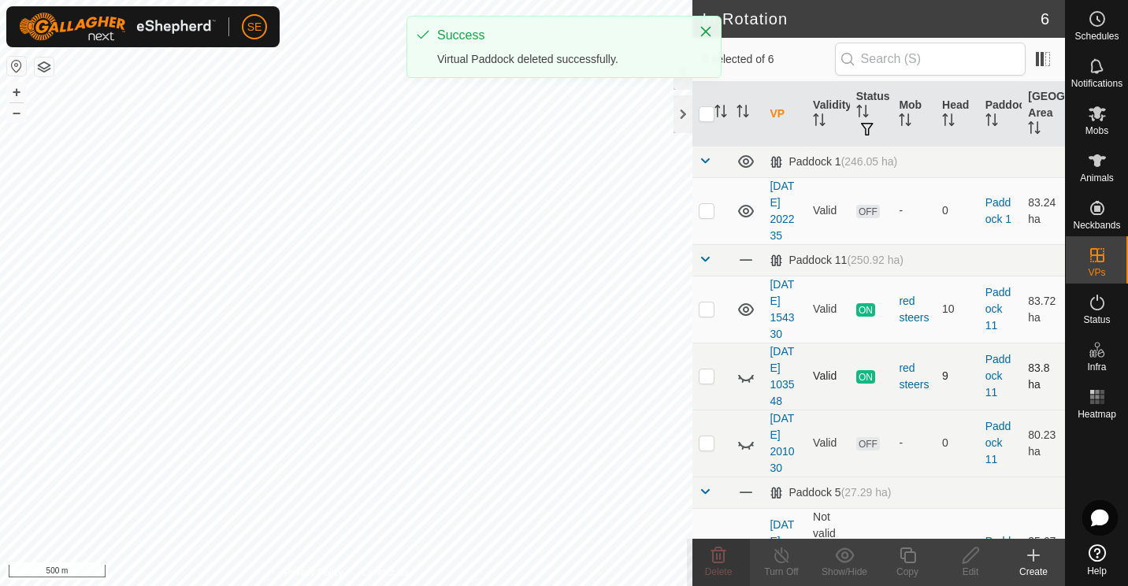
click at [744, 377] on icon at bounding box center [745, 376] width 19 height 19
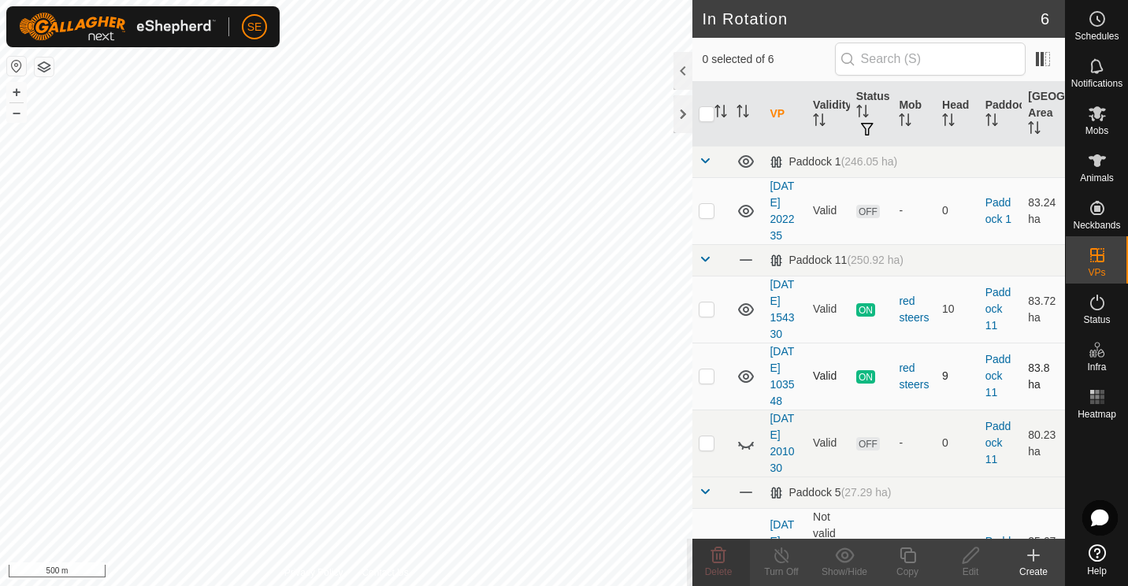
click at [744, 377] on icon at bounding box center [746, 376] width 16 height 13
click at [741, 443] on icon at bounding box center [745, 443] width 19 height 19
click at [719, 558] on icon at bounding box center [718, 555] width 15 height 16
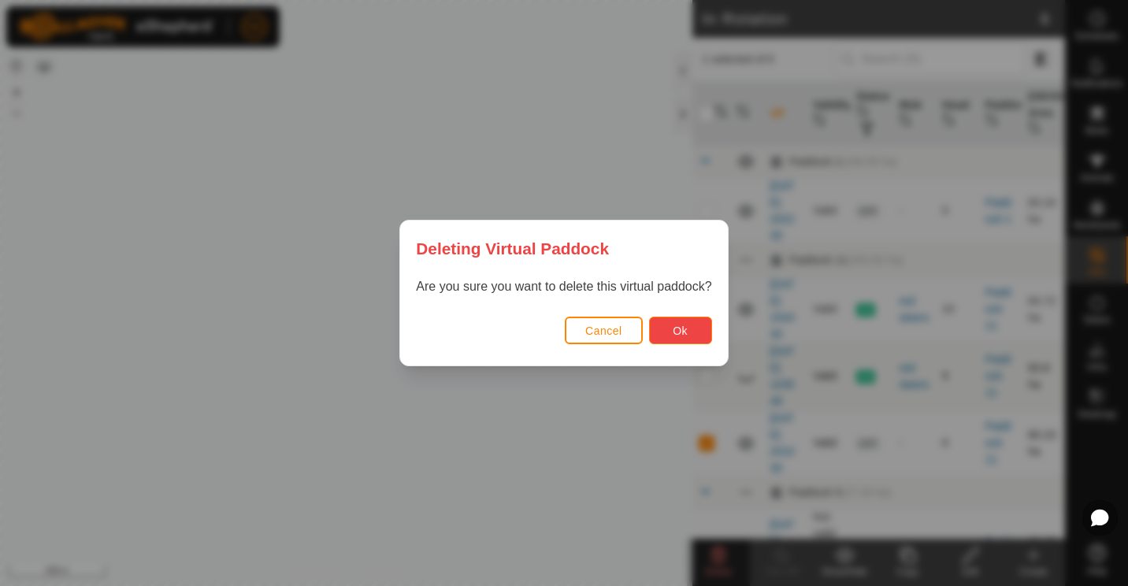
click at [687, 332] on button "Ok" at bounding box center [680, 331] width 63 height 28
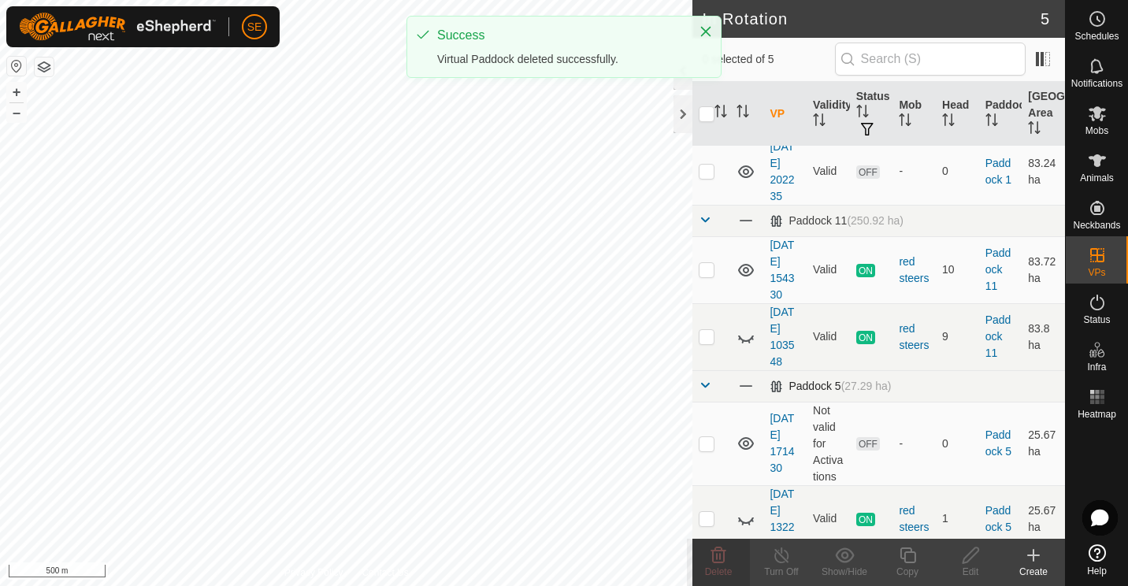
scroll to position [69, 0]
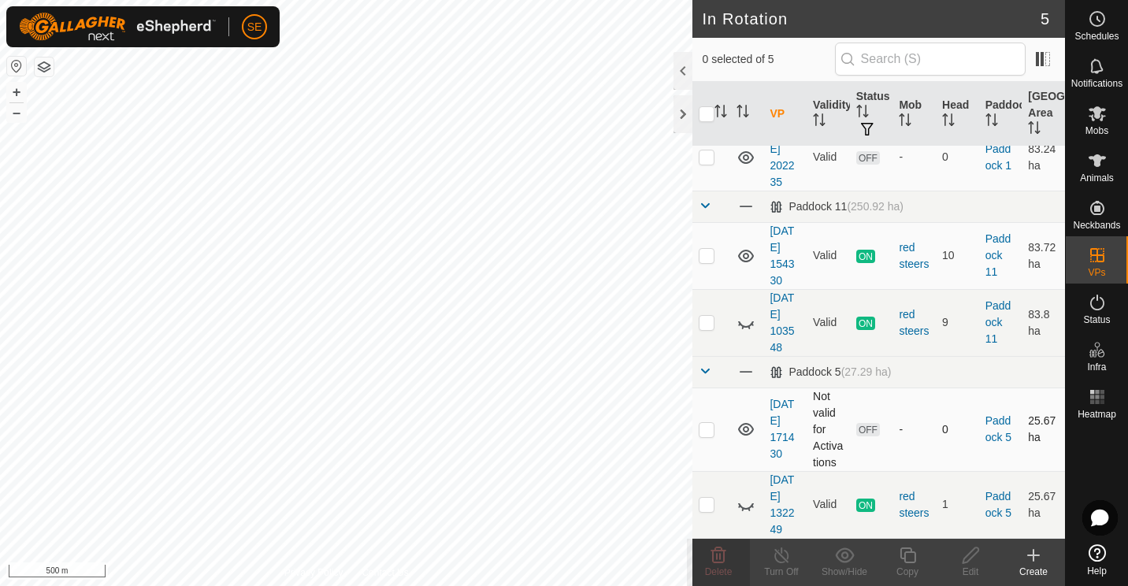
click at [748, 423] on icon at bounding box center [746, 429] width 16 height 13
click at [748, 421] on icon at bounding box center [745, 429] width 19 height 19
click at [747, 509] on icon at bounding box center [746, 506] width 16 height 6
click at [747, 509] on icon at bounding box center [745, 504] width 19 height 19
click at [747, 509] on icon at bounding box center [746, 506] width 16 height 6
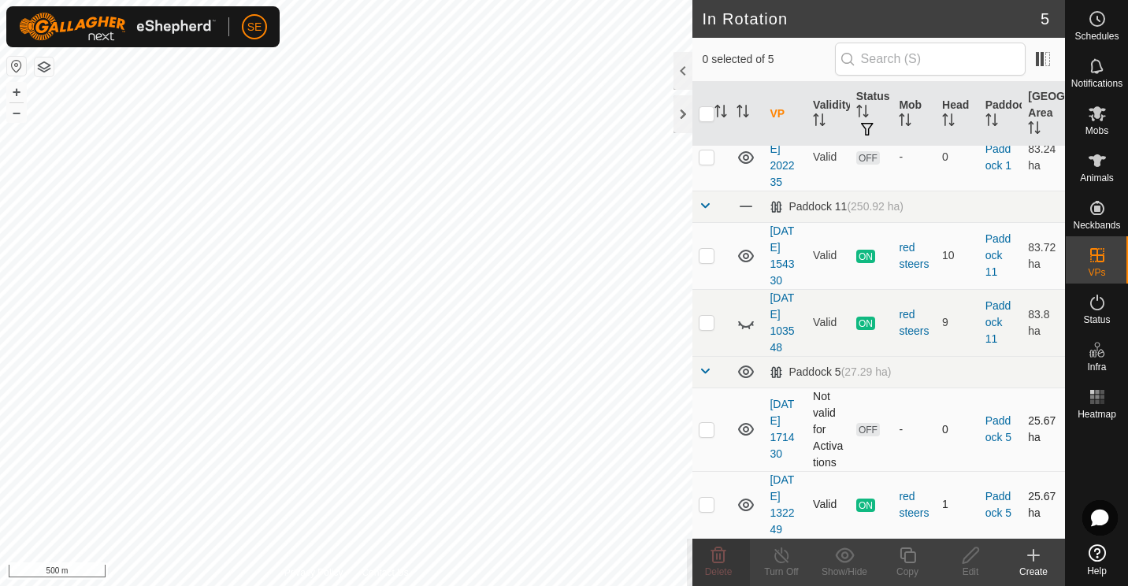
click at [747, 509] on icon at bounding box center [745, 504] width 19 height 19
click at [746, 513] on icon at bounding box center [745, 504] width 19 height 19
click at [710, 558] on icon at bounding box center [718, 555] width 19 height 19
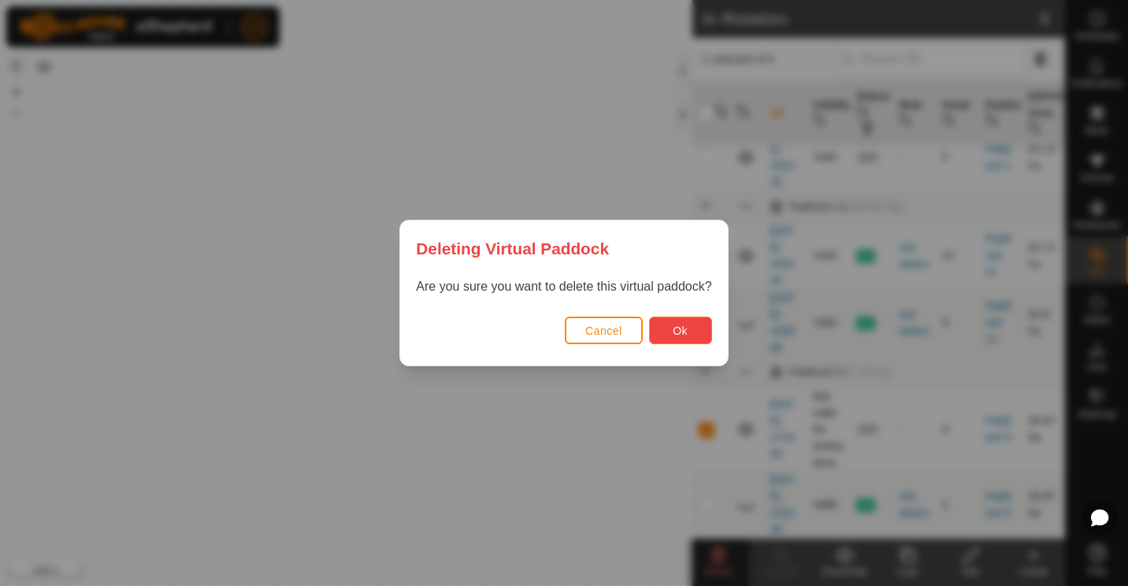
click at [665, 324] on button "Ok" at bounding box center [680, 331] width 63 height 28
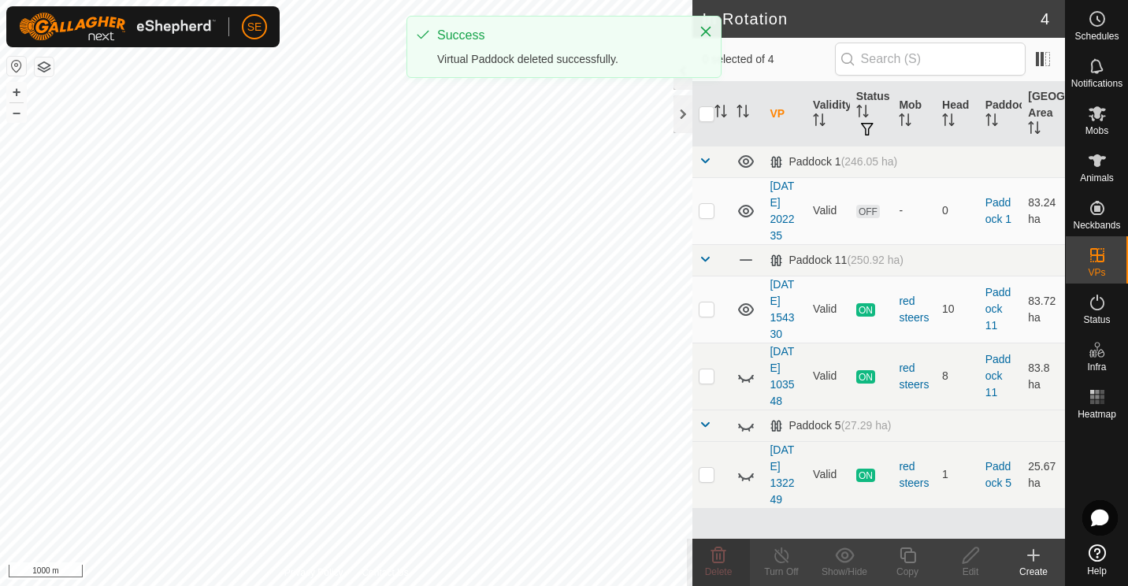
scroll to position [0, 0]
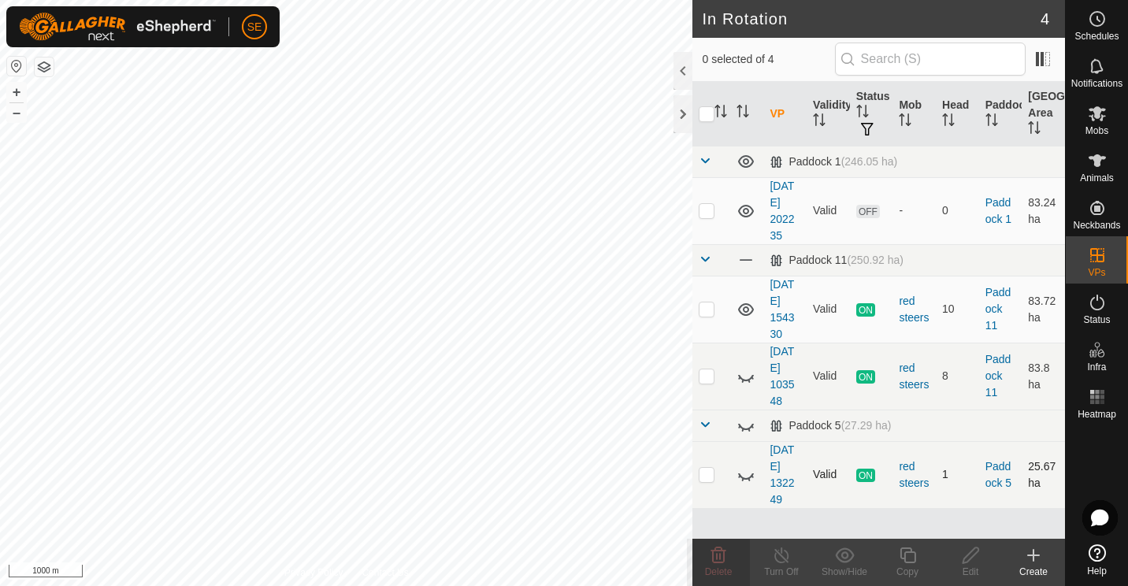
click at [626, 482] on div "In Rotation 4 0 selected of 4 VP Validity Status Mob Head Paddock [GEOGRAPHIC_D…" at bounding box center [532, 293] width 1065 height 586
click at [1093, 558] on icon at bounding box center [1096, 552] width 17 height 17
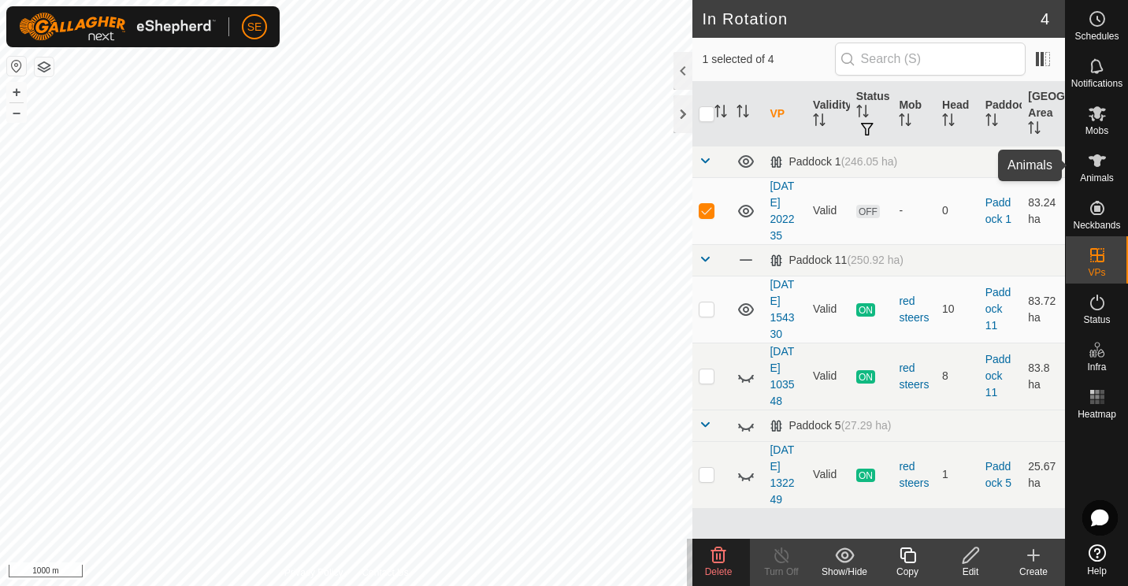
click at [1097, 183] on div "Animals" at bounding box center [1097, 165] width 62 height 47
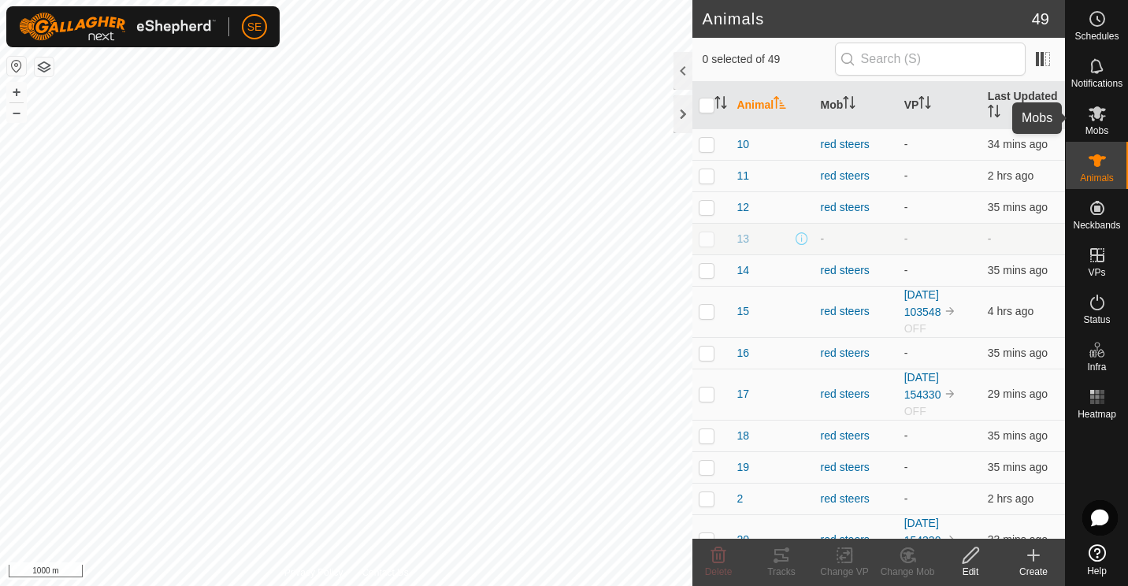
click at [1103, 115] on icon at bounding box center [1097, 113] width 19 height 19
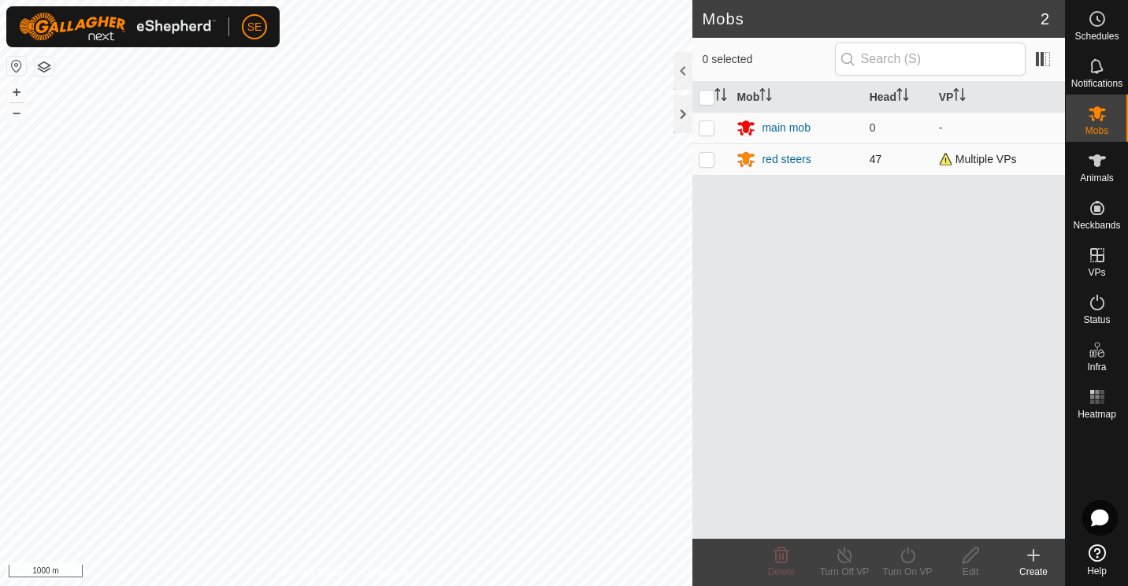
click at [702, 156] on p-checkbox at bounding box center [707, 159] width 16 height 13
click at [906, 551] on icon at bounding box center [908, 555] width 20 height 19
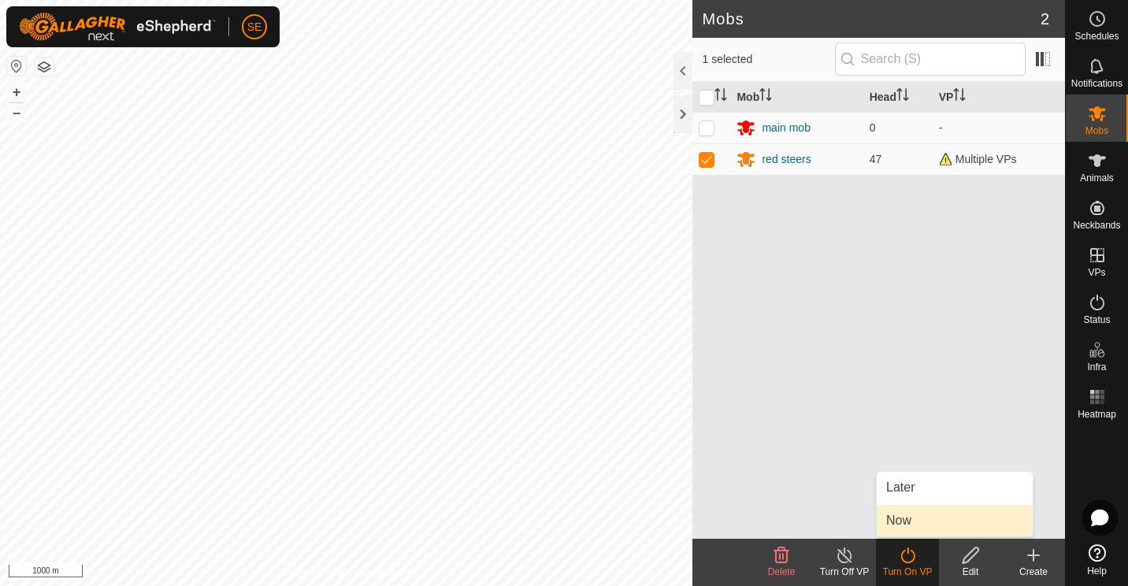
click at [900, 517] on link "Now" at bounding box center [955, 521] width 156 height 32
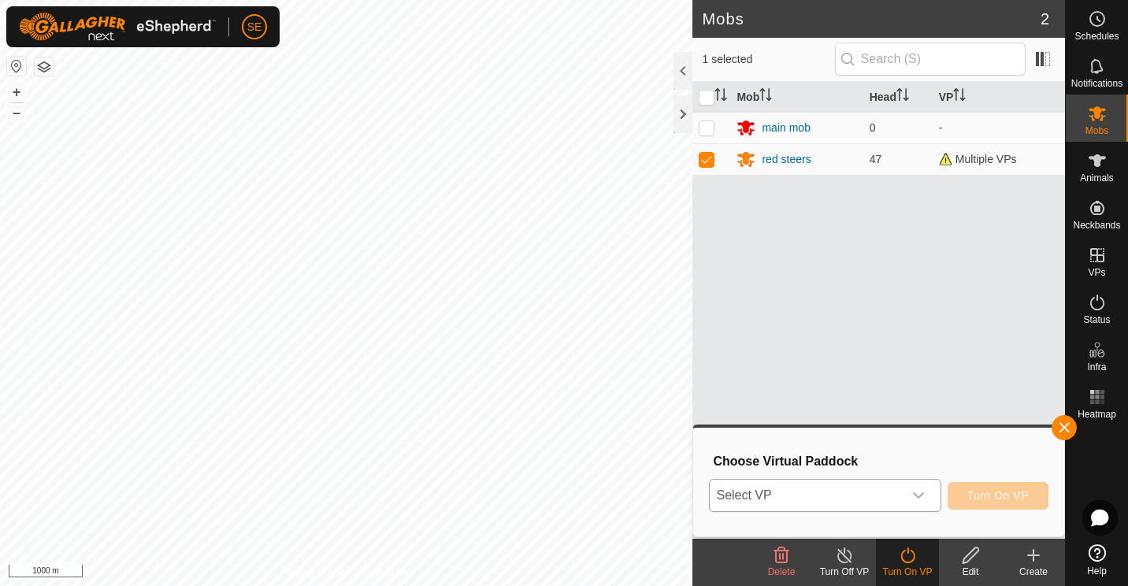
click at [922, 496] on icon "dropdown trigger" at bounding box center [918, 495] width 11 height 6
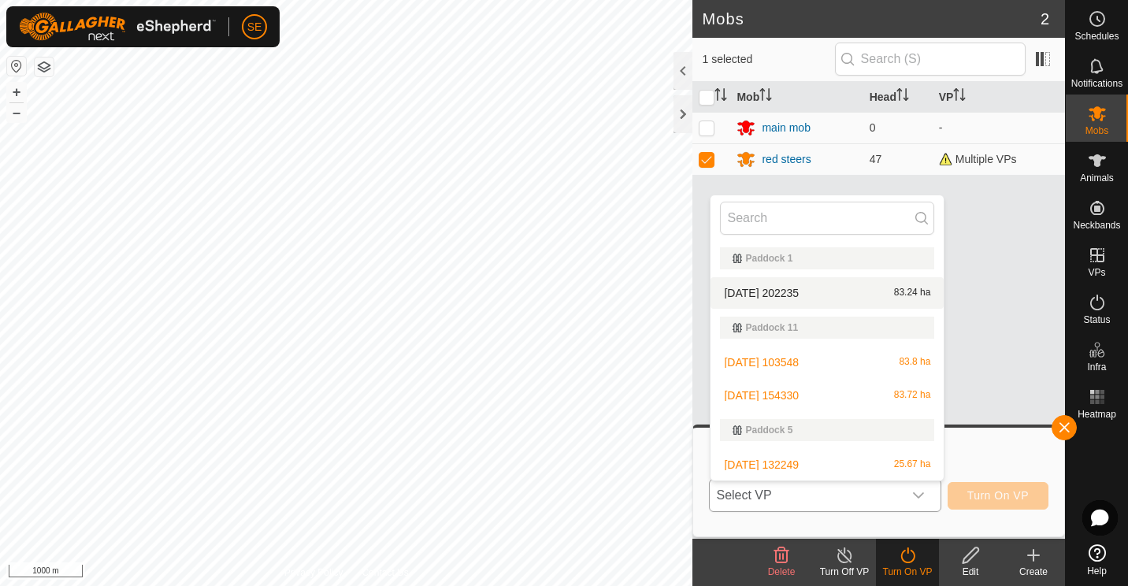
click at [783, 287] on li "[DATE] 202235 83.24 ha" at bounding box center [826, 293] width 233 height 32
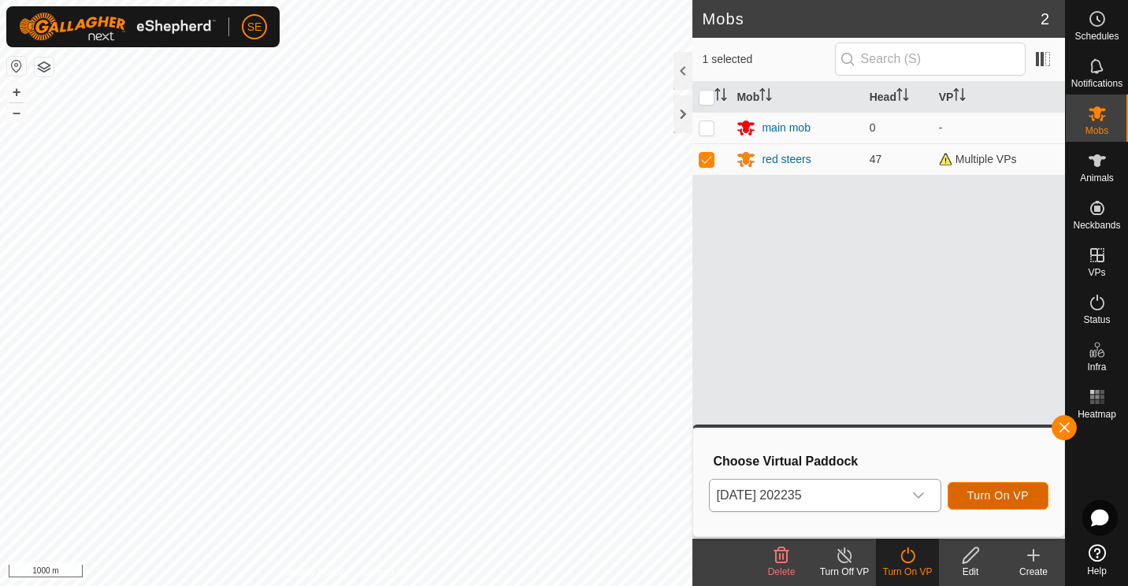
click at [993, 499] on span "Turn On VP" at bounding box center [997, 495] width 61 height 13
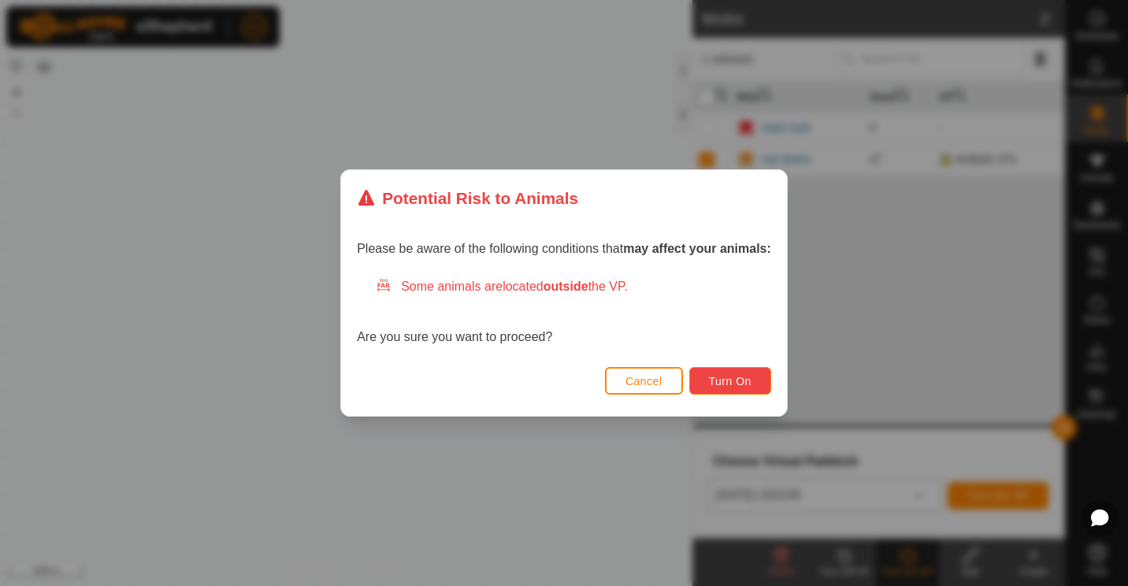
click at [732, 376] on span "Turn On" at bounding box center [730, 381] width 43 height 13
